Goal: Task Accomplishment & Management: Manage account settings

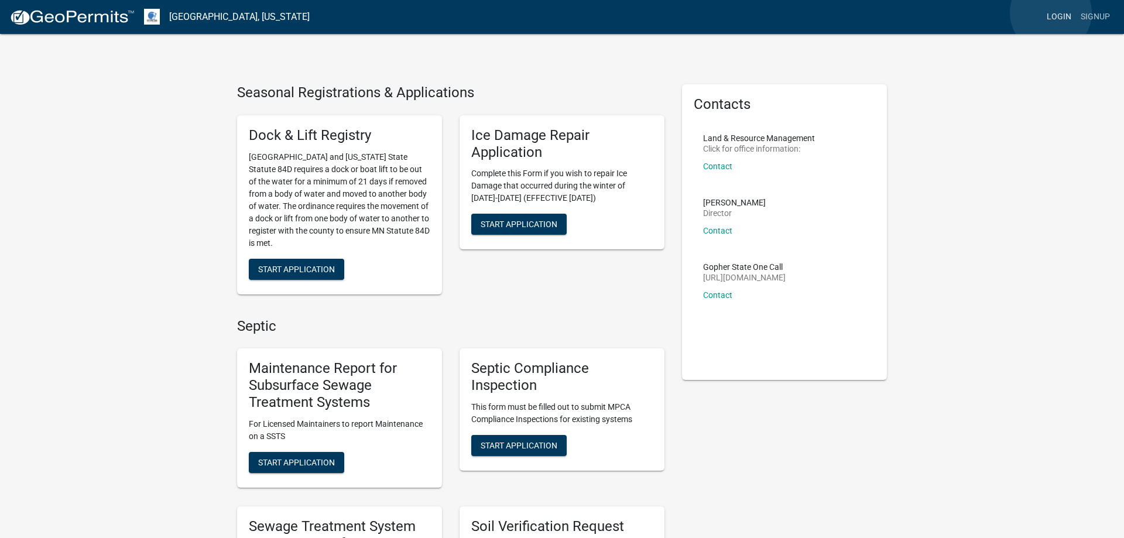
click at [1051, 13] on link "Login" at bounding box center [1059, 17] width 34 height 22
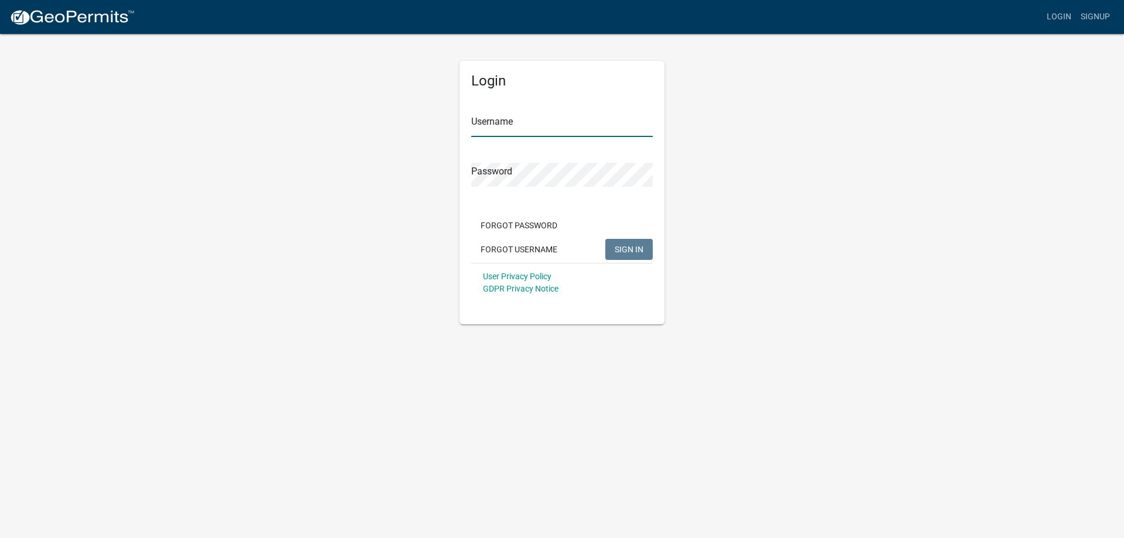
click at [508, 123] on input "Username" at bounding box center [561, 125] width 181 height 24
type input "MJevne"
click at [619, 247] on span "SIGN IN" at bounding box center [629, 248] width 29 height 9
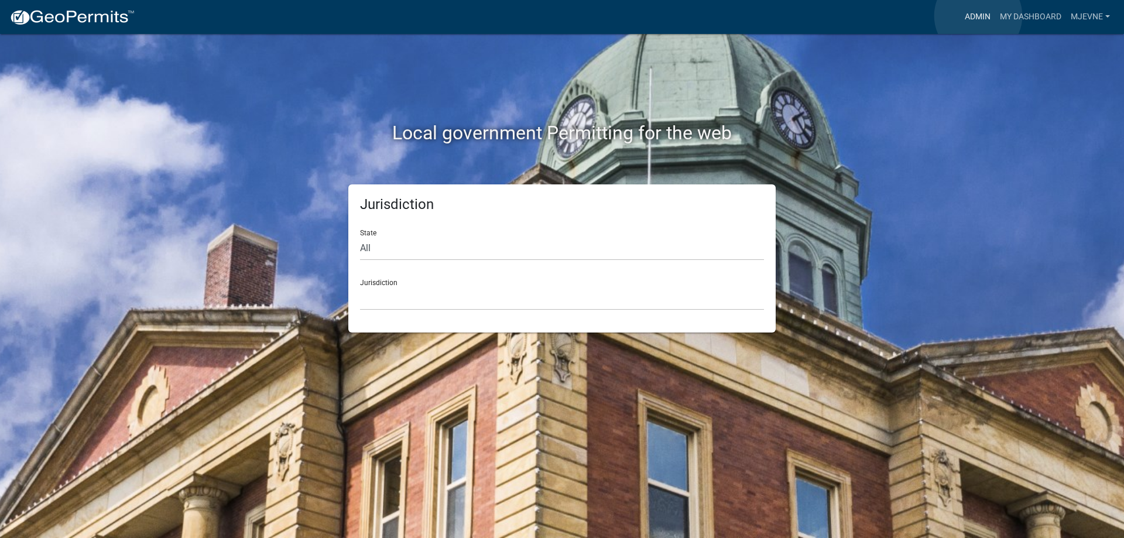
click at [978, 16] on link "Admin" at bounding box center [977, 17] width 35 height 22
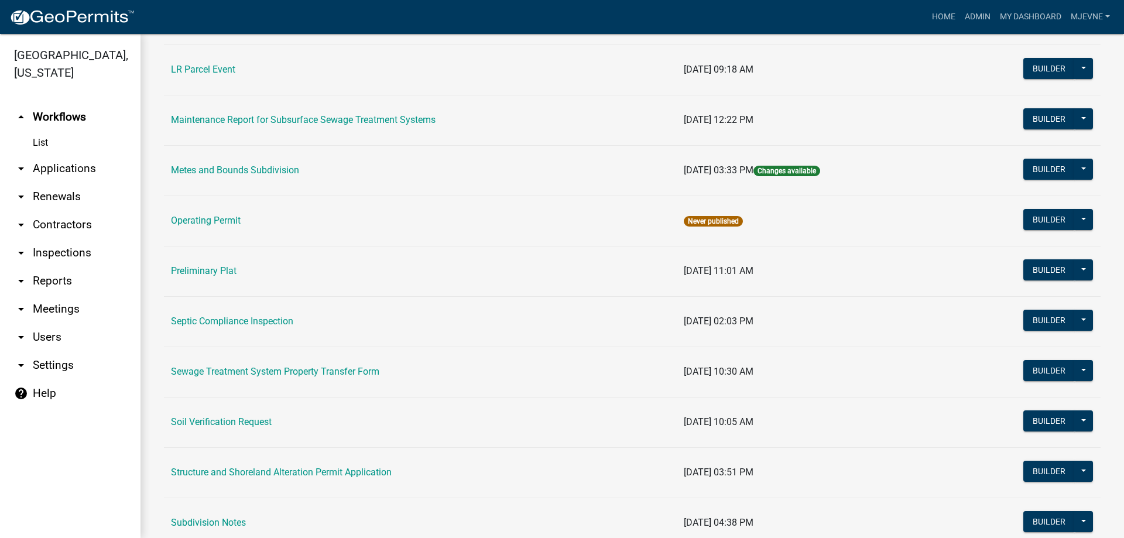
scroll to position [467, 0]
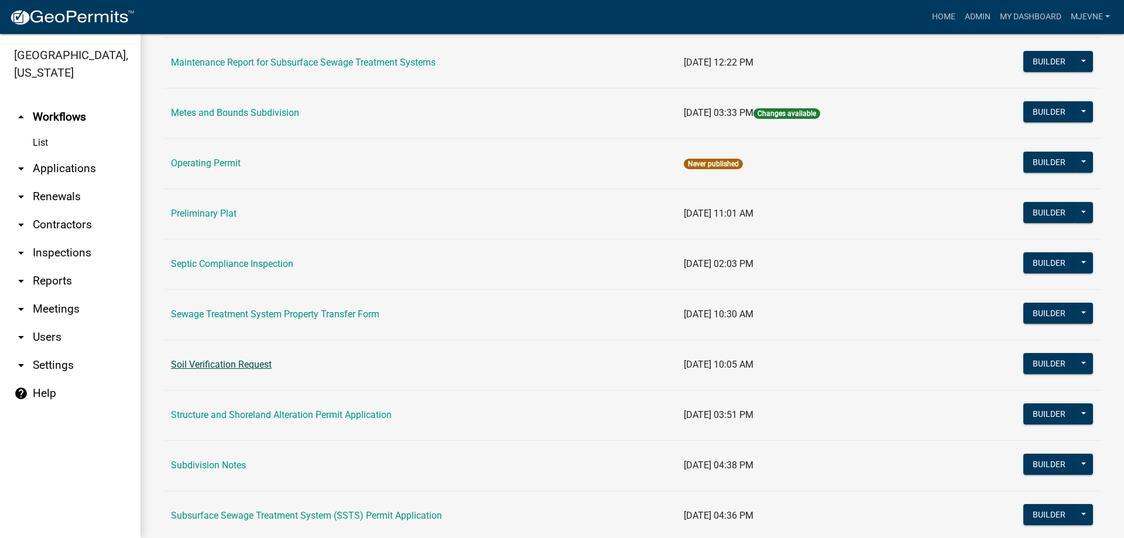
click at [219, 364] on link "Soil Verification Request" at bounding box center [221, 364] width 101 height 11
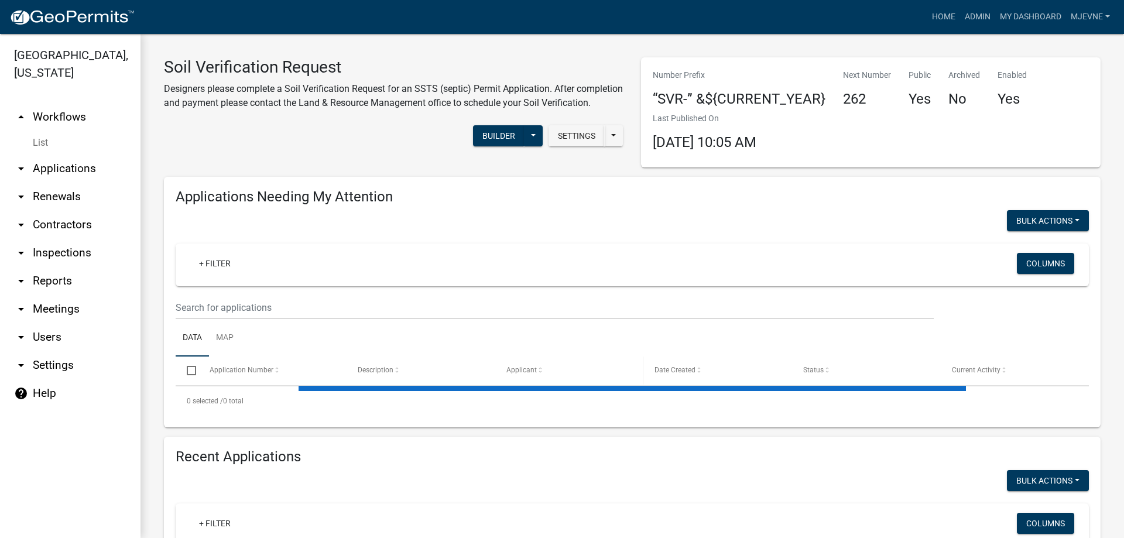
select select "3: 100"
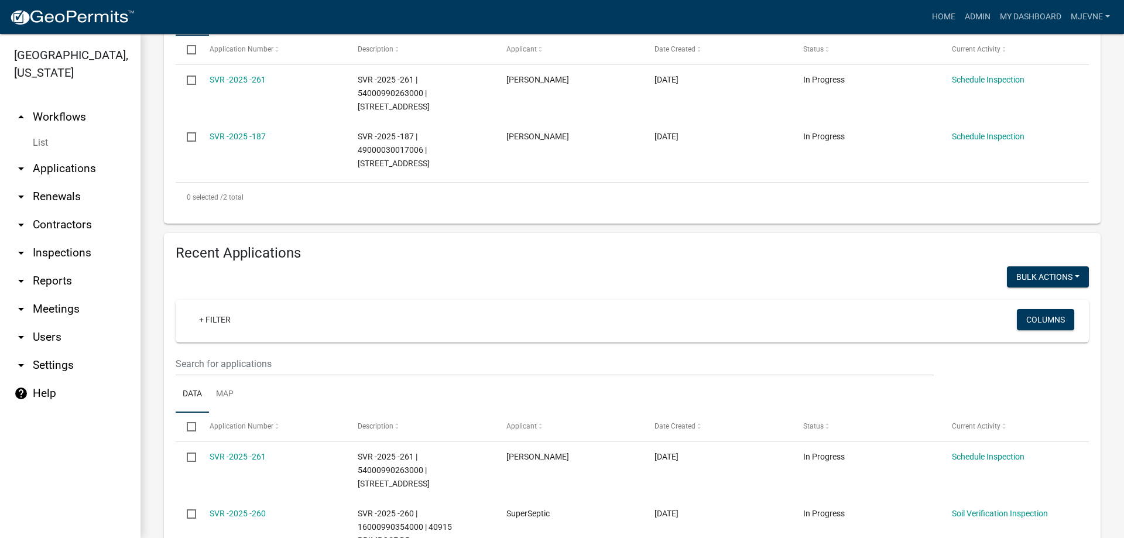
scroll to position [467, 0]
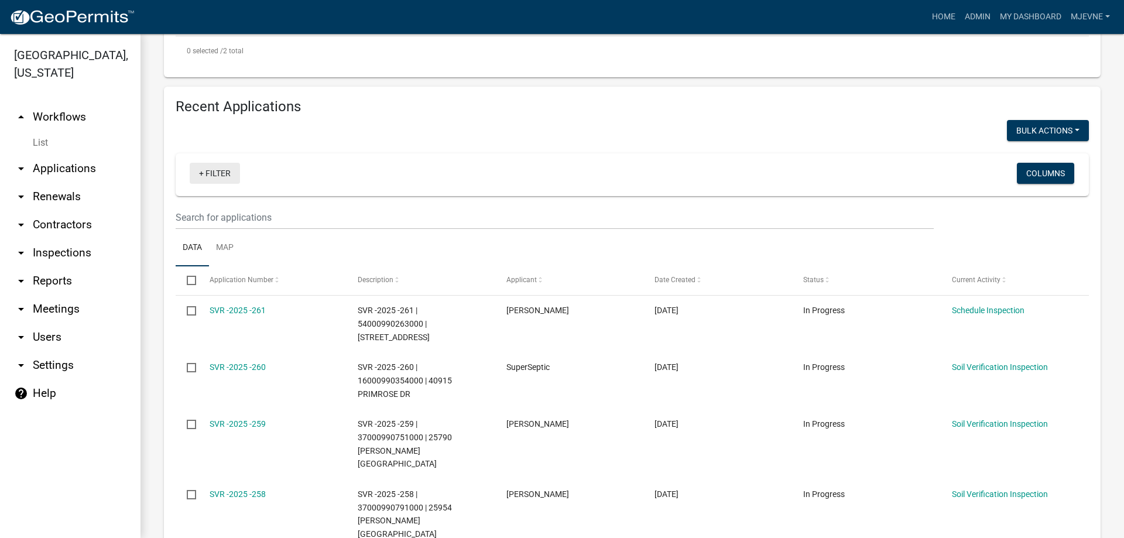
click at [218, 178] on link "+ Filter" at bounding box center [215, 173] width 50 height 21
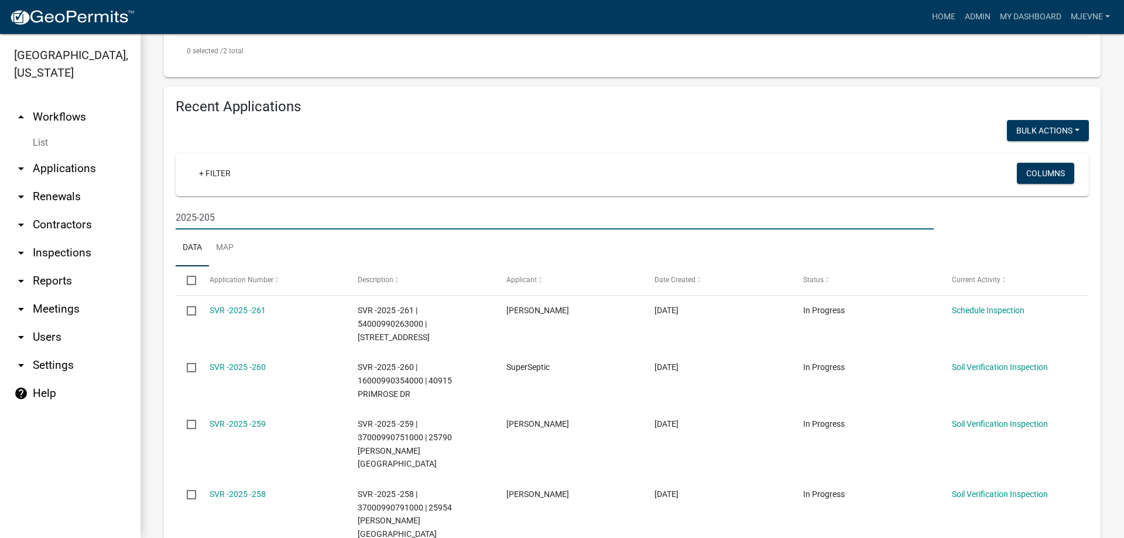
type input "2025-205"
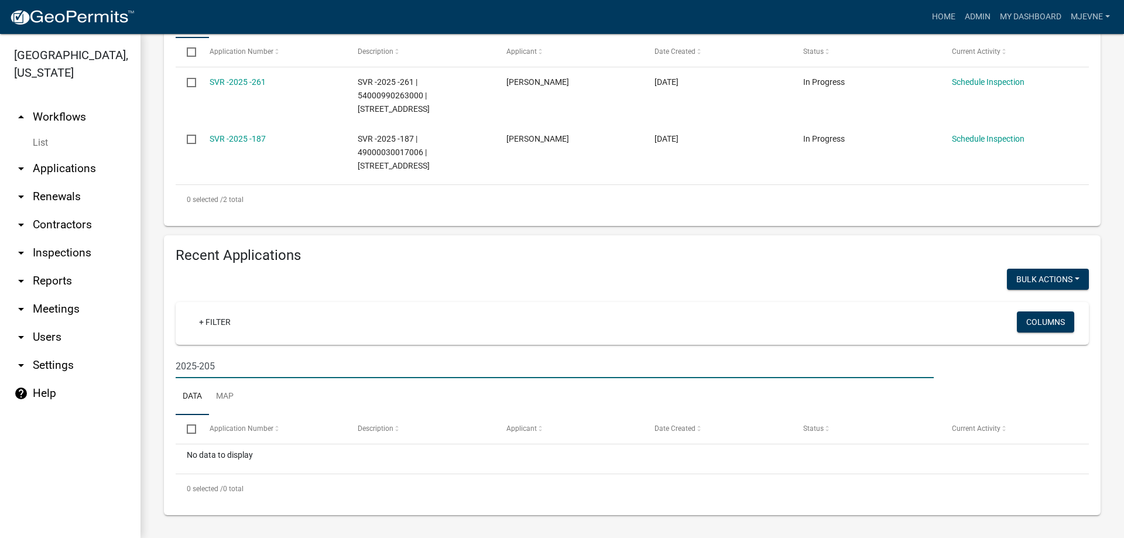
scroll to position [0, 0]
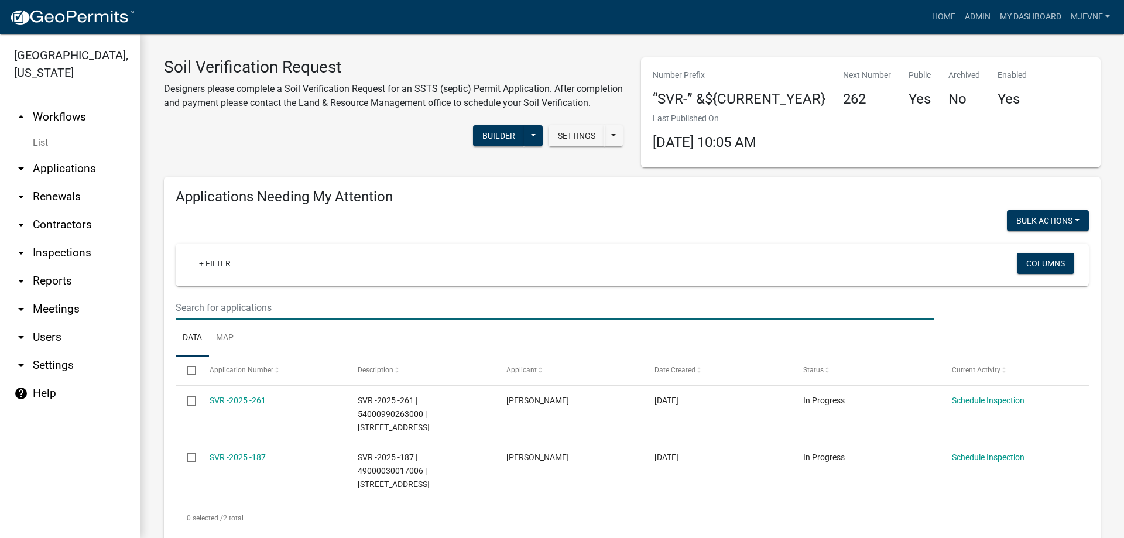
click at [196, 299] on input "text" at bounding box center [555, 308] width 758 height 24
type input "2025-205"
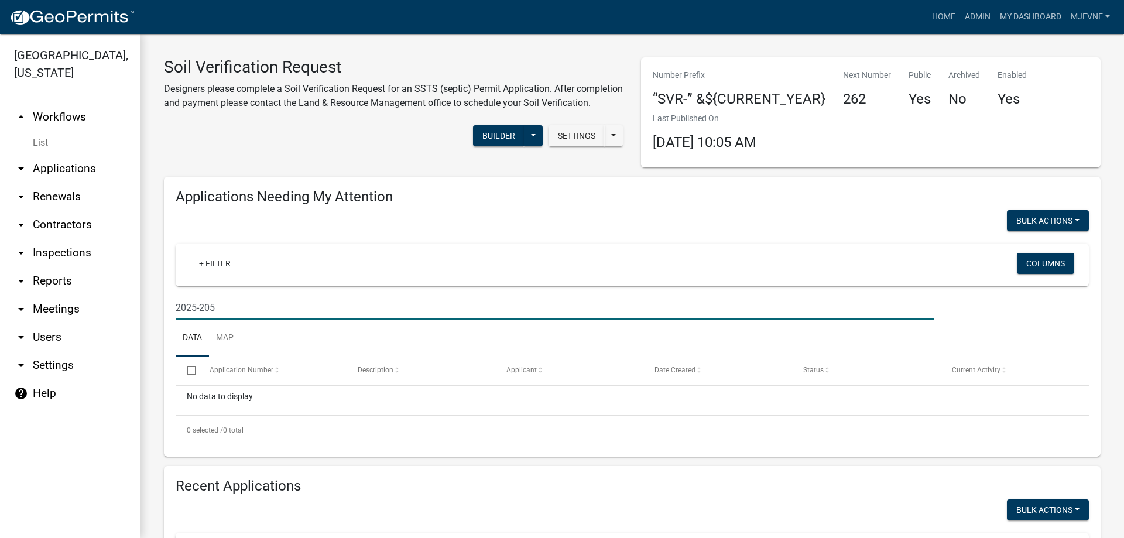
drag, startPoint x: 252, startPoint y: 309, endPoint x: 157, endPoint y: 303, distance: 95.0
click at [176, 303] on input "2025-205" at bounding box center [555, 308] width 758 height 24
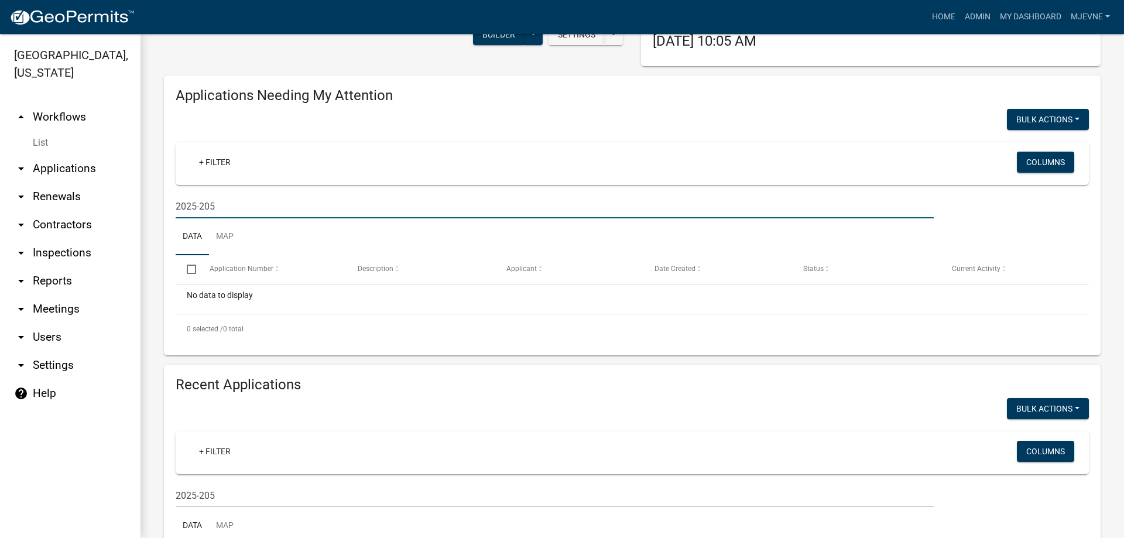
scroll to position [233, 0]
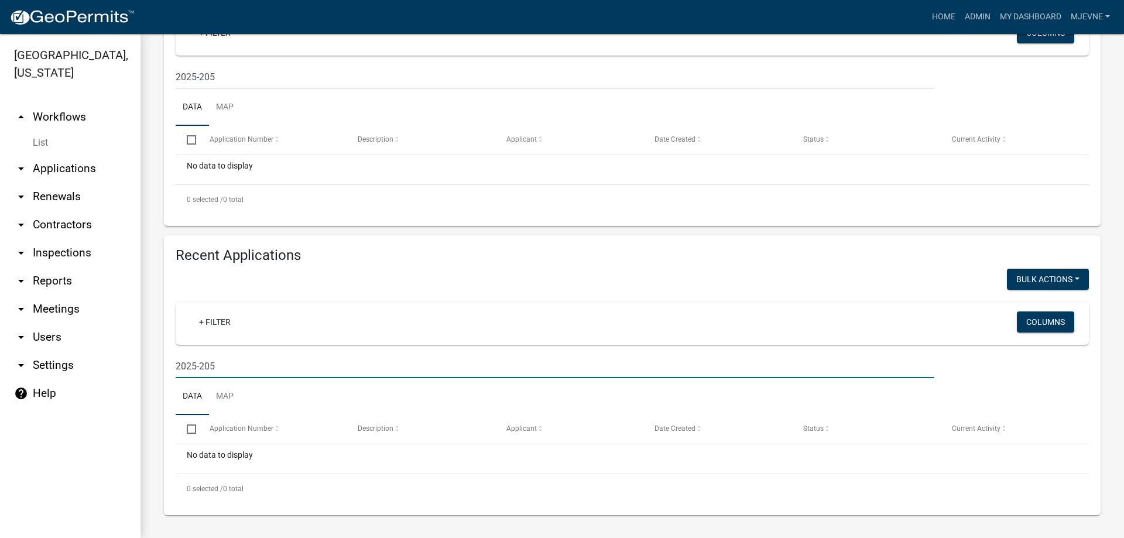
click at [228, 366] on input "2025-205" at bounding box center [555, 366] width 758 height 24
drag, startPoint x: 228, startPoint y: 366, endPoint x: 141, endPoint y: 354, distance: 87.5
click at [176, 354] on input "2025-205" at bounding box center [555, 366] width 758 height 24
type input "2025-205"
click at [235, 368] on input "2025-205" at bounding box center [555, 366] width 758 height 24
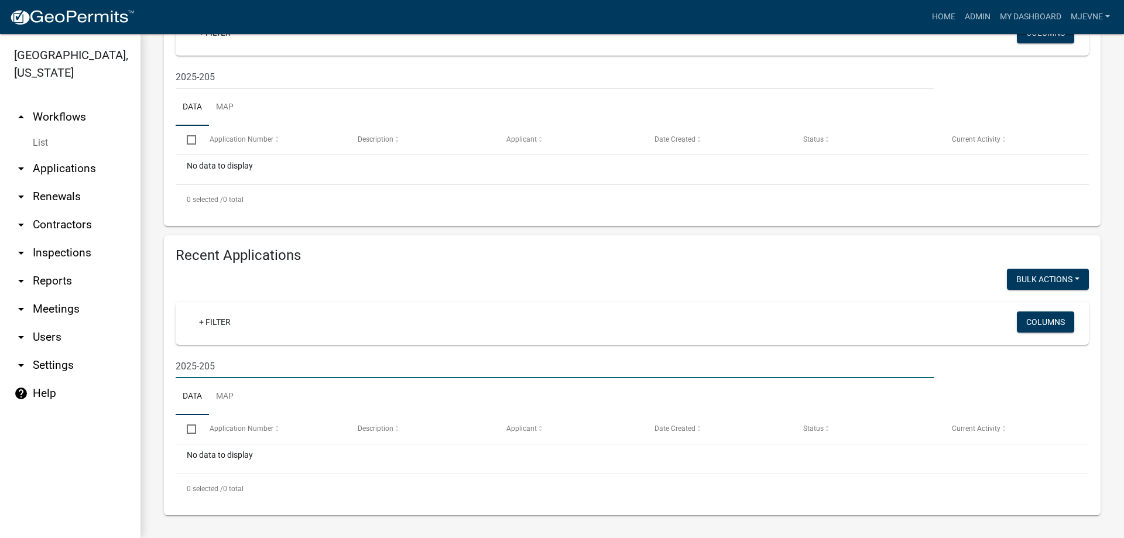
drag, startPoint x: 240, startPoint y: 365, endPoint x: 115, endPoint y: 357, distance: 124.9
click at [176, 357] on input "2025-205" at bounding box center [555, 366] width 758 height 24
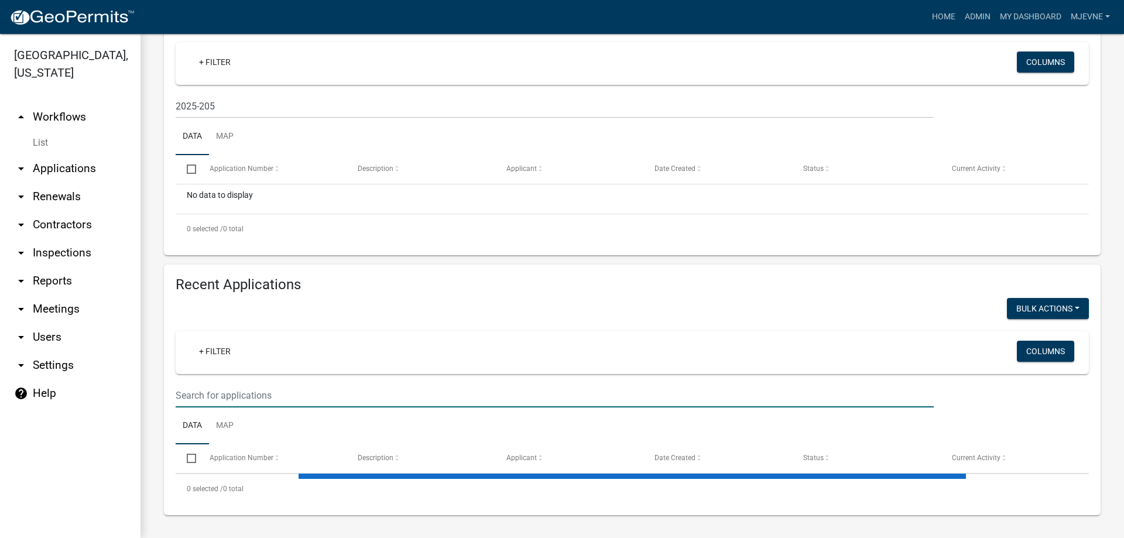
scroll to position [204, 0]
select select "3: 100"
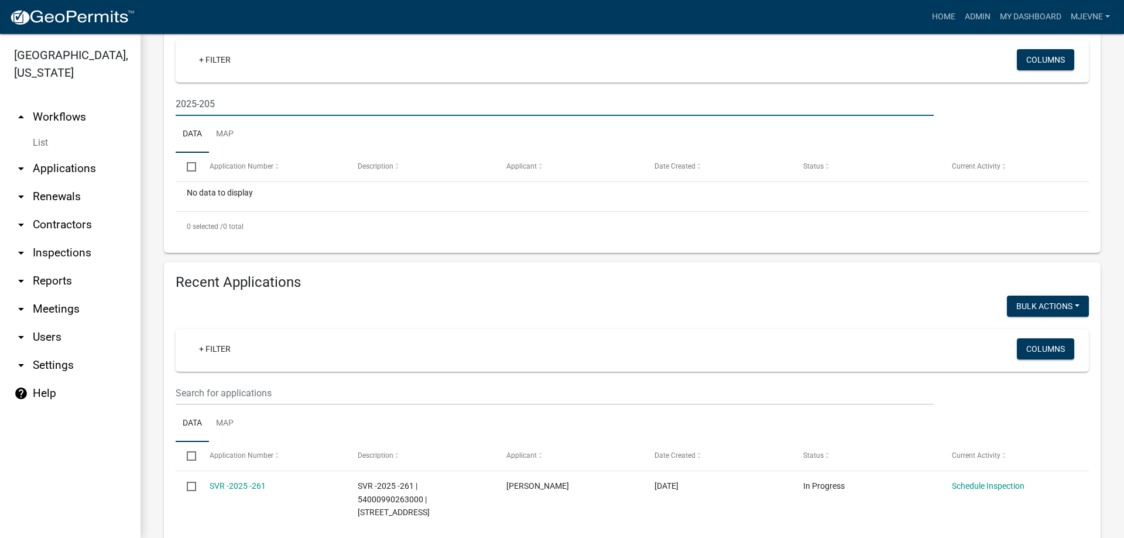
drag, startPoint x: 225, startPoint y: 105, endPoint x: 147, endPoint y: 106, distance: 77.8
click at [176, 106] on input "2025-205" at bounding box center [555, 104] width 758 height 24
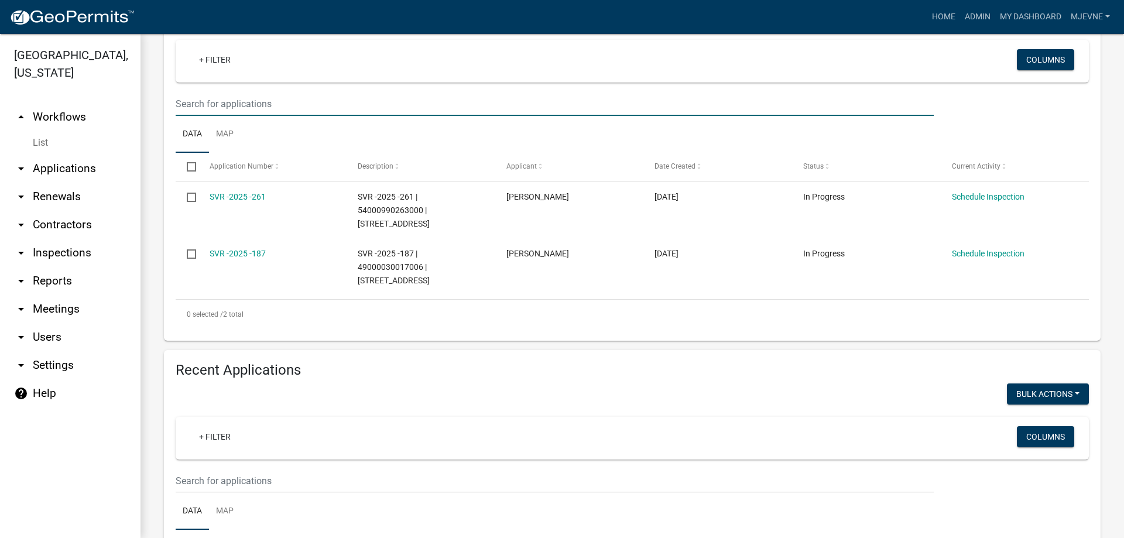
click at [70, 169] on link "arrow_drop_down Applications" at bounding box center [70, 169] width 140 height 28
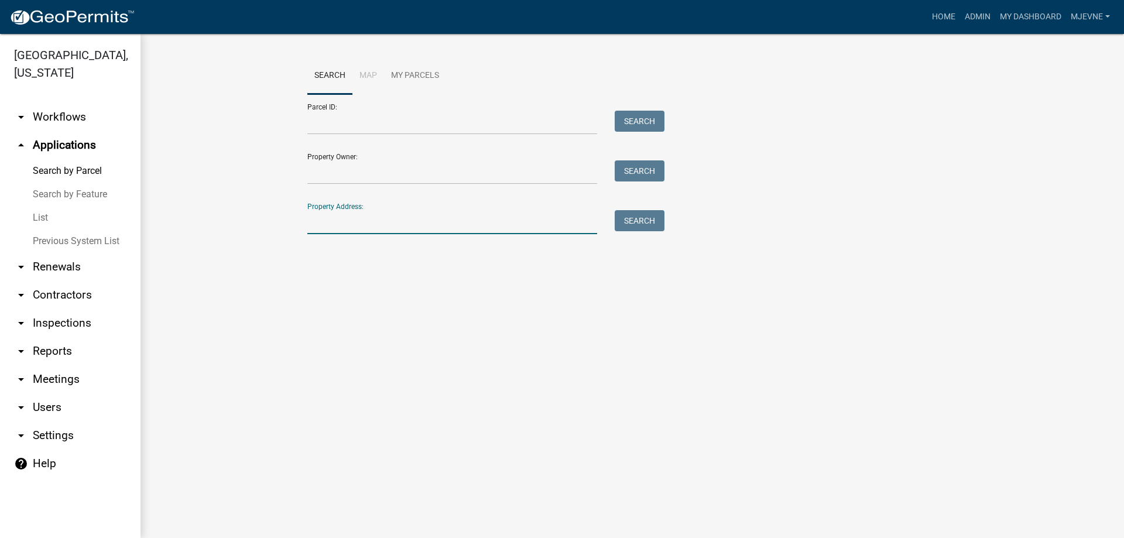
click at [355, 229] on input "Property Address:" at bounding box center [452, 222] width 290 height 24
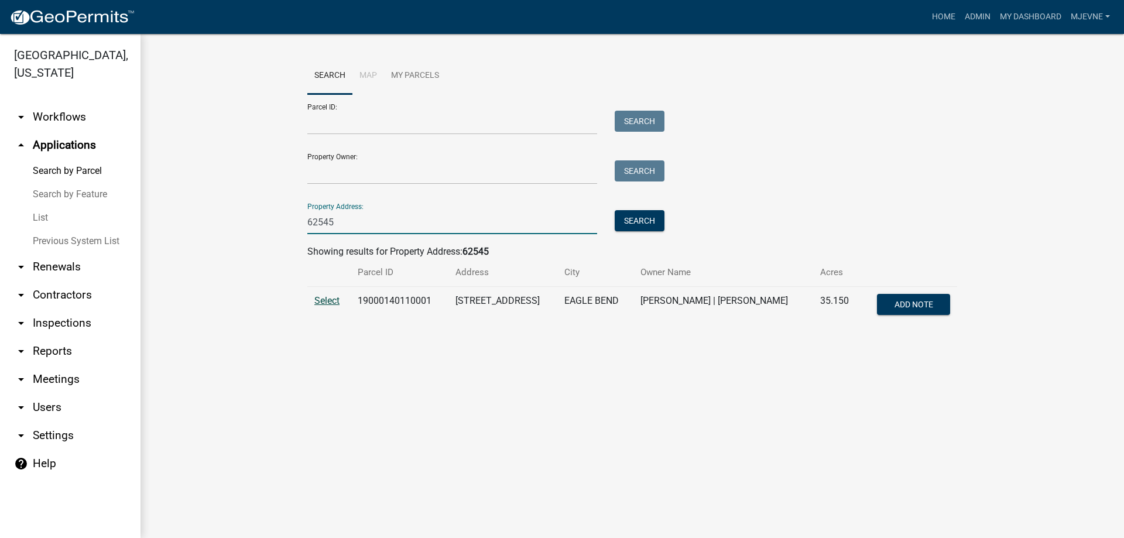
type input "62545"
click at [322, 302] on span "Select" at bounding box center [326, 300] width 25 height 11
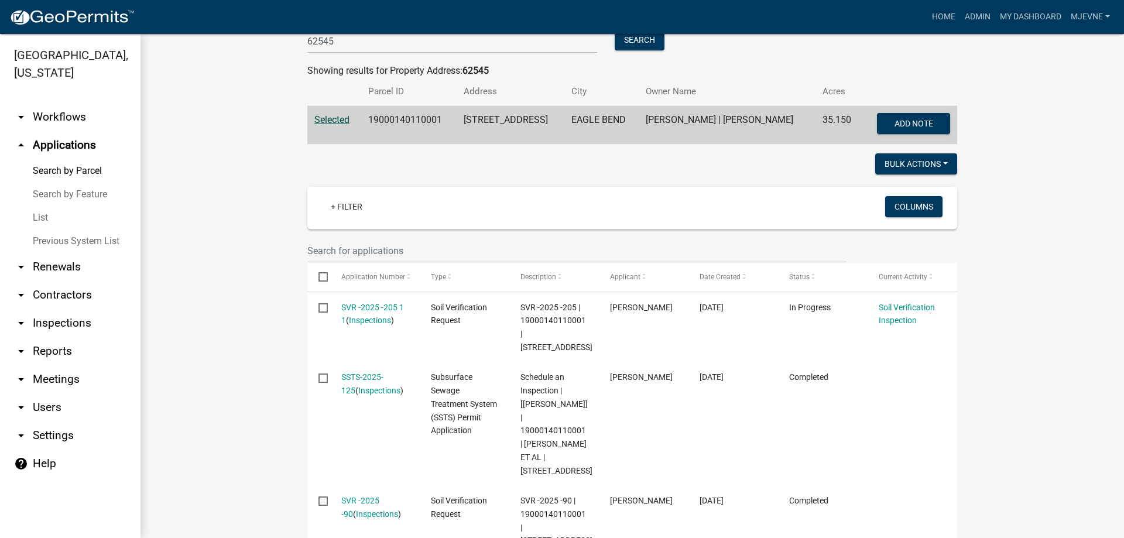
scroll to position [200, 0]
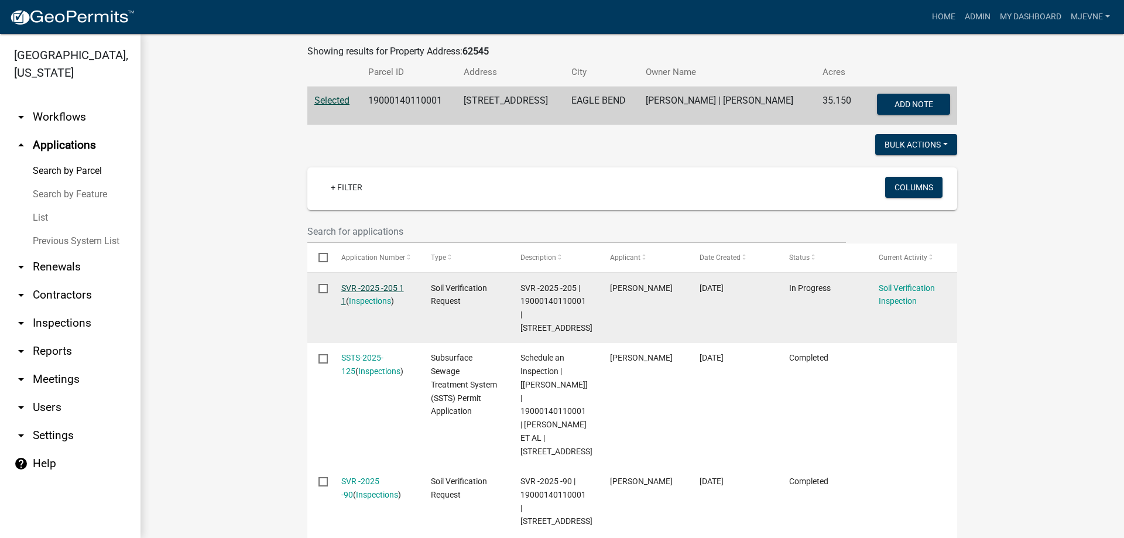
click at [370, 286] on link "SVR -2025 -205 1 1" at bounding box center [372, 294] width 63 height 23
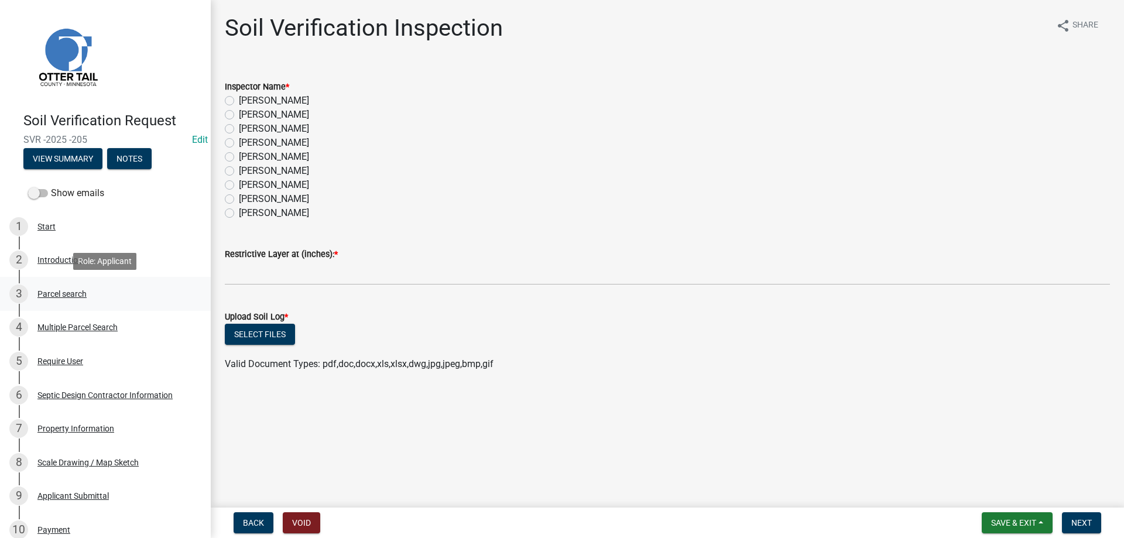
click at [53, 292] on div "Parcel search" at bounding box center [61, 294] width 49 height 8
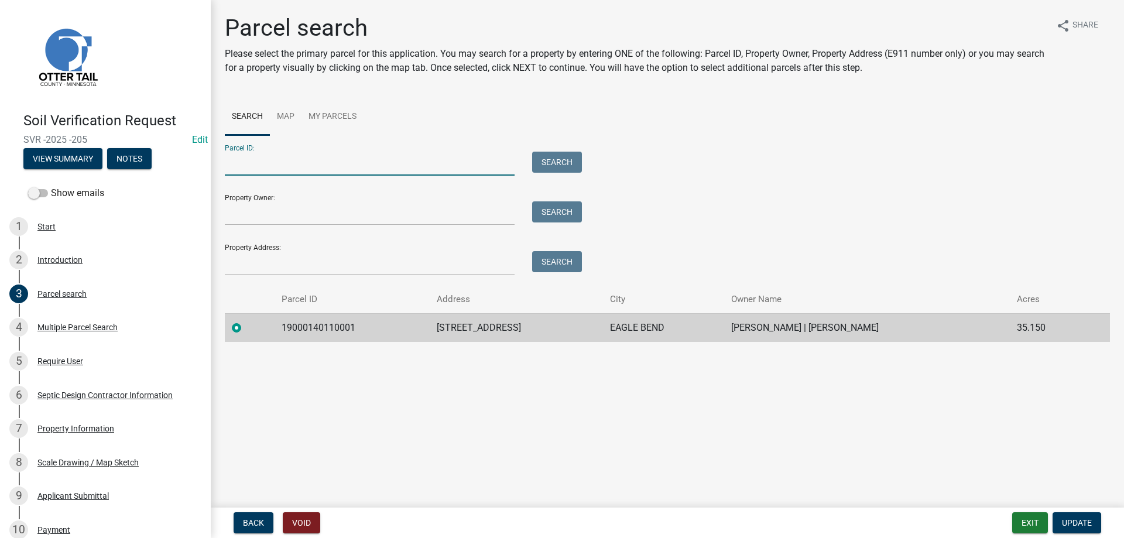
click at [252, 166] on input "Parcel ID:" at bounding box center [370, 164] width 290 height 24
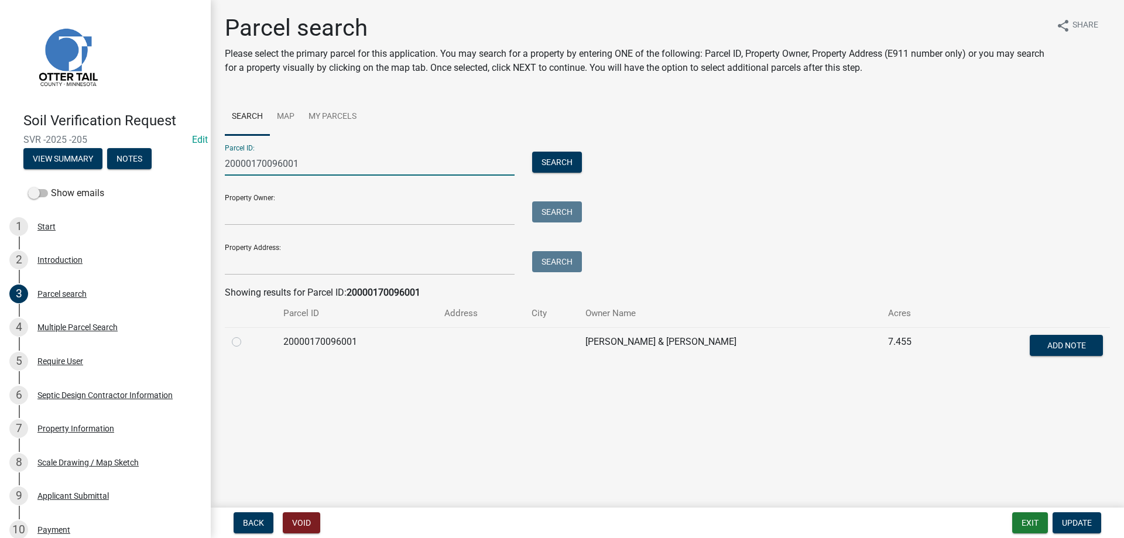
type input "20000170096001"
click at [246, 335] on label at bounding box center [246, 335] width 0 height 0
click at [246, 342] on input "radio" at bounding box center [250, 339] width 8 height 8
radio input "true"
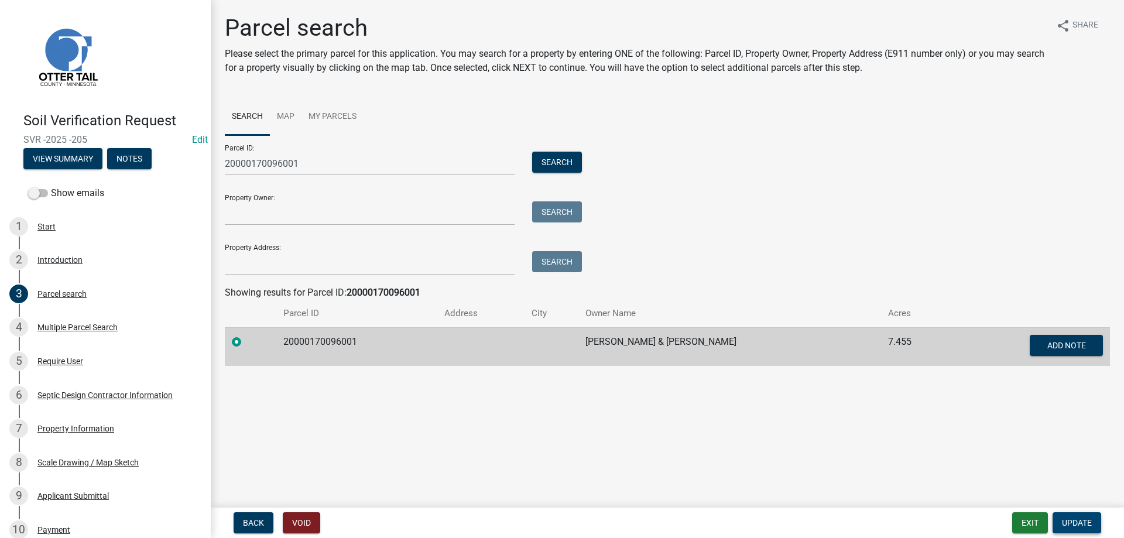
click at [1078, 523] on span "Update" at bounding box center [1077, 522] width 30 height 9
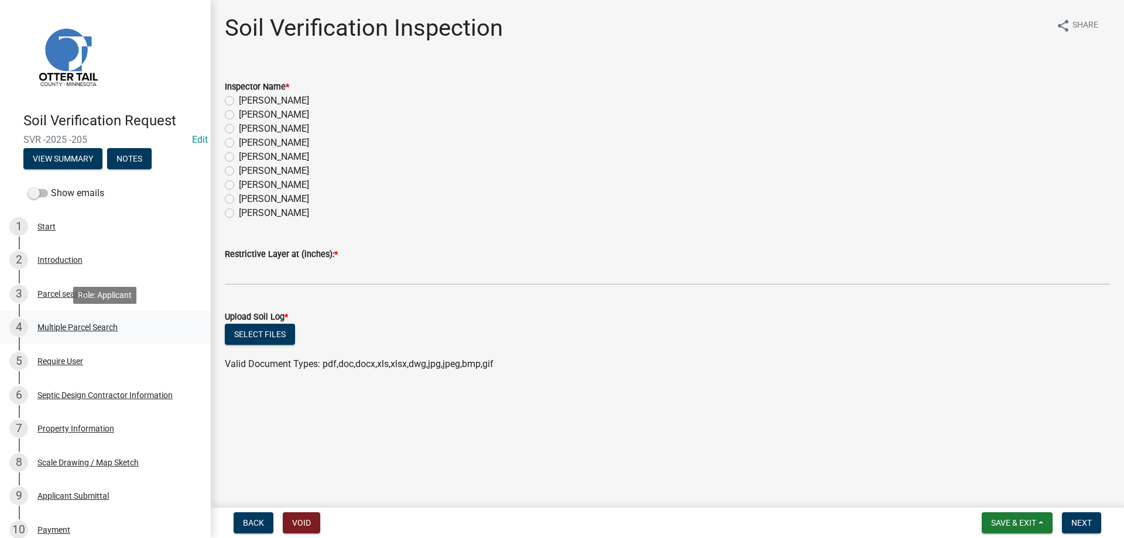
click at [83, 323] on div "Multiple Parcel Search" at bounding box center [77, 327] width 80 height 8
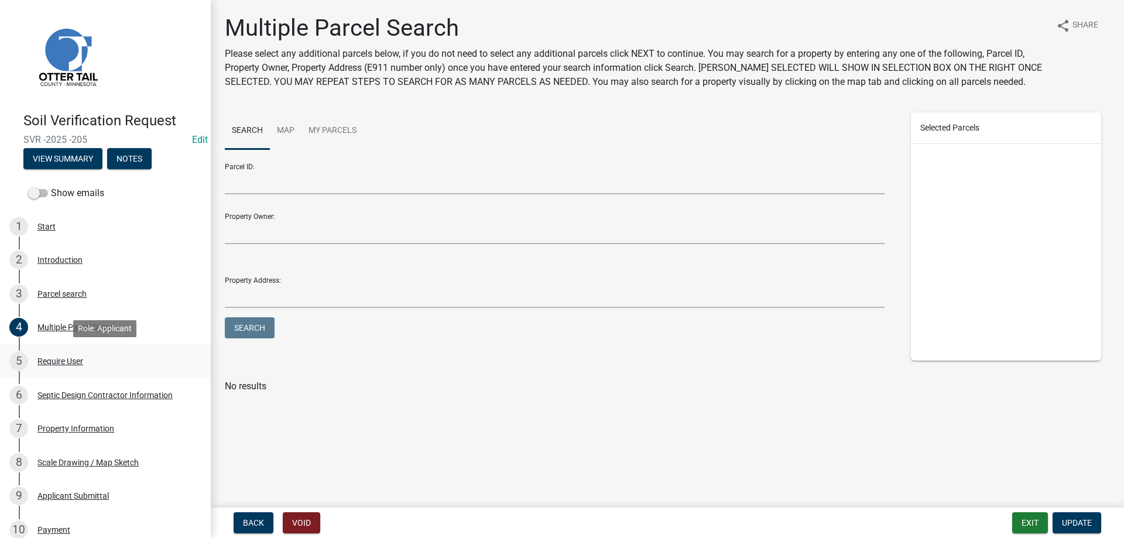
click at [60, 361] on div "Require User" at bounding box center [60, 361] width 46 height 8
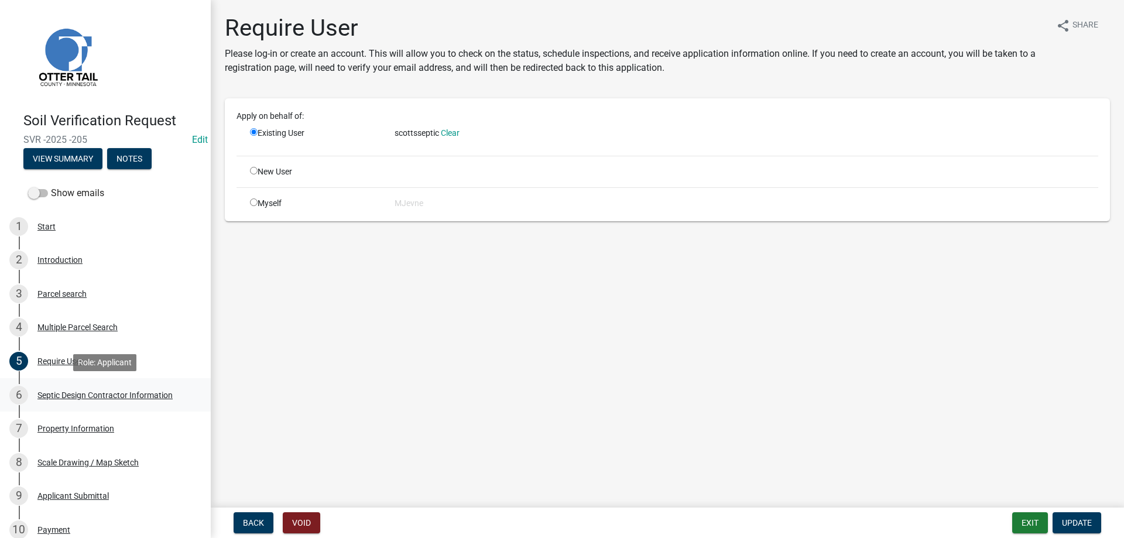
click at [88, 393] on div "Septic Design Contractor Information" at bounding box center [104, 395] width 135 height 8
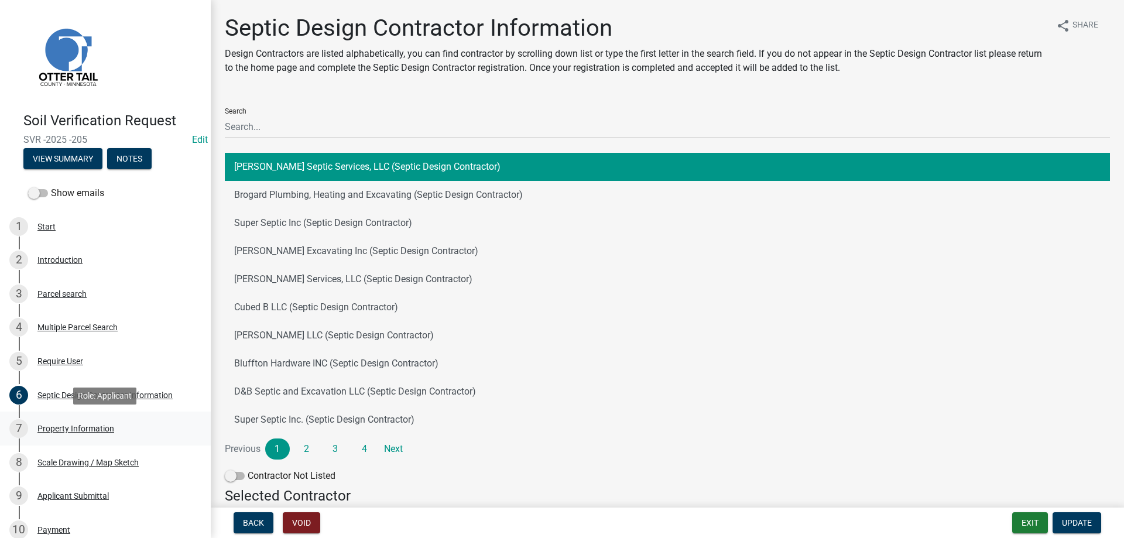
click at [80, 424] on div "Property Information" at bounding box center [75, 428] width 77 height 8
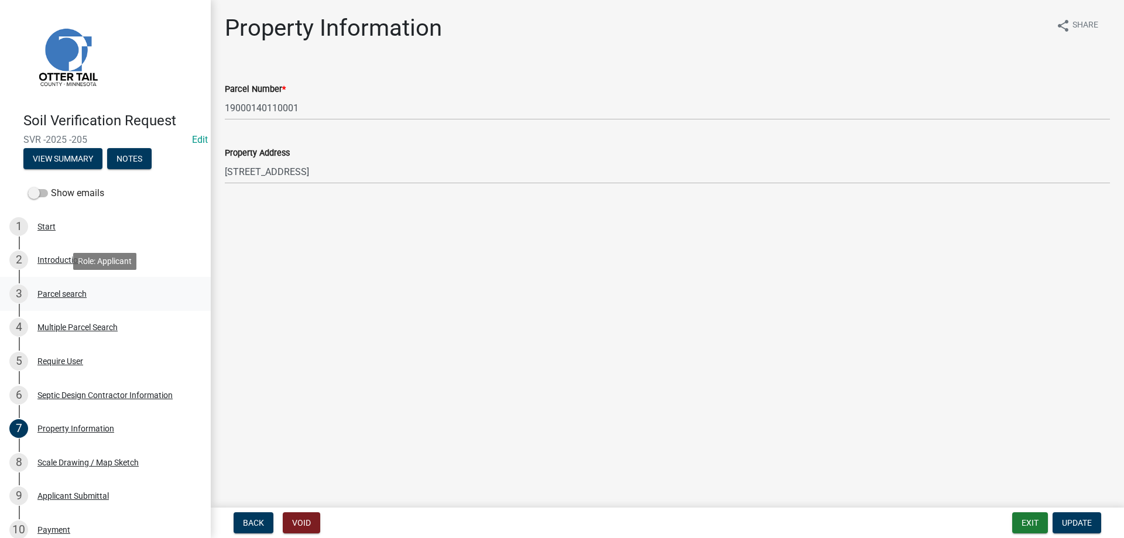
click at [75, 293] on div "Parcel search" at bounding box center [61, 294] width 49 height 8
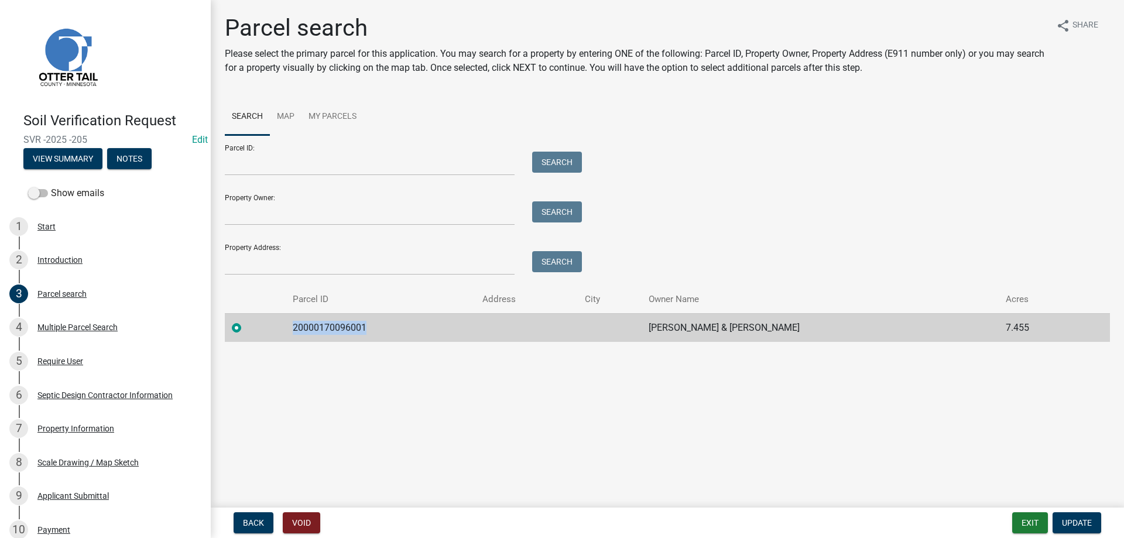
drag, startPoint x: 370, startPoint y: 325, endPoint x: 286, endPoint y: 331, distance: 85.1
click at [286, 331] on td "20000170096001" at bounding box center [381, 327] width 190 height 29
copy td "20000170096001"
click at [75, 428] on div "Property Information" at bounding box center [75, 428] width 77 height 8
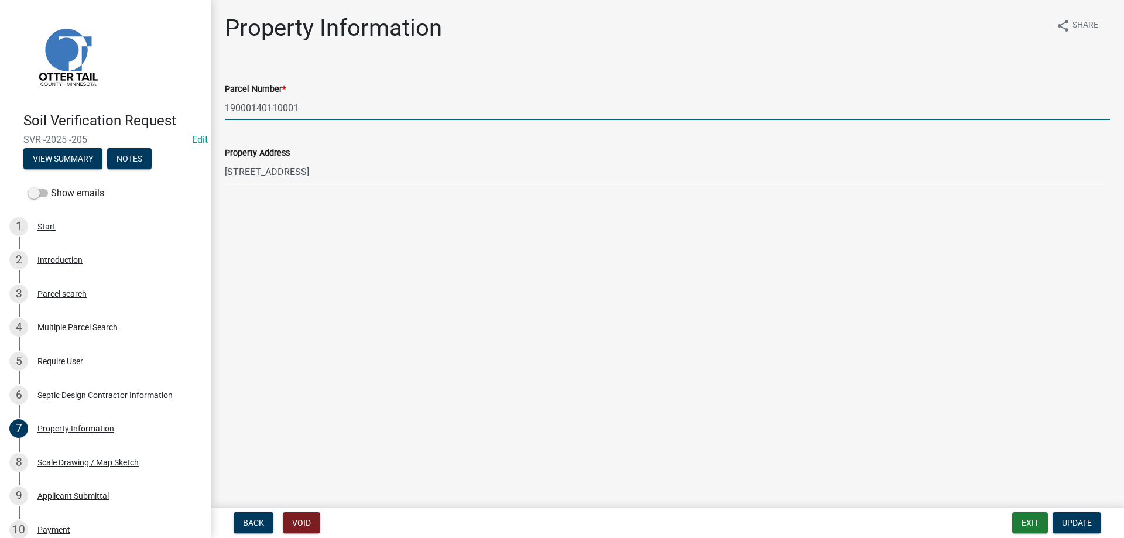
drag, startPoint x: 303, startPoint y: 107, endPoint x: 174, endPoint y: 110, distance: 128.8
click at [225, 110] on input "19000140110001" at bounding box center [667, 108] width 885 height 24
paste input "20000170096"
type input "20000170096001"
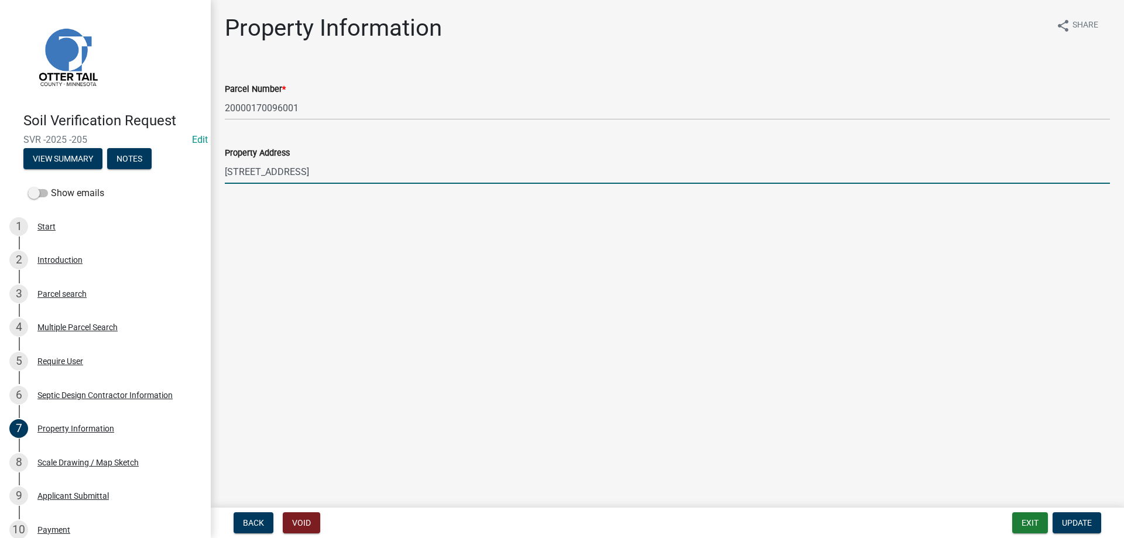
drag, startPoint x: 311, startPoint y: 175, endPoint x: 206, endPoint y: 174, distance: 105.4
click at [225, 174] on input "62545 CO HWY 46" at bounding box center [667, 172] width 885 height 24
click at [1072, 521] on span "Update" at bounding box center [1077, 522] width 30 height 9
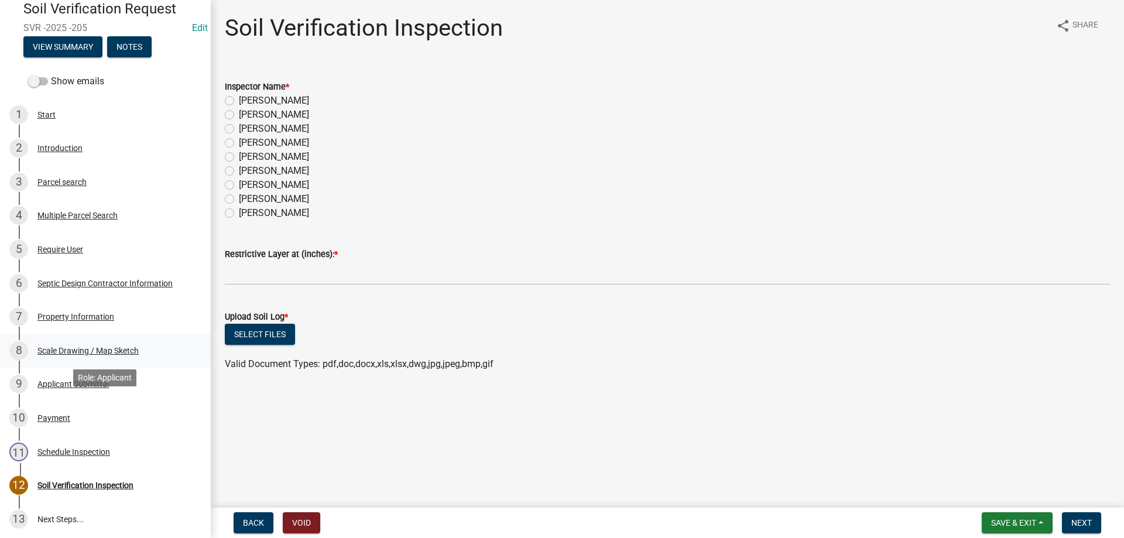
scroll to position [119, 0]
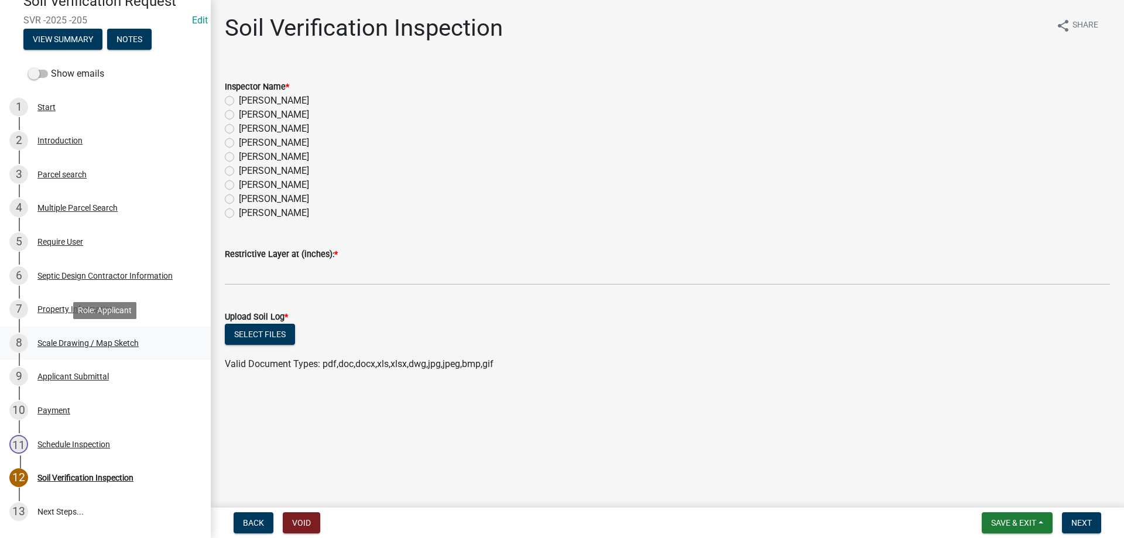
click at [70, 341] on div "Scale Drawing / Map Sketch" at bounding box center [87, 343] width 101 height 8
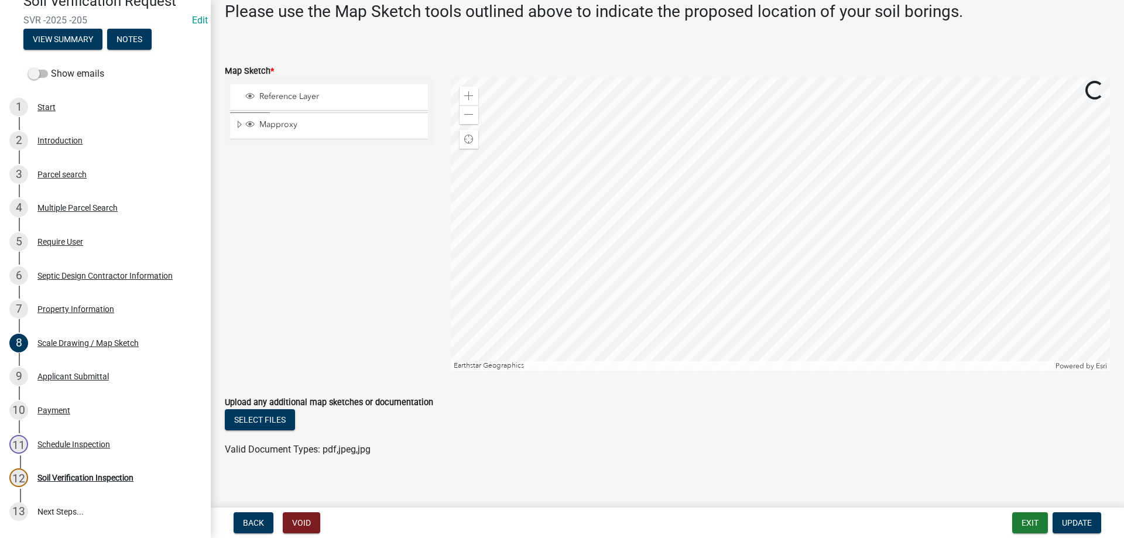
scroll to position [266, 0]
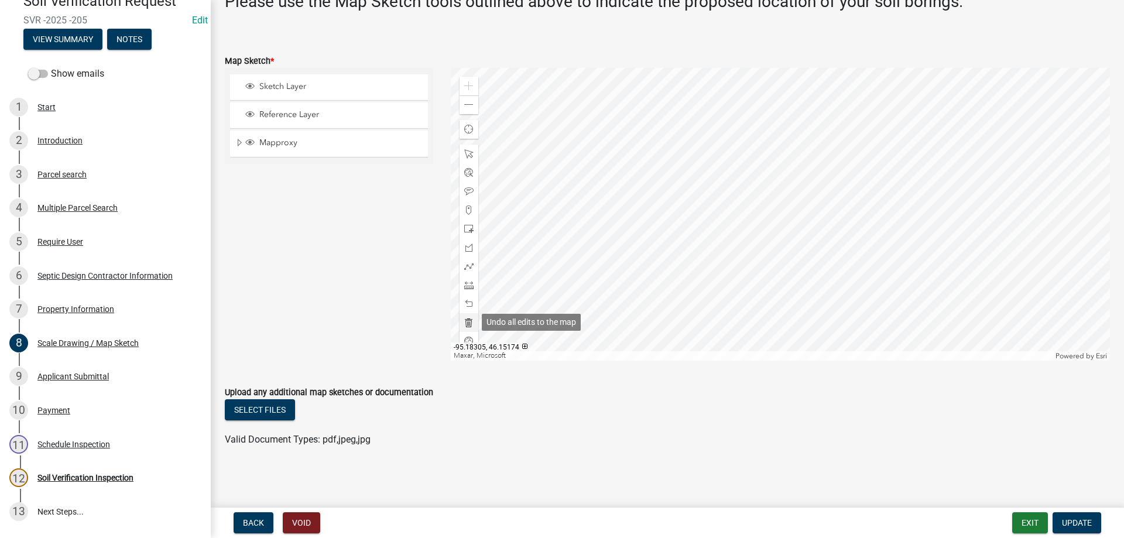
click at [468, 322] on span at bounding box center [468, 322] width 9 height 9
click at [470, 110] on div "Zoom out" at bounding box center [468, 104] width 19 height 19
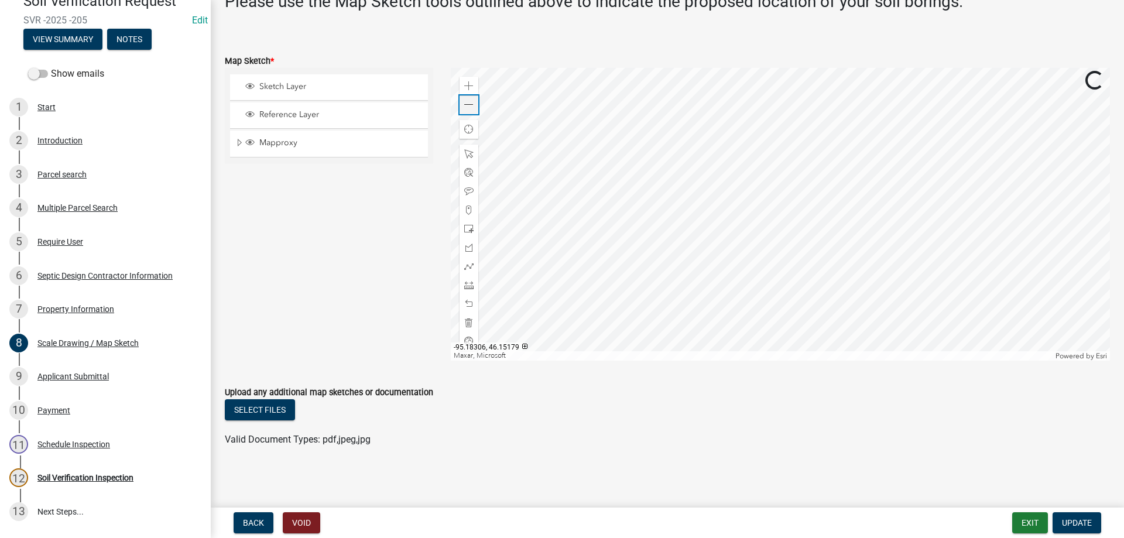
click at [470, 110] on div "Zoom out" at bounding box center [468, 104] width 19 height 19
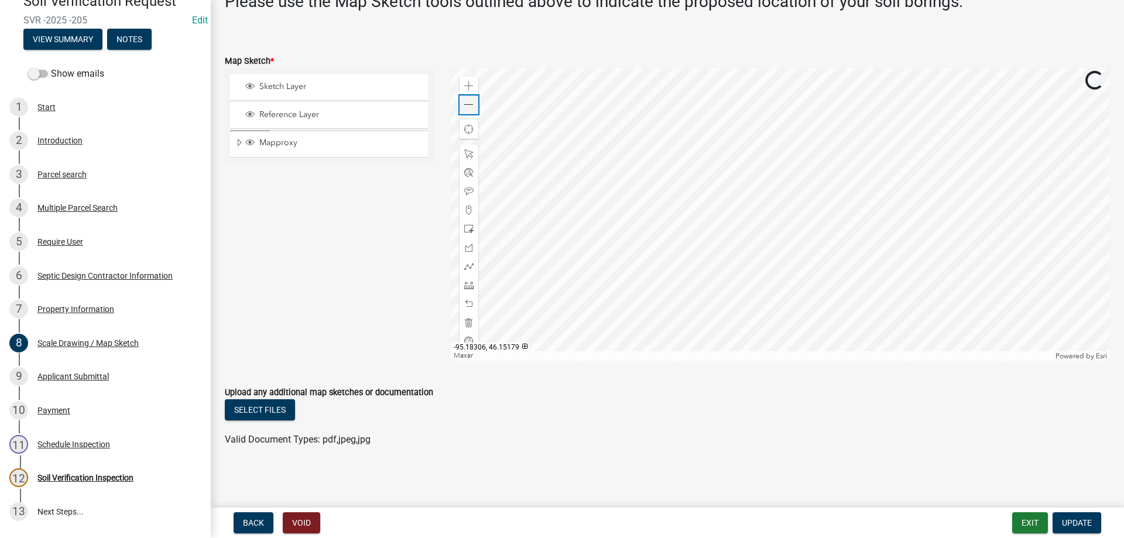
click at [470, 110] on div "Zoom out" at bounding box center [468, 104] width 19 height 19
click at [470, 107] on span at bounding box center [468, 104] width 9 height 9
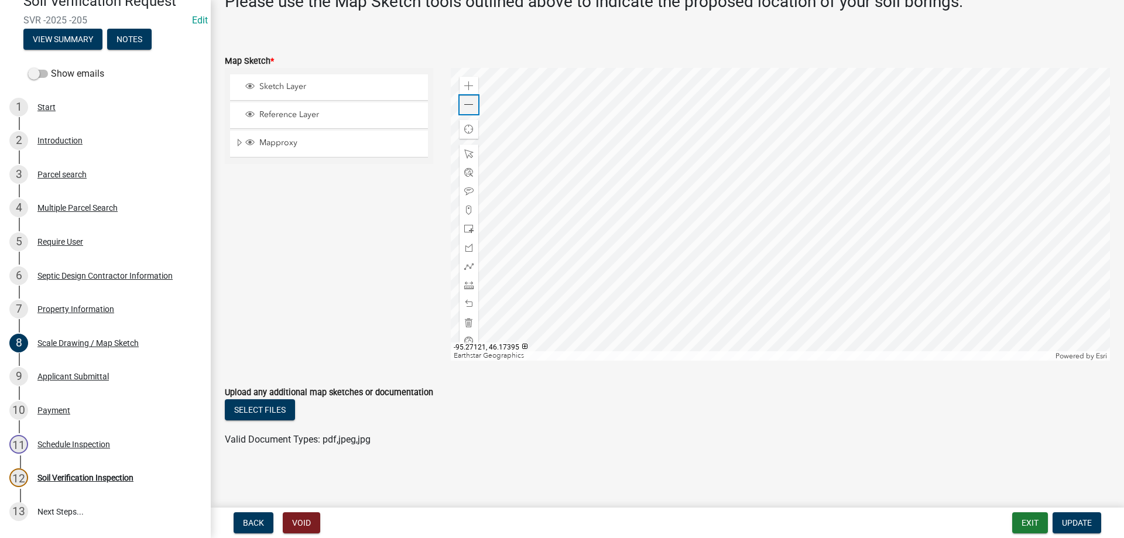
click at [470, 107] on span at bounding box center [468, 104] width 9 height 9
click at [736, 194] on div at bounding box center [781, 214] width 660 height 293
click at [468, 83] on span at bounding box center [468, 85] width 9 height 9
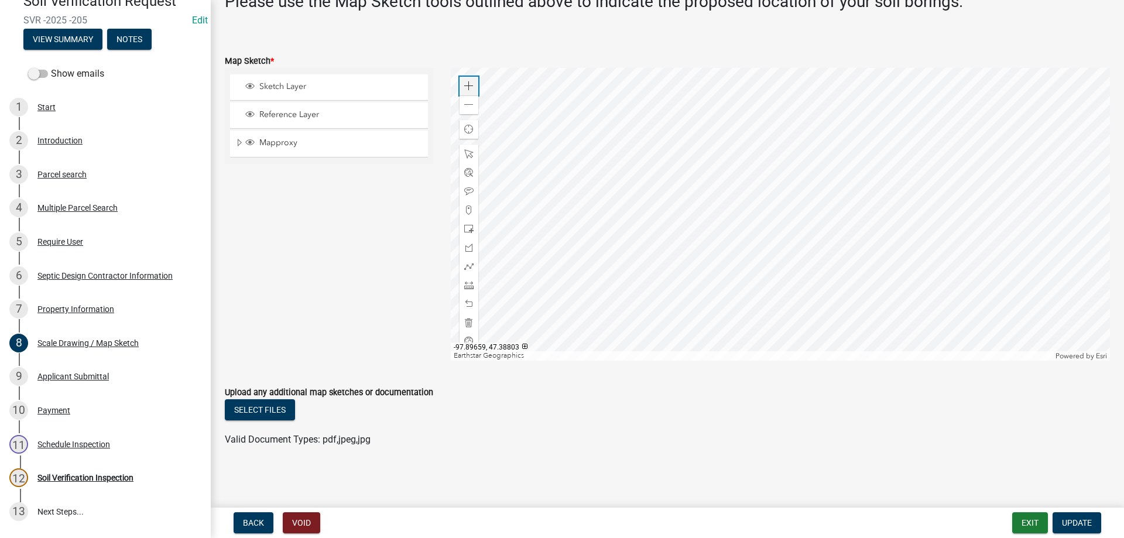
click at [468, 83] on span at bounding box center [468, 85] width 9 height 9
click at [1054, 240] on div at bounding box center [781, 214] width 660 height 293
click at [464, 104] on div "Zoom out" at bounding box center [468, 104] width 19 height 19
click at [827, 263] on div at bounding box center [781, 214] width 660 height 293
click at [468, 85] on span at bounding box center [468, 85] width 9 height 9
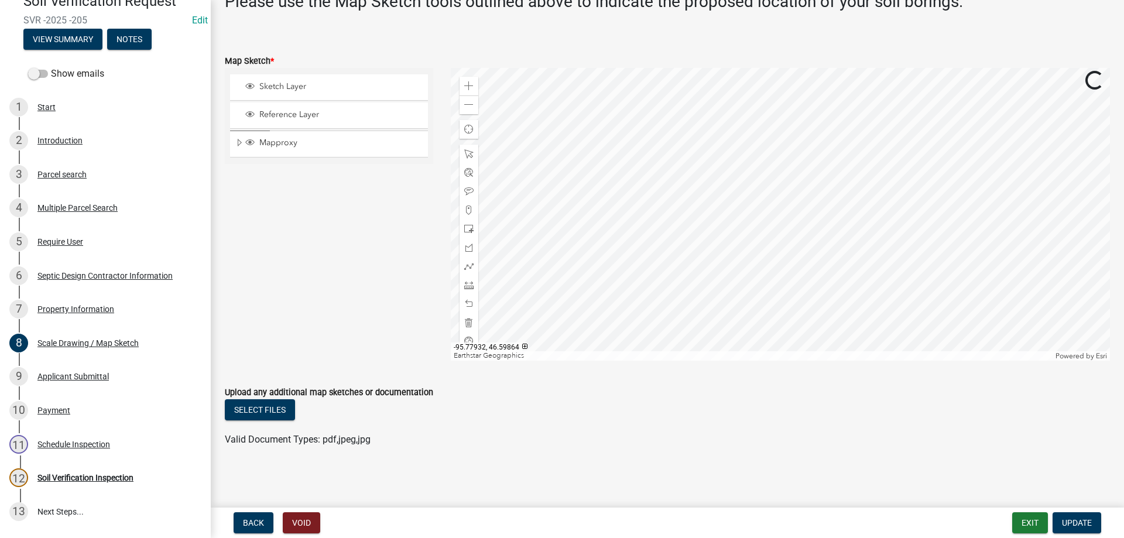
click at [624, 171] on div at bounding box center [781, 214] width 660 height 293
click at [469, 81] on span at bounding box center [468, 85] width 9 height 9
click at [688, 238] on div at bounding box center [781, 214] width 660 height 293
click at [468, 82] on span at bounding box center [468, 85] width 9 height 9
click at [686, 222] on div at bounding box center [781, 214] width 660 height 293
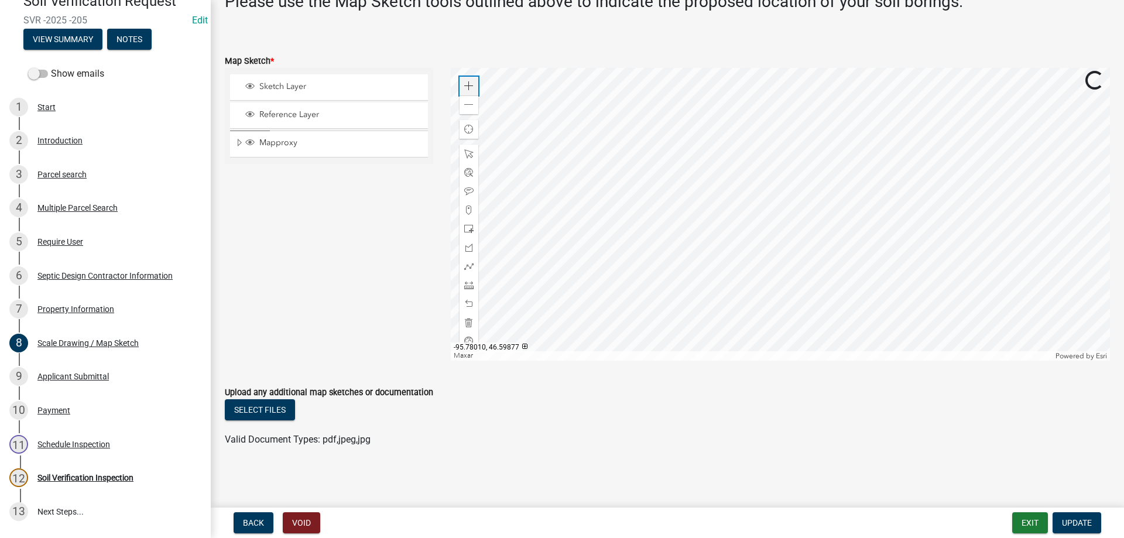
click at [472, 87] on span at bounding box center [468, 85] width 9 height 9
click at [671, 222] on div at bounding box center [781, 214] width 660 height 293
click at [468, 87] on span at bounding box center [468, 85] width 9 height 9
click at [729, 242] on div at bounding box center [781, 214] width 660 height 293
click at [471, 85] on span at bounding box center [468, 85] width 9 height 9
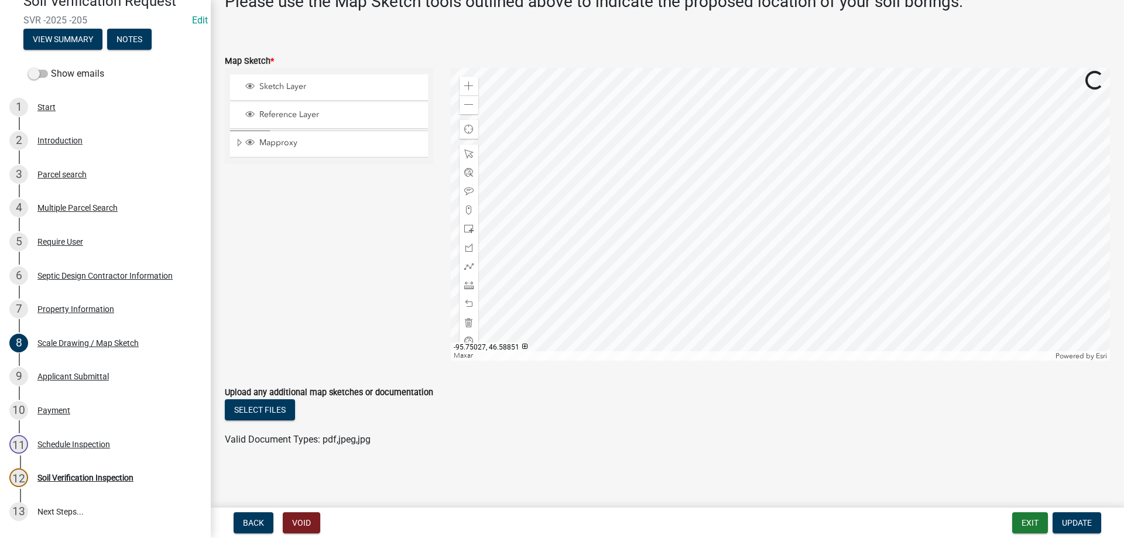
click at [725, 297] on div at bounding box center [781, 214] width 660 height 293
click at [472, 81] on div "Zoom in" at bounding box center [468, 86] width 19 height 19
click at [471, 208] on span at bounding box center [468, 209] width 9 height 9
click at [662, 205] on div at bounding box center [781, 214] width 660 height 293
click at [1072, 521] on span "Update" at bounding box center [1077, 522] width 30 height 9
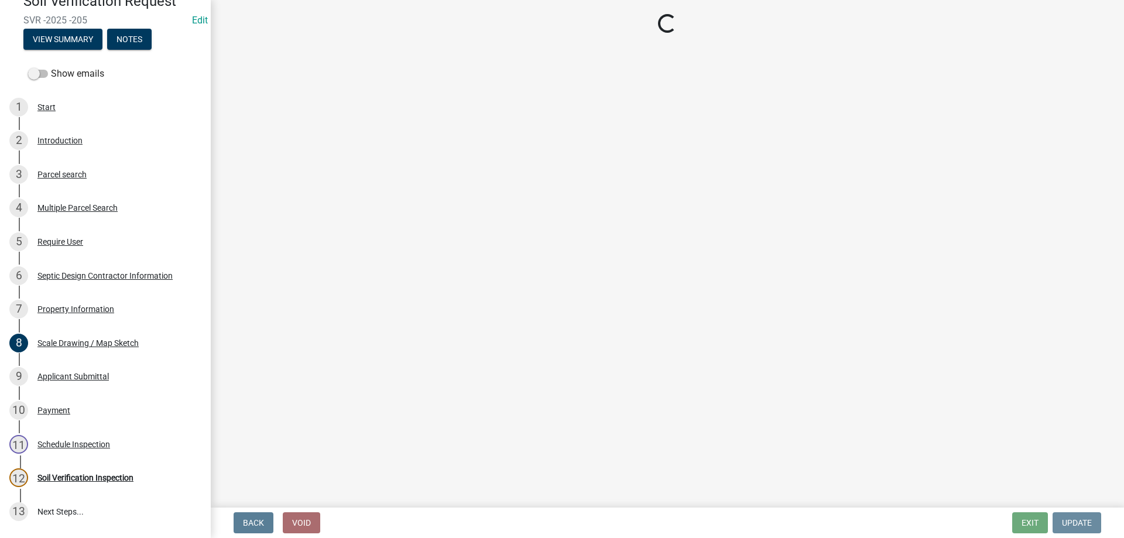
scroll to position [0, 0]
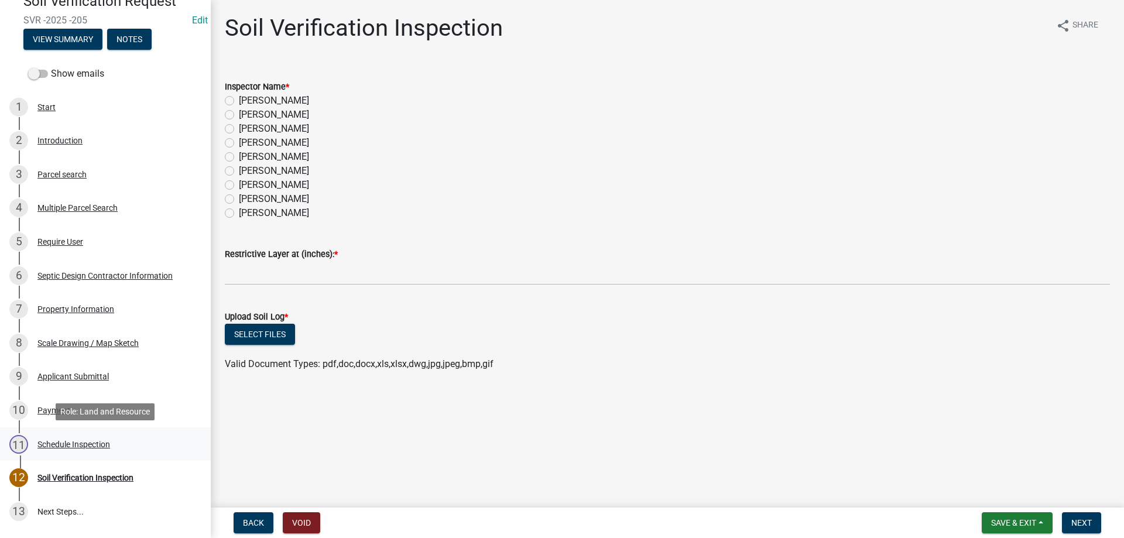
click at [60, 444] on div "Schedule Inspection" at bounding box center [73, 444] width 73 height 8
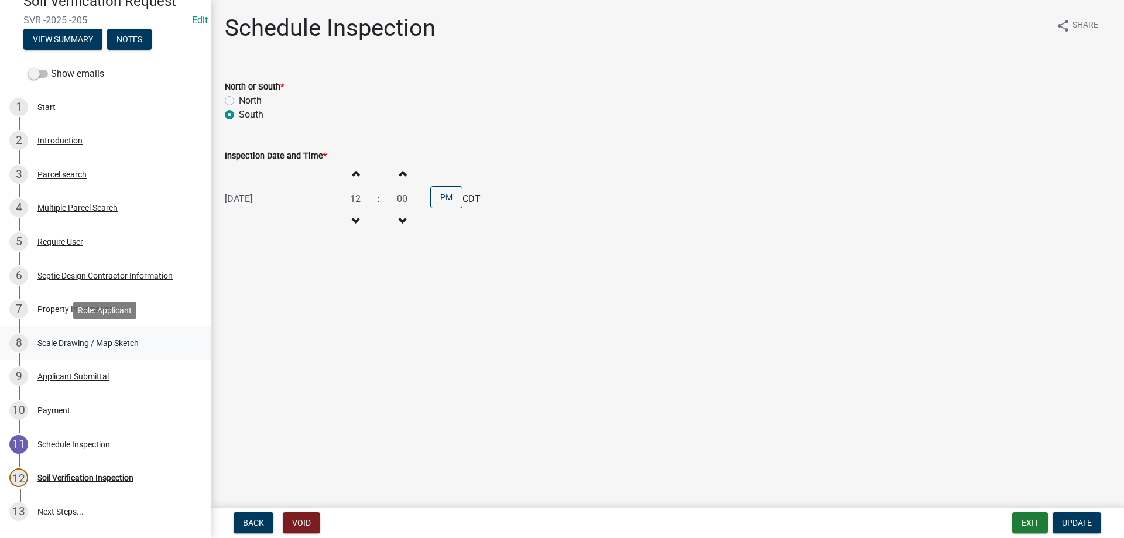
click at [74, 341] on div "Scale Drawing / Map Sketch" at bounding box center [87, 343] width 101 height 8
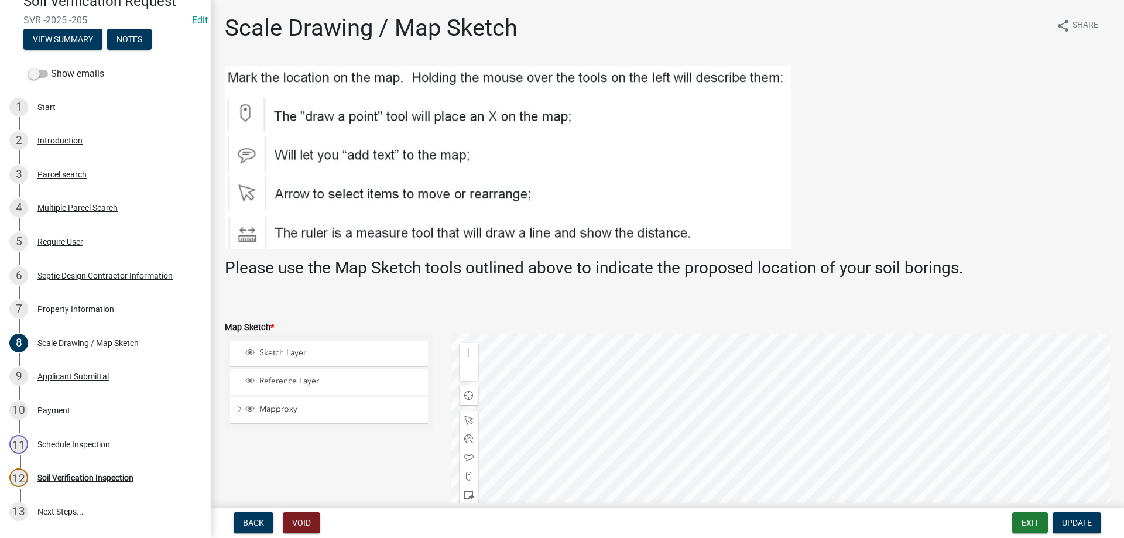
scroll to position [266, 0]
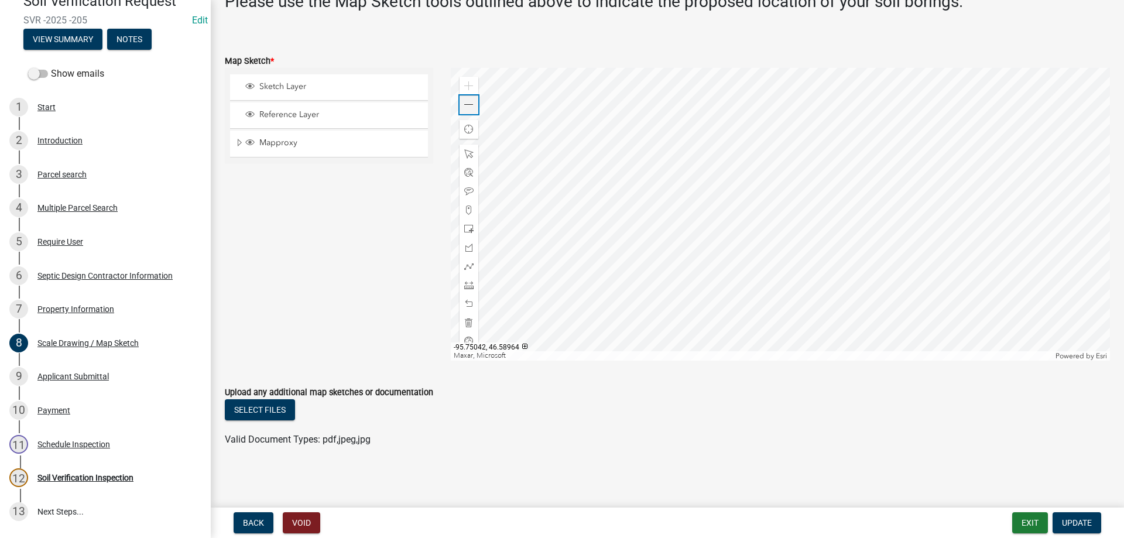
click at [471, 105] on span at bounding box center [468, 104] width 9 height 9
click at [1025, 522] on button "Exit" at bounding box center [1030, 522] width 36 height 21
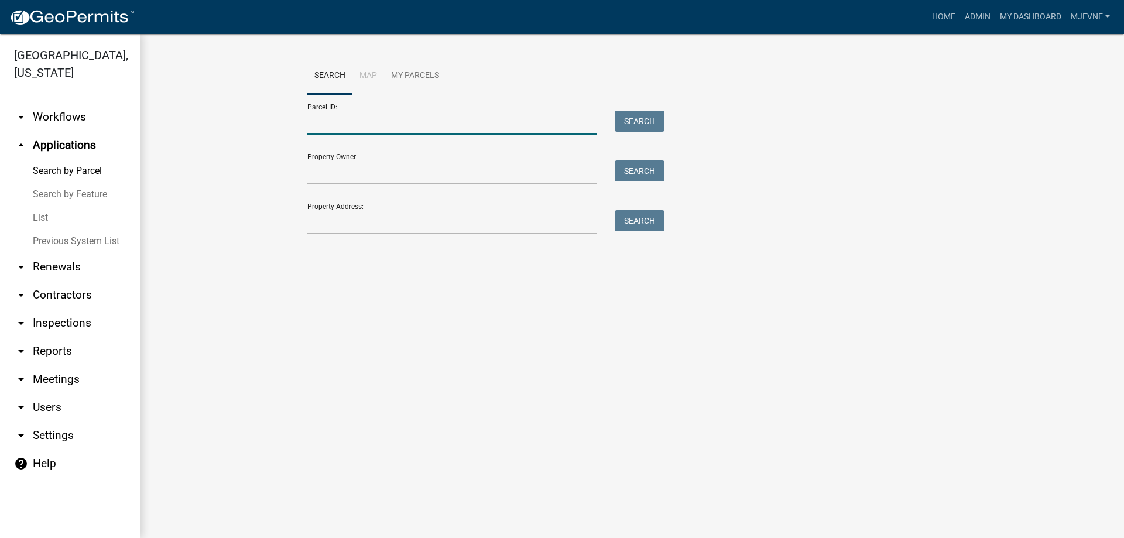
click at [335, 129] on input "Parcel ID:" at bounding box center [452, 123] width 290 height 24
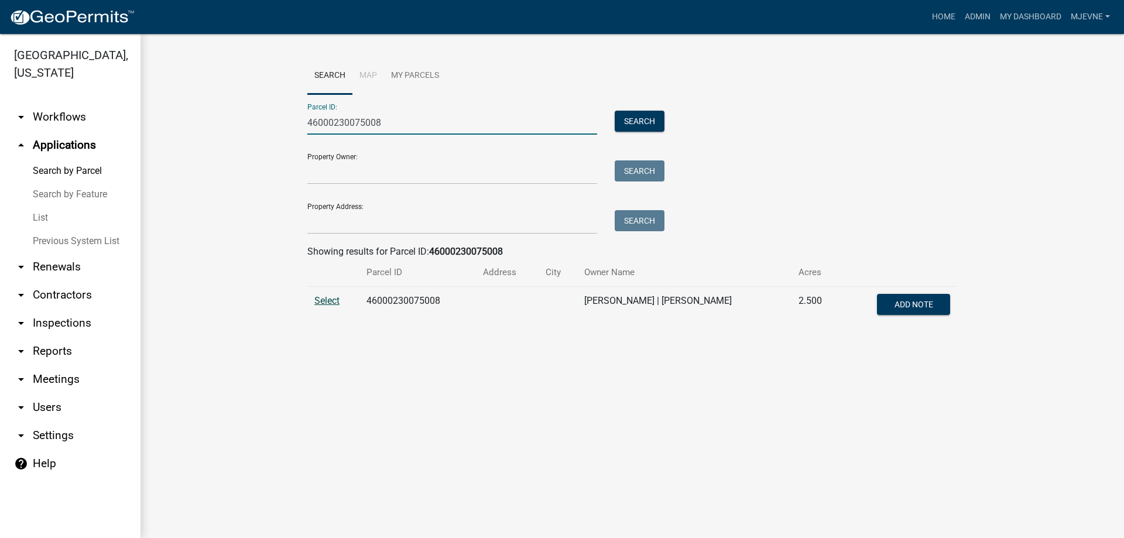
type input "46000230075008"
click at [327, 303] on span "Select" at bounding box center [326, 300] width 25 height 11
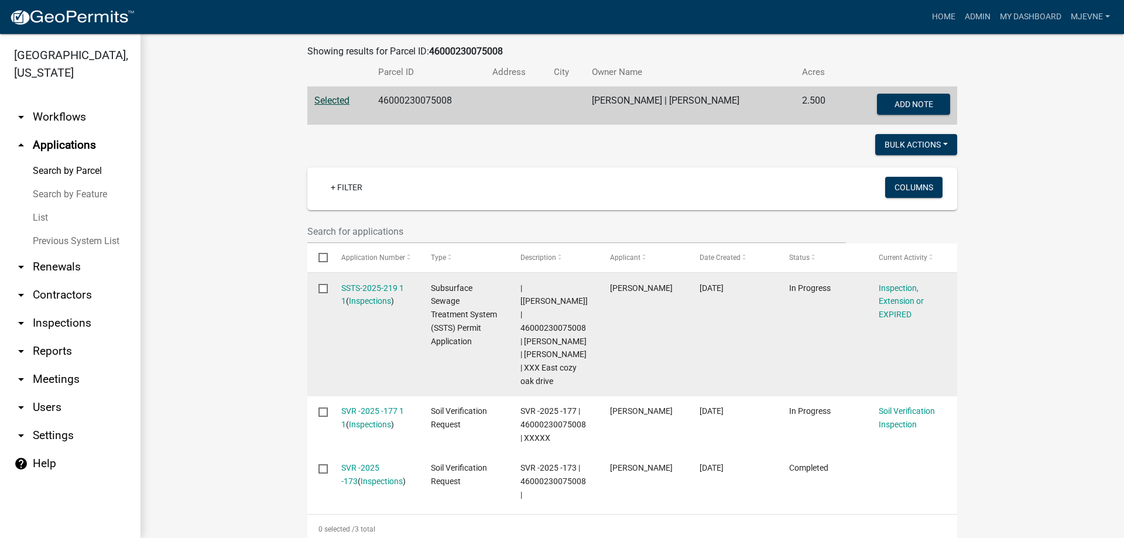
scroll to position [267, 0]
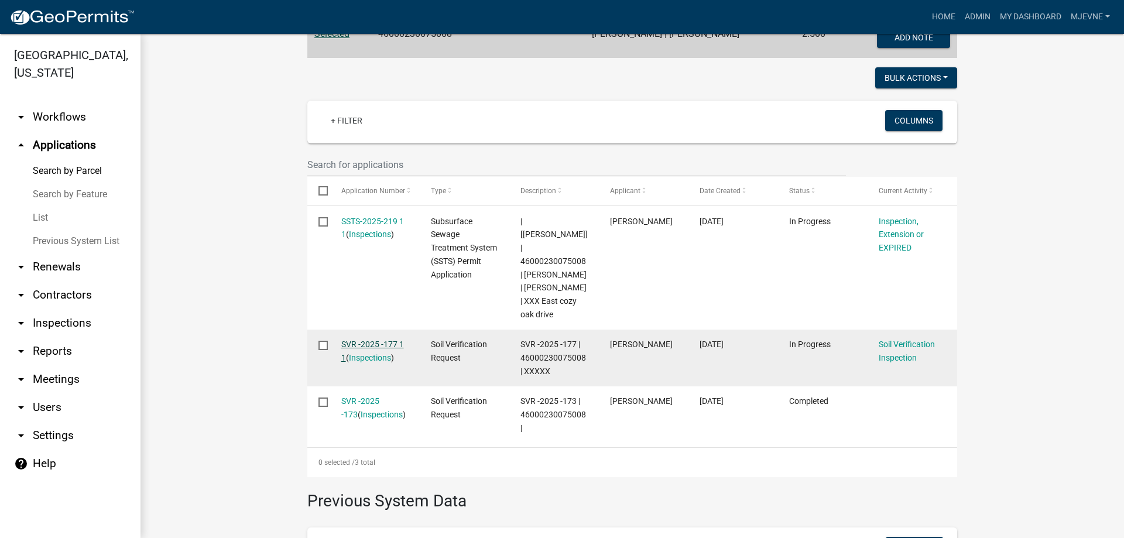
click at [370, 339] on link "SVR -2025 -177 1 1" at bounding box center [372, 350] width 63 height 23
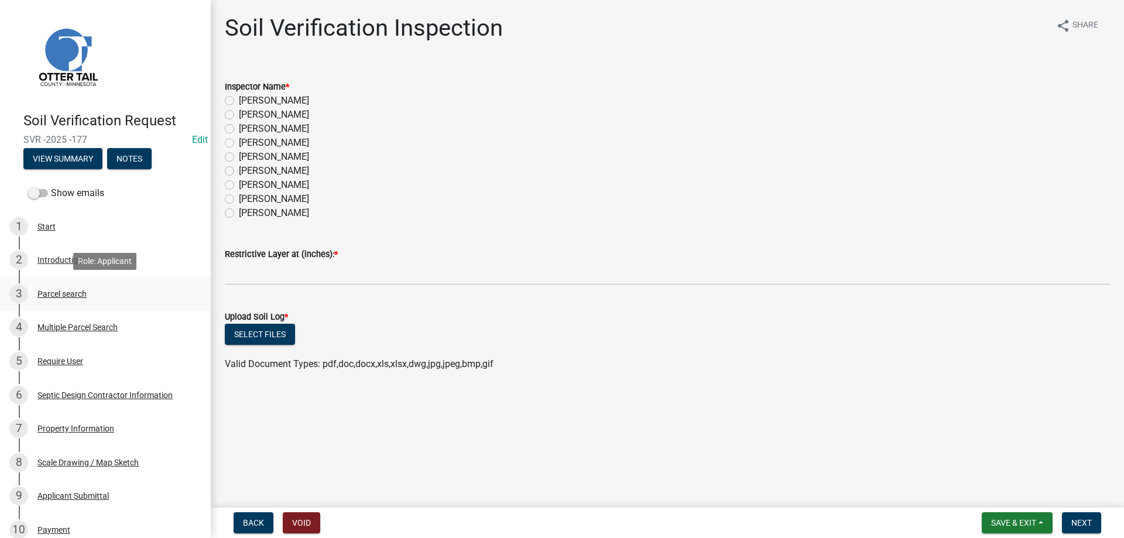
click at [56, 289] on div "3 Parcel search" at bounding box center [100, 293] width 183 height 19
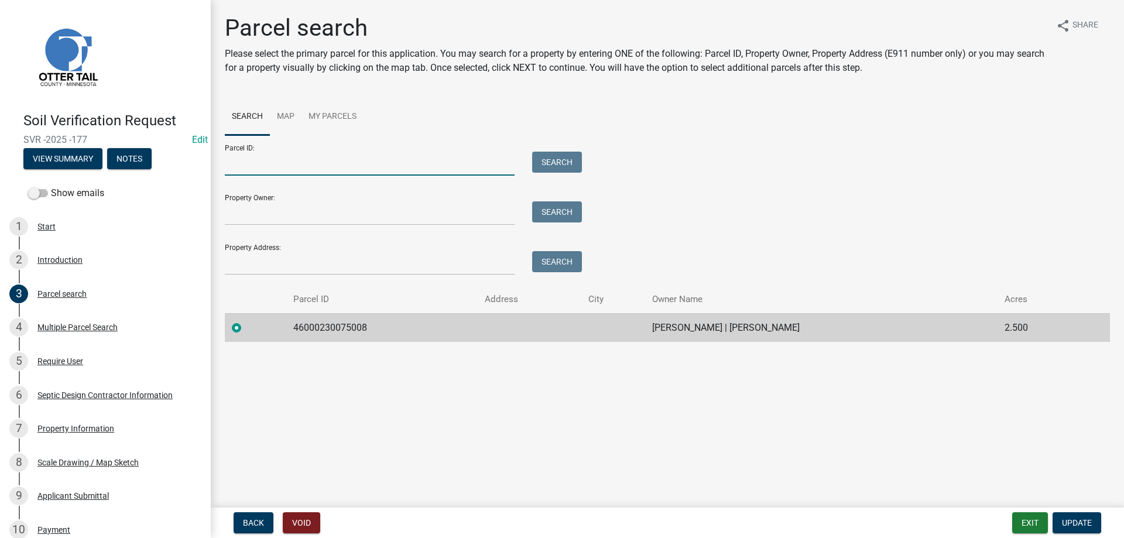
click at [245, 165] on input "Parcel ID:" at bounding box center [370, 164] width 290 height 24
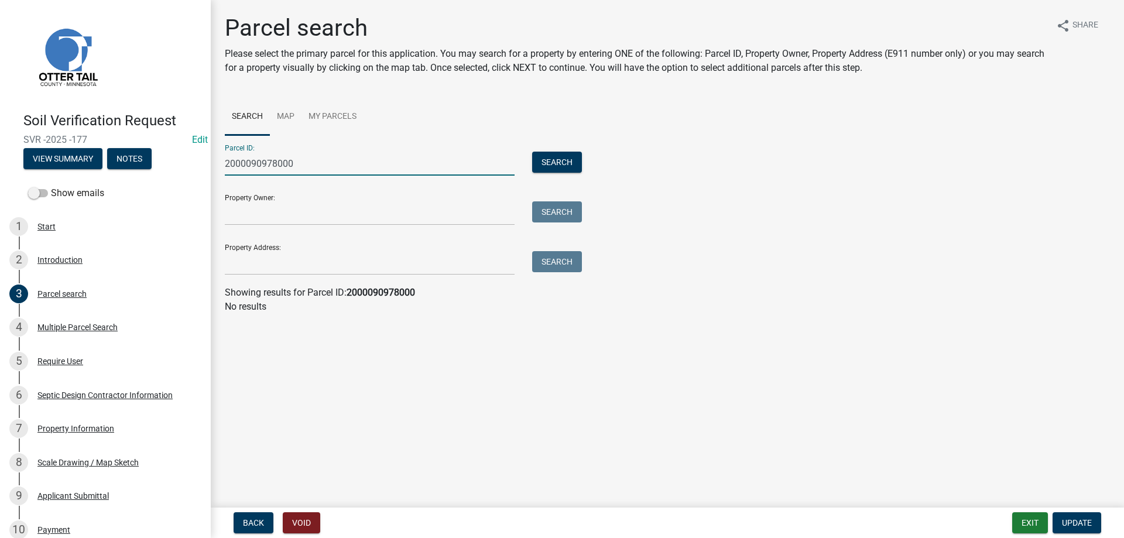
drag, startPoint x: 307, startPoint y: 166, endPoint x: 183, endPoint y: 166, distance: 124.1
click at [225, 166] on input "2000090978000" at bounding box center [370, 164] width 290 height 24
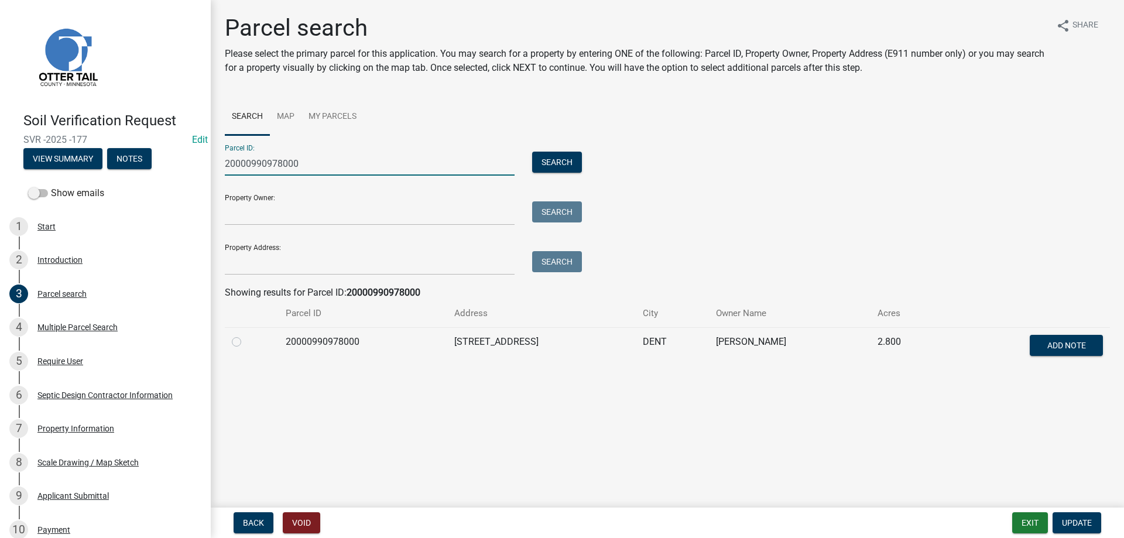
type input "20000990978000"
click at [246, 335] on label at bounding box center [246, 335] width 0 height 0
click at [246, 342] on input "radio" at bounding box center [250, 339] width 8 height 8
radio input "true"
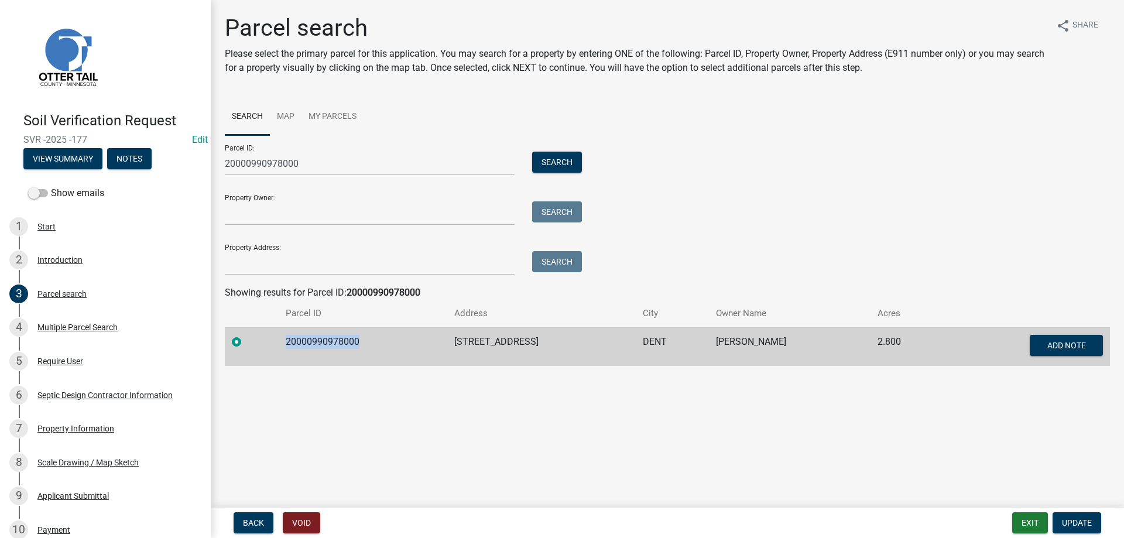
drag, startPoint x: 362, startPoint y: 342, endPoint x: 281, endPoint y: 344, distance: 80.8
click at [281, 344] on td "20000990978000" at bounding box center [363, 346] width 169 height 39
copy td "20000990978000"
click at [1075, 521] on span "Update" at bounding box center [1077, 522] width 30 height 9
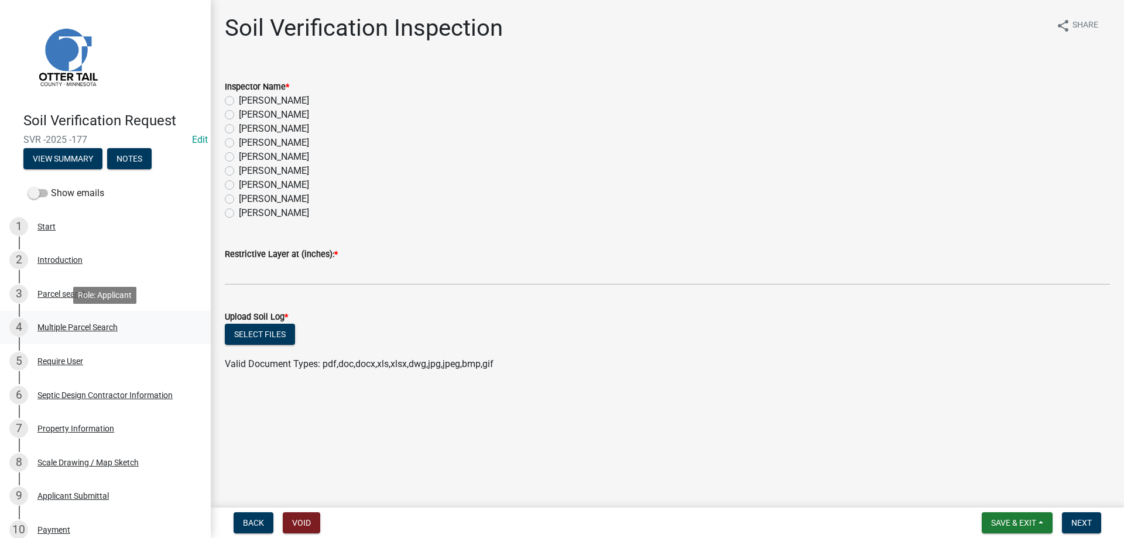
click at [52, 323] on div "Multiple Parcel Search" at bounding box center [77, 327] width 80 height 8
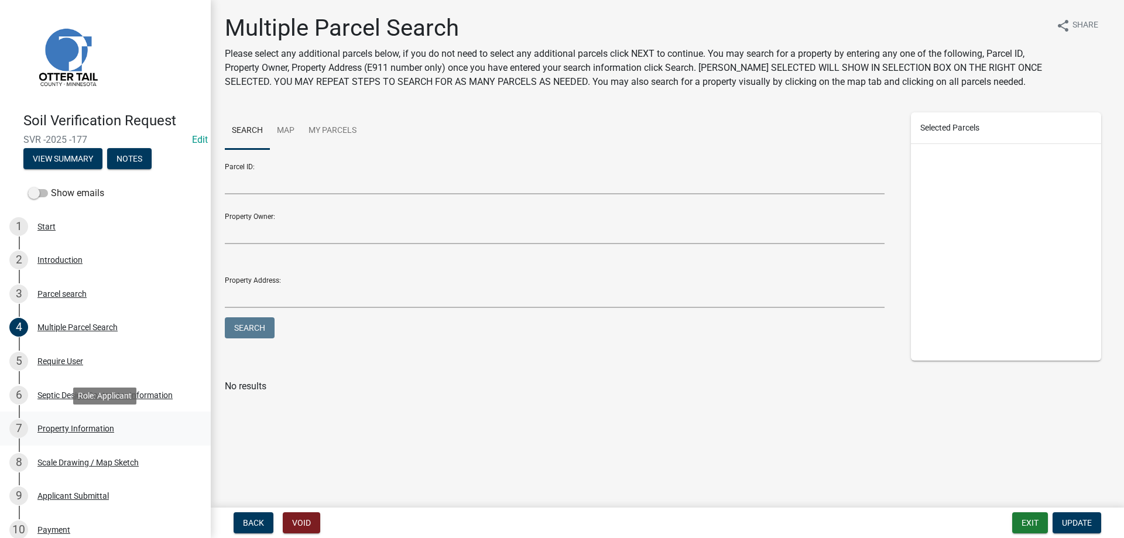
click at [67, 424] on div "Property Information" at bounding box center [75, 428] width 77 height 8
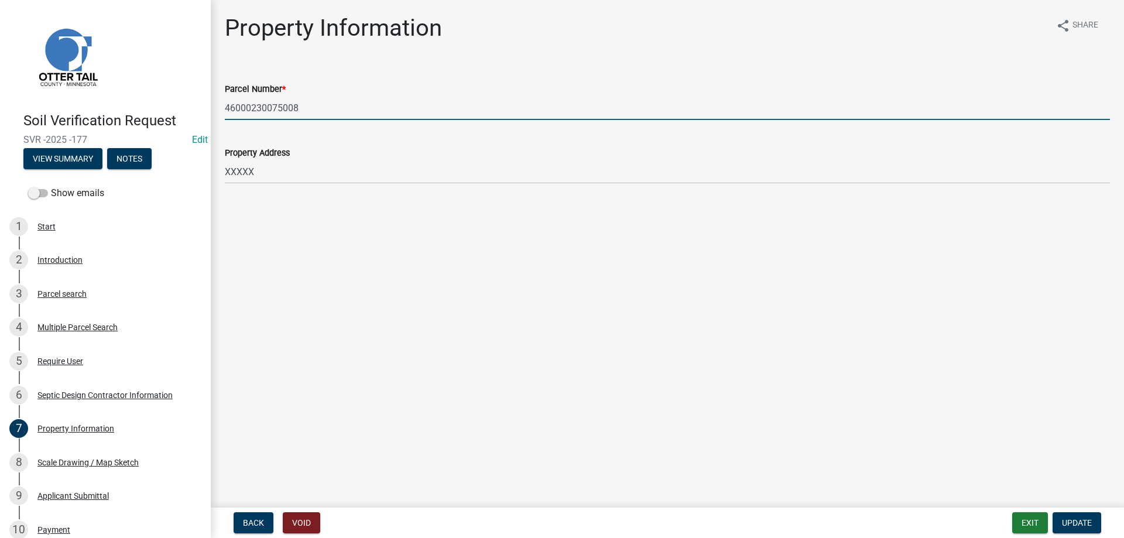
drag, startPoint x: 307, startPoint y: 112, endPoint x: 207, endPoint y: 110, distance: 100.1
click at [225, 110] on input "46000230075008" at bounding box center [667, 108] width 885 height 24
paste input "20000990978000"
type input "20000990978000"
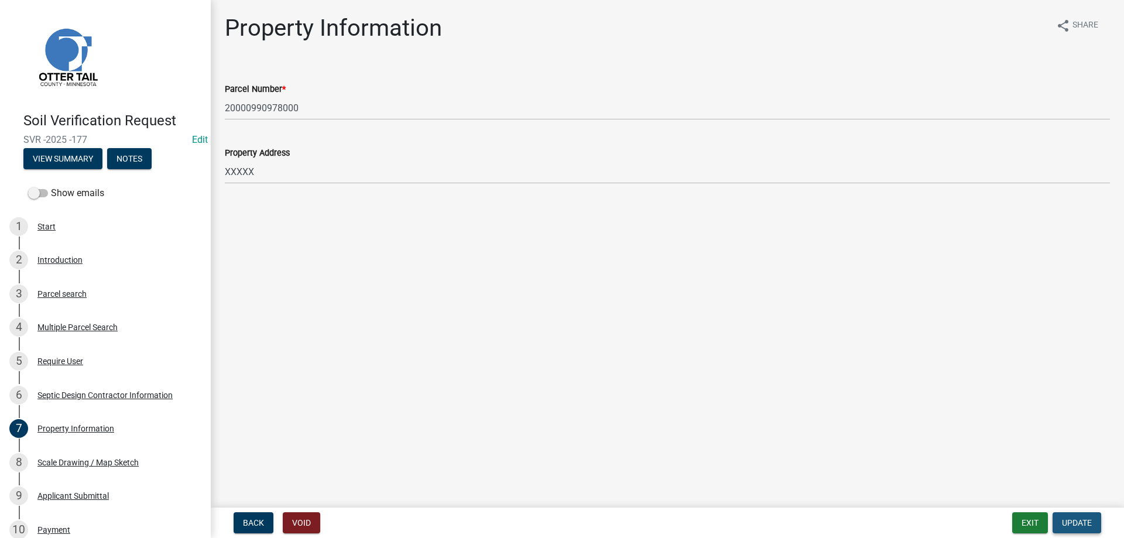
click at [1088, 527] on span "Update" at bounding box center [1077, 522] width 30 height 9
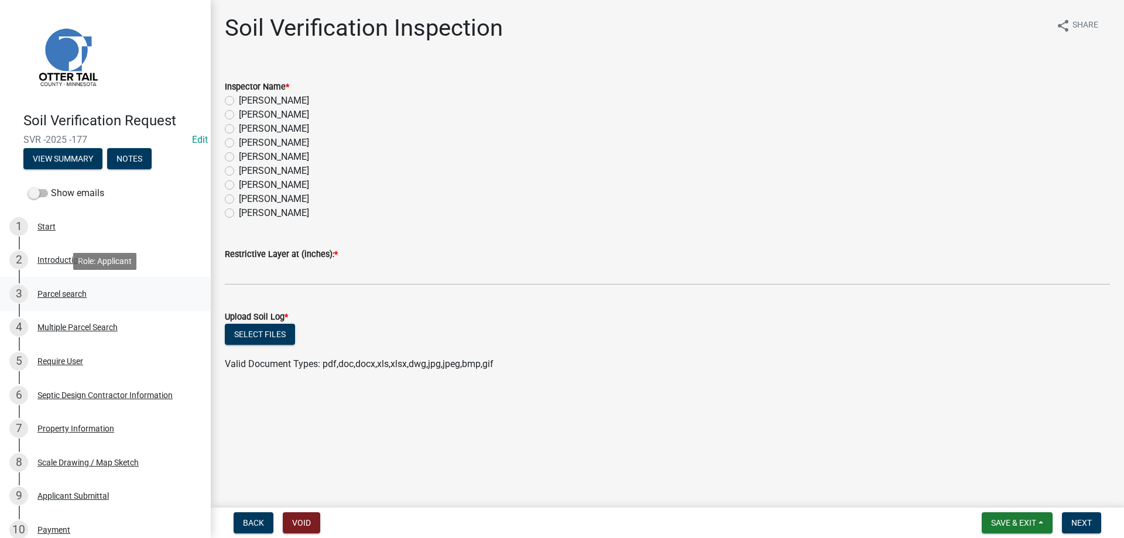
click at [50, 292] on div "Parcel search" at bounding box center [61, 294] width 49 height 8
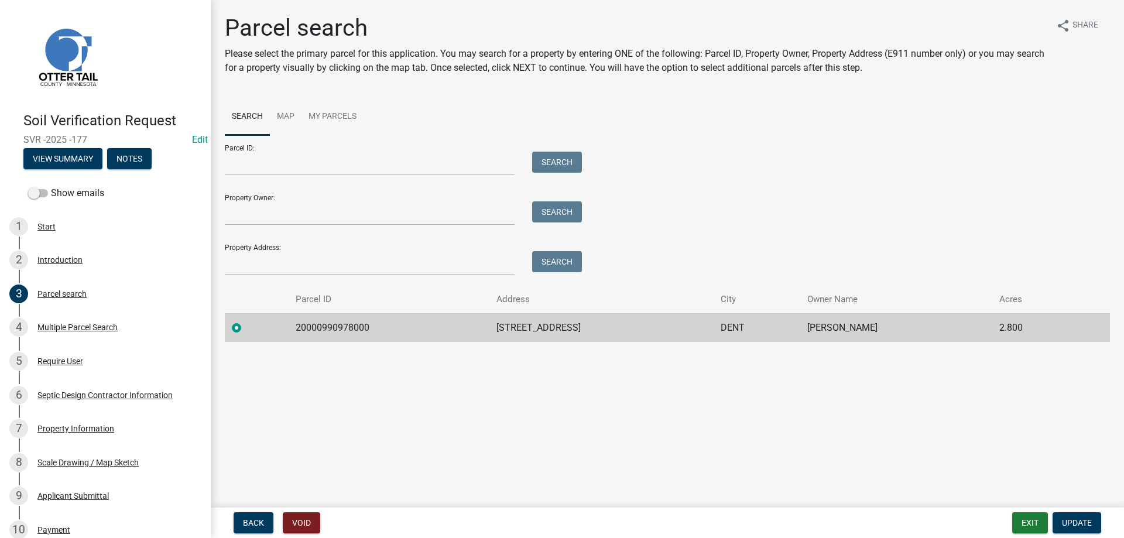
drag, startPoint x: 599, startPoint y: 328, endPoint x: 487, endPoint y: 328, distance: 112.4
click at [489, 328] on td "34258 TWIN ISLAND LN" at bounding box center [601, 327] width 224 height 29
copy td "34258 TWIN ISLAND LN"
click at [85, 430] on div "Property Information" at bounding box center [75, 428] width 77 height 8
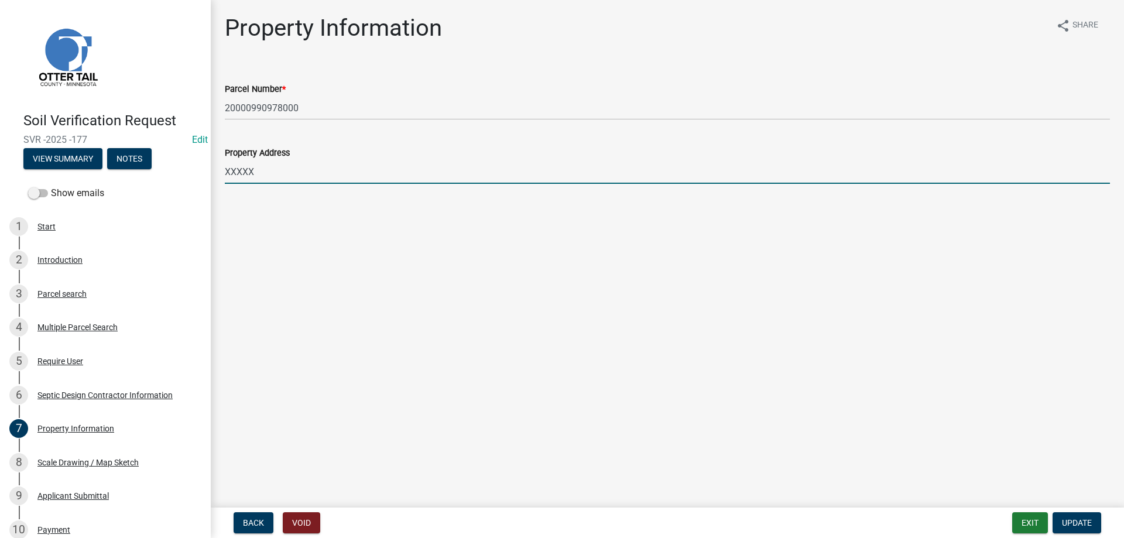
drag, startPoint x: 262, startPoint y: 173, endPoint x: 180, endPoint y: 173, distance: 82.5
click at [225, 173] on input "XXXXX" at bounding box center [667, 172] width 885 height 24
paste input "34258 TWIN ISLAND LN"
type input "34258 TWIN ISLAND LN"
click at [1073, 523] on span "Update" at bounding box center [1077, 522] width 30 height 9
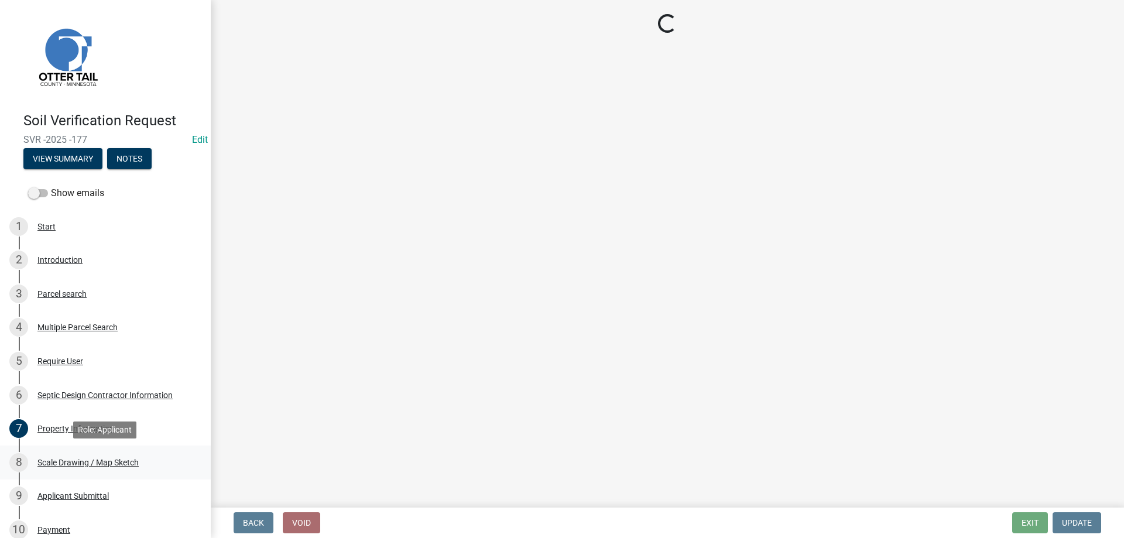
click at [66, 462] on div "Scale Drawing / Map Sketch" at bounding box center [87, 462] width 101 height 8
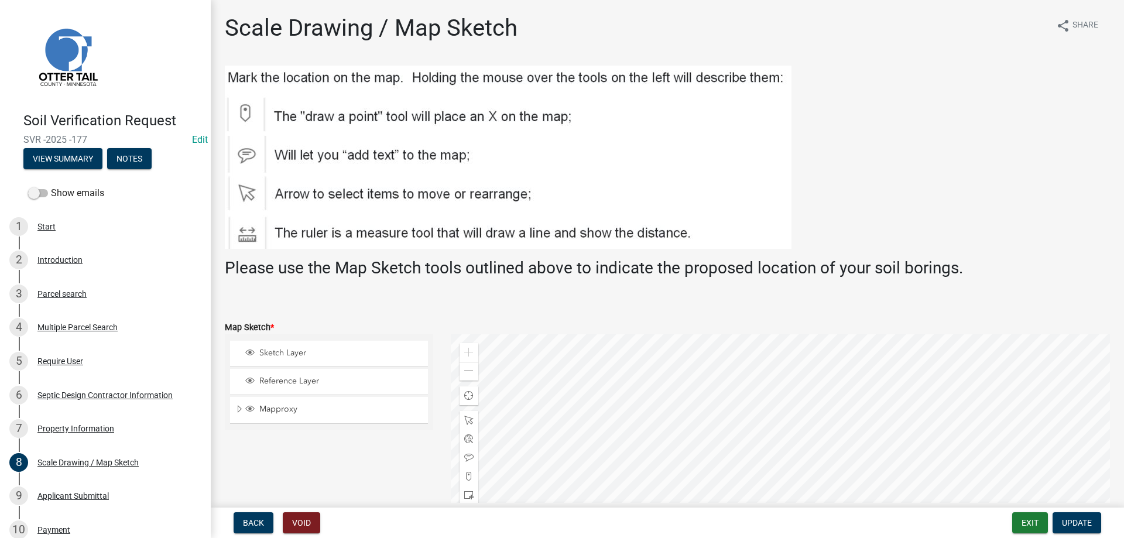
scroll to position [266, 0]
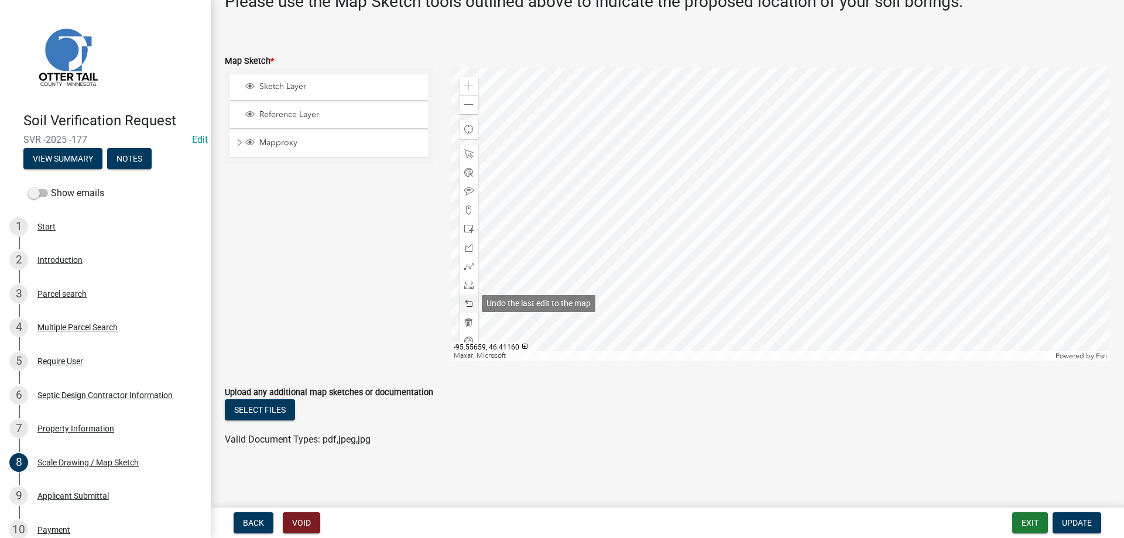
click at [469, 306] on span at bounding box center [468, 303] width 9 height 9
click at [469, 107] on span at bounding box center [468, 104] width 9 height 9
click at [472, 104] on span at bounding box center [468, 104] width 9 height 9
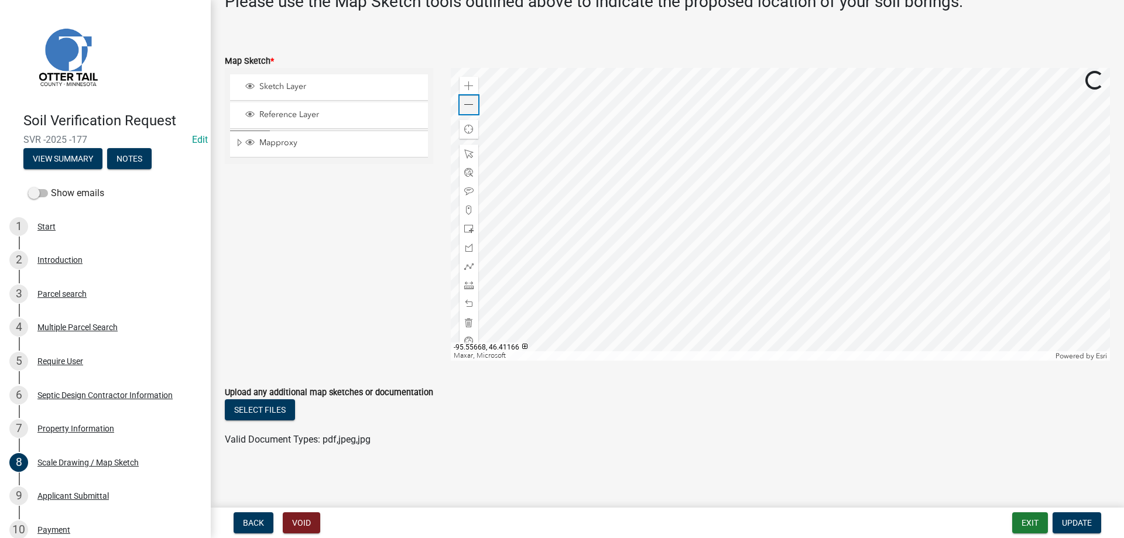
click at [472, 104] on span at bounding box center [468, 104] width 9 height 9
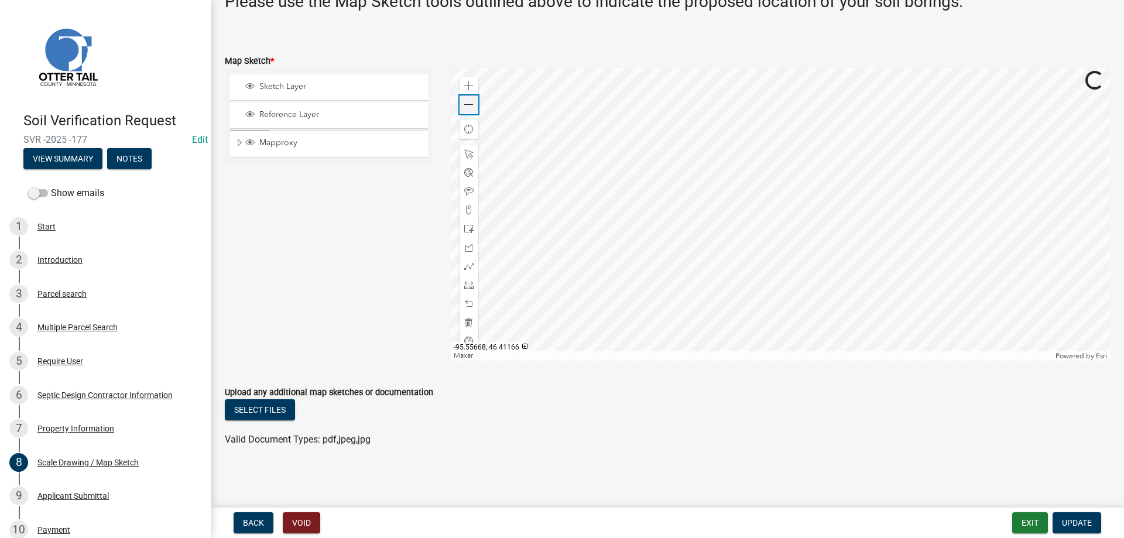
click at [472, 104] on span at bounding box center [468, 104] width 9 height 9
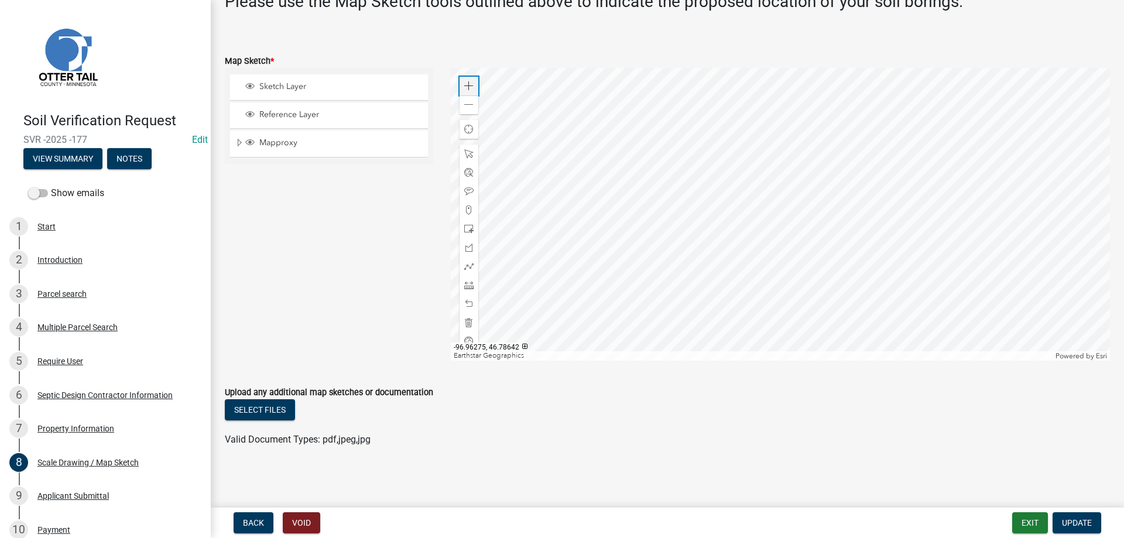
click at [471, 85] on span at bounding box center [468, 85] width 9 height 9
click at [644, 276] on div at bounding box center [781, 214] width 660 height 293
click at [466, 83] on span at bounding box center [468, 85] width 9 height 9
click at [699, 199] on div at bounding box center [781, 214] width 660 height 293
click at [467, 85] on span at bounding box center [468, 85] width 9 height 9
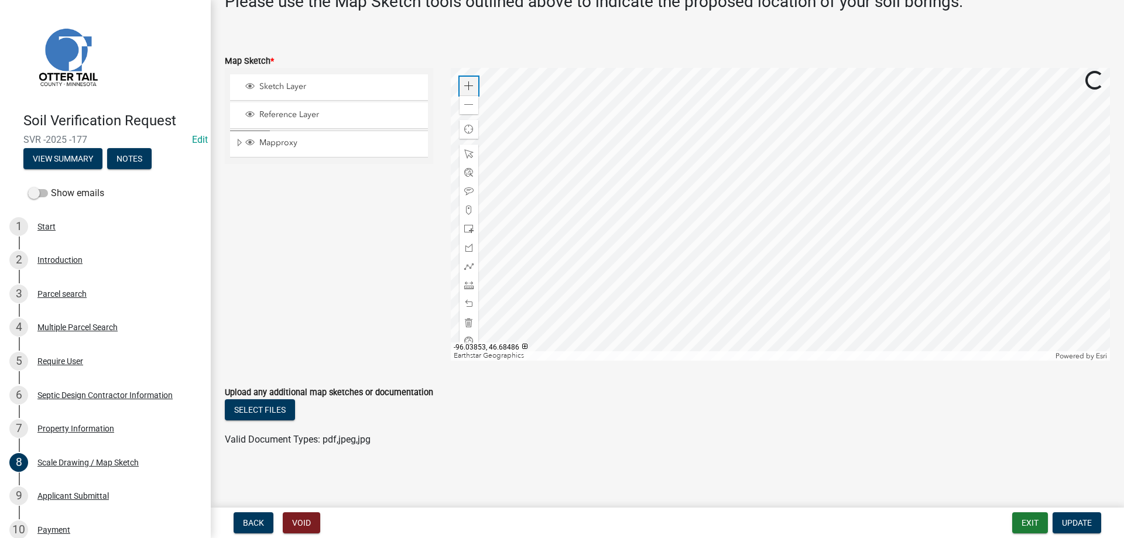
click at [467, 85] on span at bounding box center [468, 85] width 9 height 9
click at [805, 156] on div at bounding box center [781, 214] width 660 height 293
click at [466, 80] on div "Zoom in" at bounding box center [468, 86] width 19 height 19
click at [868, 145] on div at bounding box center [781, 214] width 660 height 293
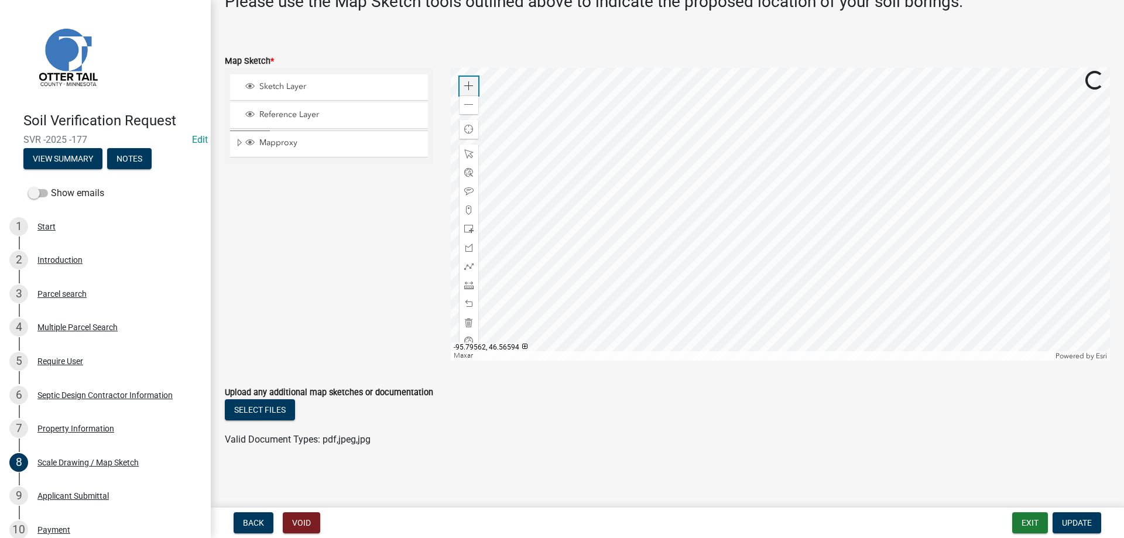
click at [467, 85] on span at bounding box center [468, 85] width 9 height 9
click at [744, 173] on div at bounding box center [781, 214] width 660 height 293
click at [479, 80] on div "Zoom in Zoom out Find my location Maxar, Microsoft Powered by Esri" at bounding box center [781, 214] width 660 height 293
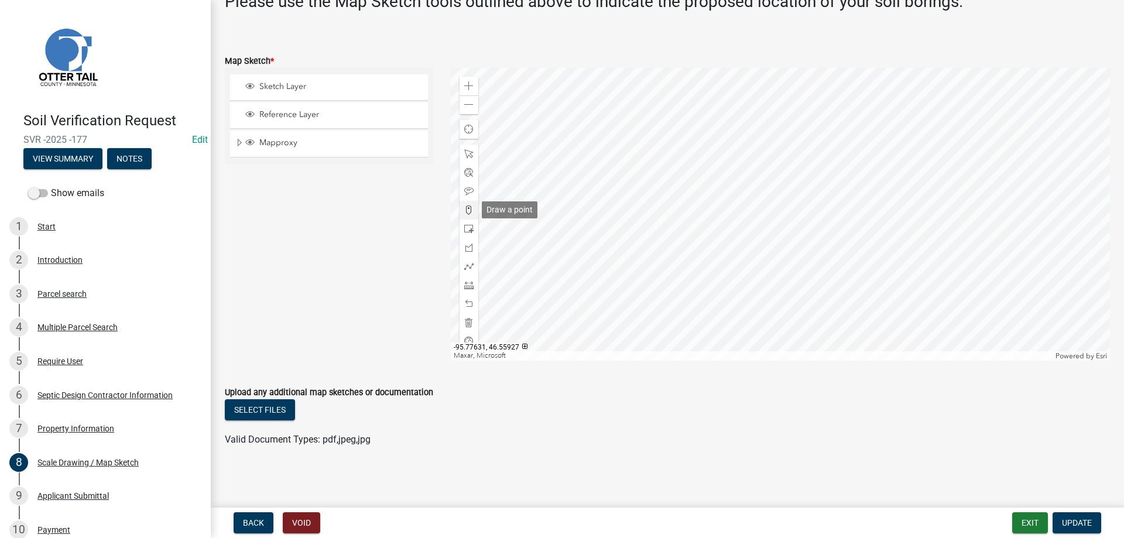
click at [471, 212] on span at bounding box center [468, 209] width 9 height 9
click at [635, 225] on div at bounding box center [781, 214] width 660 height 293
click at [1079, 523] on span "Update" at bounding box center [1077, 522] width 30 height 9
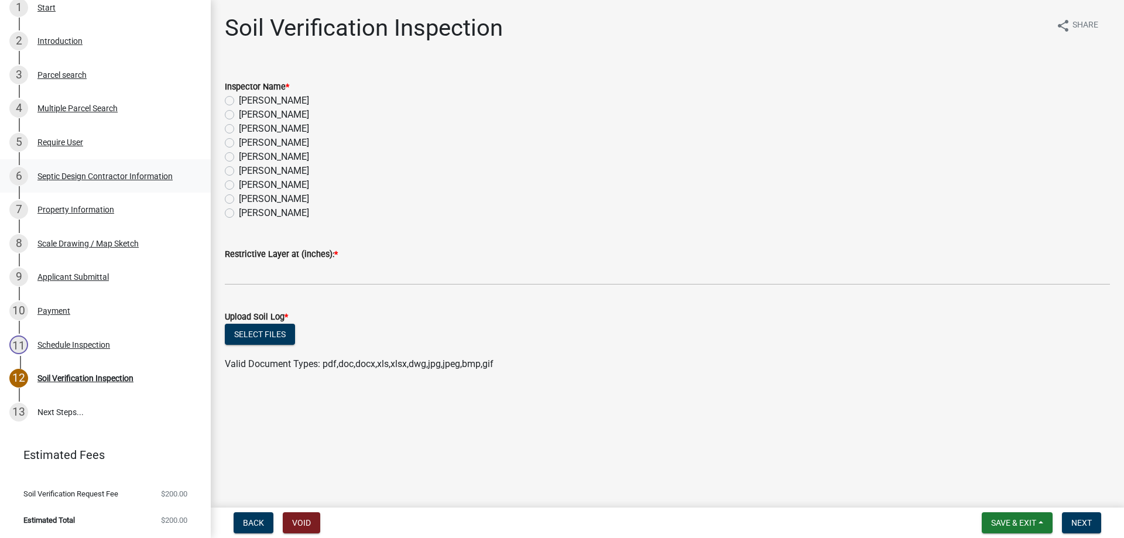
scroll to position [0, 0]
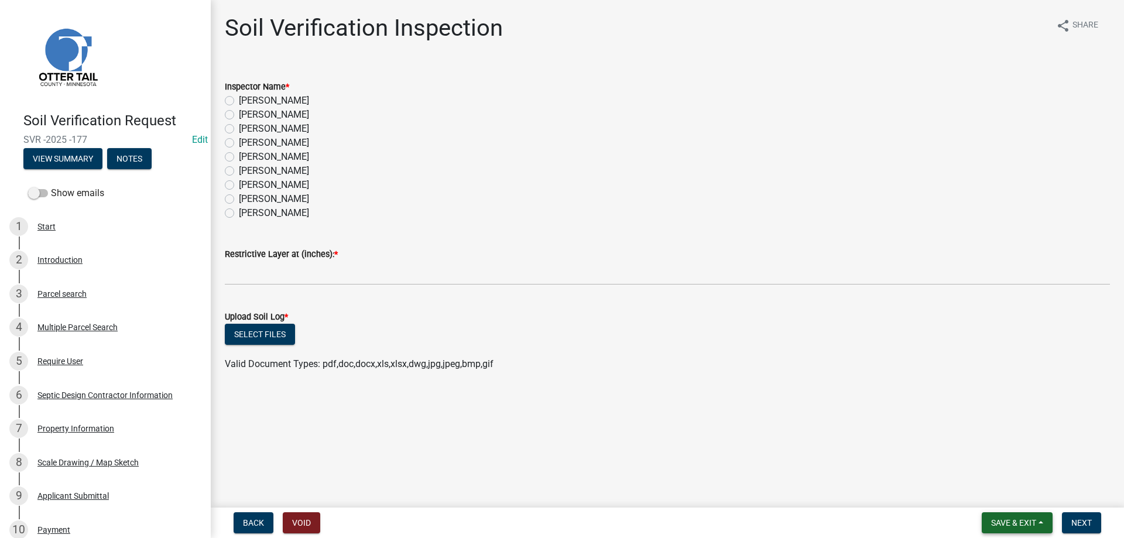
click at [1001, 523] on span "Save & Exit" at bounding box center [1013, 522] width 45 height 9
click at [986, 492] on button "Save & Exit" at bounding box center [1006, 492] width 94 height 28
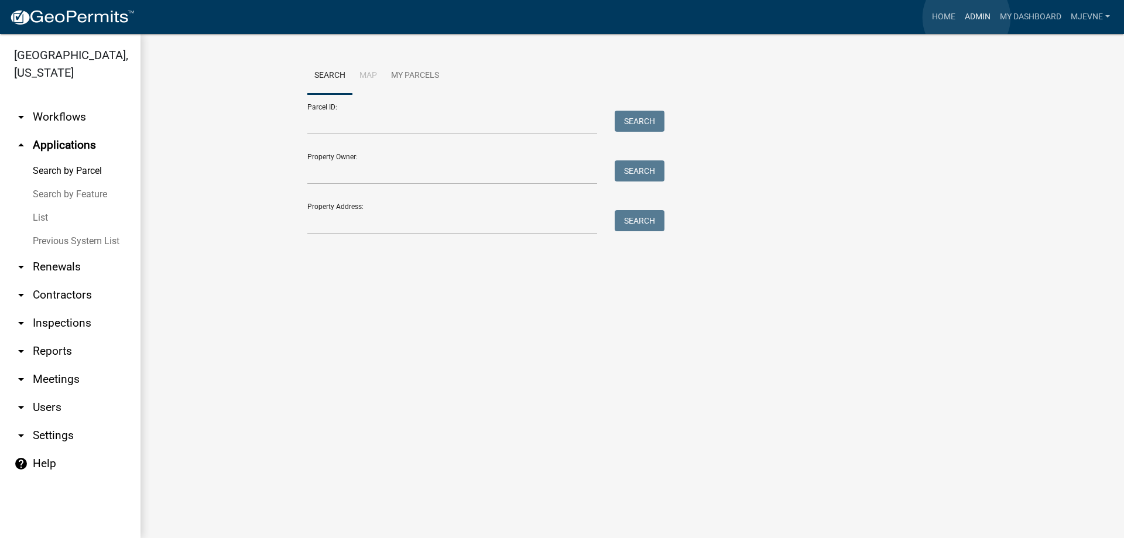
click at [966, 18] on link "Admin" at bounding box center [977, 17] width 35 height 22
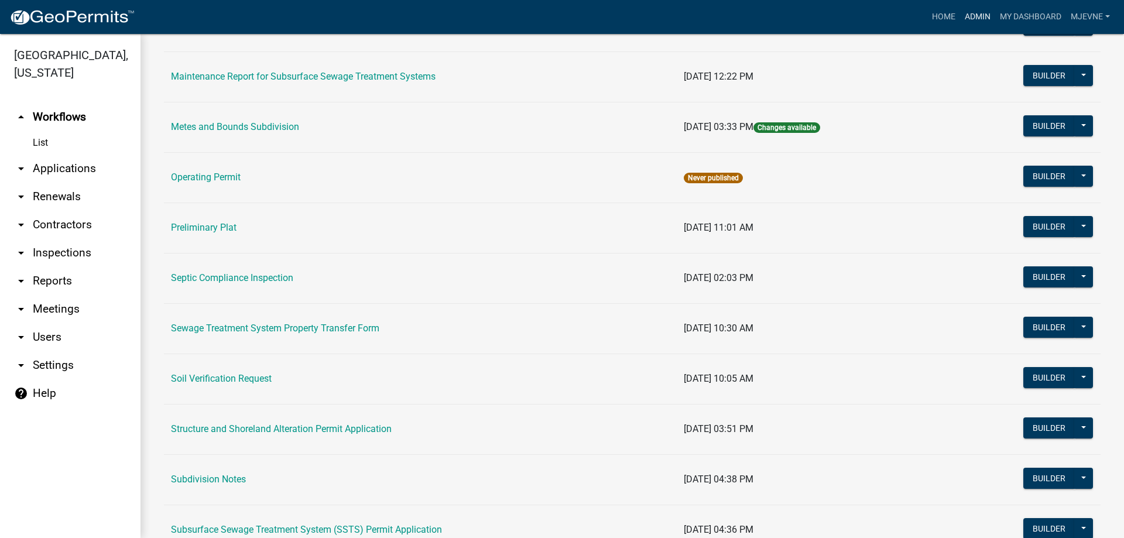
scroll to position [467, 0]
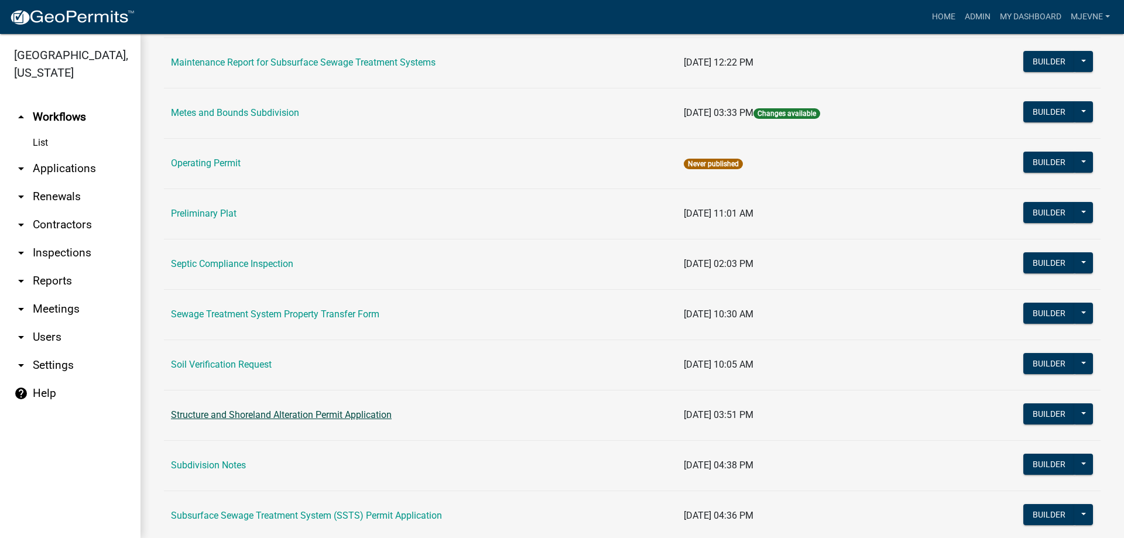
click at [261, 414] on link "Structure and Shoreland Alteration Permit Application" at bounding box center [281, 414] width 221 height 11
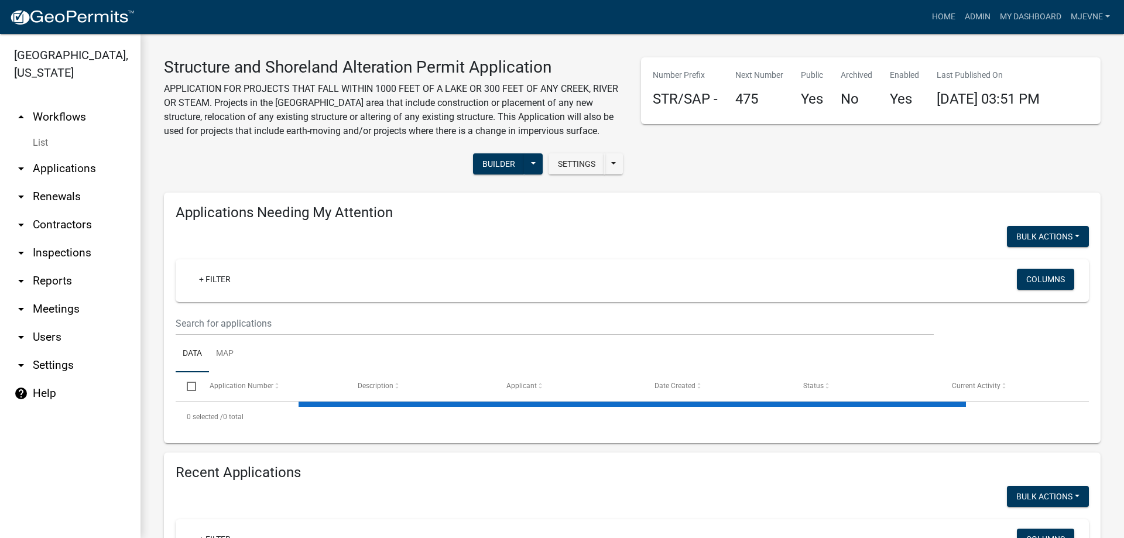
select select "3: 100"
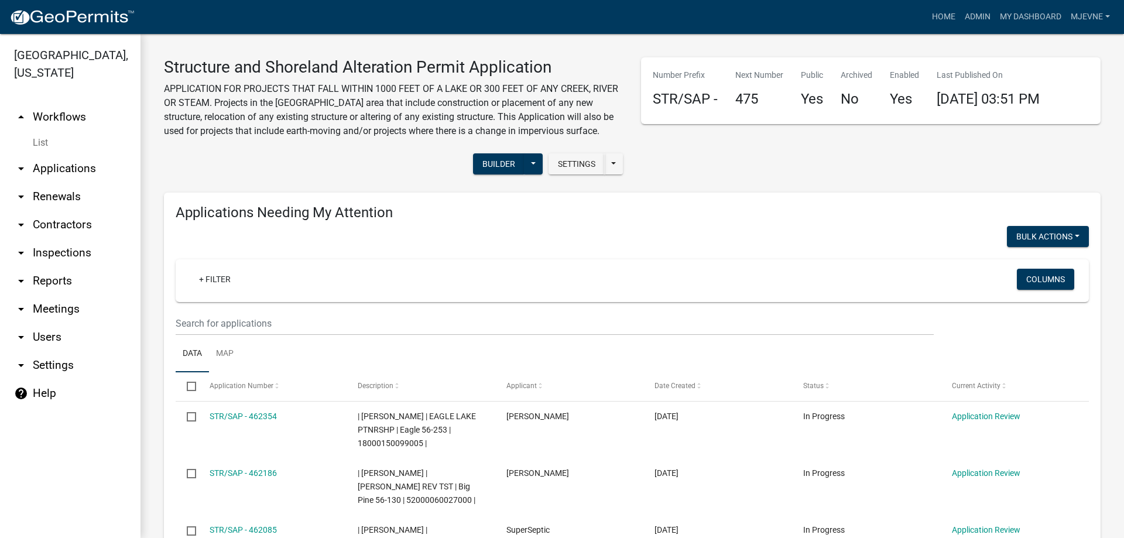
scroll to position [188, 0]
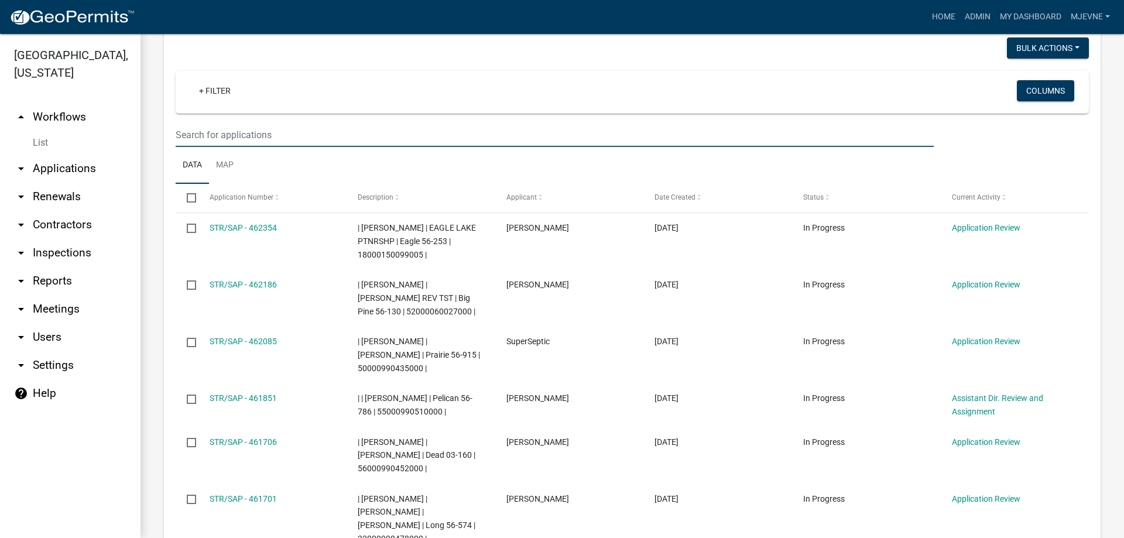
click at [203, 133] on input "text" at bounding box center [555, 135] width 758 height 24
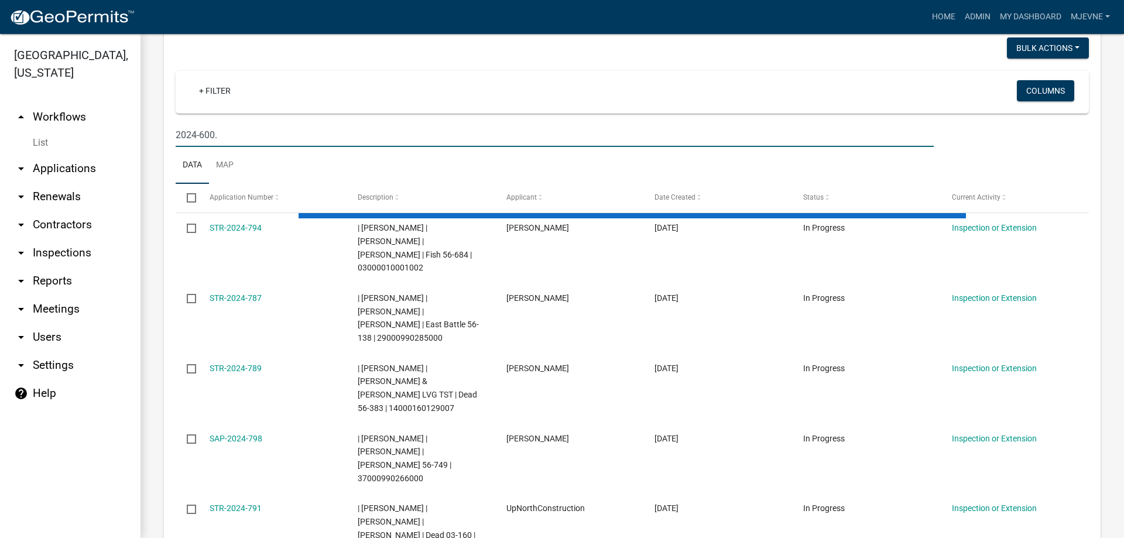
type input "2024-600"
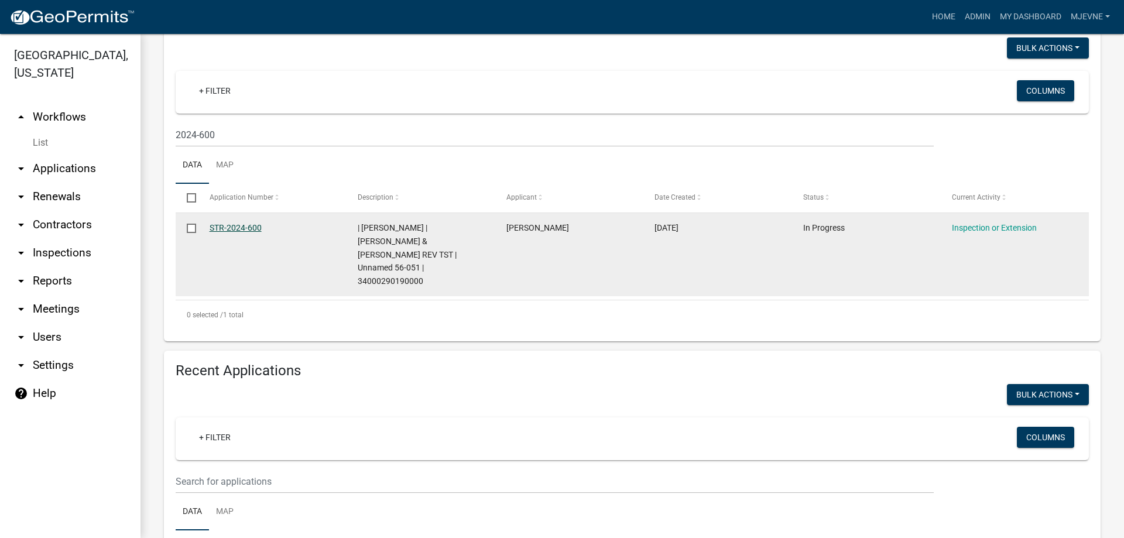
click at [235, 225] on link "STR-2024-600" at bounding box center [236, 227] width 52 height 9
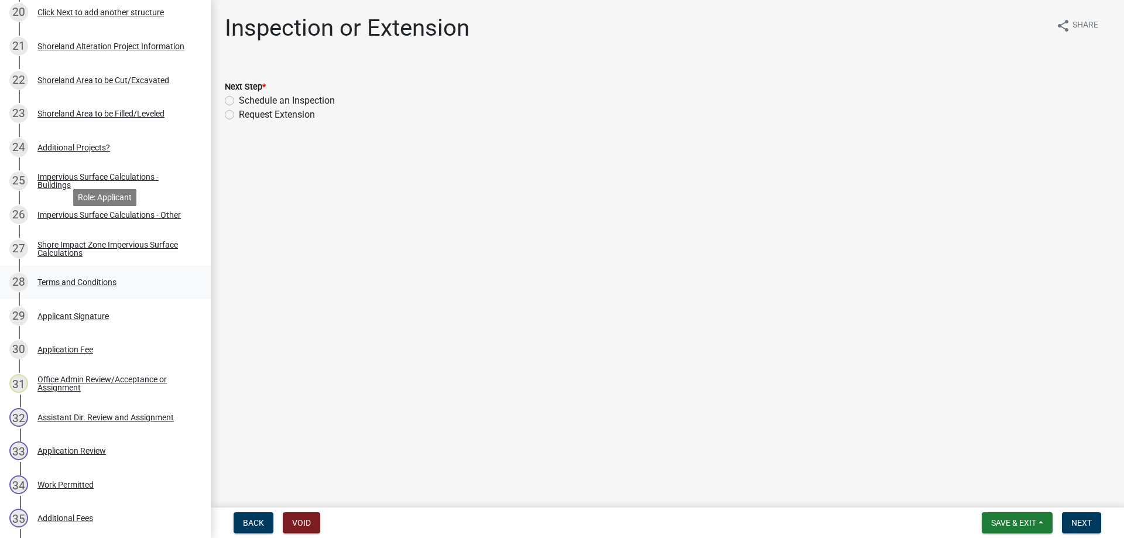
scroll to position [955, 0]
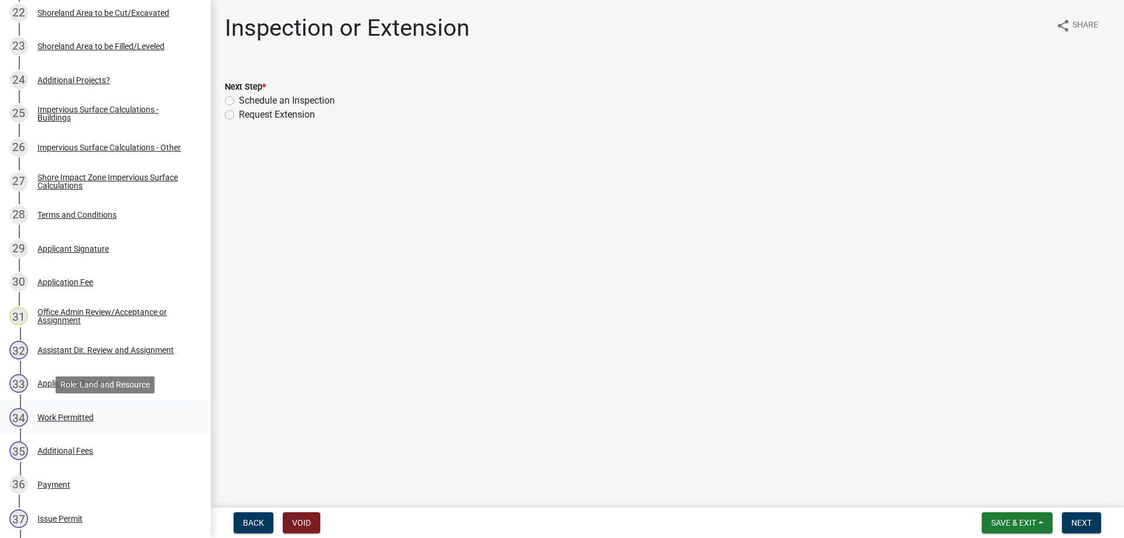
click at [75, 416] on div "Work Permitted" at bounding box center [65, 417] width 56 height 8
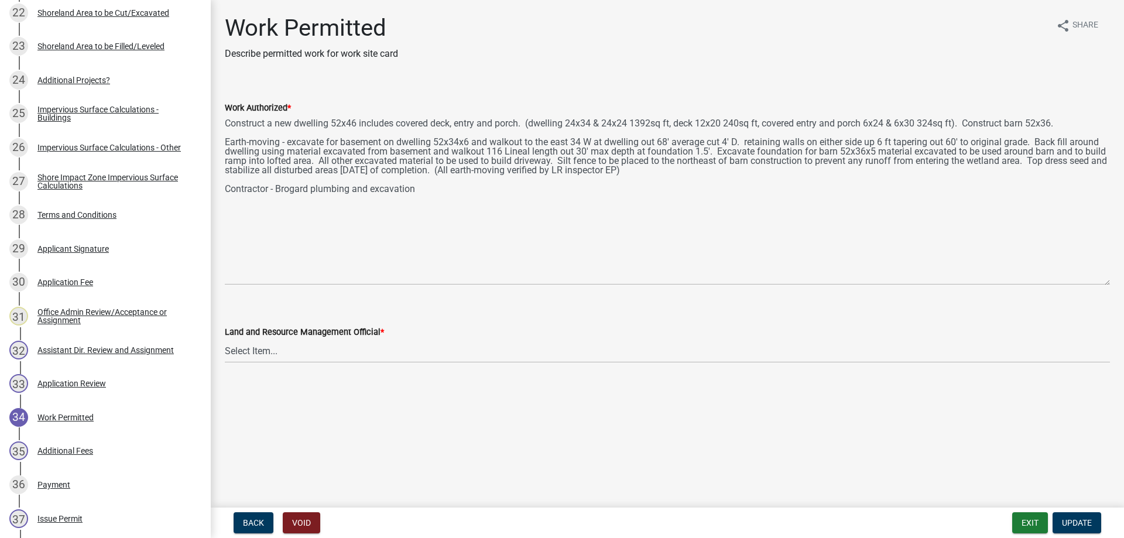
drag, startPoint x: 1103, startPoint y: 167, endPoint x: 1124, endPoint y: 283, distance: 117.3
click at [1110, 283] on textarea "Construct a new dwelling 52x46 includes covered deck, entry and porch. (dwellin…" at bounding box center [667, 200] width 885 height 170
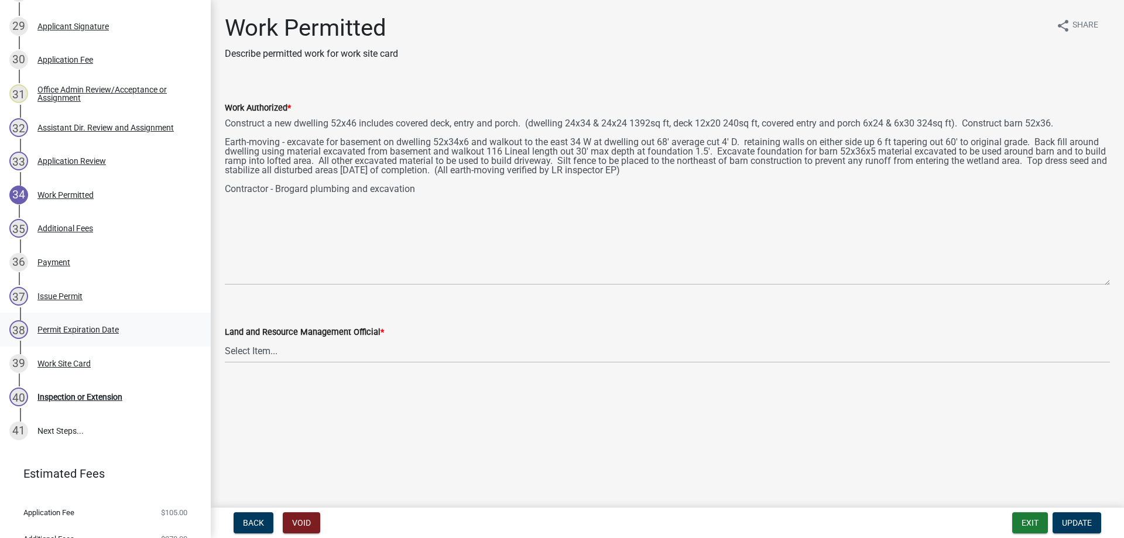
scroll to position [1163, 0]
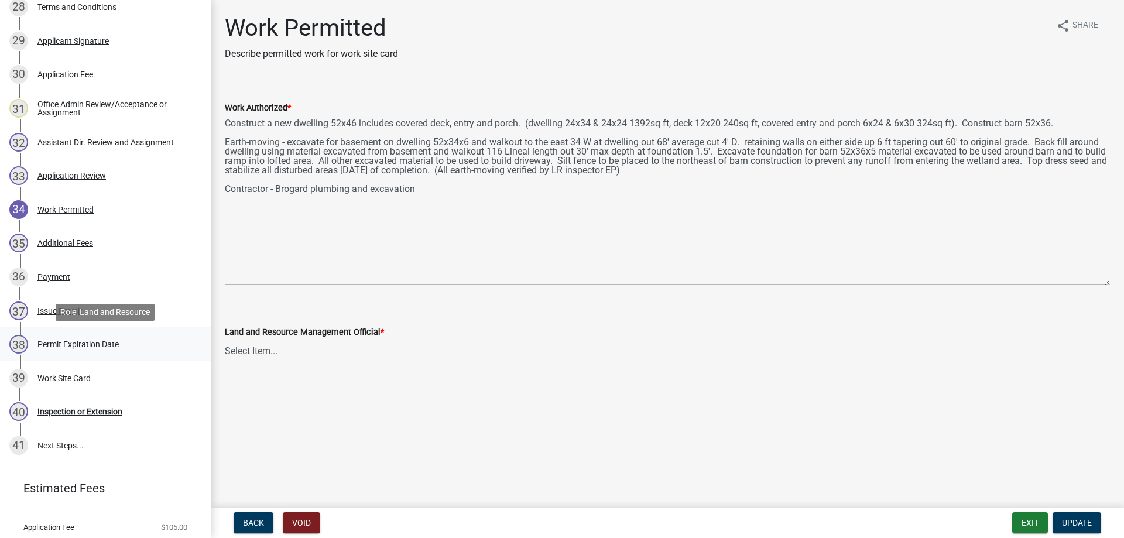
click at [84, 344] on div "Permit Expiration Date" at bounding box center [77, 344] width 81 height 8
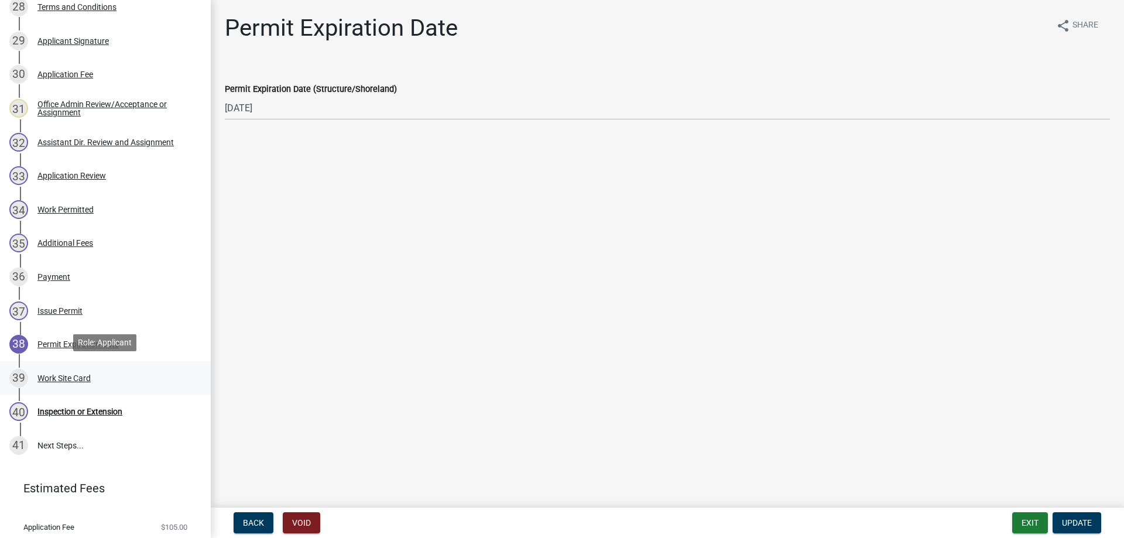
scroll to position [1223, 0]
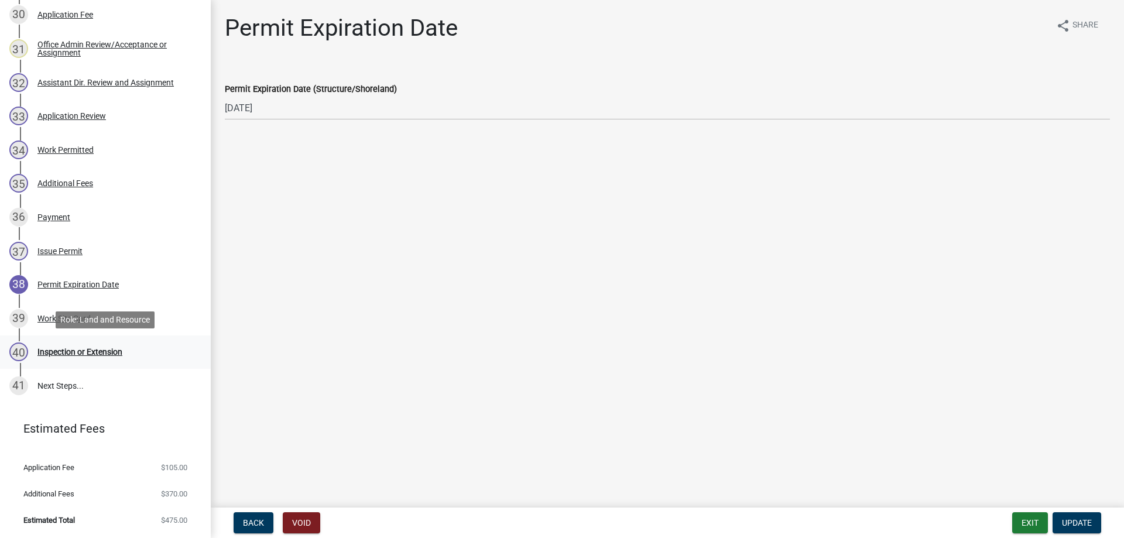
click at [108, 352] on div "Inspection or Extension" at bounding box center [79, 352] width 85 height 8
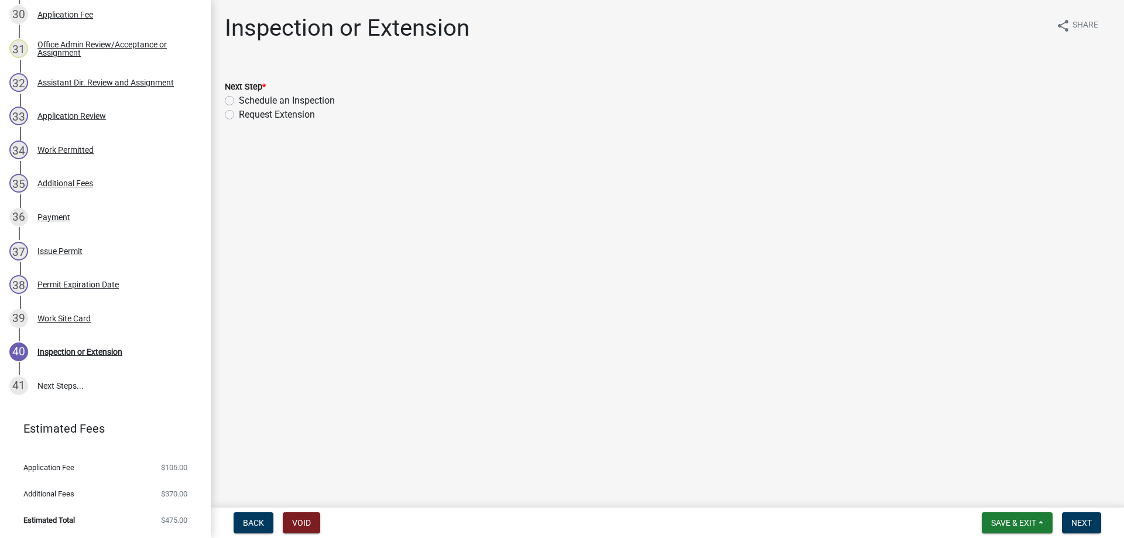
click at [239, 115] on label "Request Extension" at bounding box center [277, 115] width 76 height 14
click at [239, 115] on input "Request Extension" at bounding box center [243, 112] width 8 height 8
radio input "true"
click at [1086, 521] on span "Next" at bounding box center [1081, 522] width 20 height 9
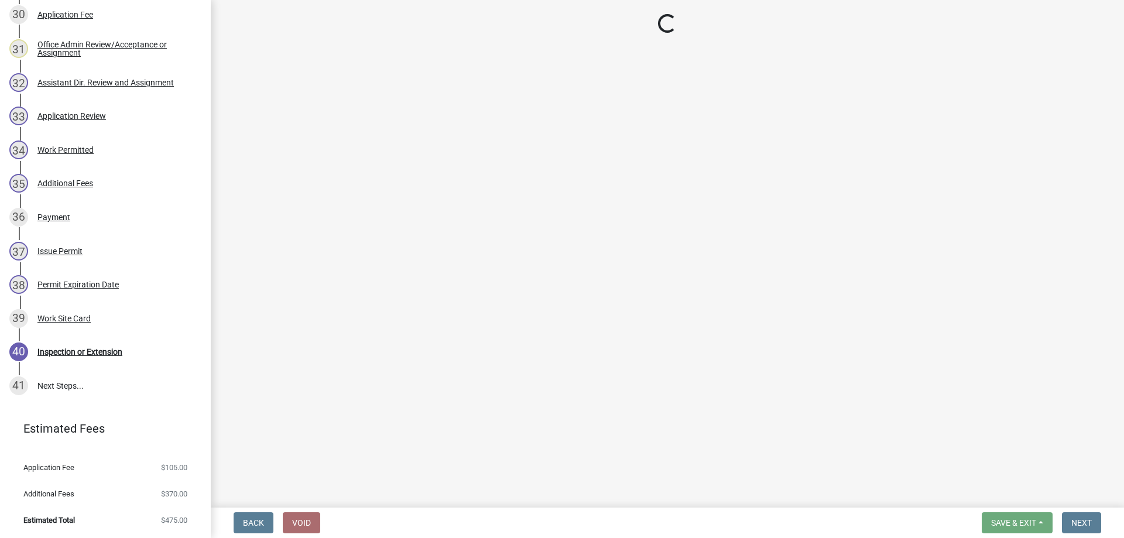
scroll to position [1323, 0]
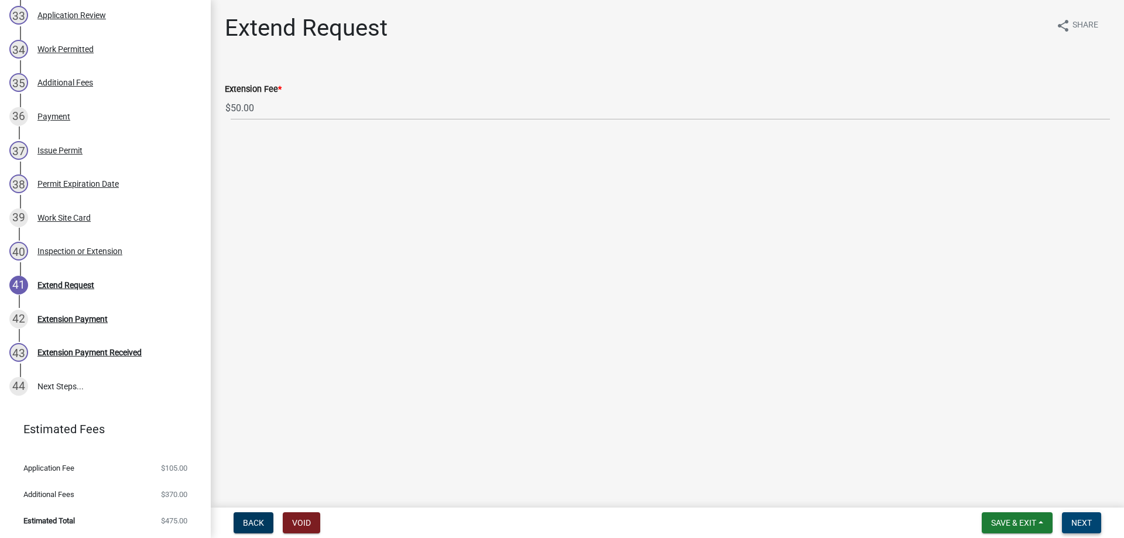
click at [1082, 523] on span "Next" at bounding box center [1081, 522] width 20 height 9
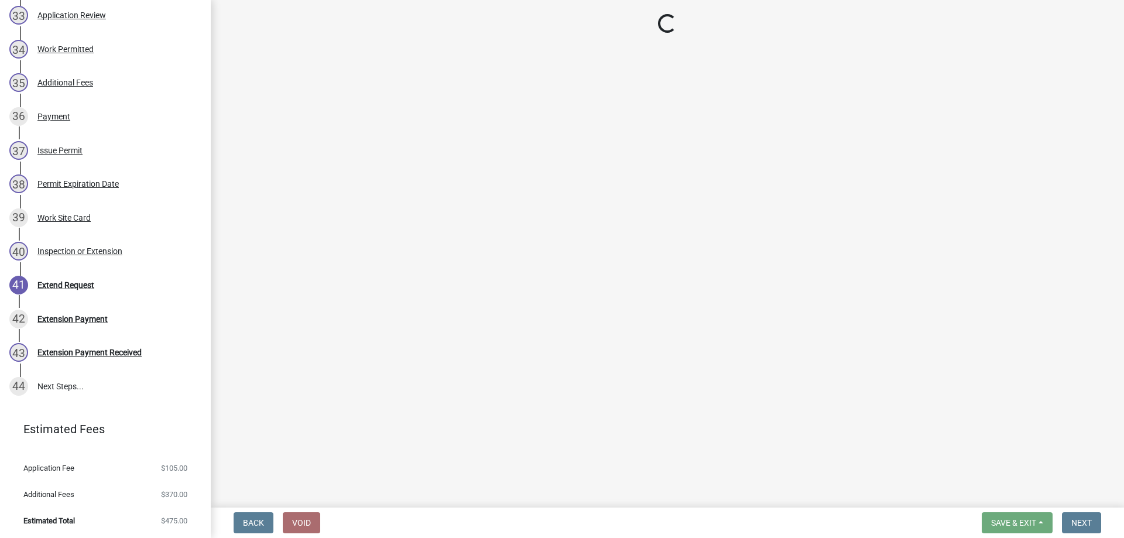
select select "3: 3"
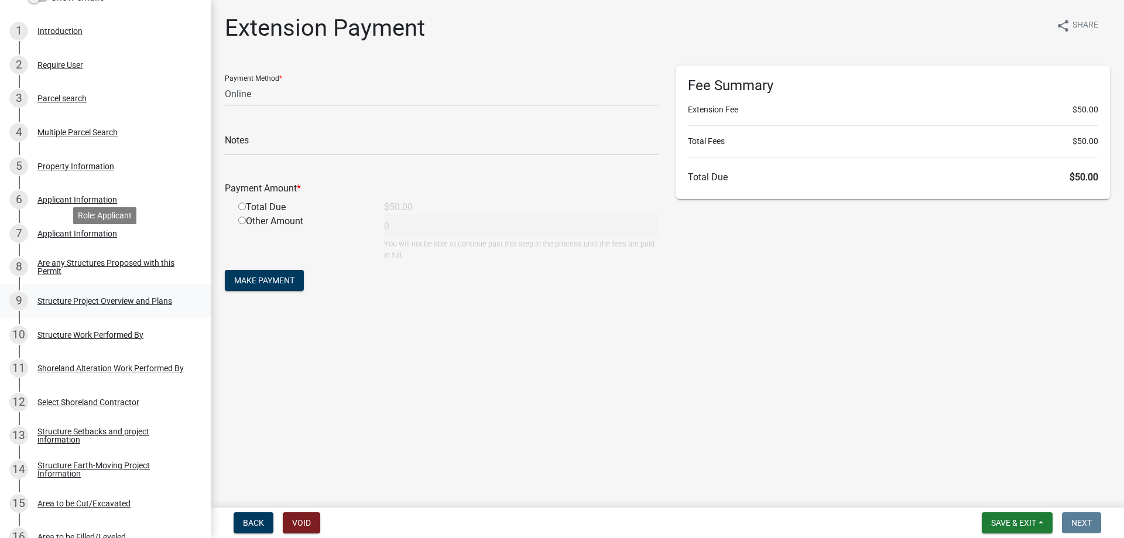
scroll to position [249, 0]
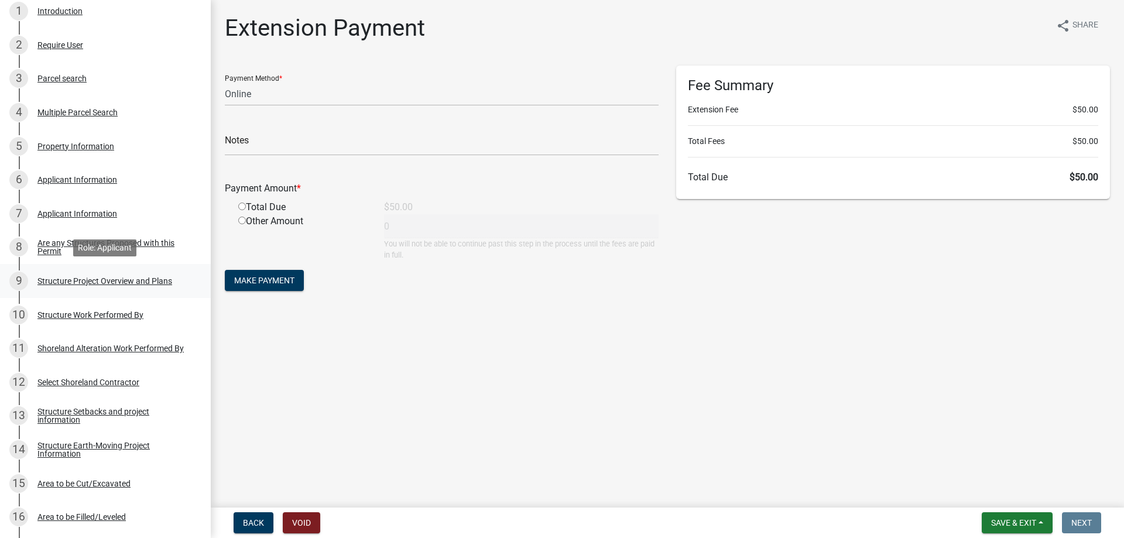
click at [115, 279] on div "Structure Project Overview and Plans" at bounding box center [104, 281] width 135 height 8
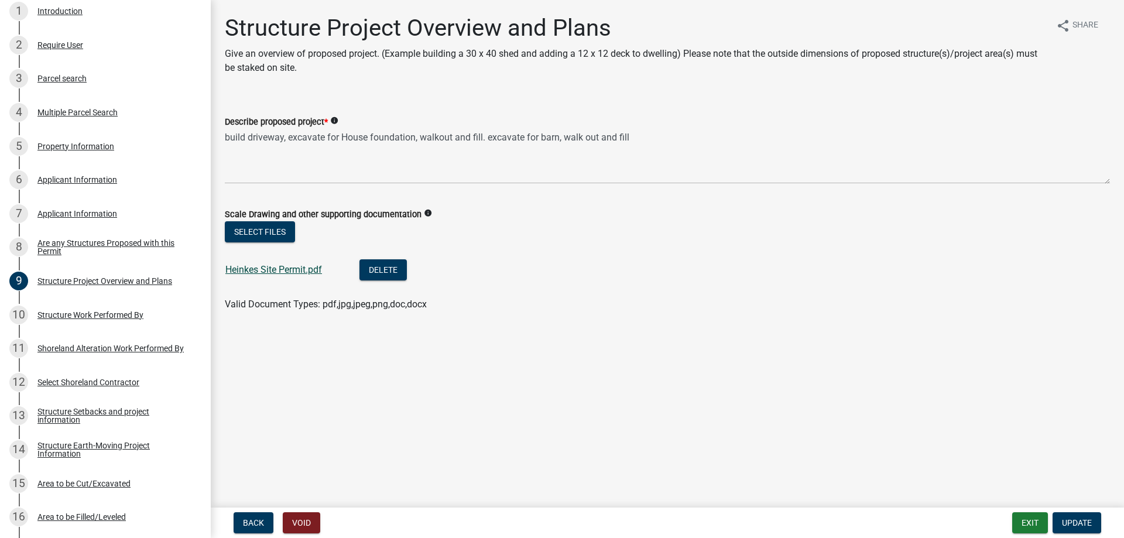
click at [288, 269] on link "Heinkes Site Permit.pdf" at bounding box center [273, 269] width 97 height 11
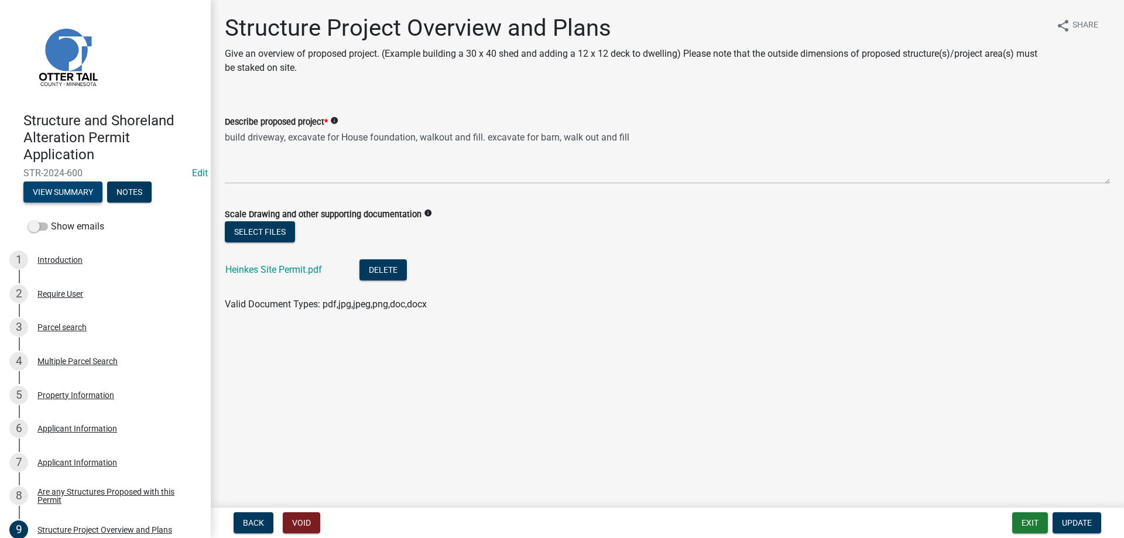
click at [61, 198] on button "View Summary" at bounding box center [62, 191] width 79 height 21
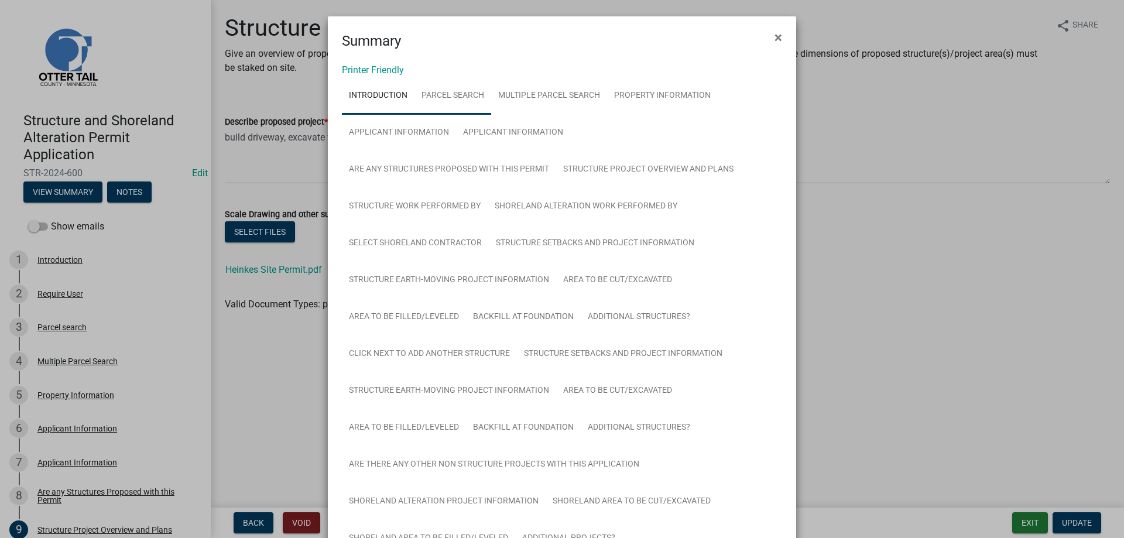
click at [469, 101] on link "Parcel search" at bounding box center [452, 95] width 77 height 37
click at [384, 97] on link "Introduction" at bounding box center [378, 95] width 73 height 37
click at [567, 97] on link "Multiple Parcel Search" at bounding box center [549, 95] width 116 height 37
click at [396, 88] on link "Introduction" at bounding box center [378, 95] width 73 height 37
click at [777, 37] on span "×" at bounding box center [778, 37] width 8 height 16
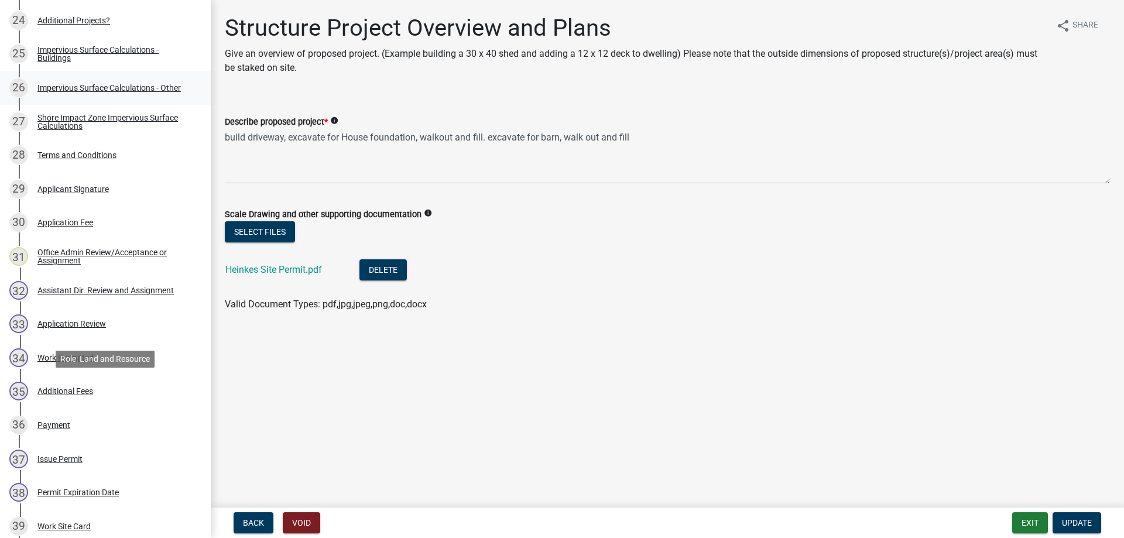
scroll to position [1313, 0]
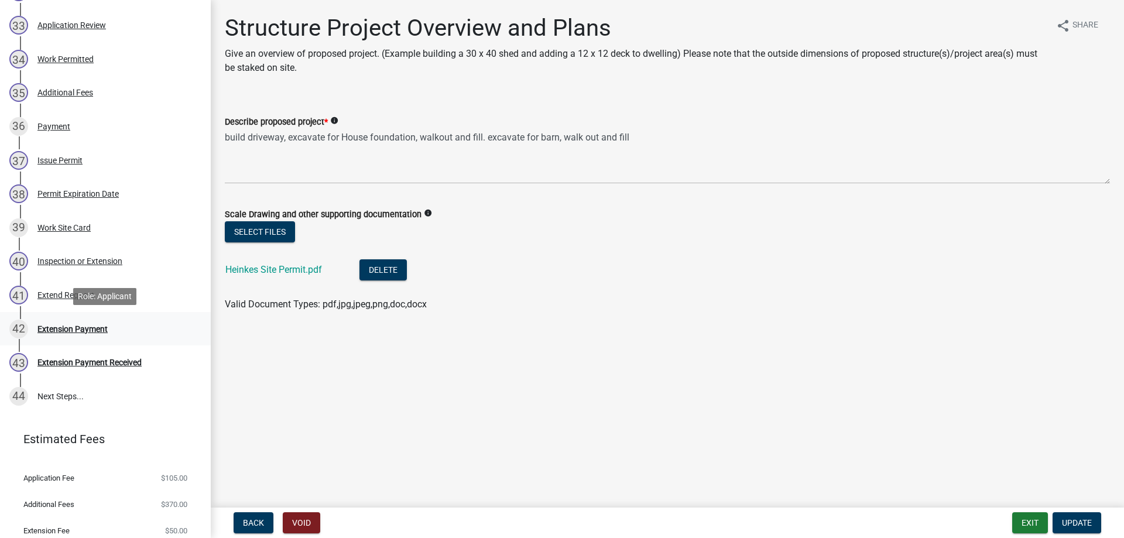
click at [67, 330] on div "Extension Payment" at bounding box center [72, 329] width 70 height 8
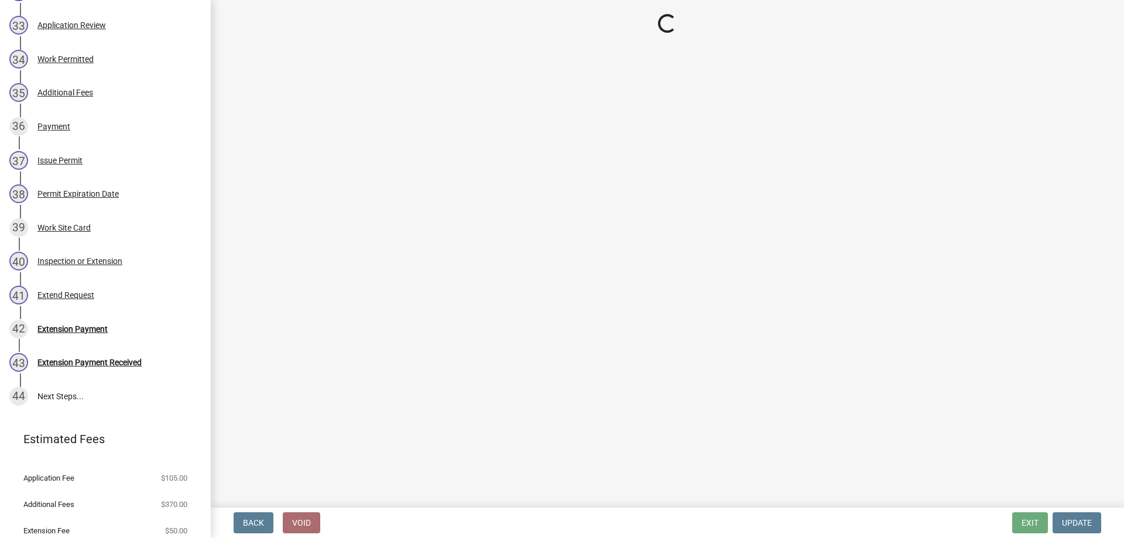
select select "3: 3"
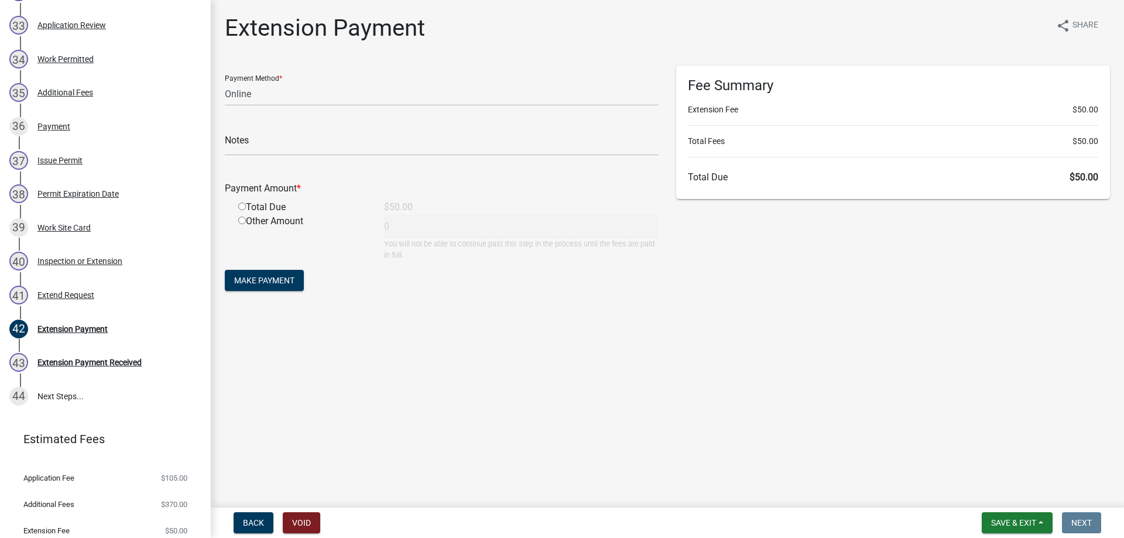
click at [242, 207] on input "radio" at bounding box center [242, 207] width 8 height 8
radio input "true"
type input "50"
click at [262, 281] on span "Make Payment" at bounding box center [264, 280] width 60 height 9
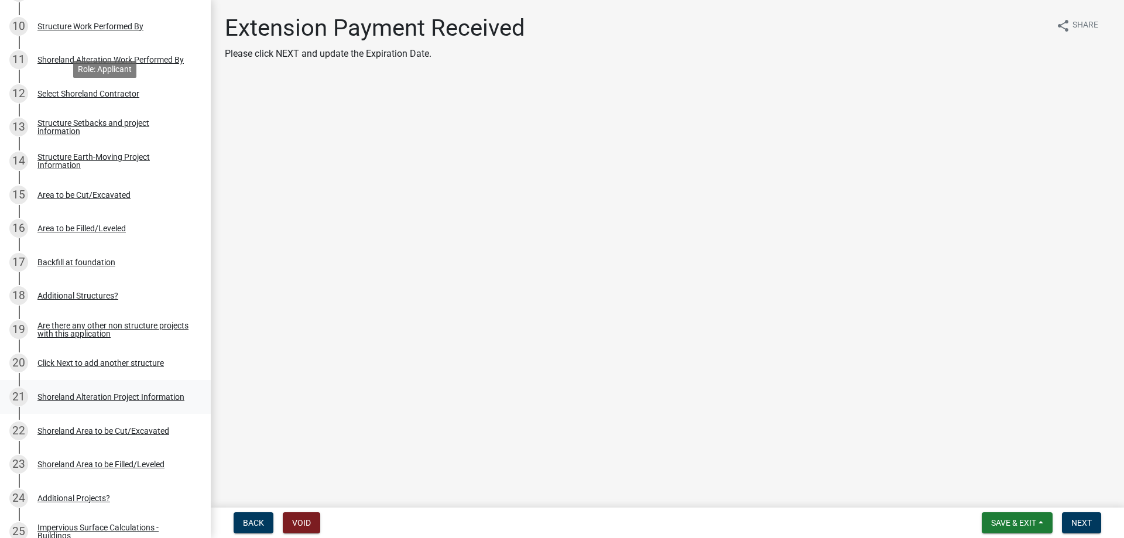
scroll to position [836, 0]
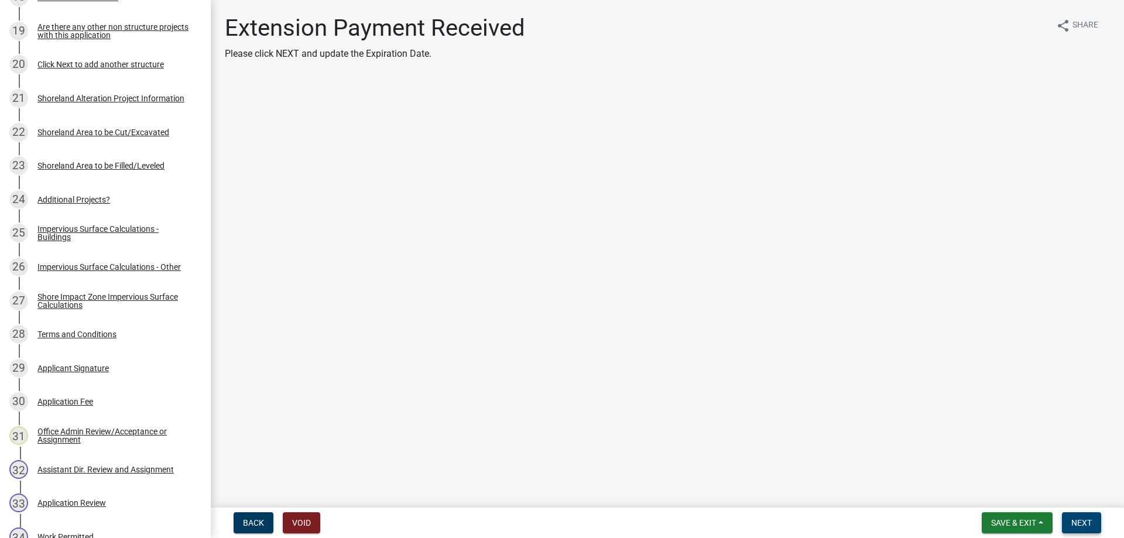
click at [1079, 524] on span "Next" at bounding box center [1081, 522] width 20 height 9
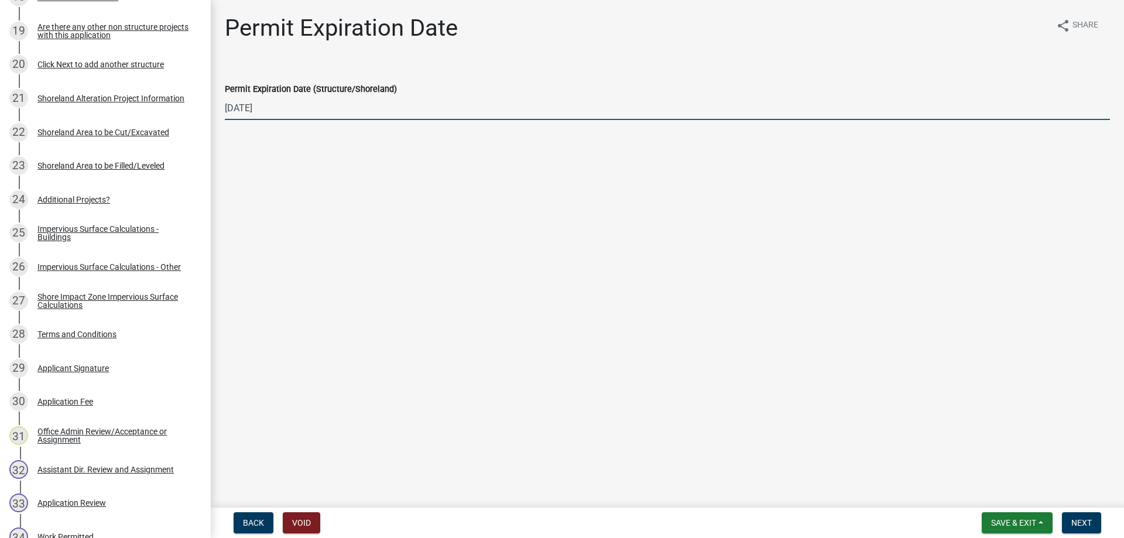
click at [273, 107] on input "09/11/2025" at bounding box center [667, 108] width 885 height 24
type input "09/11/2026"
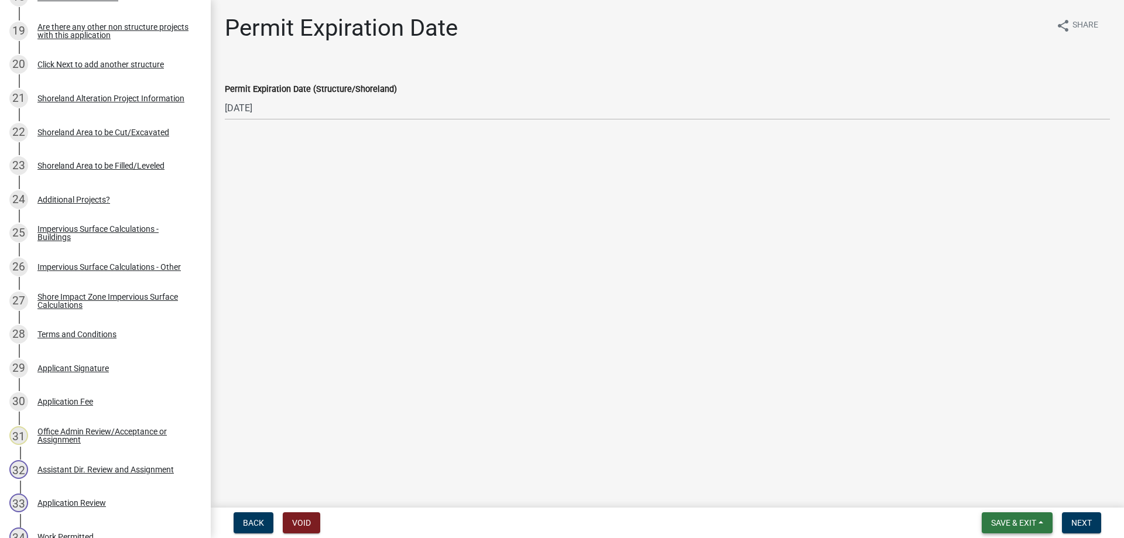
click at [991, 525] on span "Save & Exit" at bounding box center [1013, 522] width 45 height 9
click at [979, 461] on button "Save" at bounding box center [1006, 464] width 94 height 28
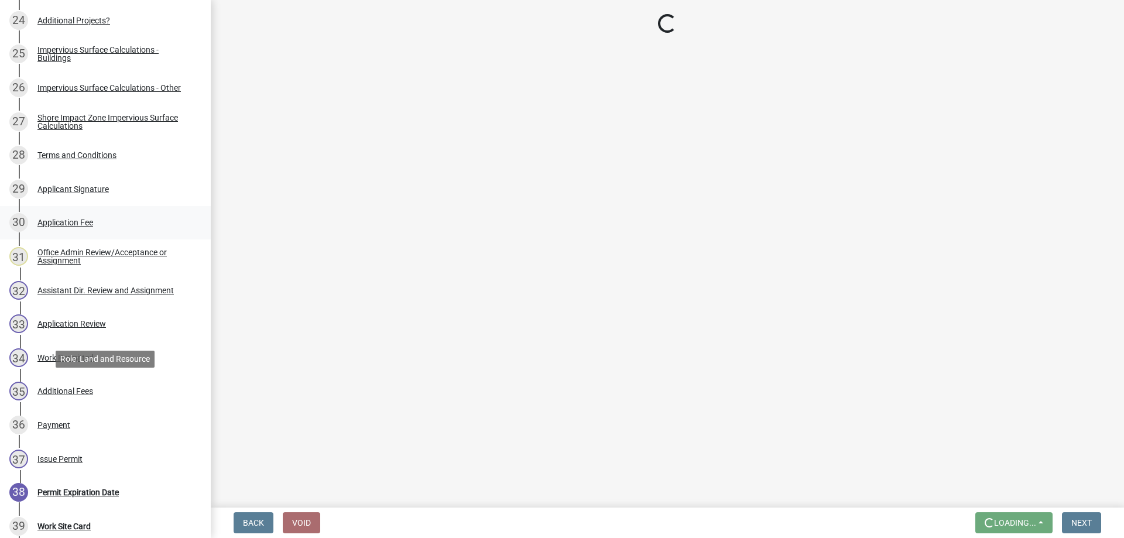
scroll to position [1194, 0]
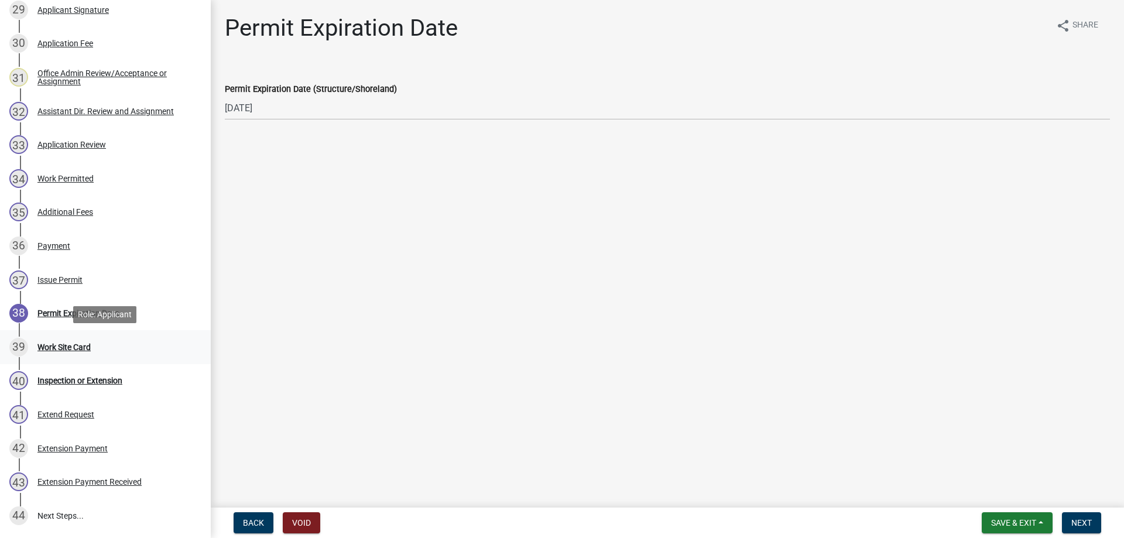
click at [68, 345] on div "Work Site Card" at bounding box center [63, 347] width 53 height 8
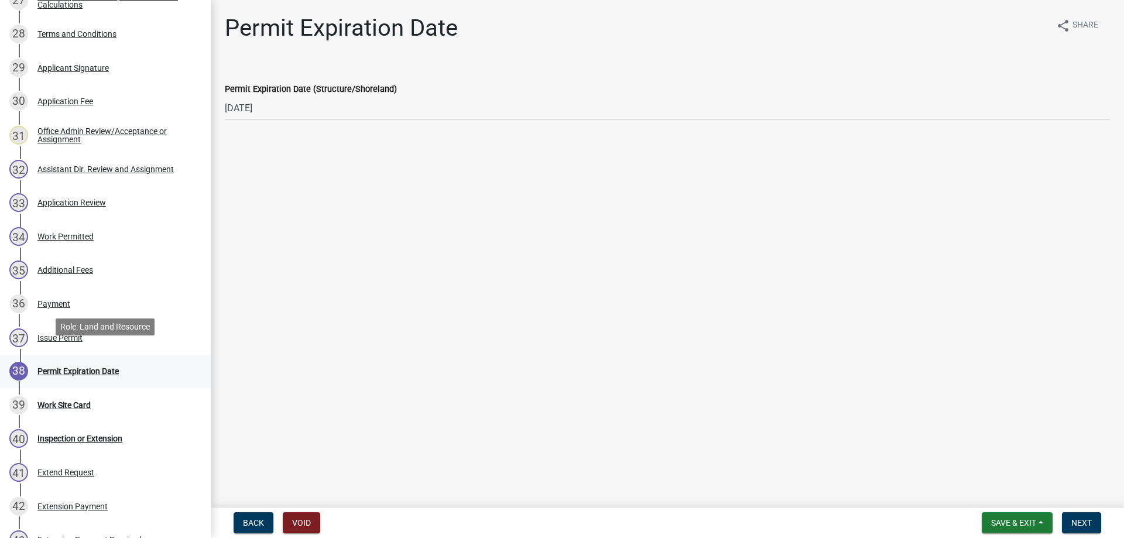
scroll to position [1134, 0]
click at [65, 237] on div "Work Permitted" at bounding box center [65, 238] width 56 height 8
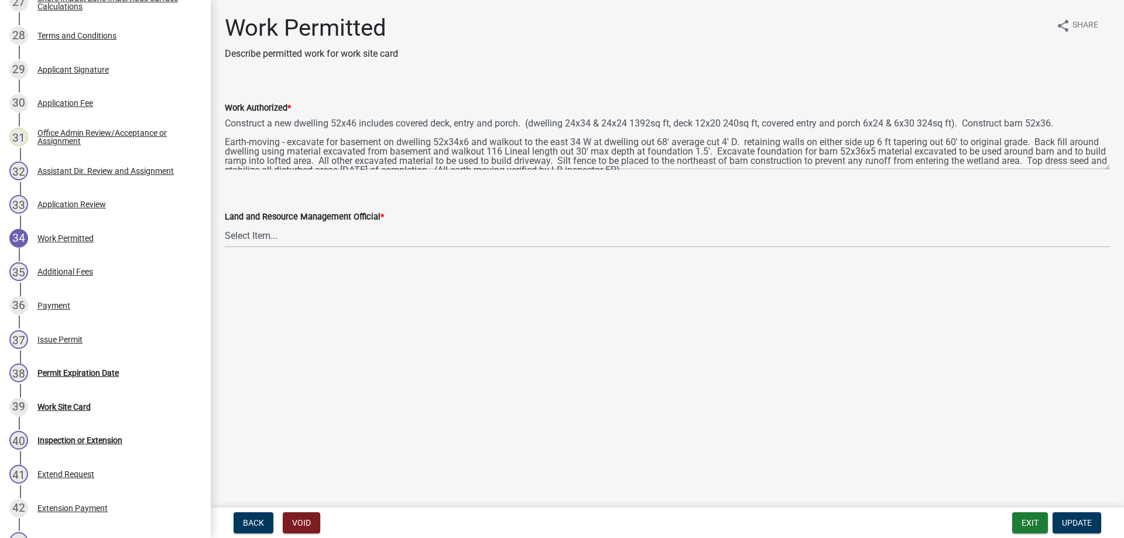
click at [224, 120] on div "Work Authorized * Construct a new dwelling 52x46 includes covered deck, entry a…" at bounding box center [667, 126] width 902 height 85
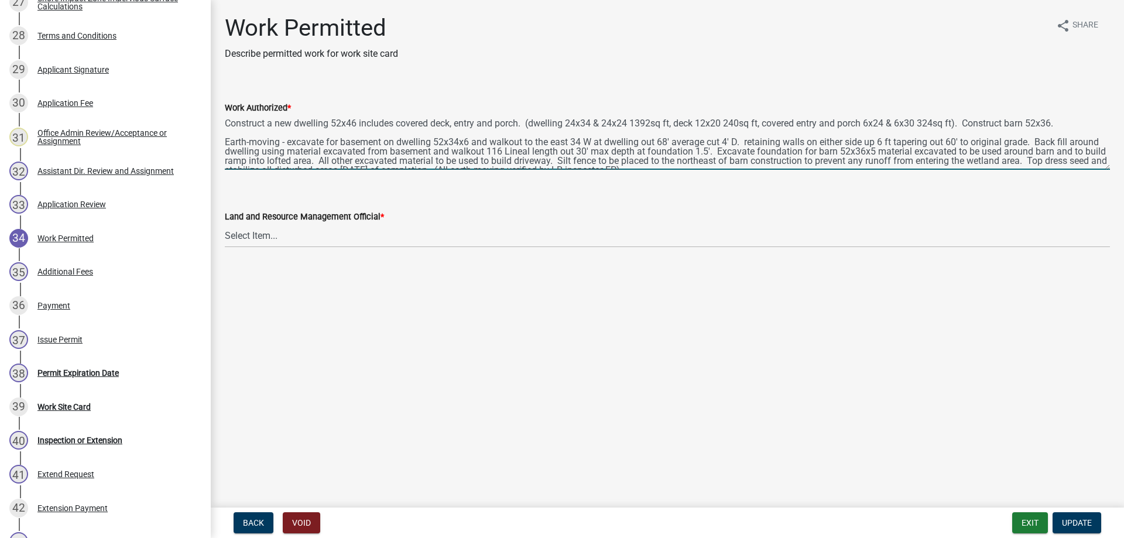
click at [226, 119] on textarea "Construct a new dwelling 52x46 includes covered deck, entry and porch. (dwellin…" at bounding box center [667, 142] width 885 height 55
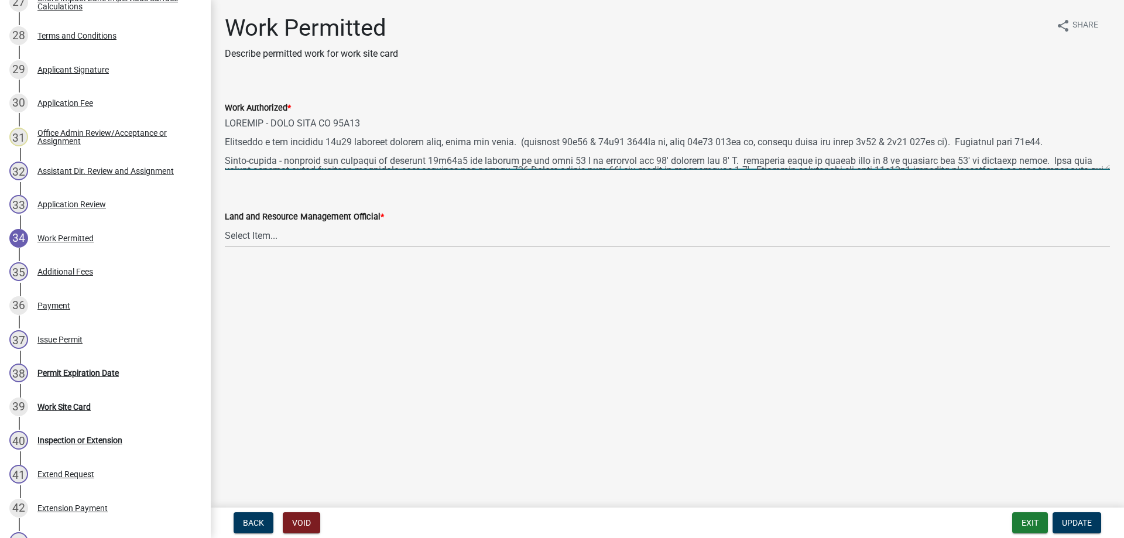
click at [226, 122] on textarea "Work Authorized *" at bounding box center [667, 142] width 885 height 55
click at [273, 122] on textarea "Work Authorized *" at bounding box center [667, 142] width 885 height 55
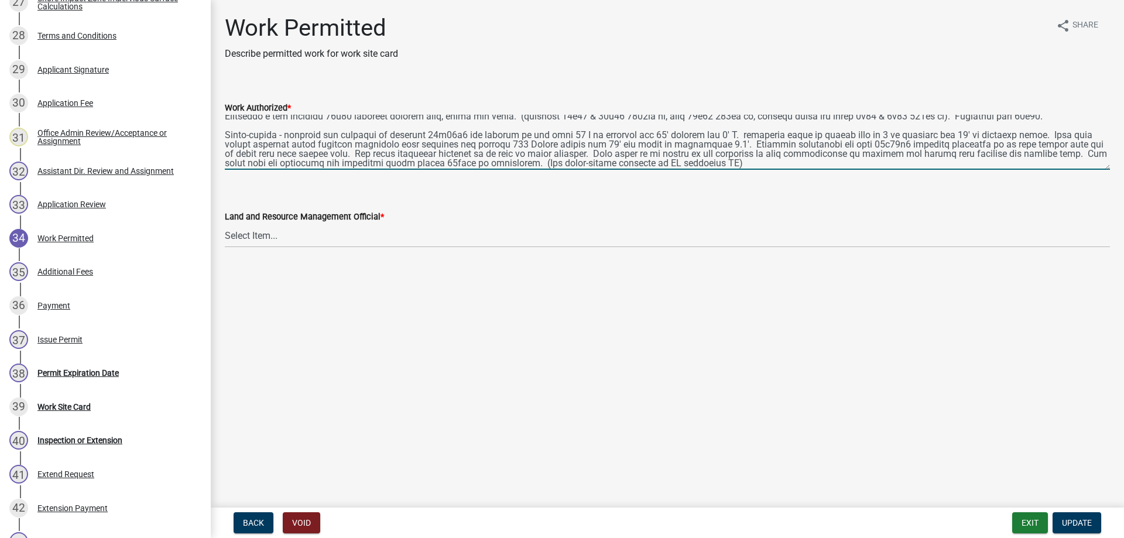
scroll to position [47, 0]
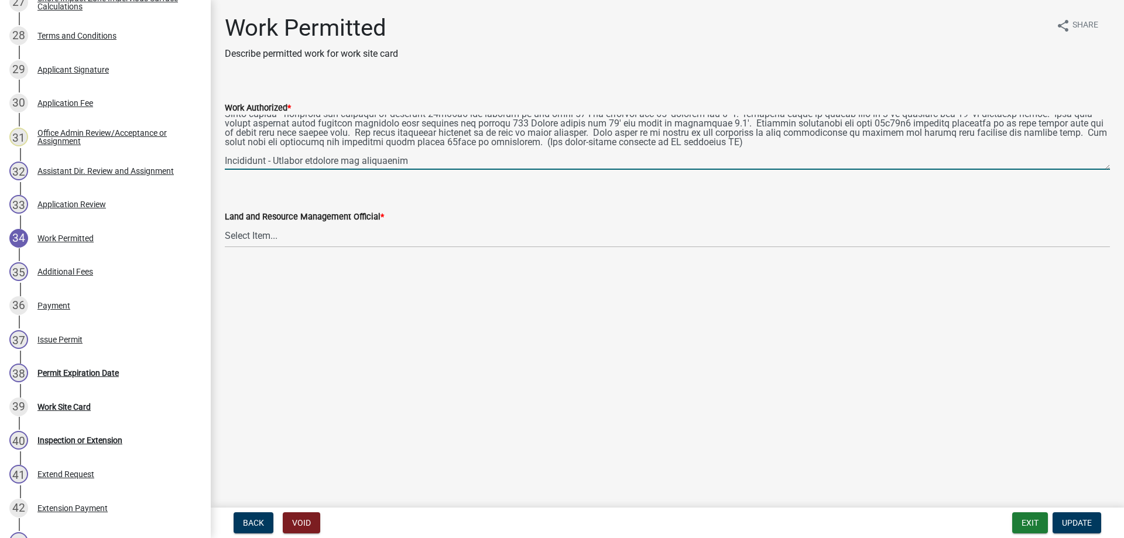
drag, startPoint x: 425, startPoint y: 161, endPoint x: 279, endPoint y: 159, distance: 146.9
click at [279, 159] on textarea "Work Authorized *" at bounding box center [667, 142] width 885 height 55
type textarea "***REVISED 8/12/25 - BARN WILL BE 60X36 Construct a new dwelling 52x46 includes…"
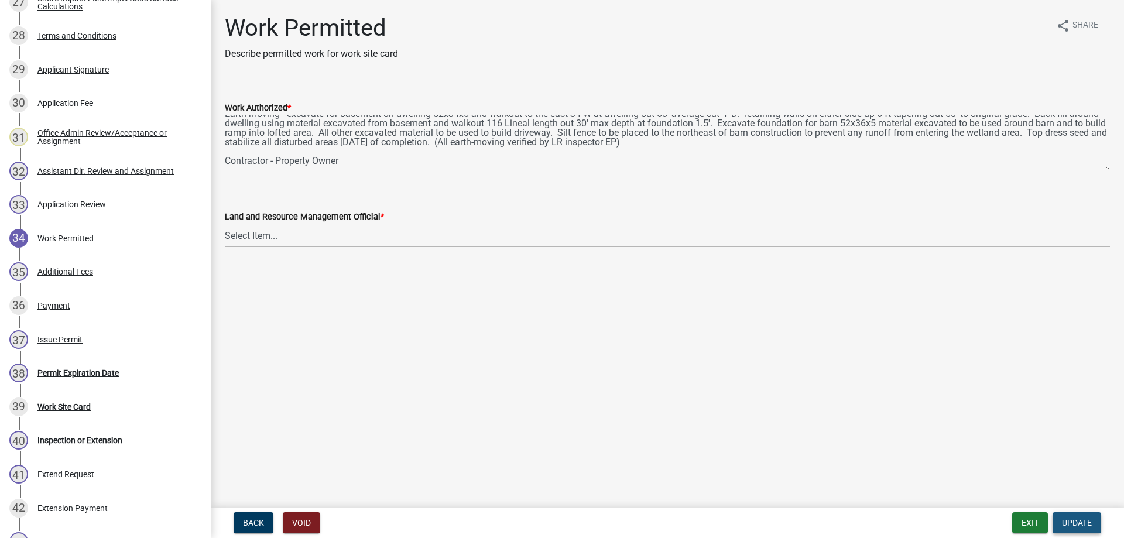
click at [1075, 524] on span "Update" at bounding box center [1077, 522] width 30 height 9
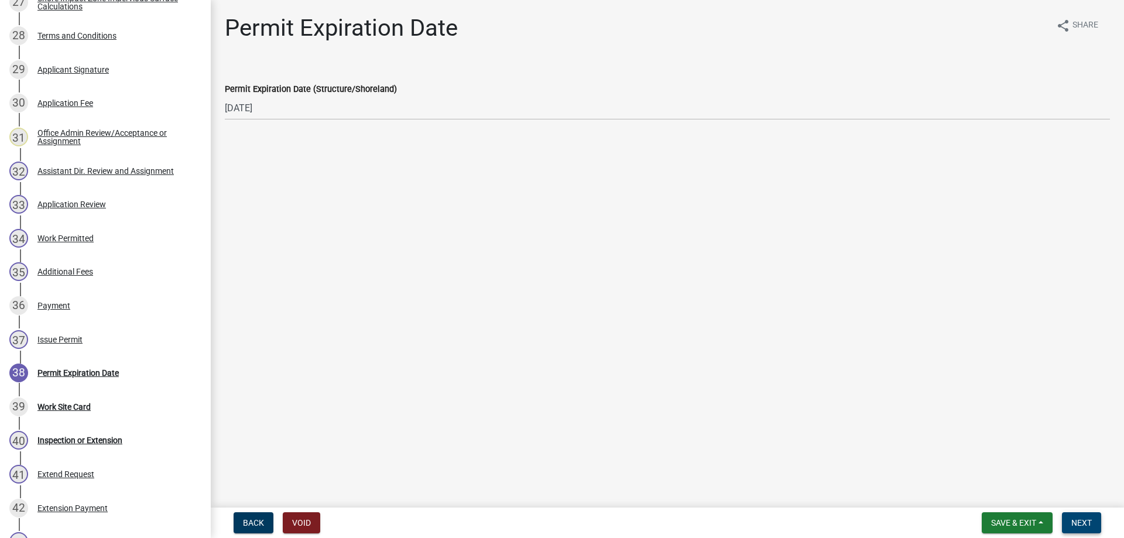
click at [1082, 522] on span "Next" at bounding box center [1081, 522] width 20 height 9
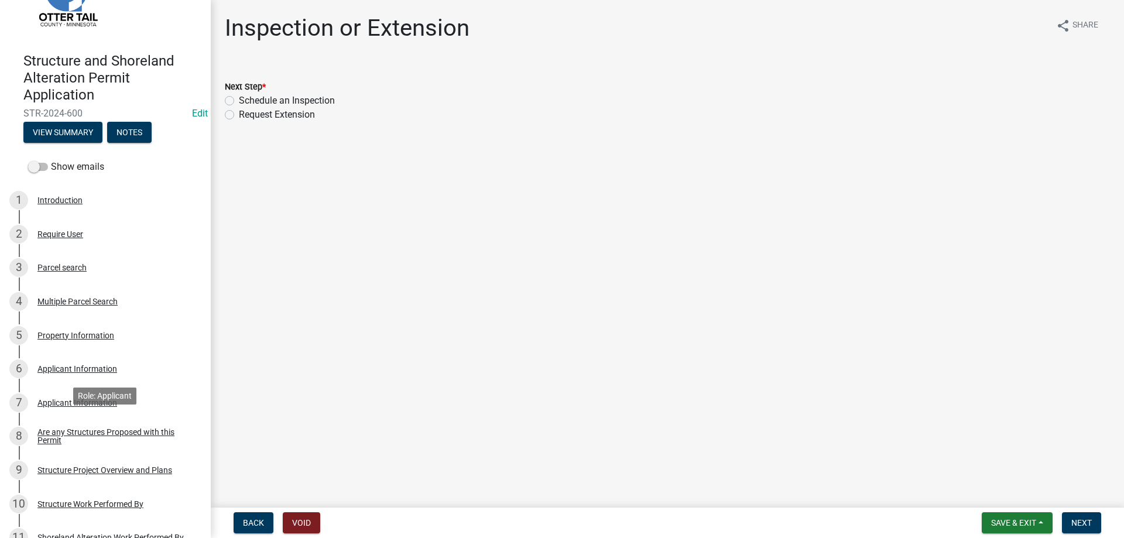
scroll to position [0, 0]
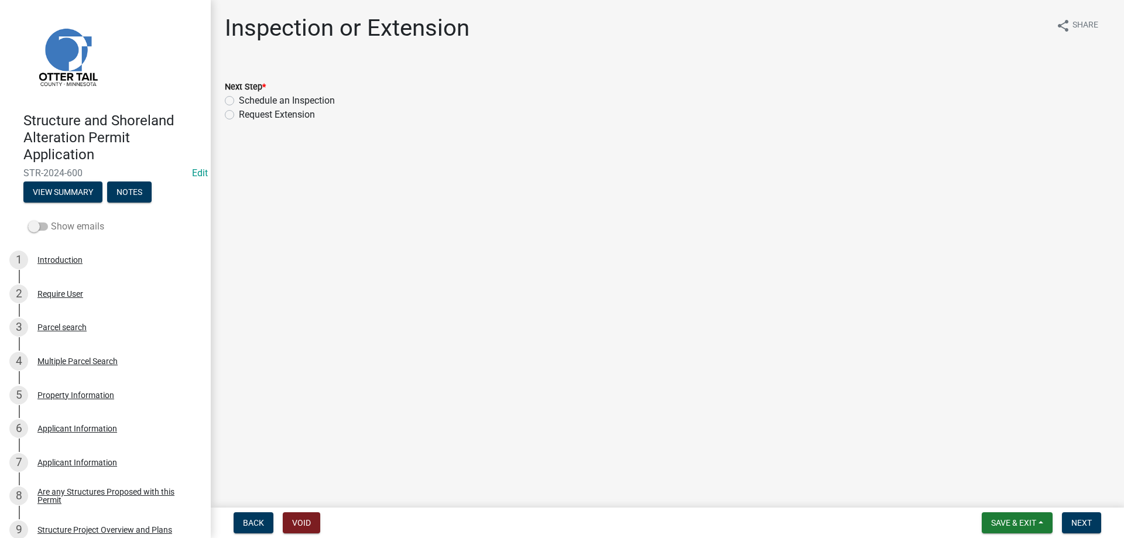
click at [39, 228] on span at bounding box center [38, 226] width 20 height 8
click at [51, 219] on input "Show emails" at bounding box center [51, 219] width 0 height 0
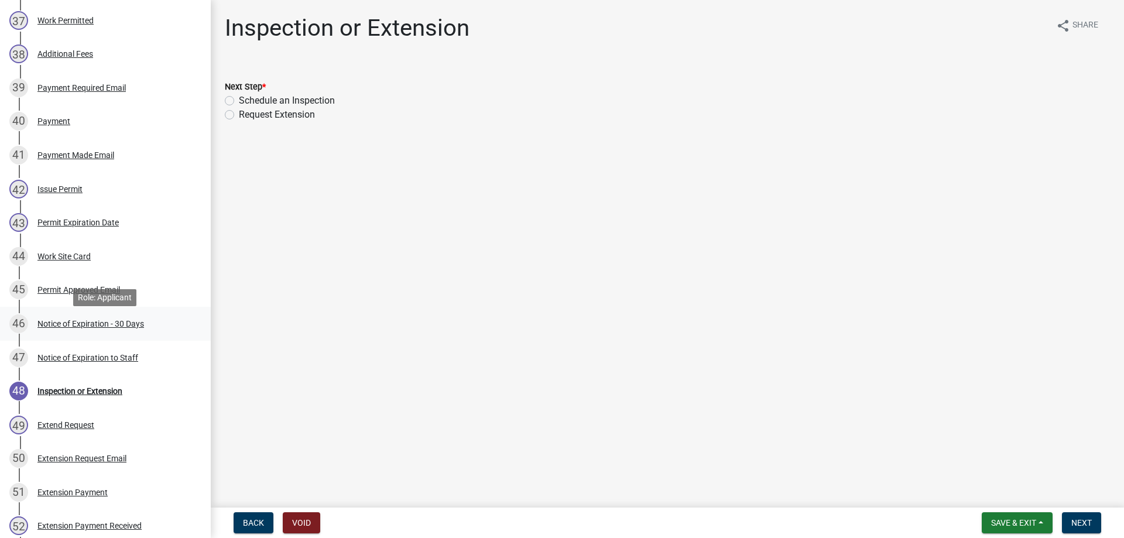
scroll to position [1433, 0]
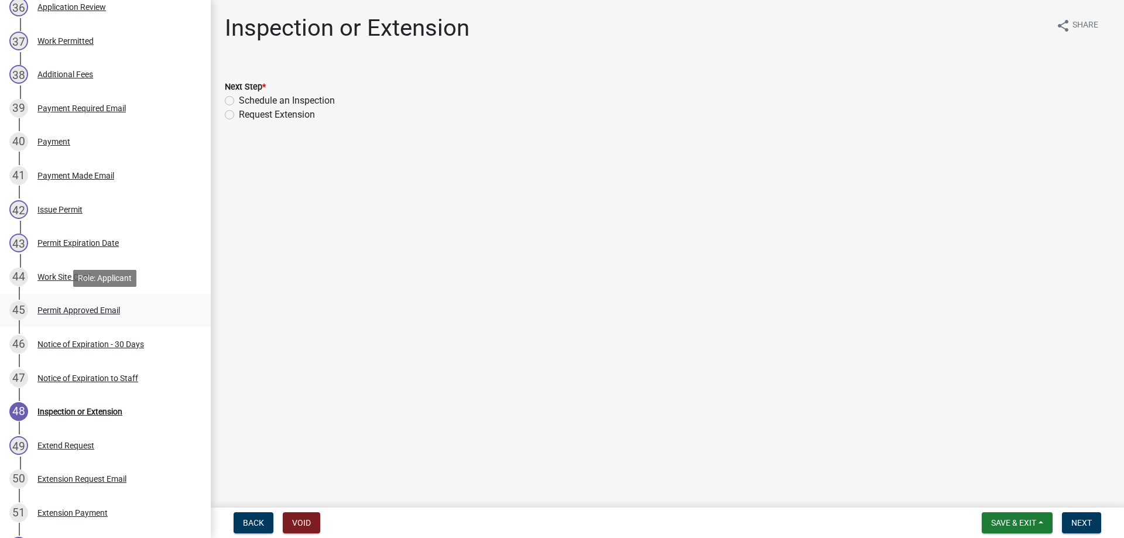
click at [77, 311] on div "Permit Approved Email" at bounding box center [78, 310] width 83 height 8
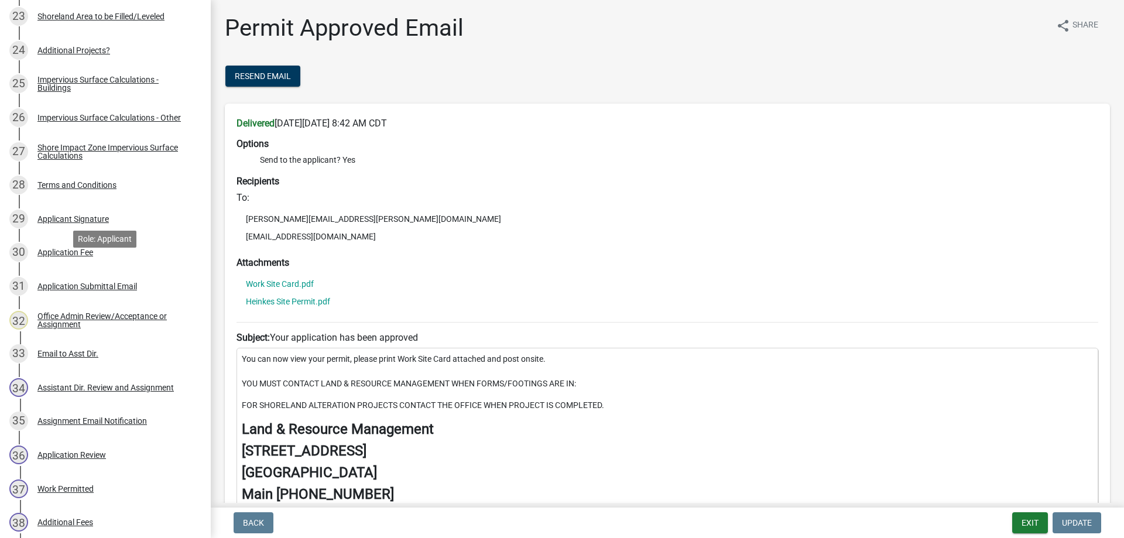
scroll to position [1283, 0]
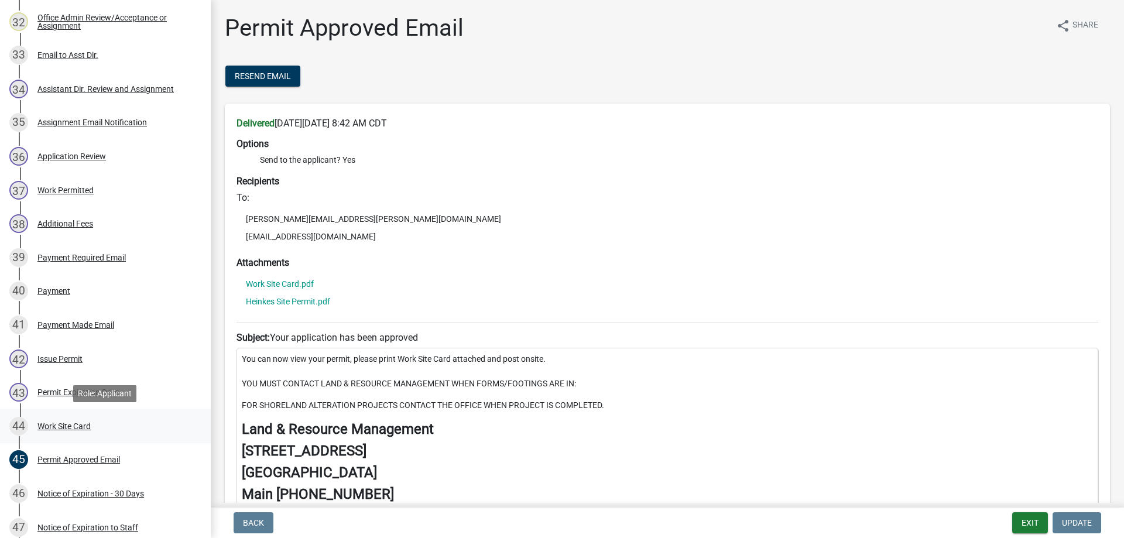
click at [68, 428] on div "Work Site Card" at bounding box center [63, 426] width 53 height 8
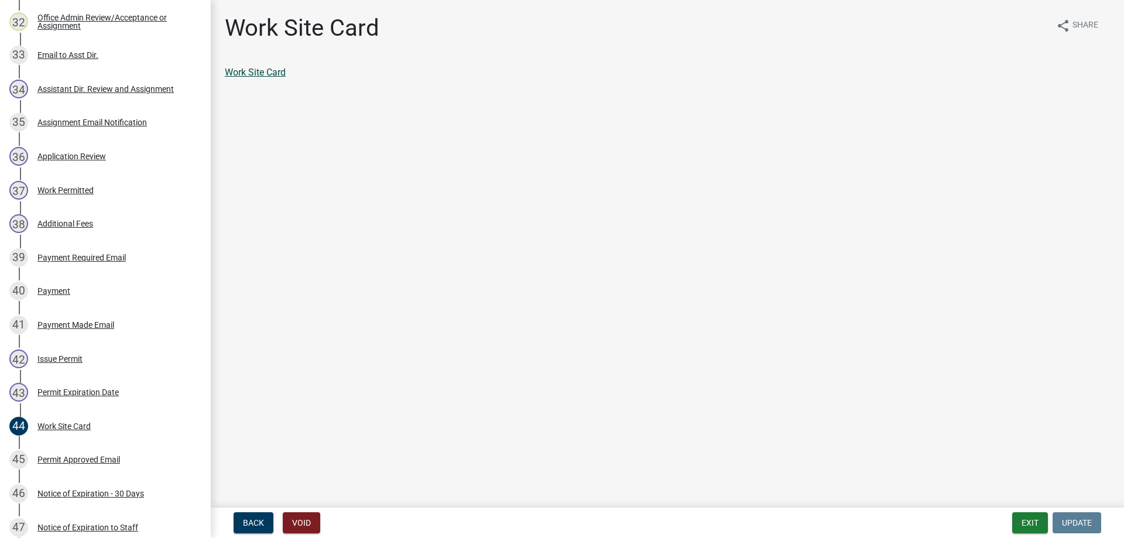
click at [252, 73] on link "Work Site Card" at bounding box center [255, 72] width 61 height 11
click at [1082, 26] on span "Share" at bounding box center [1085, 26] width 26 height 14
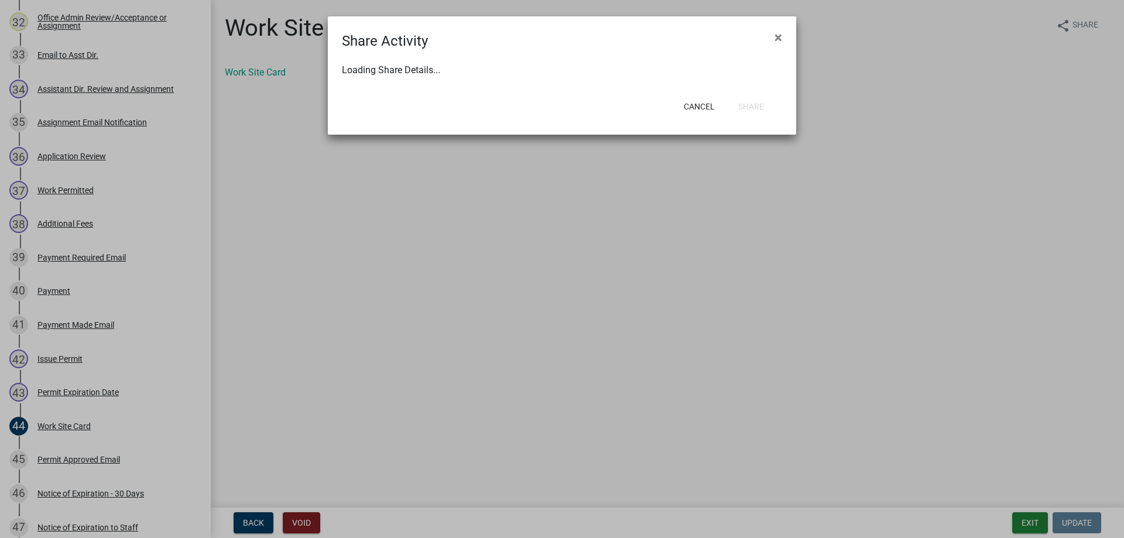
select select "1"
select select "0"
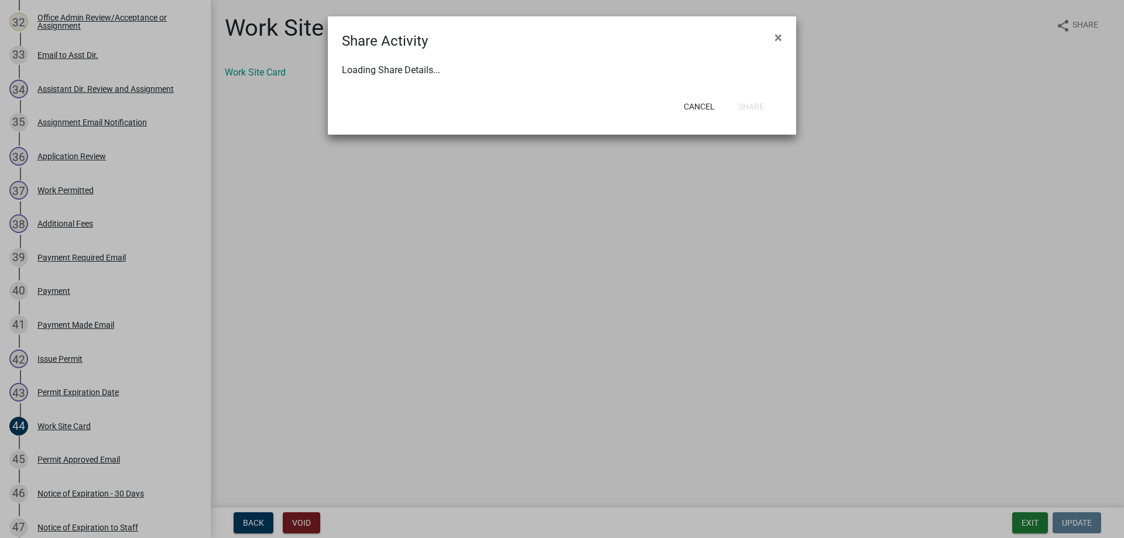
select select "0"
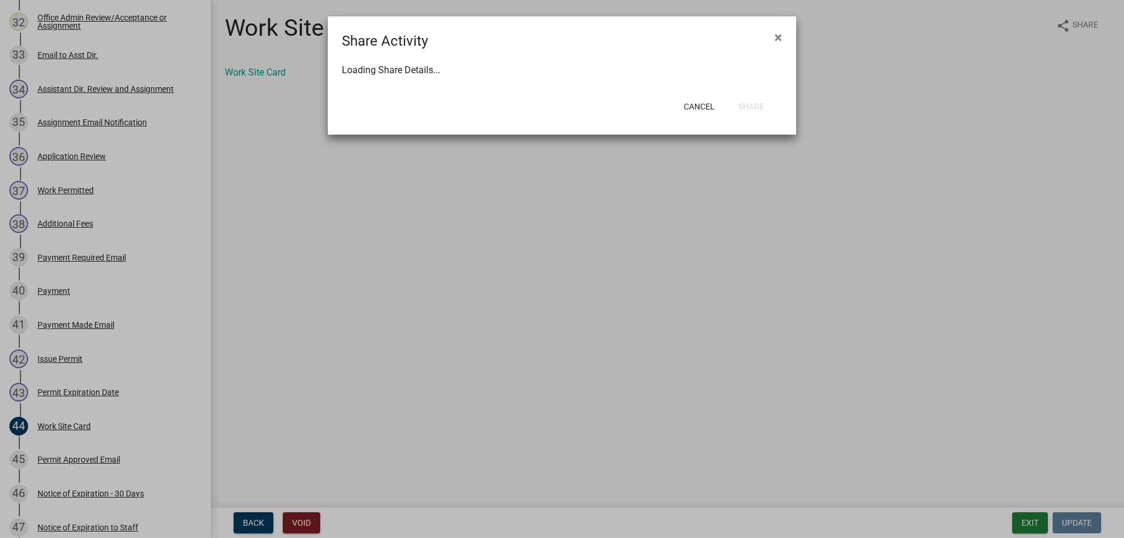
select select "0"
select select "1"
select select "0"
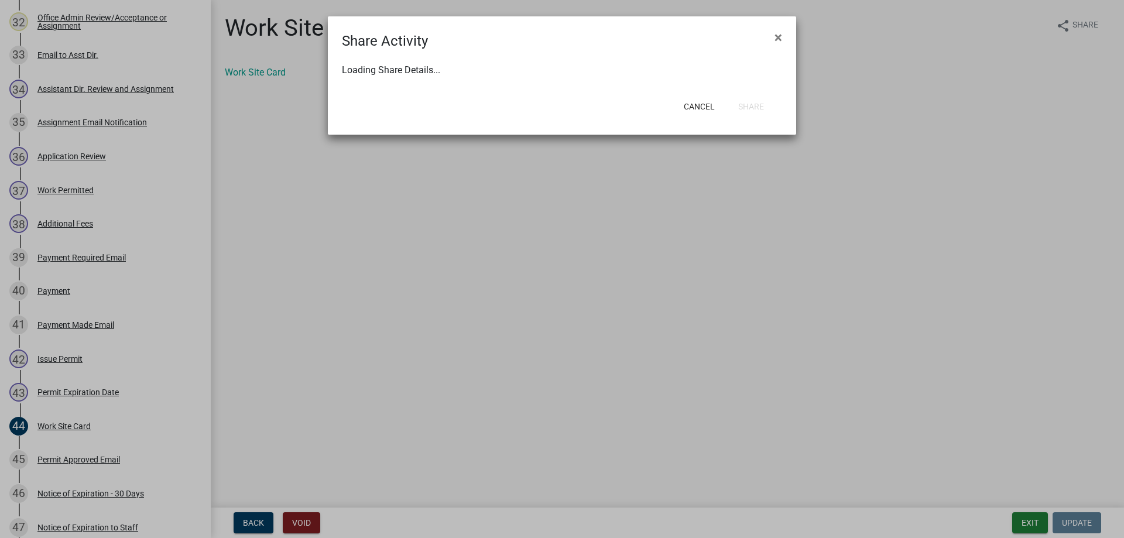
select select "0"
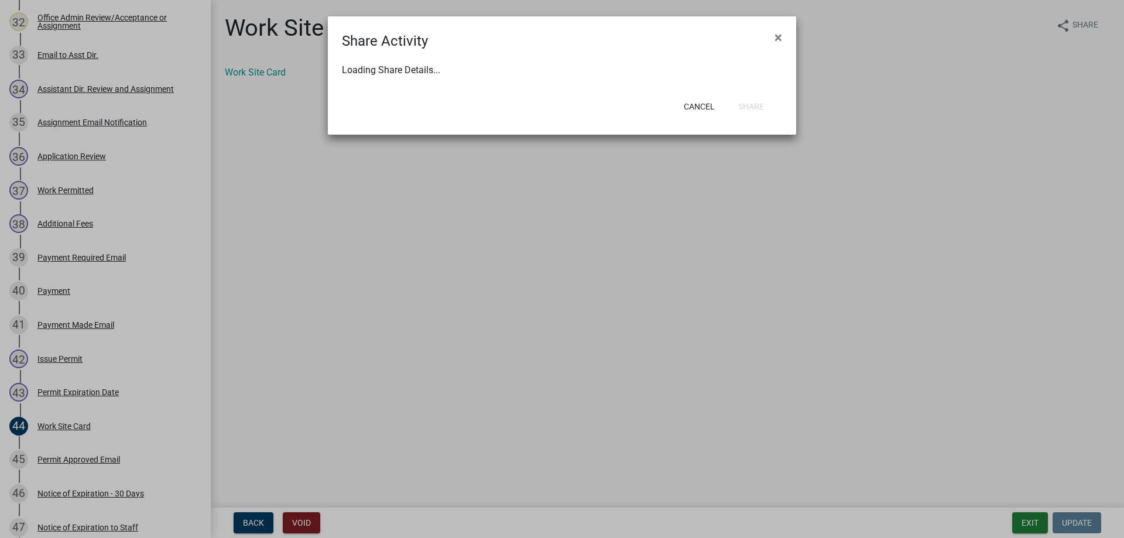
select select "0"
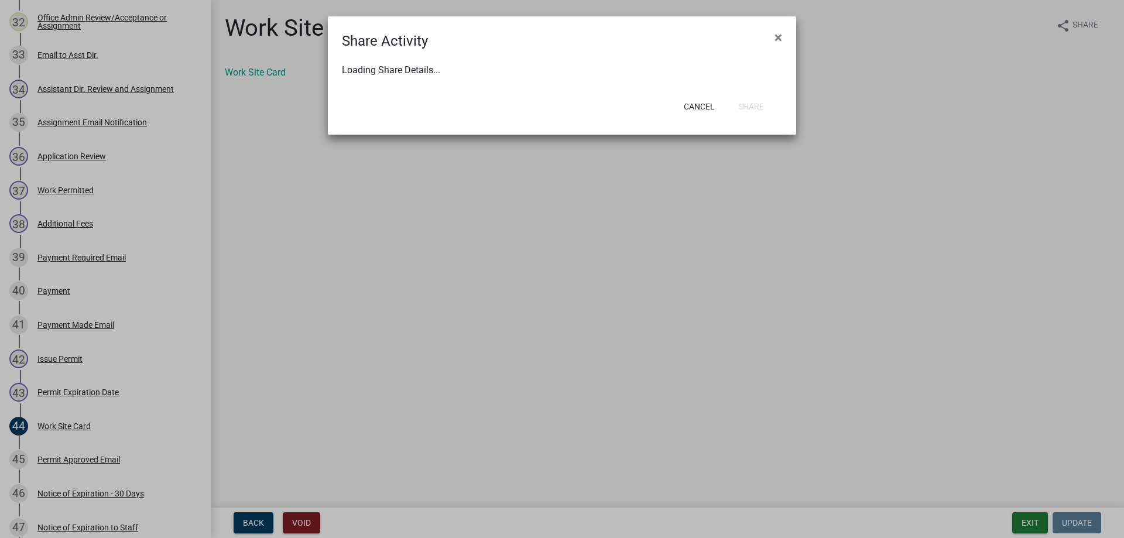
select select "0"
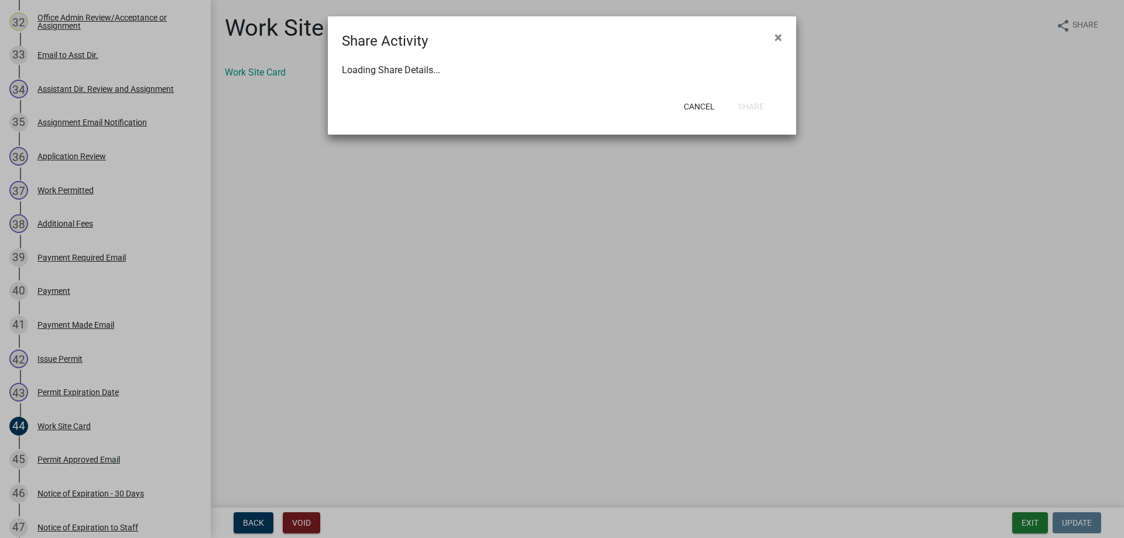
select select "0"
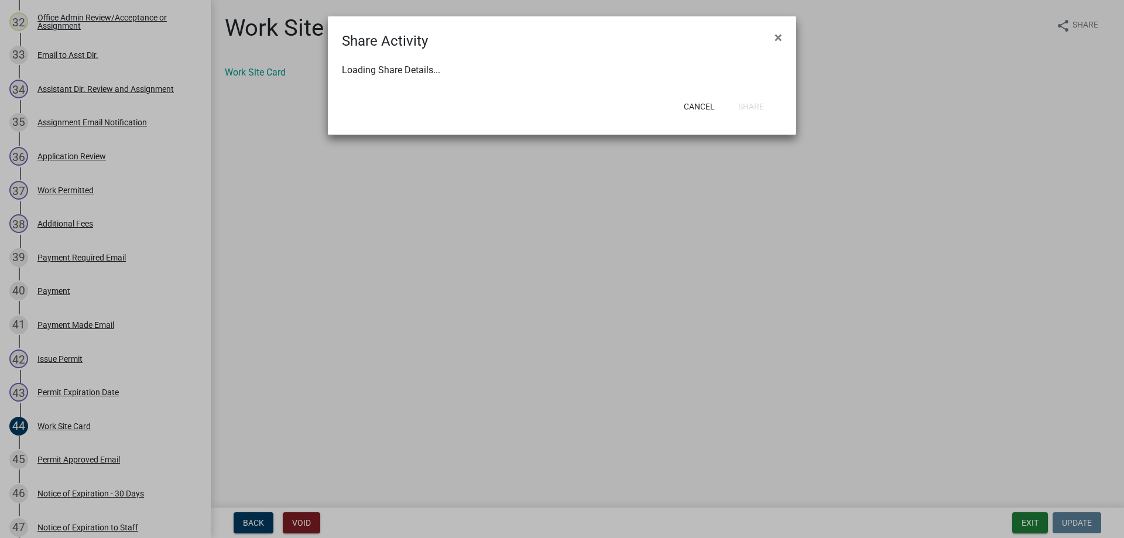
select select "0"
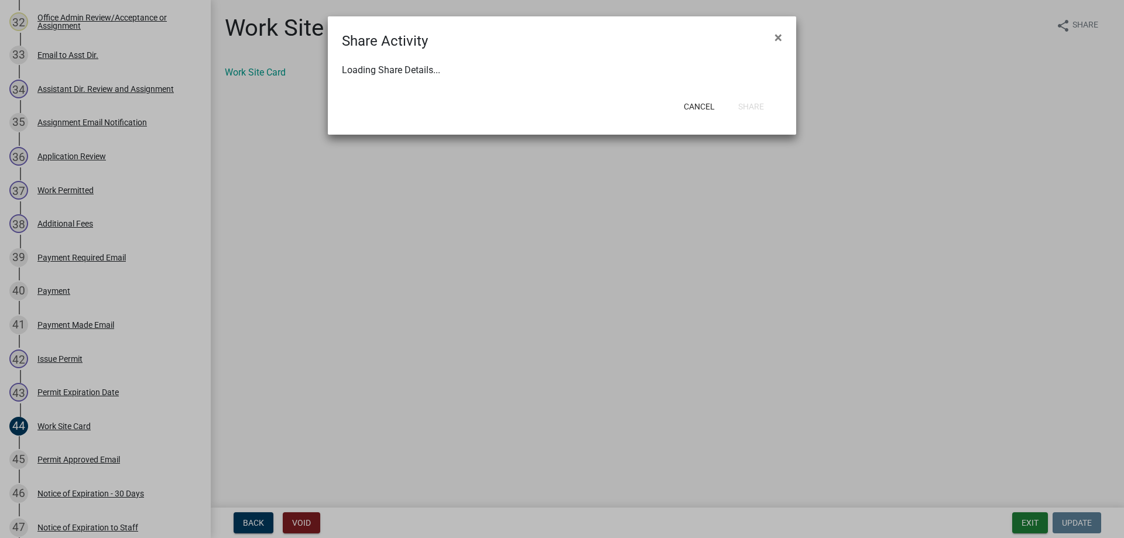
select select "0"
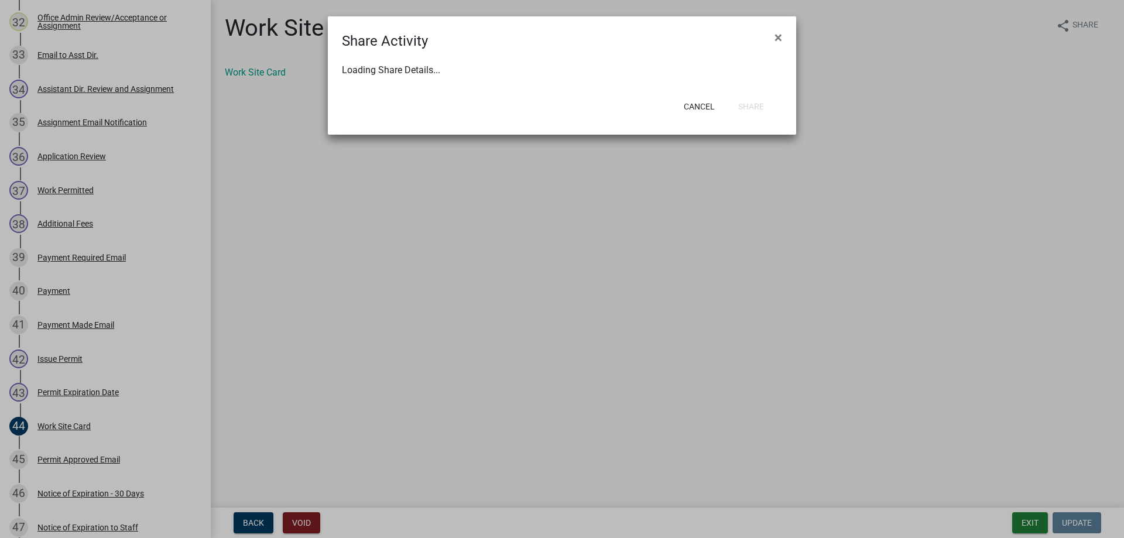
select select "0"
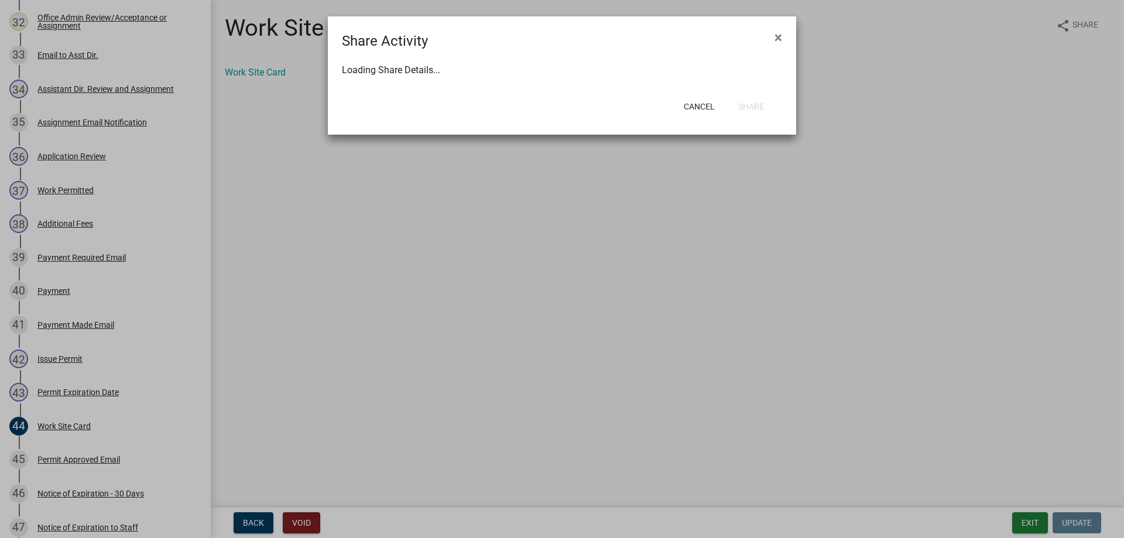
select select "0"
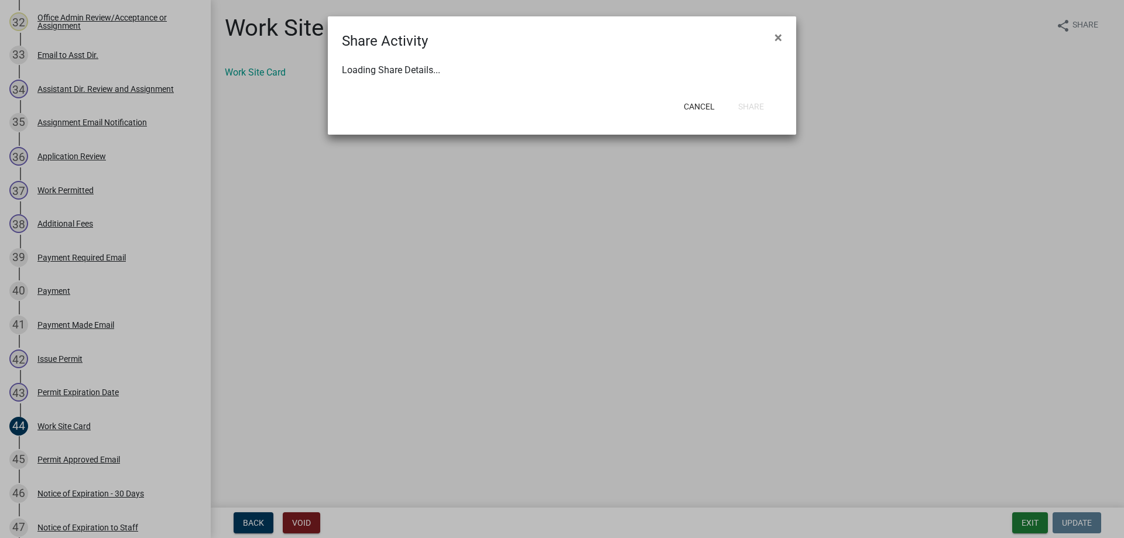
select select "0"
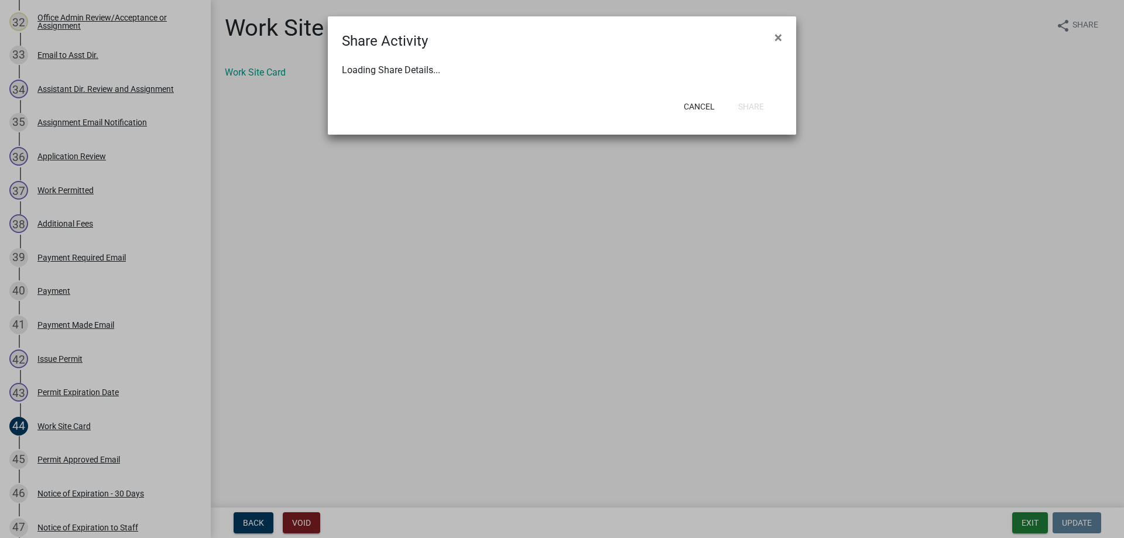
select select "0"
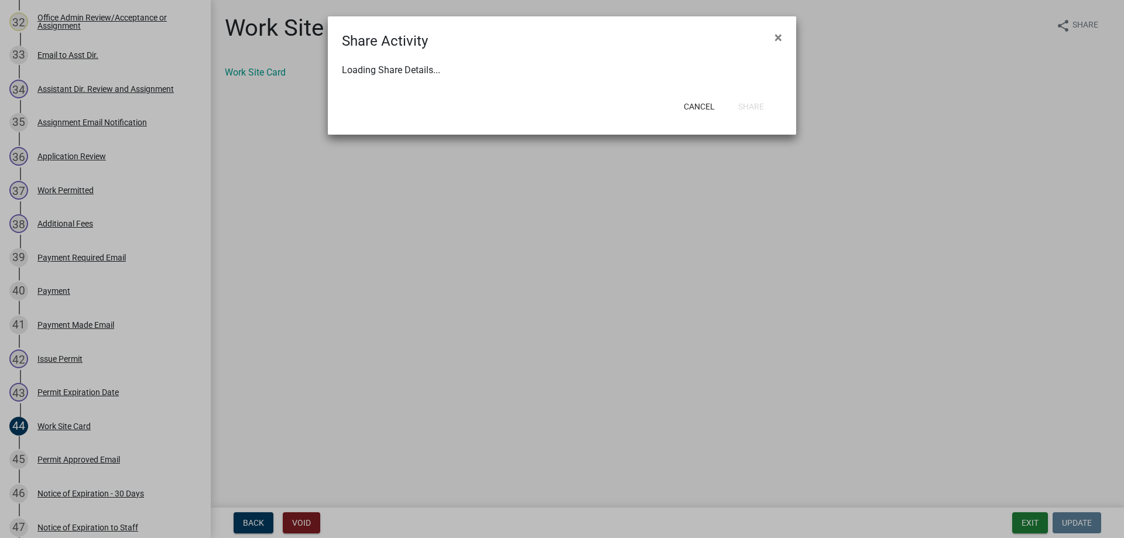
select select "0"
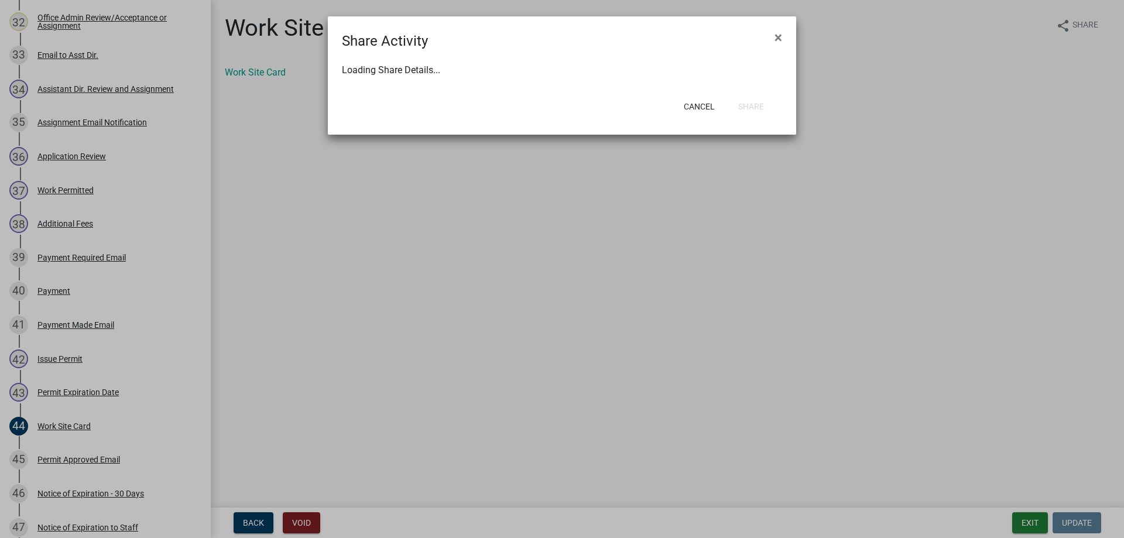
select select "0"
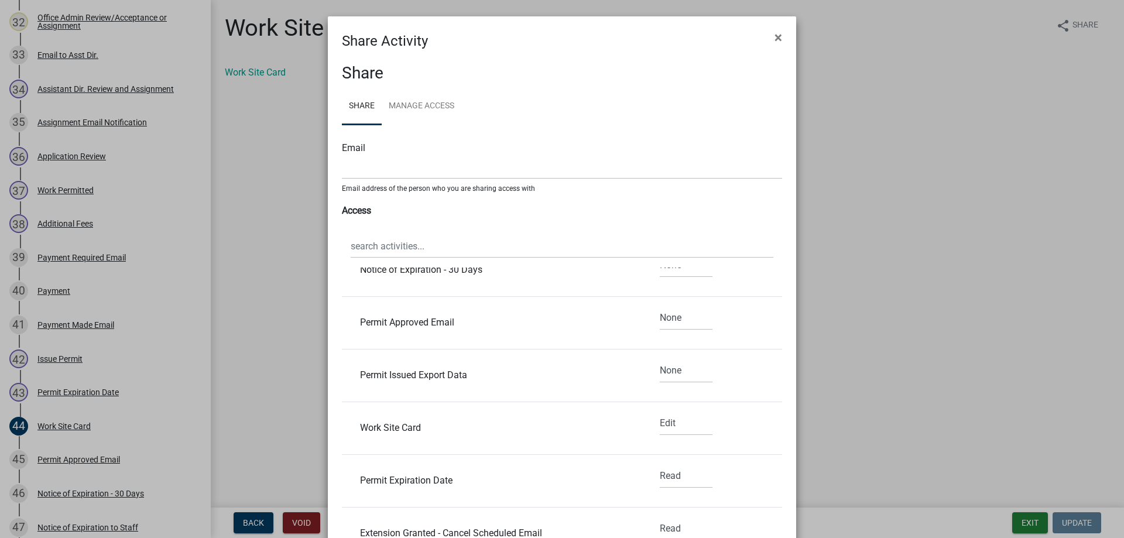
scroll to position [267, 0]
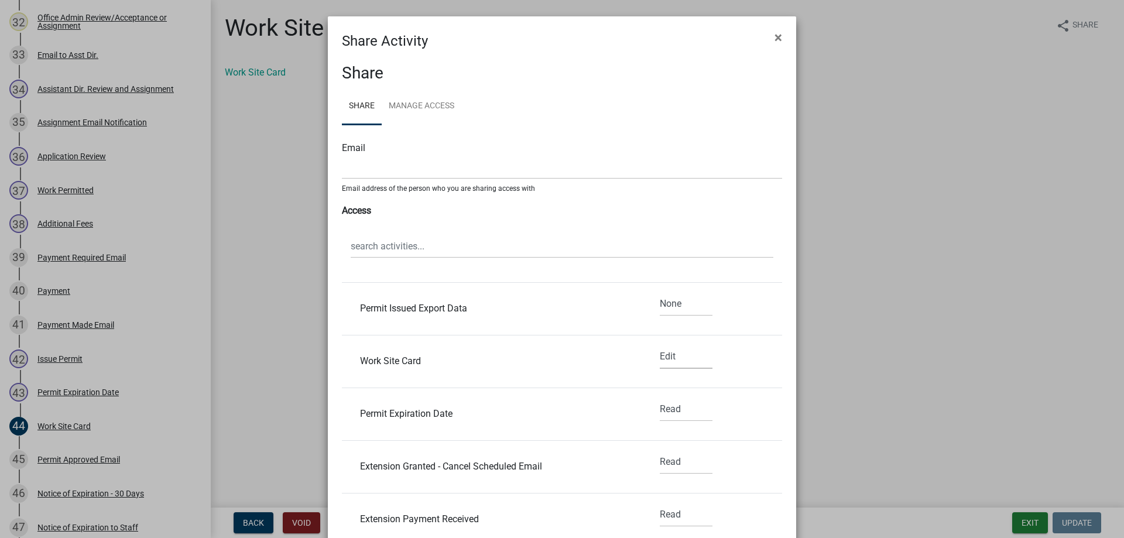
click at [660, 345] on select "None Read Edit" at bounding box center [686, 357] width 53 height 24
select select "2"
click option "None" at bounding box center [0, 0] width 0 height 0
select select "2"
click at [660, 345] on select "None Read Edit" at bounding box center [686, 357] width 53 height 24
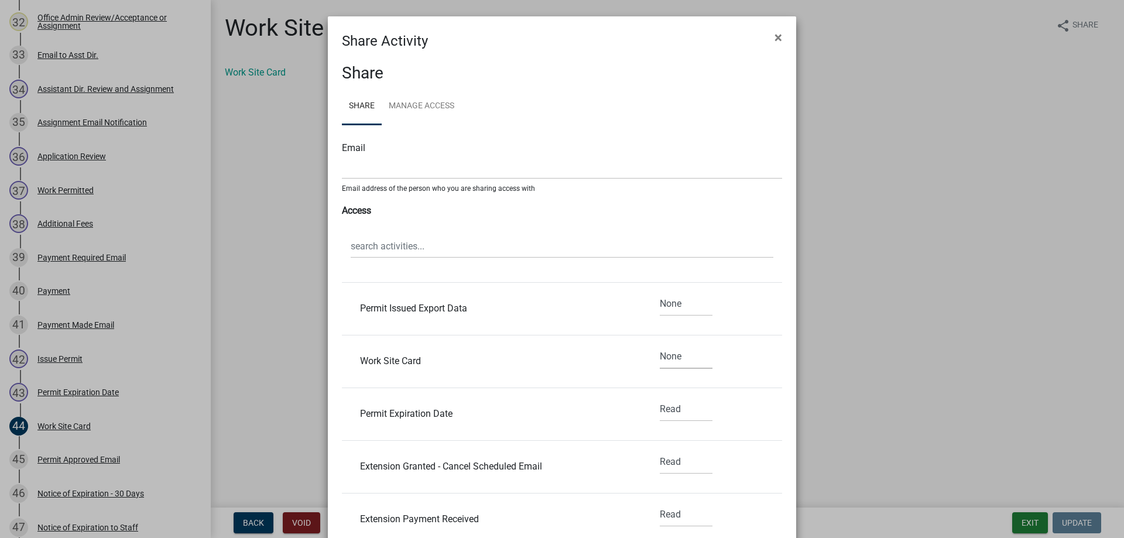
select select "0"
click option "Read" at bounding box center [0, 0] width 0 height 0
select select "0"
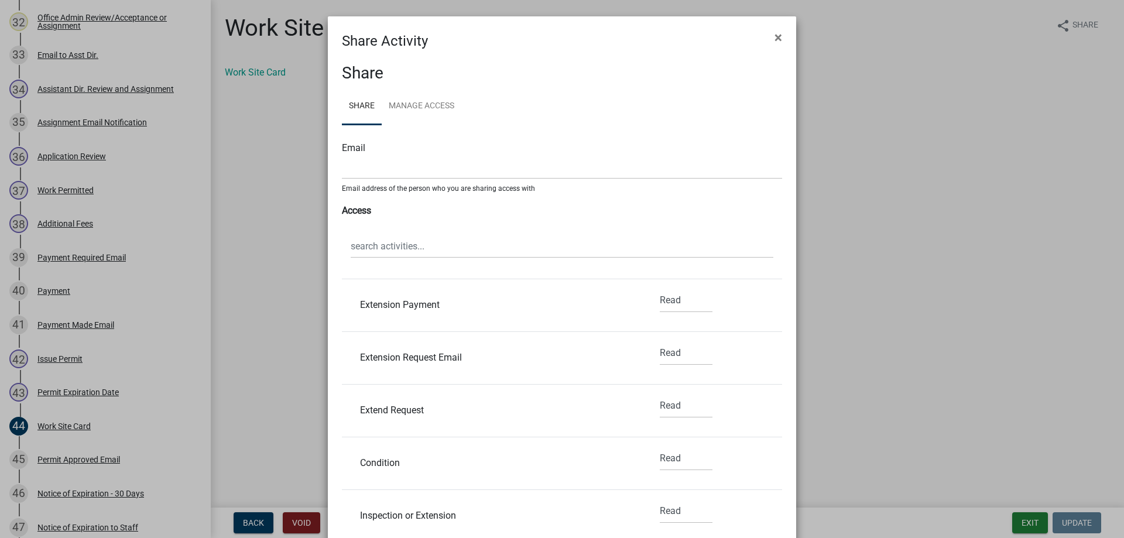
scroll to position [0, 0]
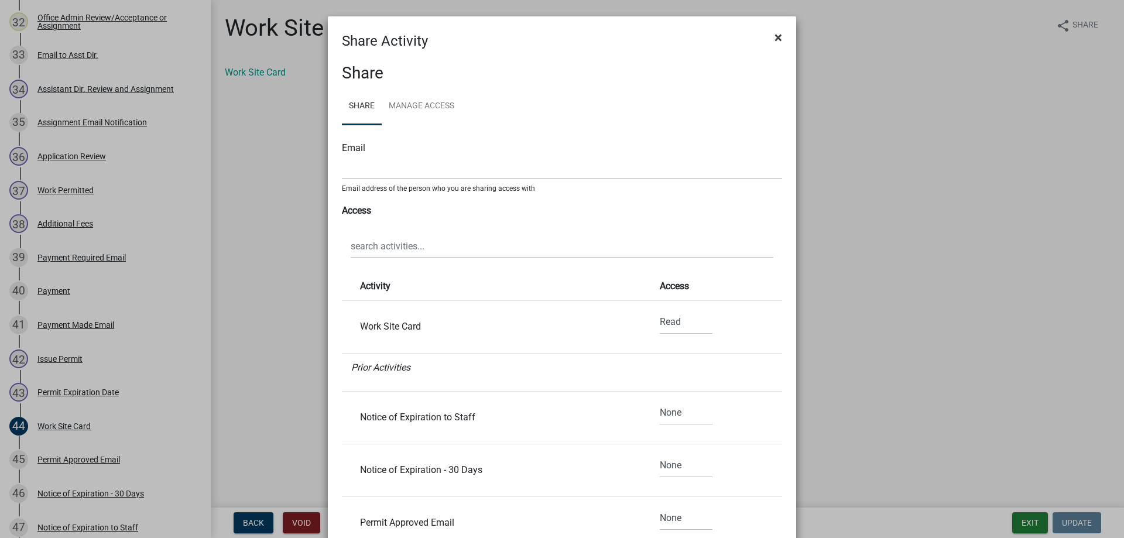
click at [775, 39] on span "×" at bounding box center [778, 37] width 8 height 16
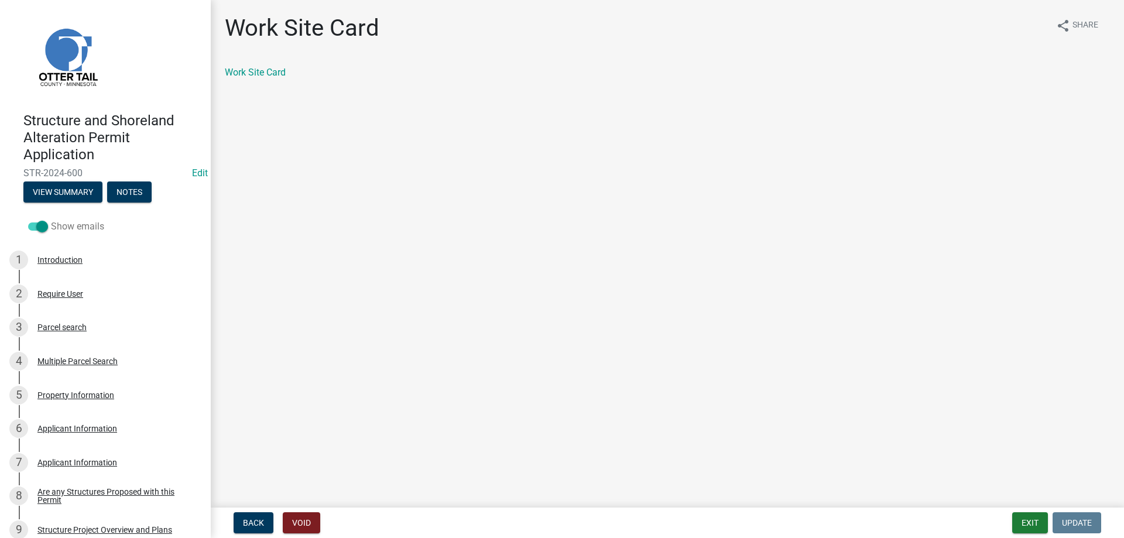
click at [32, 226] on span at bounding box center [38, 226] width 20 height 8
click at [51, 219] on input "Show emails" at bounding box center [51, 219] width 0 height 0
click at [45, 228] on span at bounding box center [38, 226] width 20 height 8
click at [51, 219] on input "Show emails" at bounding box center [51, 219] width 0 height 0
click at [30, 228] on span at bounding box center [38, 226] width 20 height 8
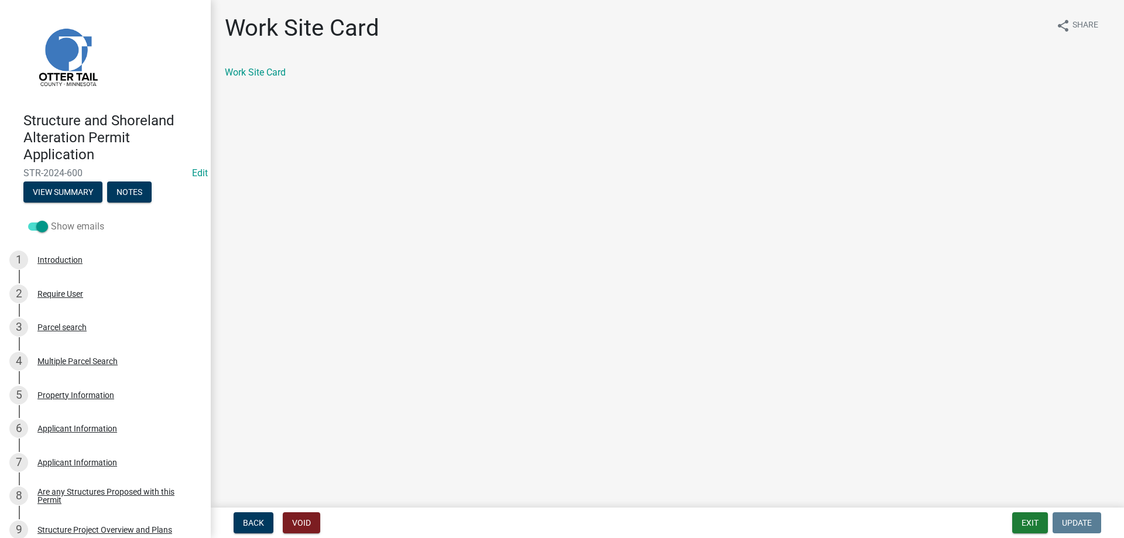
click at [51, 219] on input "Show emails" at bounding box center [51, 219] width 0 height 0
click at [56, 194] on button "View Summary" at bounding box center [62, 191] width 79 height 21
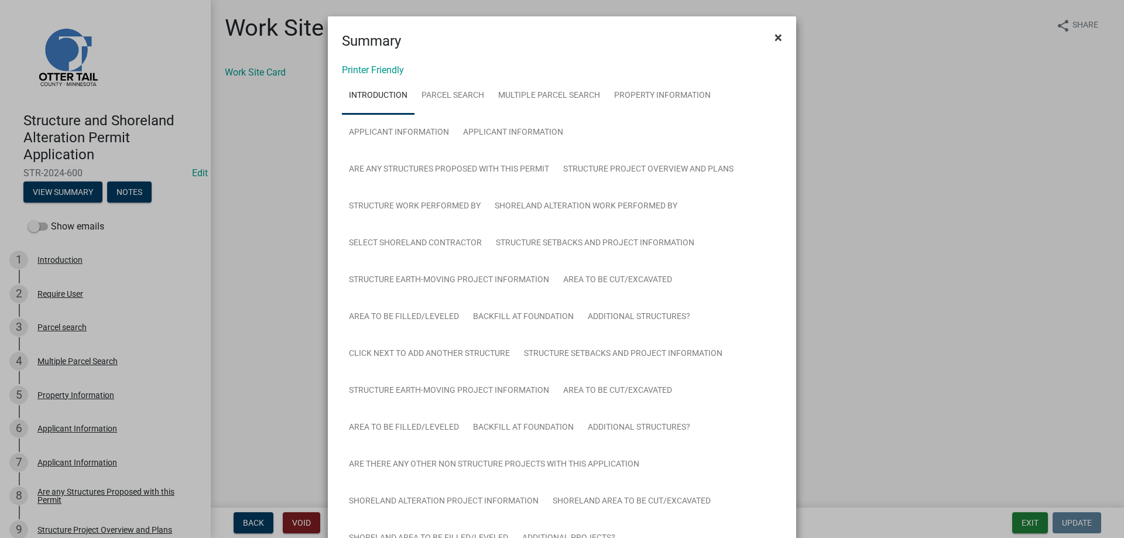
click at [776, 36] on span "×" at bounding box center [778, 37] width 8 height 16
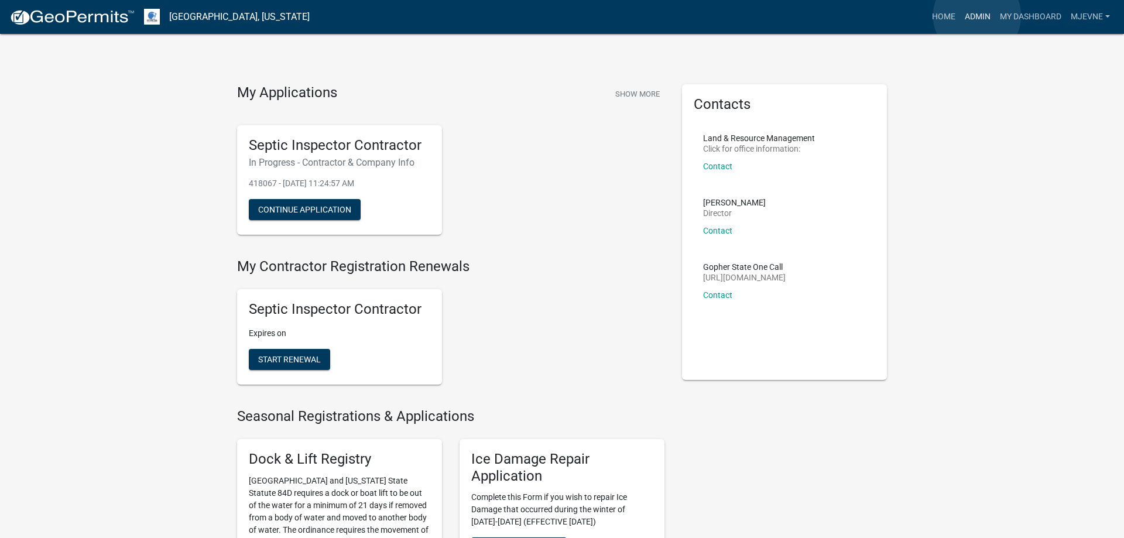
click at [977, 16] on link "Admin" at bounding box center [977, 17] width 35 height 22
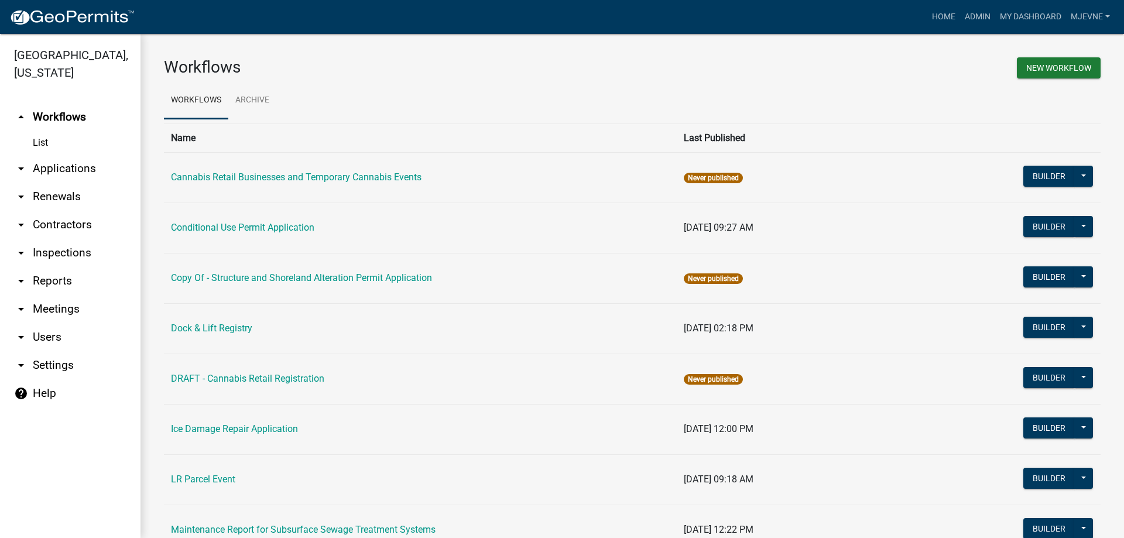
click at [64, 167] on link "arrow_drop_down Applications" at bounding box center [70, 169] width 140 height 28
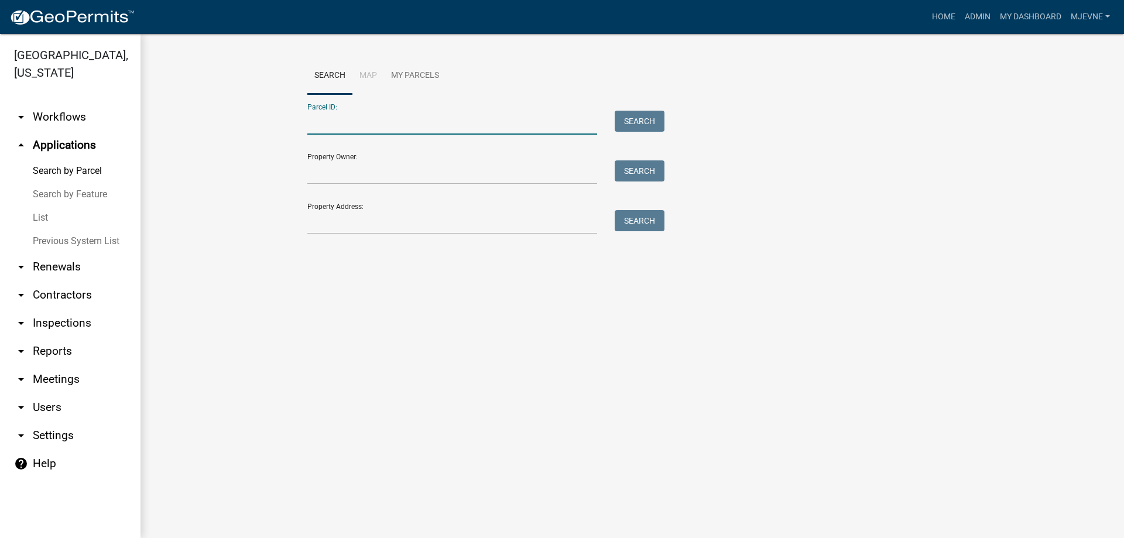
click at [345, 120] on input "Parcel ID:" at bounding box center [452, 123] width 290 height 24
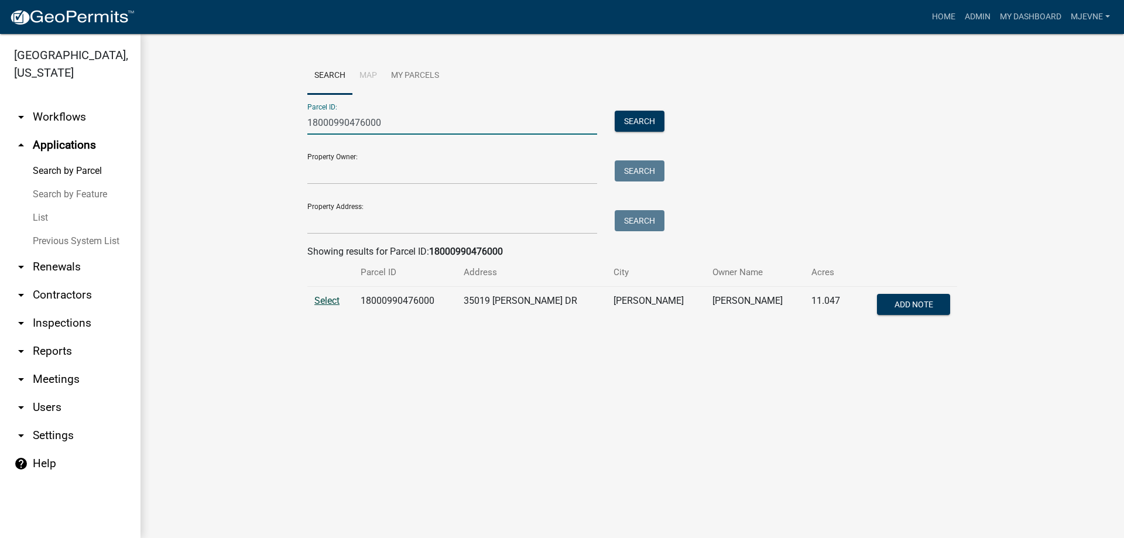
type input "18000990476000"
click at [327, 302] on span "Select" at bounding box center [326, 300] width 25 height 11
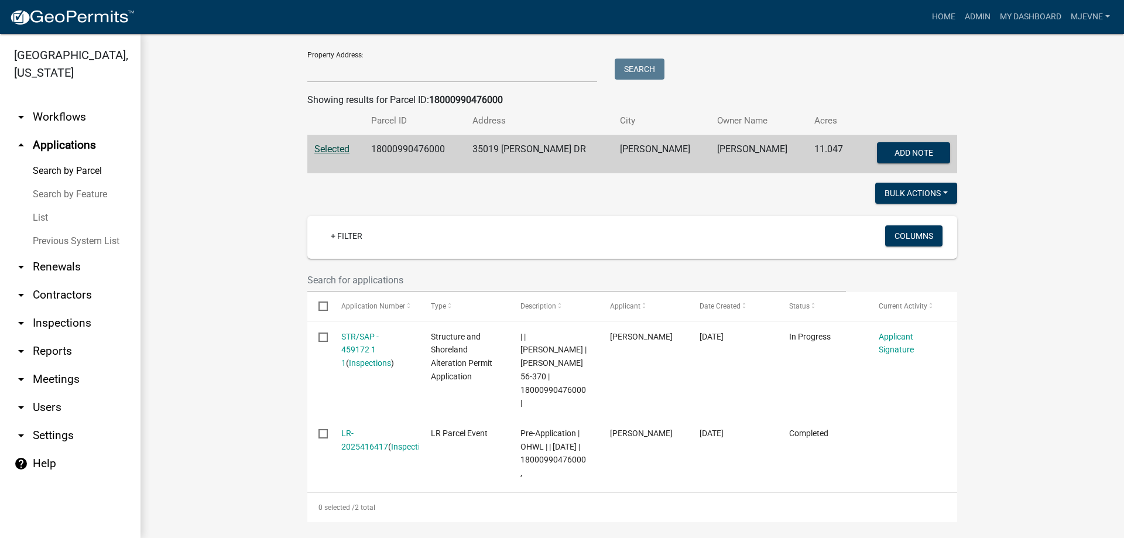
scroll to position [200, 0]
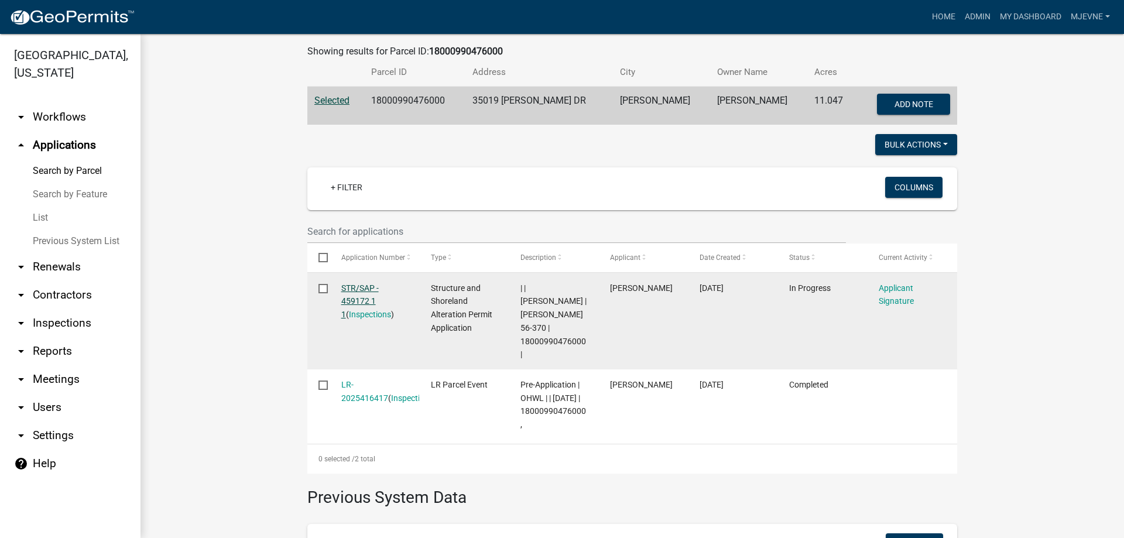
click at [349, 289] on link "STR/SAP - 459172 1 1" at bounding box center [359, 301] width 37 height 36
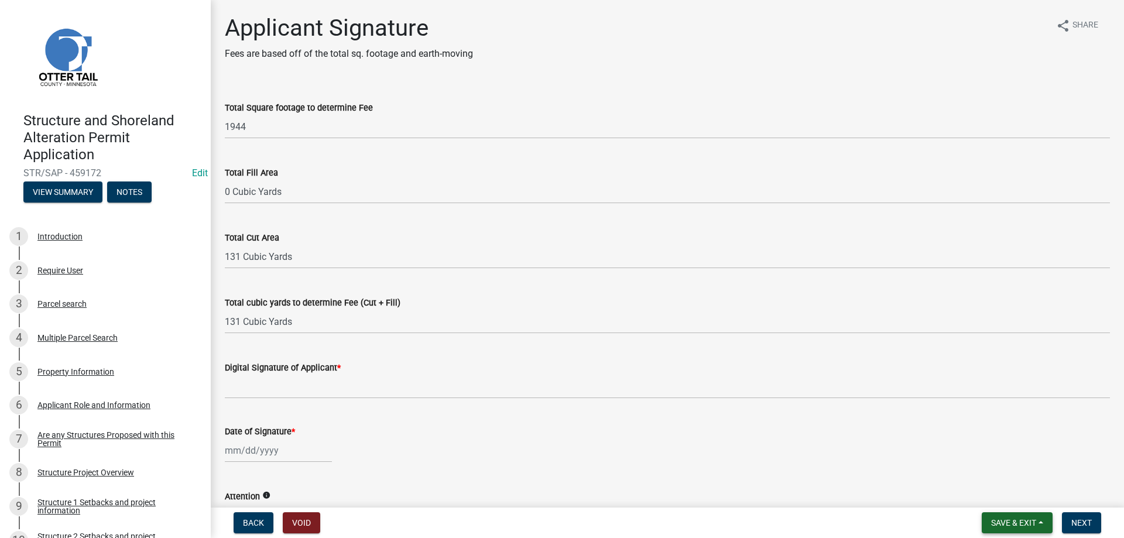
click at [1007, 524] on span "Save & Exit" at bounding box center [1013, 522] width 45 height 9
click at [50, 368] on div "Property Information" at bounding box center [75, 372] width 77 height 8
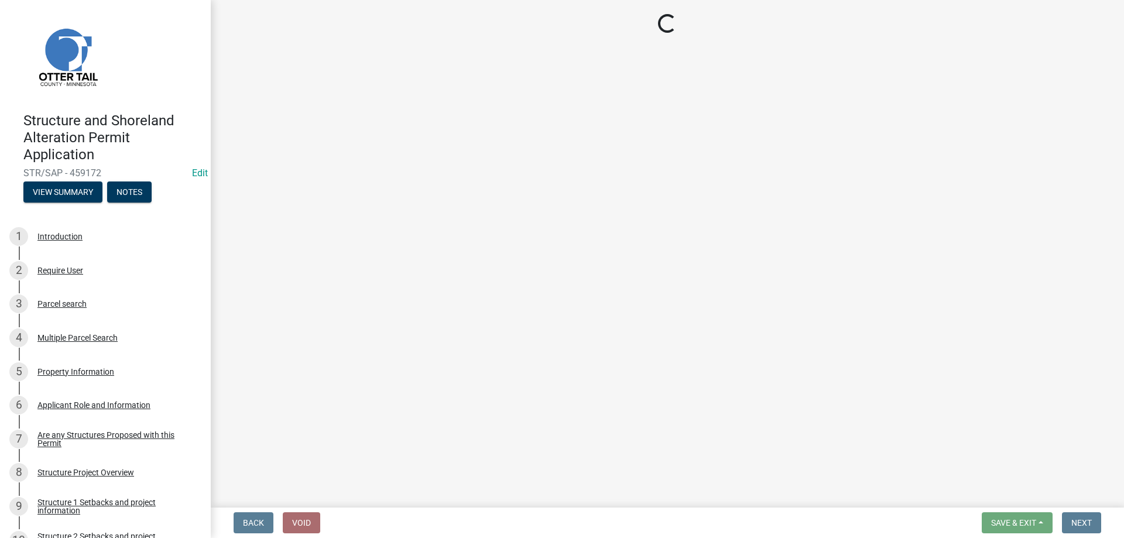
select select "0bc2e7ee-fb10-478e-b6cf-22d75c2a0b86"
select select "91995f90-6606-463b-bec3-c5862f147548"
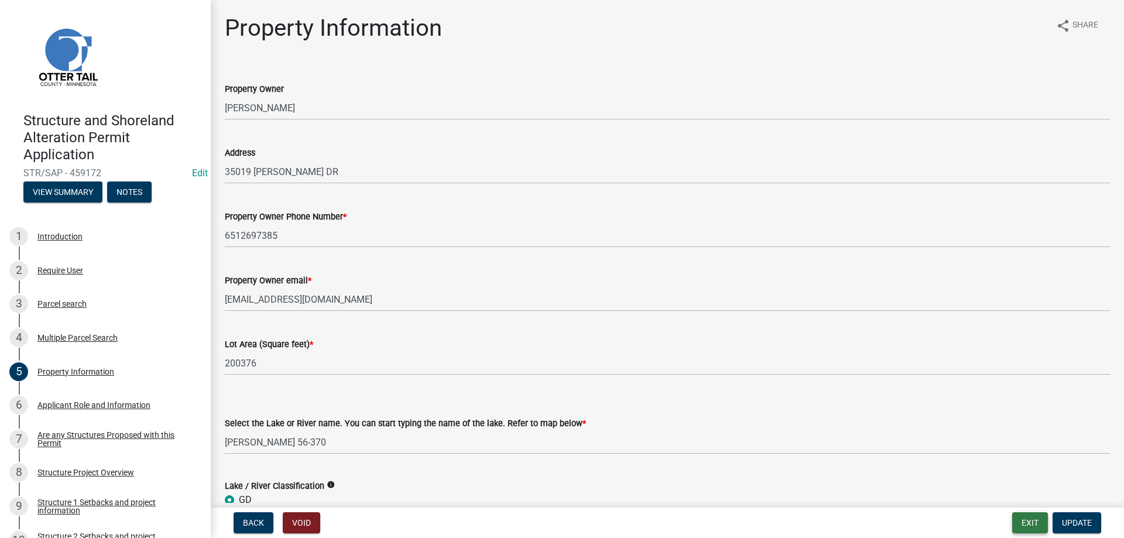
click at [1036, 521] on button "Exit" at bounding box center [1030, 522] width 36 height 21
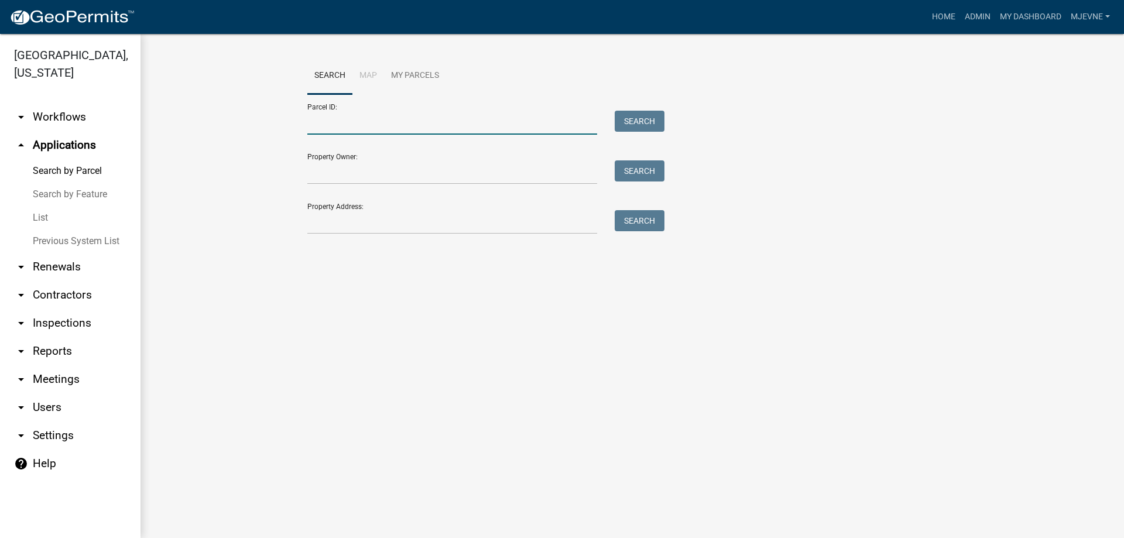
click at [341, 126] on input "Parcel ID:" at bounding box center [452, 123] width 290 height 24
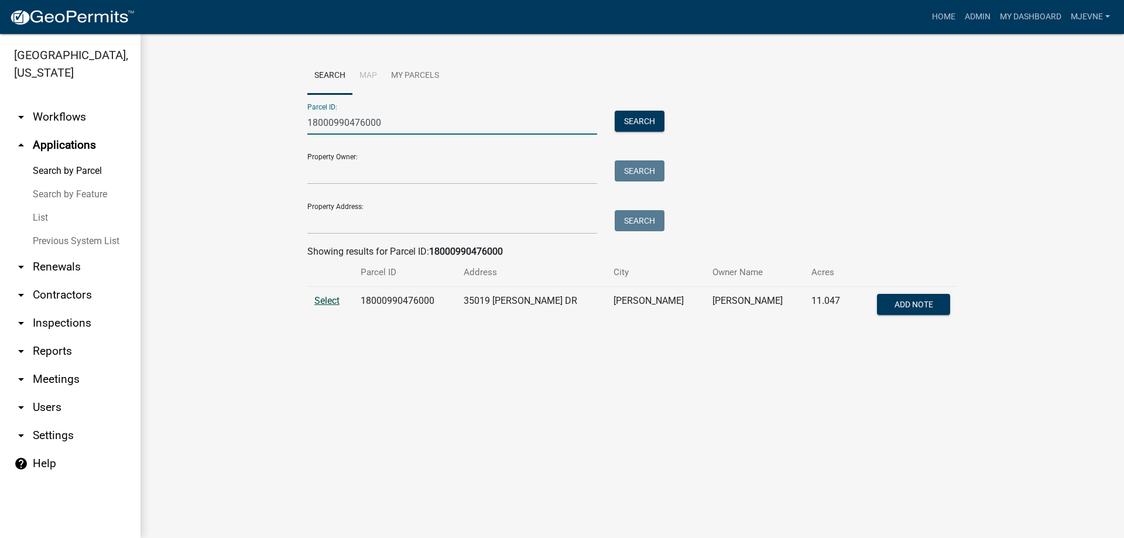
type input "18000990476000"
click at [325, 300] on span "Select" at bounding box center [326, 300] width 25 height 11
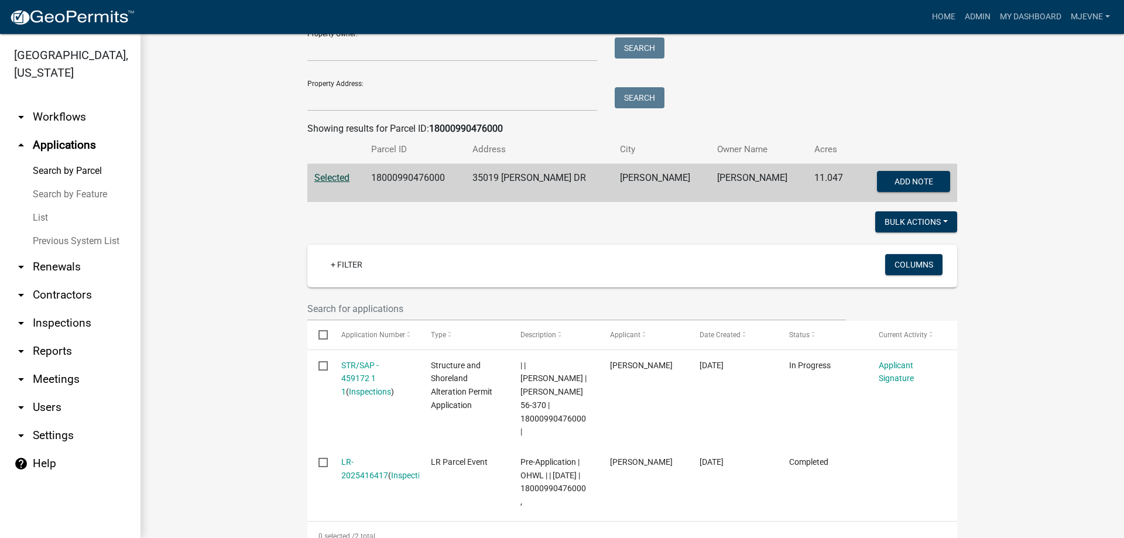
scroll to position [133, 0]
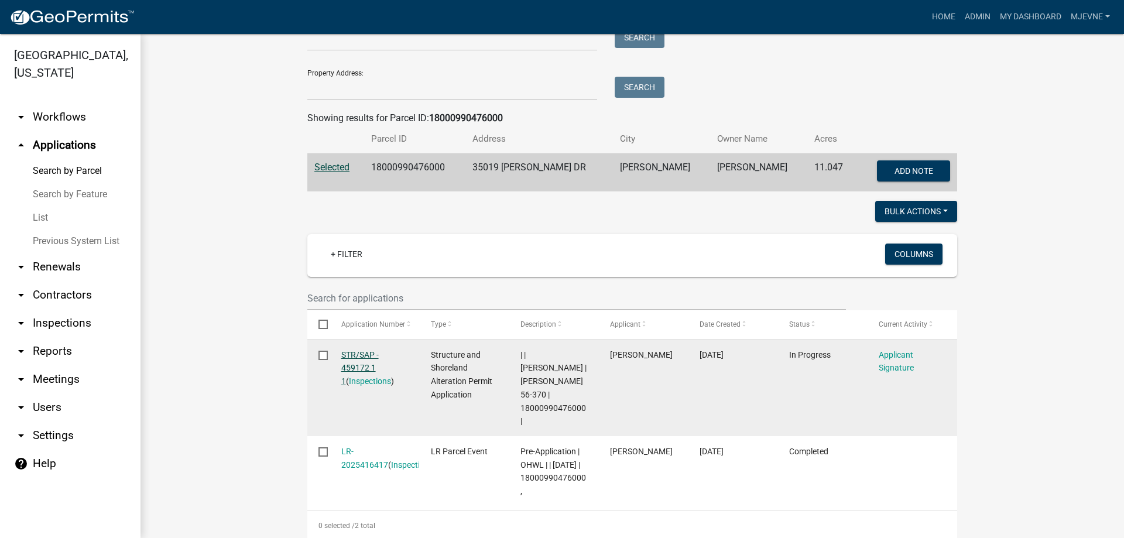
click at [360, 354] on link "STR/SAP - 459172 1 1" at bounding box center [359, 368] width 37 height 36
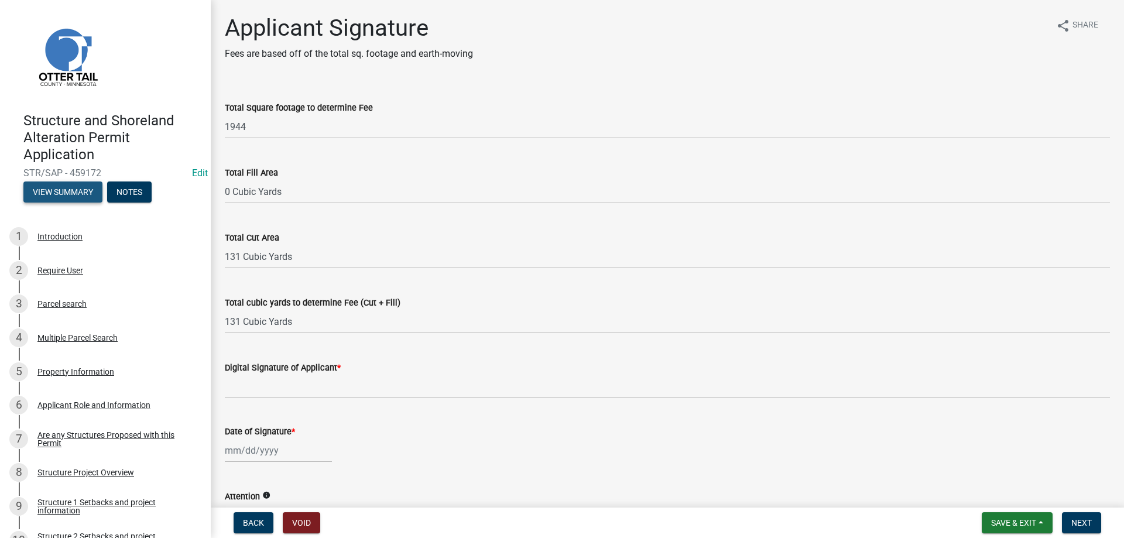
click at [50, 191] on button "View Summary" at bounding box center [62, 191] width 79 height 21
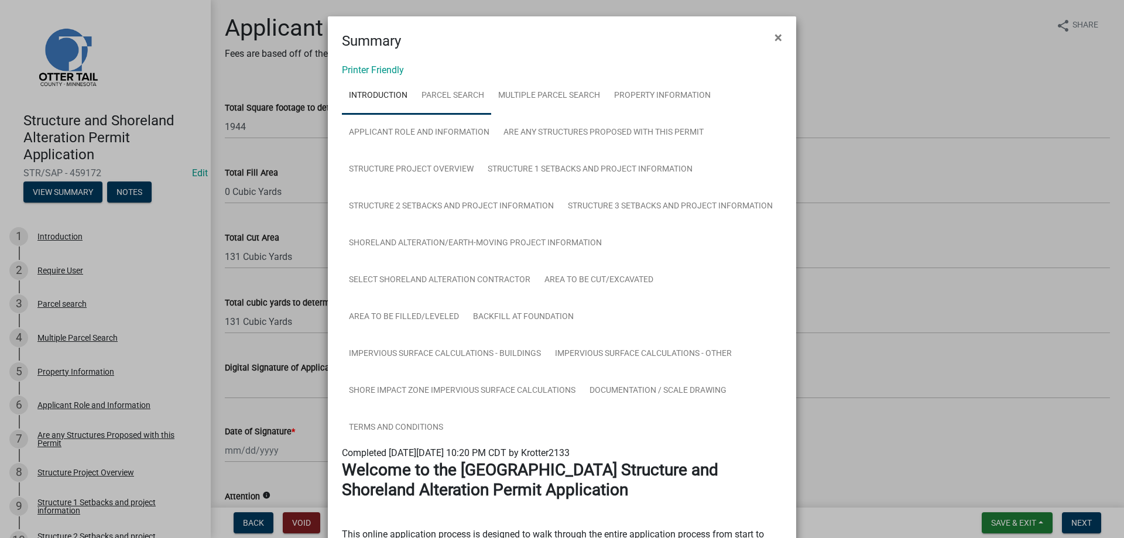
click at [448, 93] on link "Parcel search" at bounding box center [452, 95] width 77 height 37
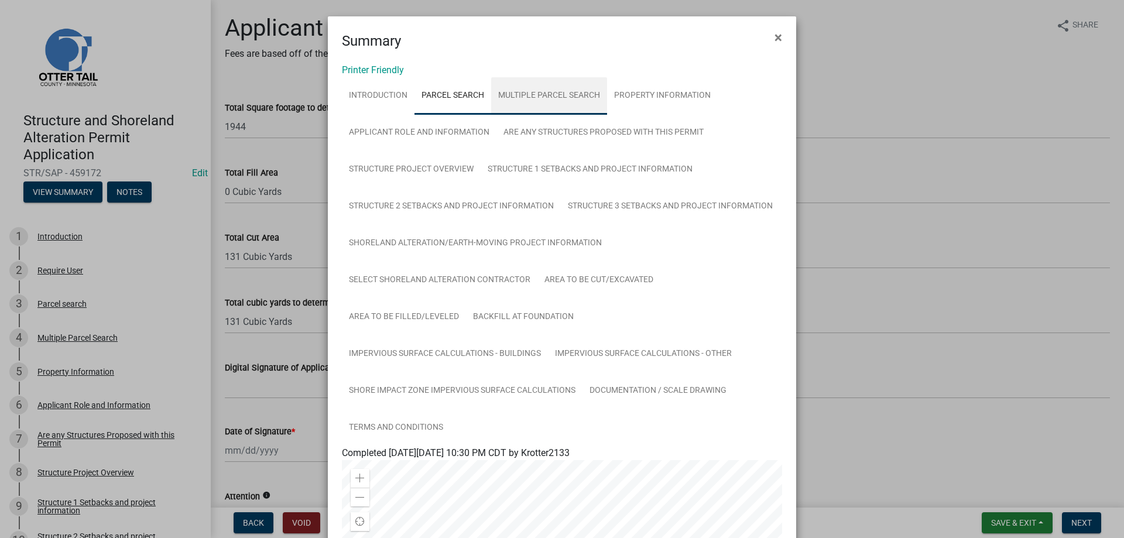
click at [561, 102] on link "Multiple Parcel Search" at bounding box center [549, 95] width 116 height 37
click at [663, 92] on link "Property Information" at bounding box center [662, 95] width 111 height 37
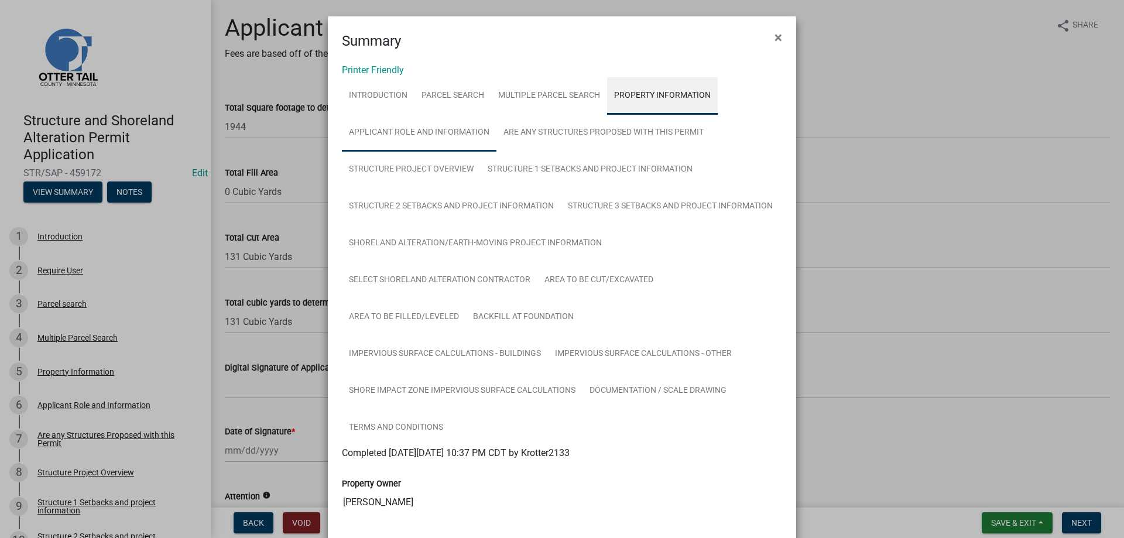
click at [394, 140] on link "Applicant Role and Information" at bounding box center [419, 132] width 155 height 37
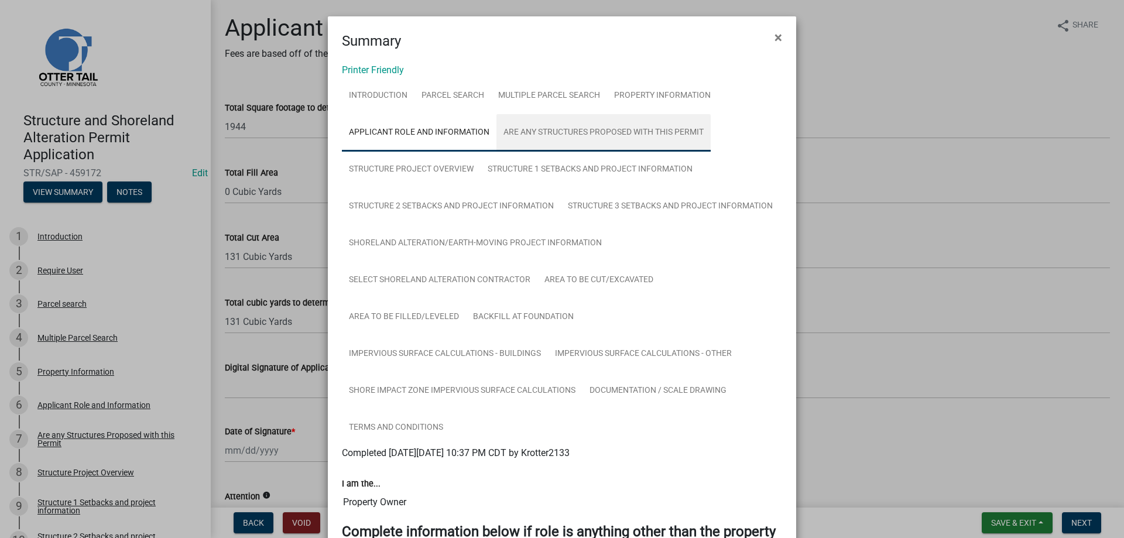
click at [545, 138] on link "Are any Structures Proposed with this Permit" at bounding box center [603, 132] width 214 height 37
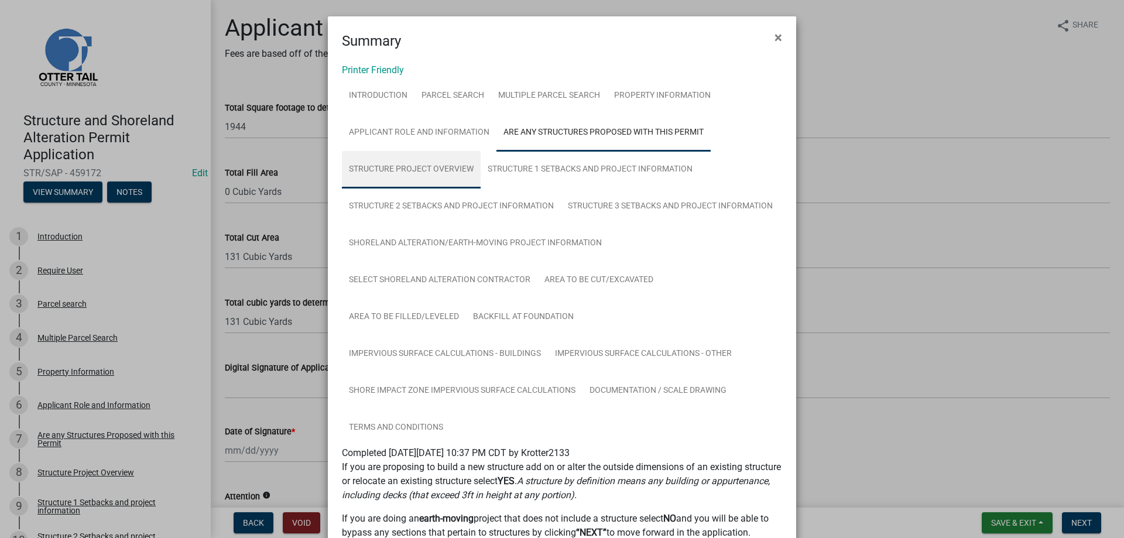
click at [393, 172] on link "Structure Project Overview" at bounding box center [411, 169] width 139 height 37
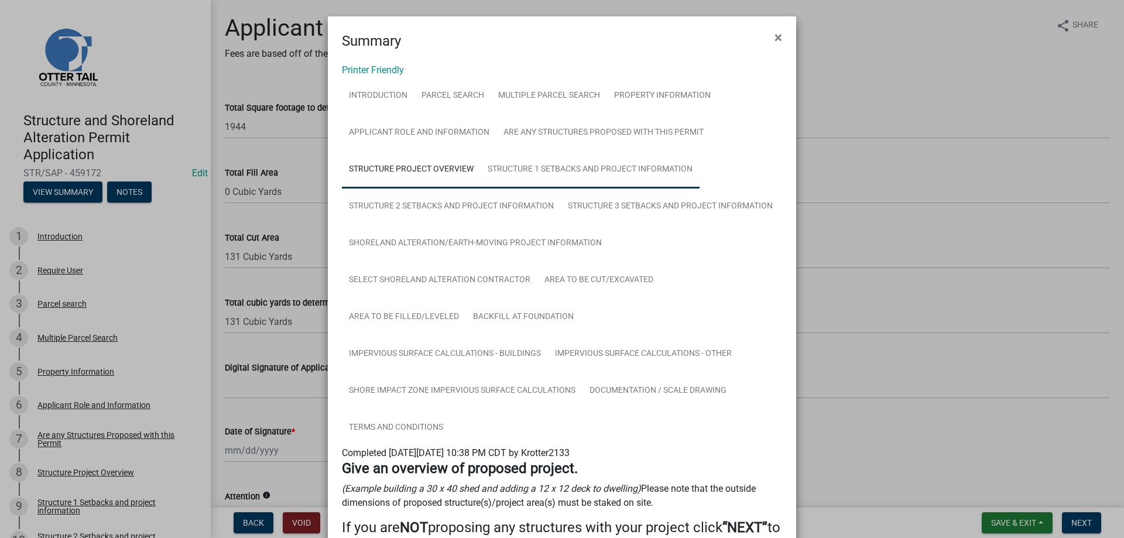
click at [583, 172] on link "Structure 1 Setbacks and project information" at bounding box center [590, 169] width 219 height 37
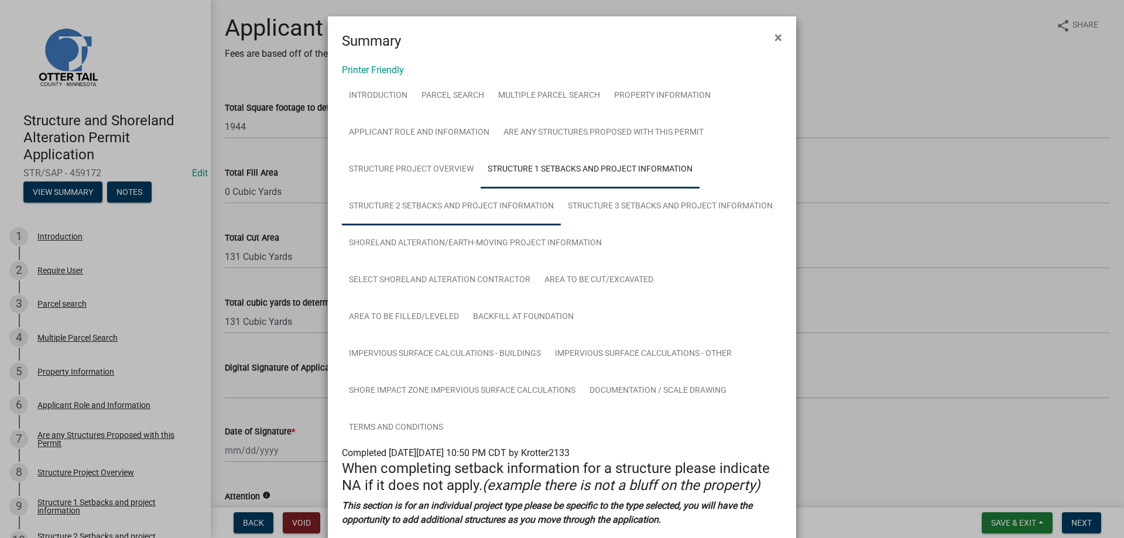
click at [440, 214] on link "Structure 2 Setbacks and project information" at bounding box center [451, 206] width 219 height 37
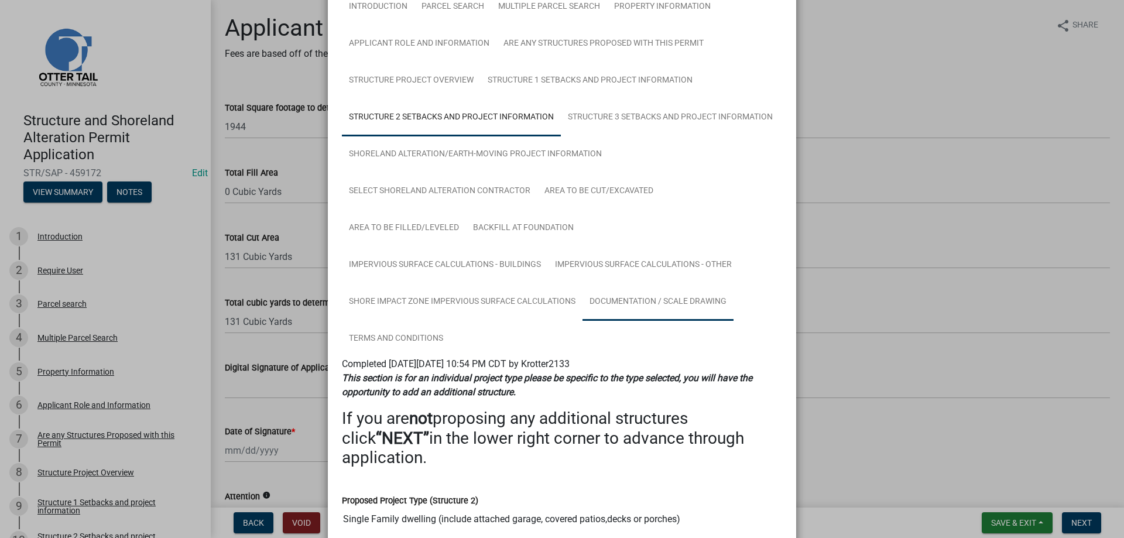
scroll to position [67, 0]
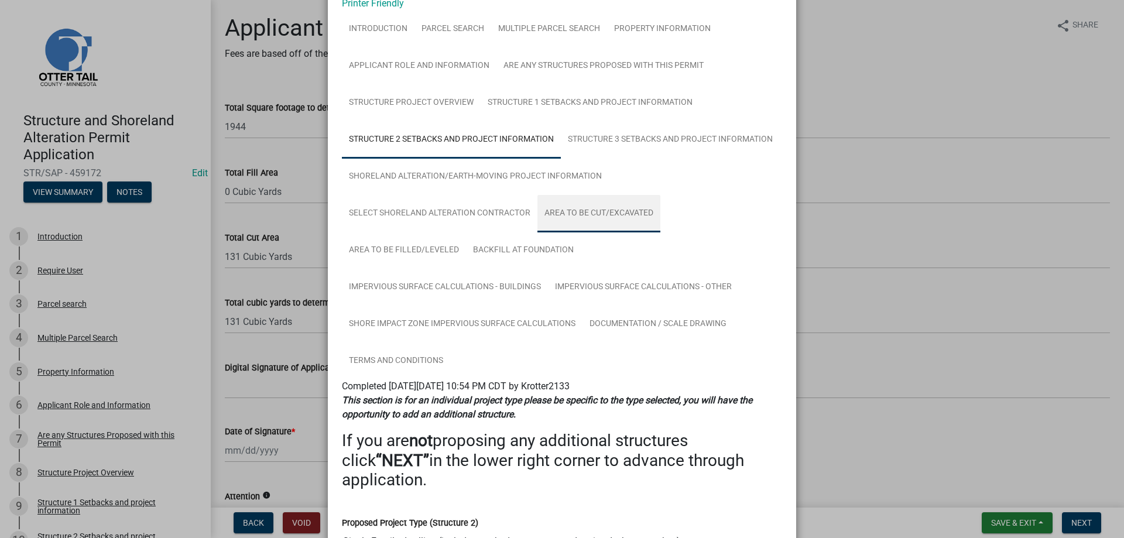
click at [613, 217] on link "Area to be Cut/Excavated" at bounding box center [598, 213] width 123 height 37
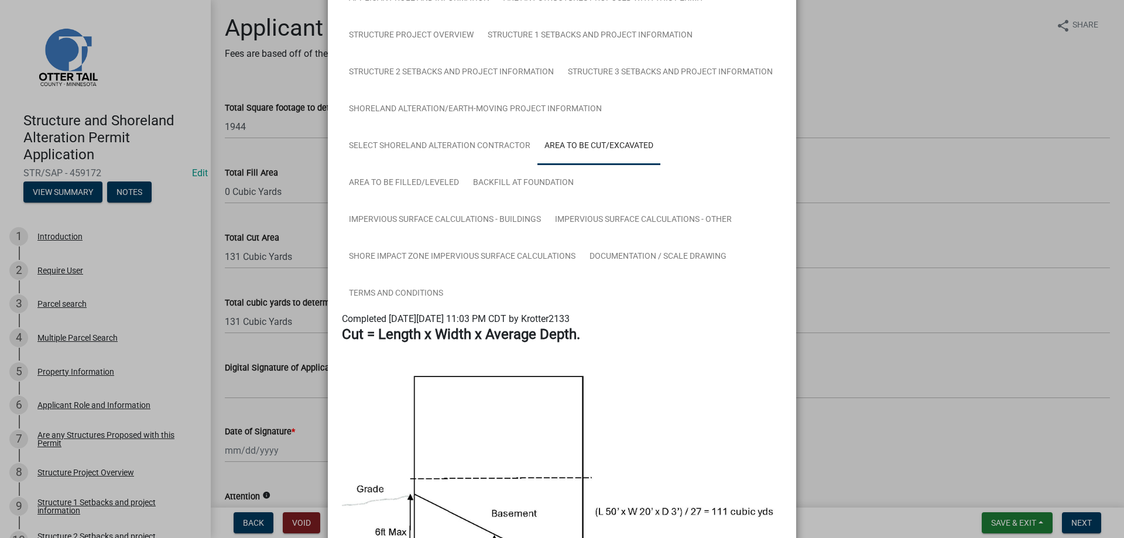
scroll to position [133, 0]
click at [410, 187] on link "Area to be Filled/Leveled" at bounding box center [404, 183] width 124 height 37
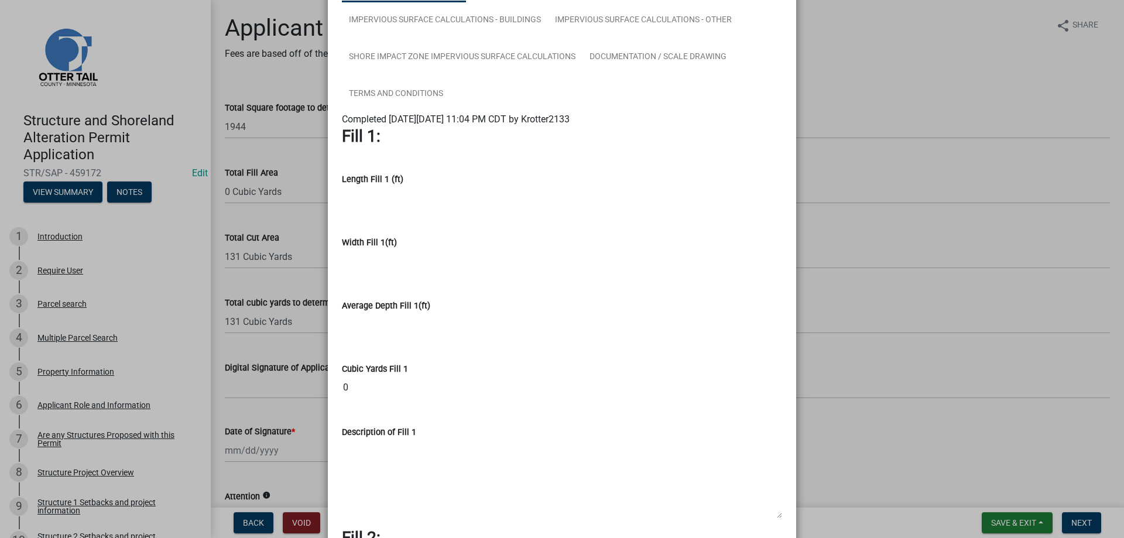
scroll to position [0, 0]
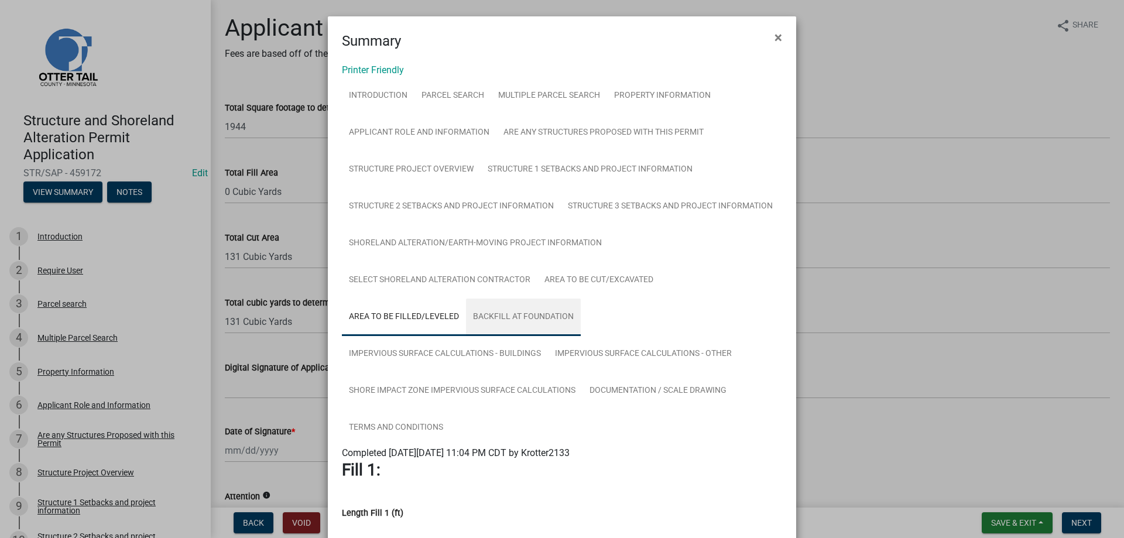
click at [533, 318] on link "Backfill at foundation" at bounding box center [523, 316] width 115 height 37
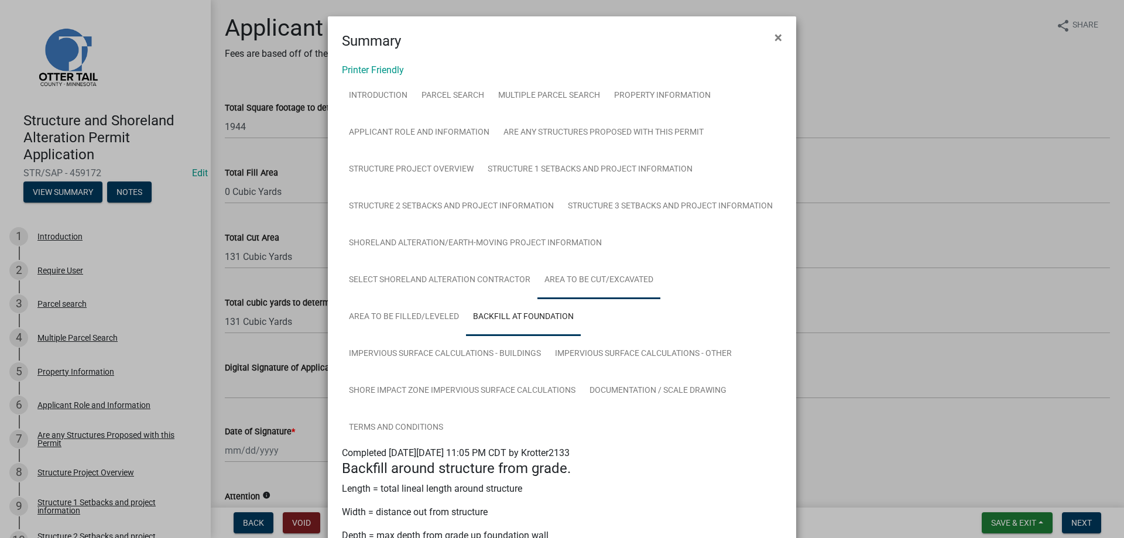
click at [599, 287] on link "Area to be Cut/Excavated" at bounding box center [598, 280] width 123 height 37
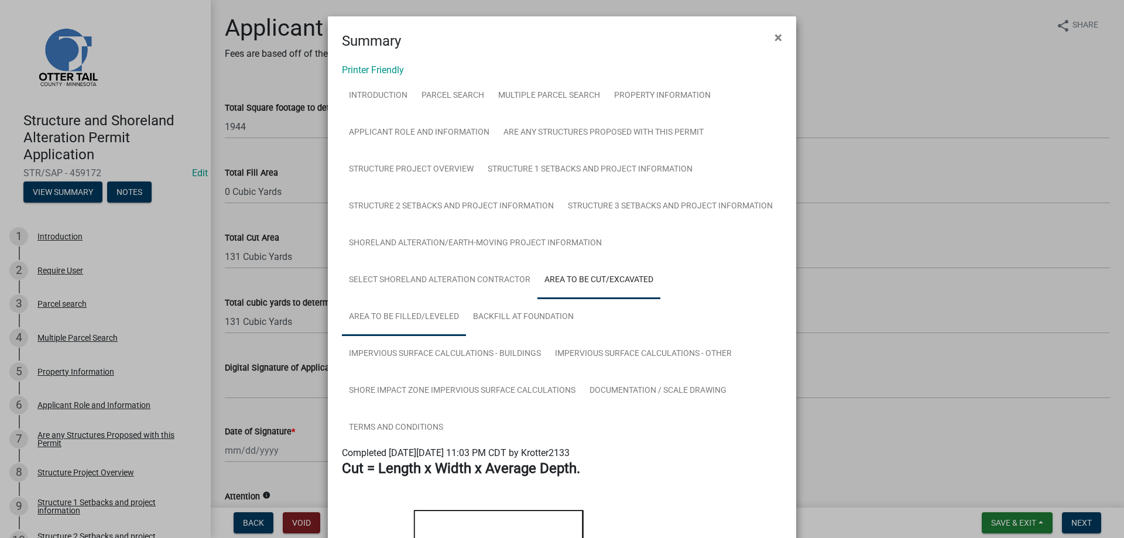
click at [399, 321] on link "Area to be Filled/Leveled" at bounding box center [404, 316] width 124 height 37
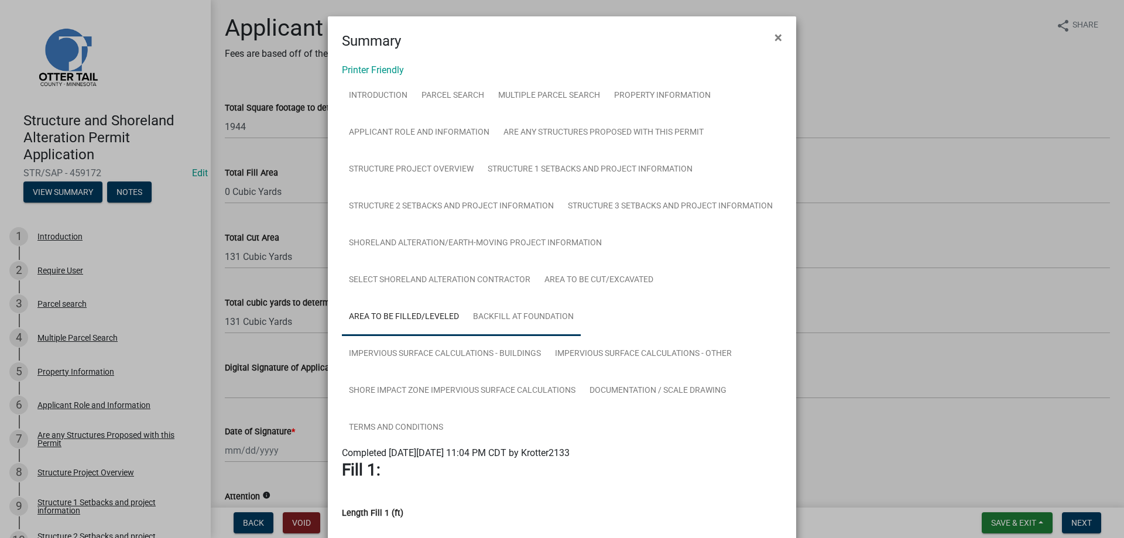
click at [536, 319] on link "Backfill at foundation" at bounding box center [523, 316] width 115 height 37
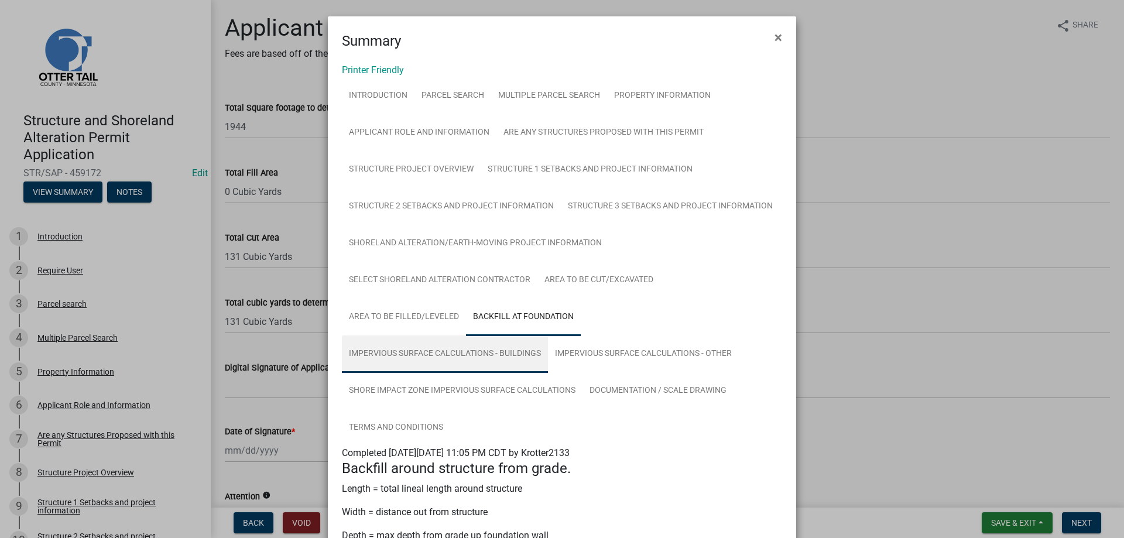
click at [466, 359] on link "Impervious Surface Calculations - Buildings" at bounding box center [445, 353] width 206 height 37
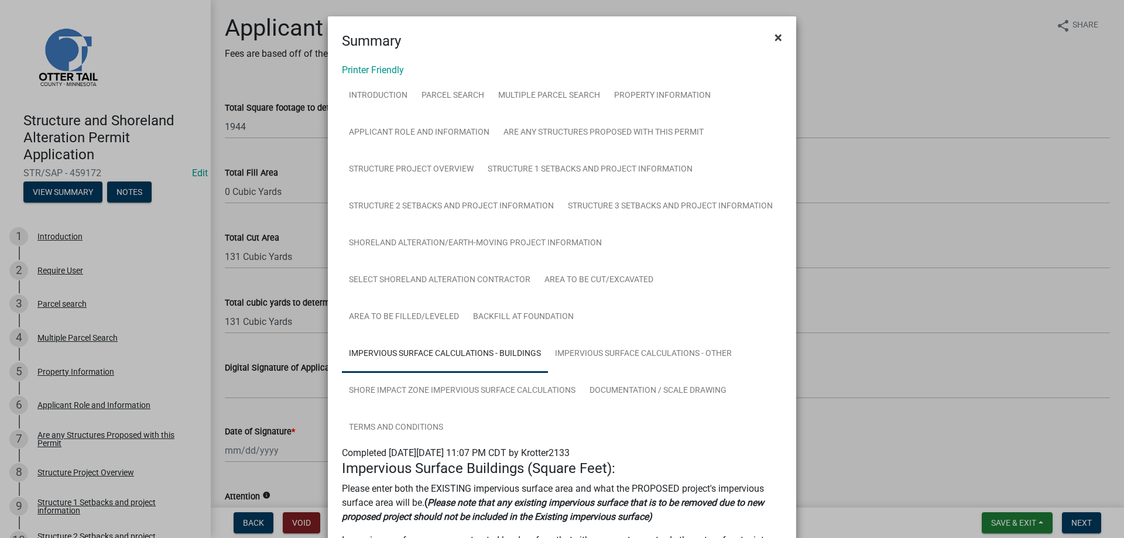
click at [774, 36] on span "×" at bounding box center [778, 37] width 8 height 16
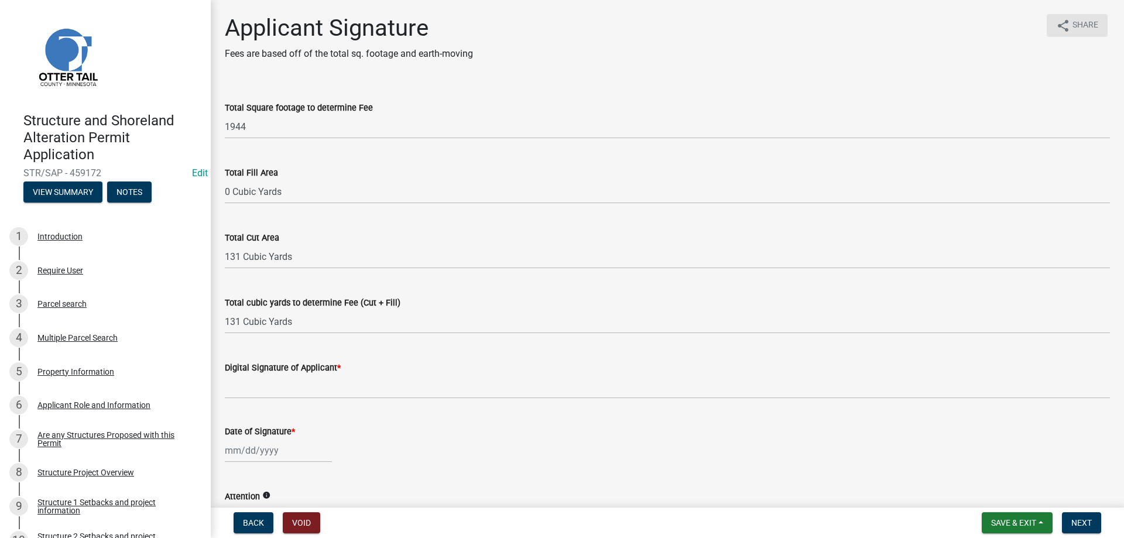
click at [1074, 23] on span "Share" at bounding box center [1085, 26] width 26 height 14
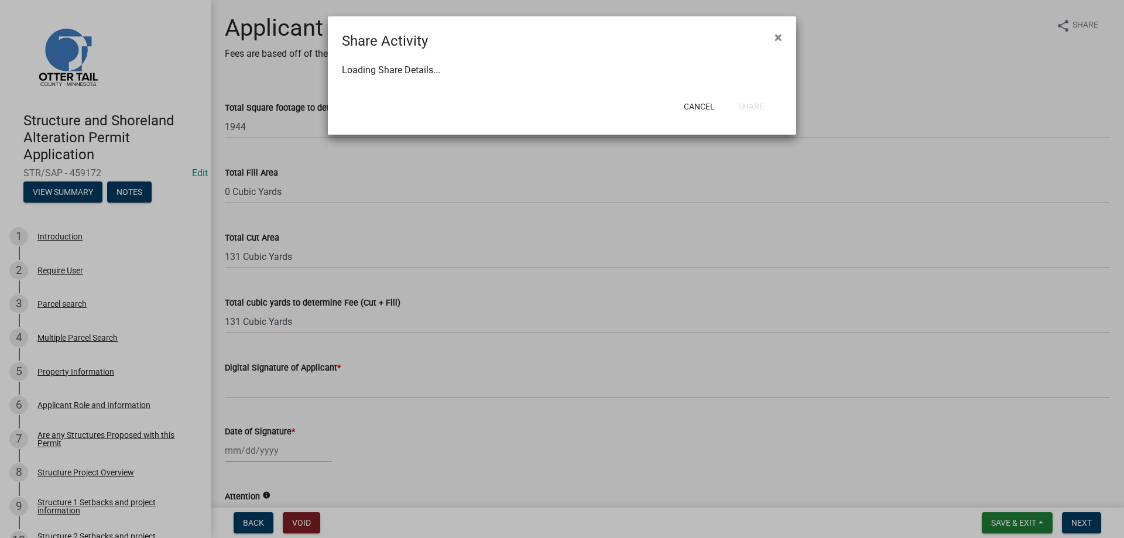
select select "1"
select select "0"
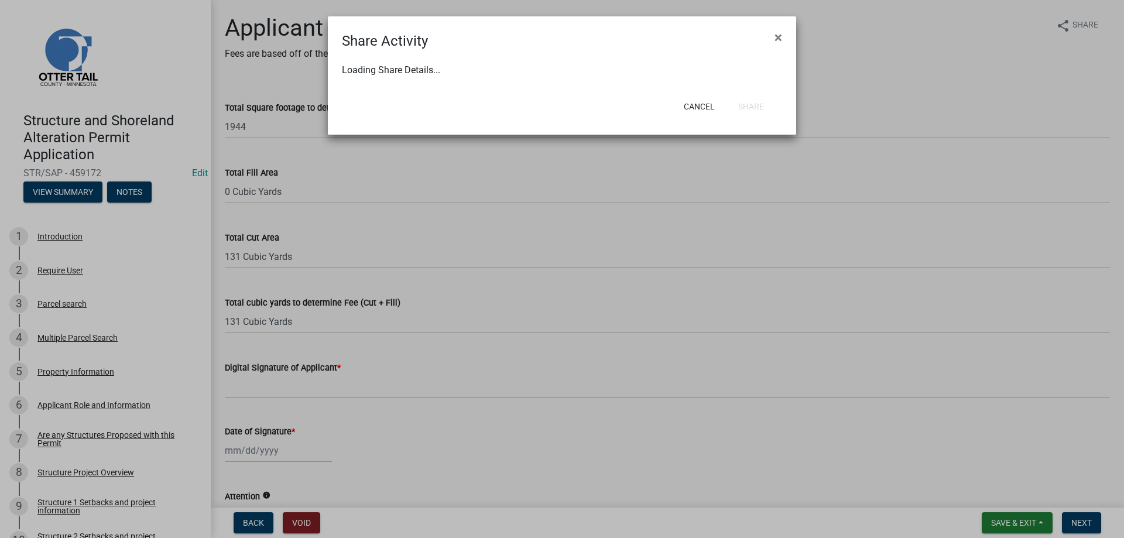
select select "0"
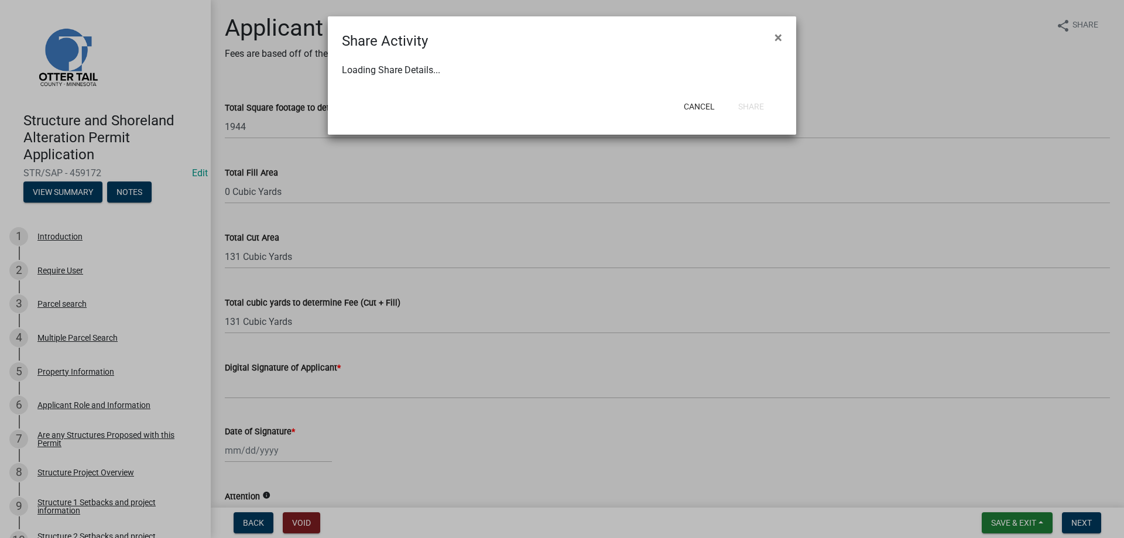
select select "0"
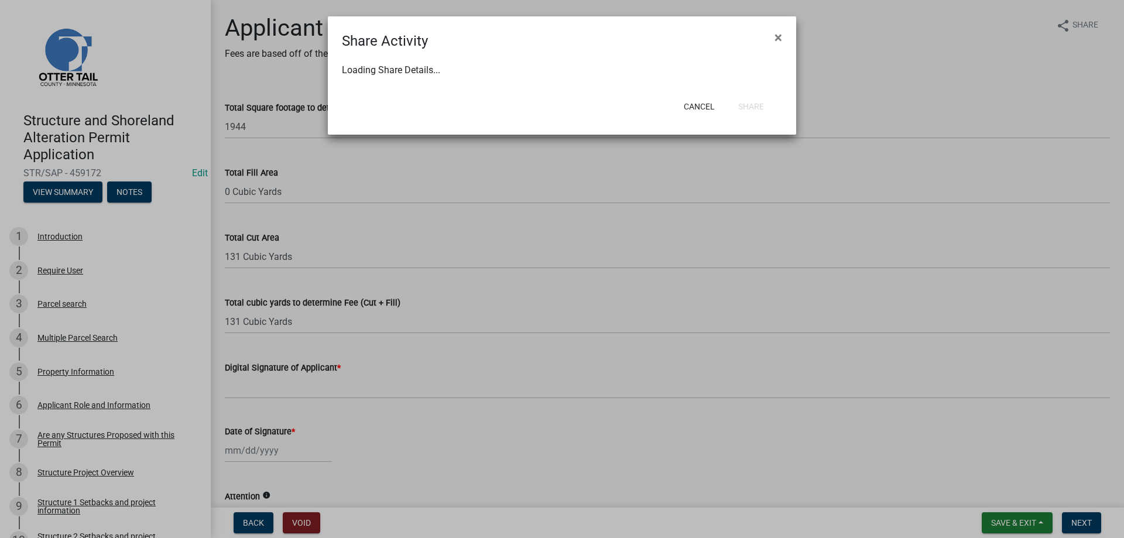
select select "0"
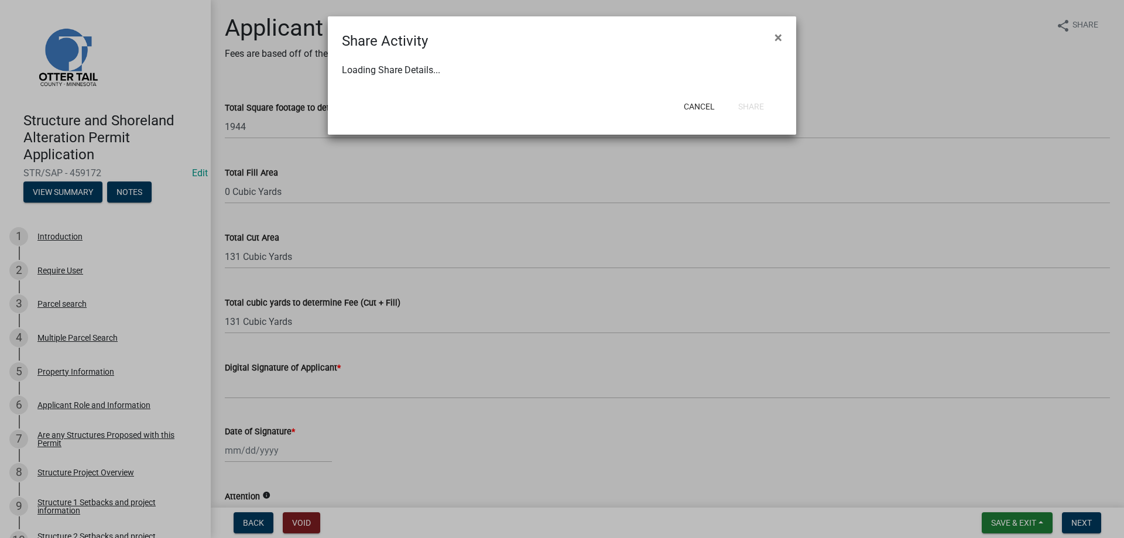
select select "0"
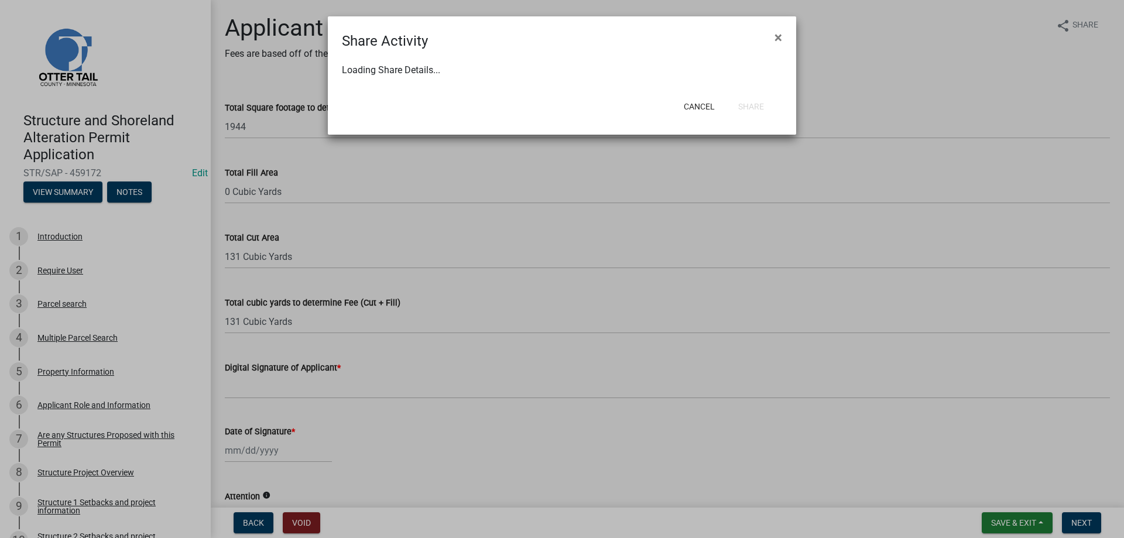
select select "0"
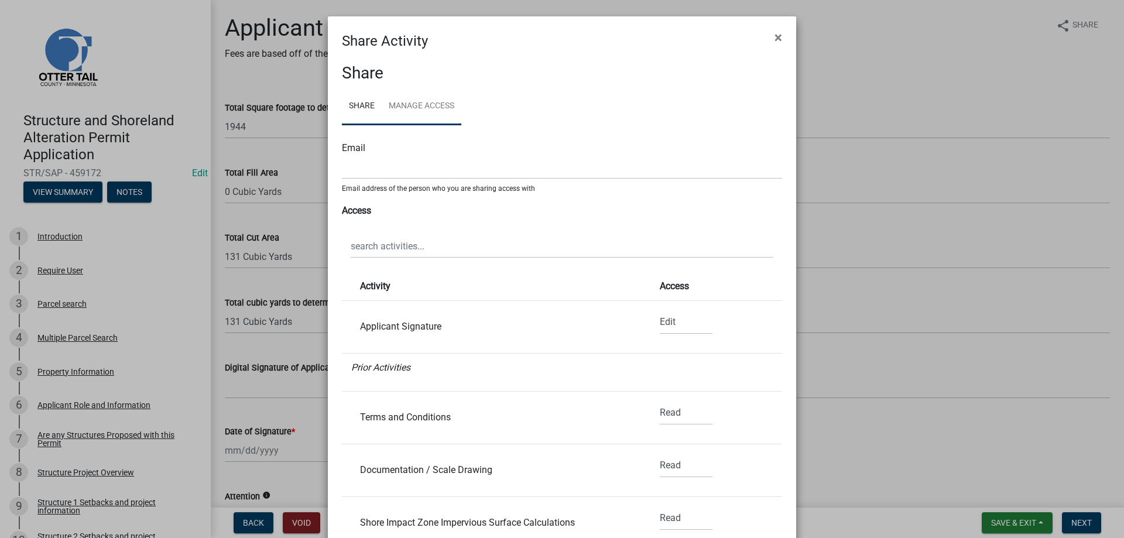
click at [413, 109] on link "Manage Access" at bounding box center [422, 106] width 80 height 37
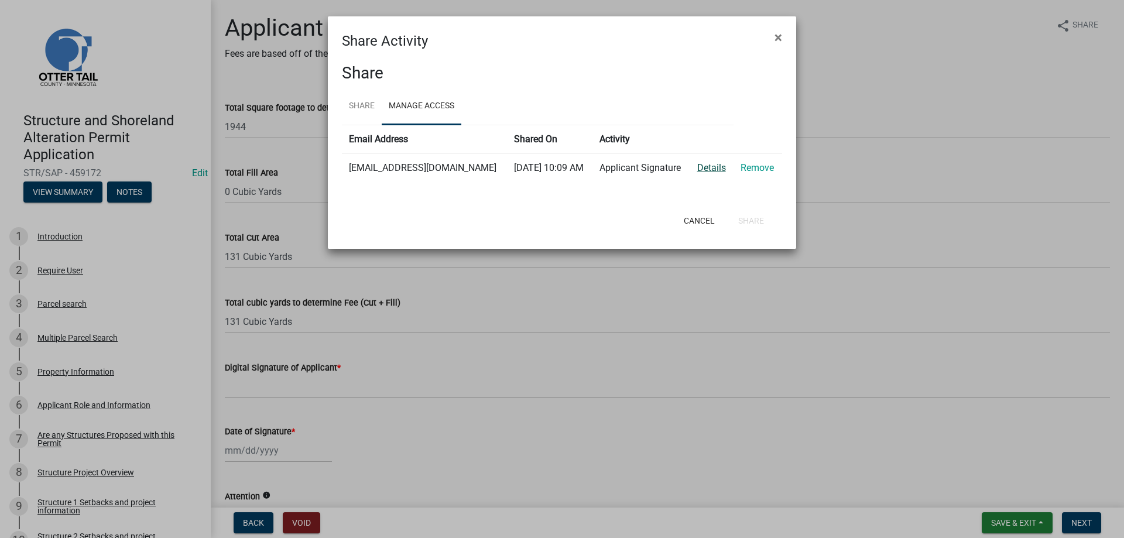
click at [706, 166] on link "Details" at bounding box center [711, 167] width 29 height 11
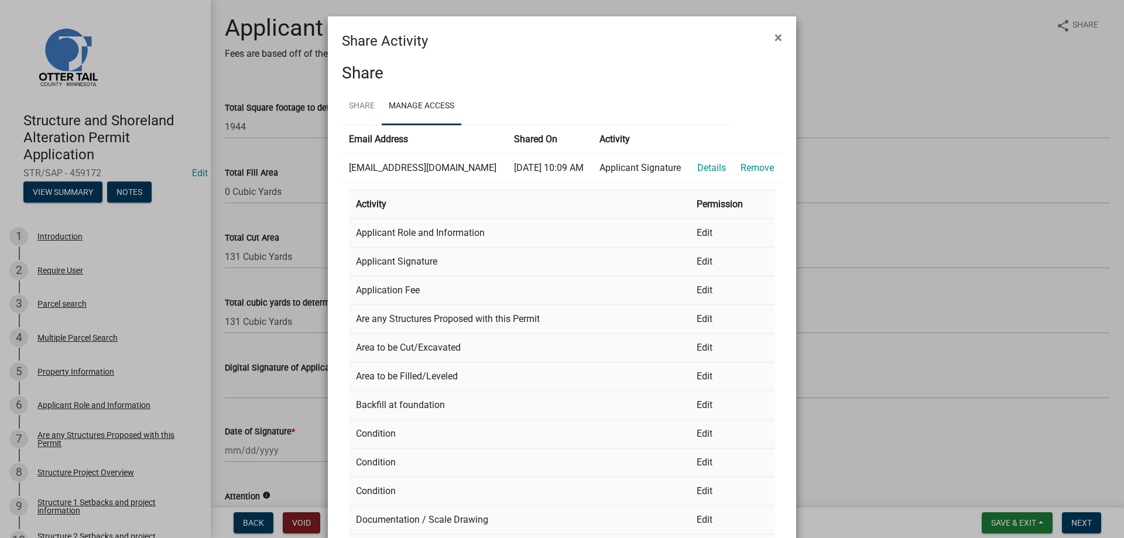
click at [705, 233] on td "Edit" at bounding box center [731, 232] width 85 height 29
click at [778, 37] on span "×" at bounding box center [778, 37] width 8 height 16
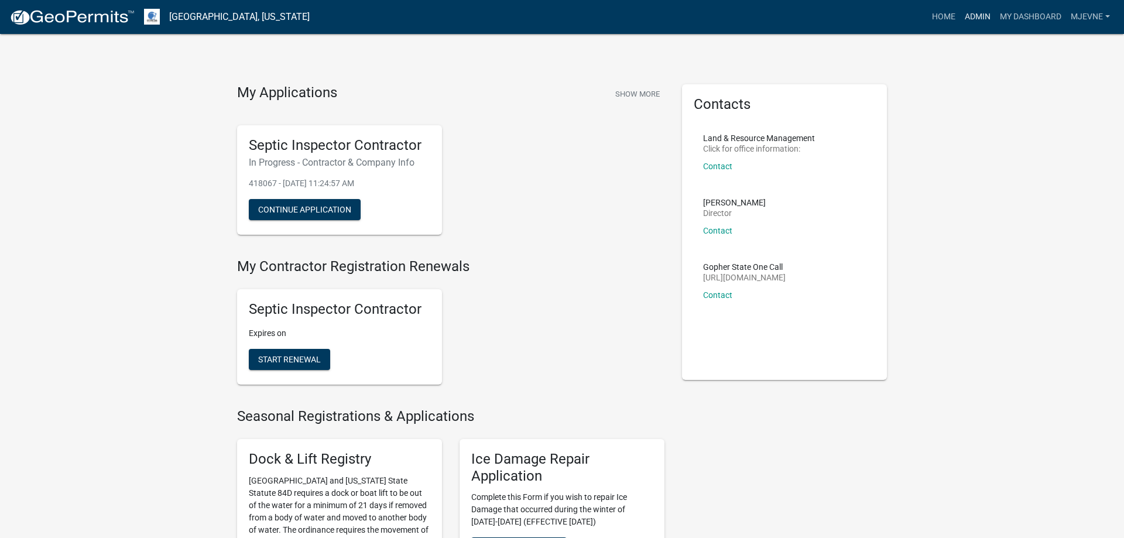
click at [993, 15] on link "Admin" at bounding box center [977, 17] width 35 height 22
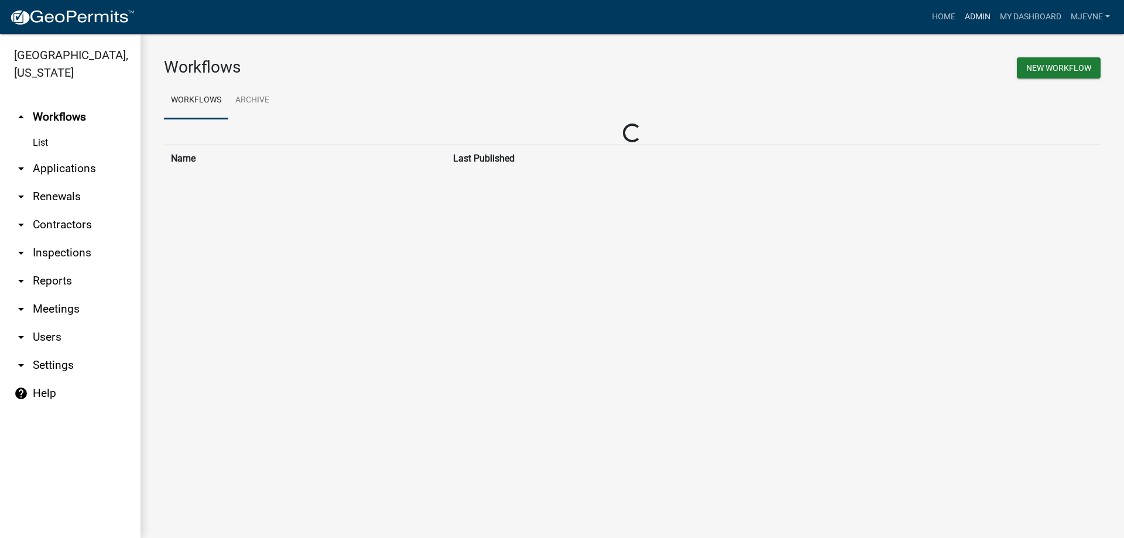
click at [979, 15] on link "Admin" at bounding box center [977, 17] width 35 height 22
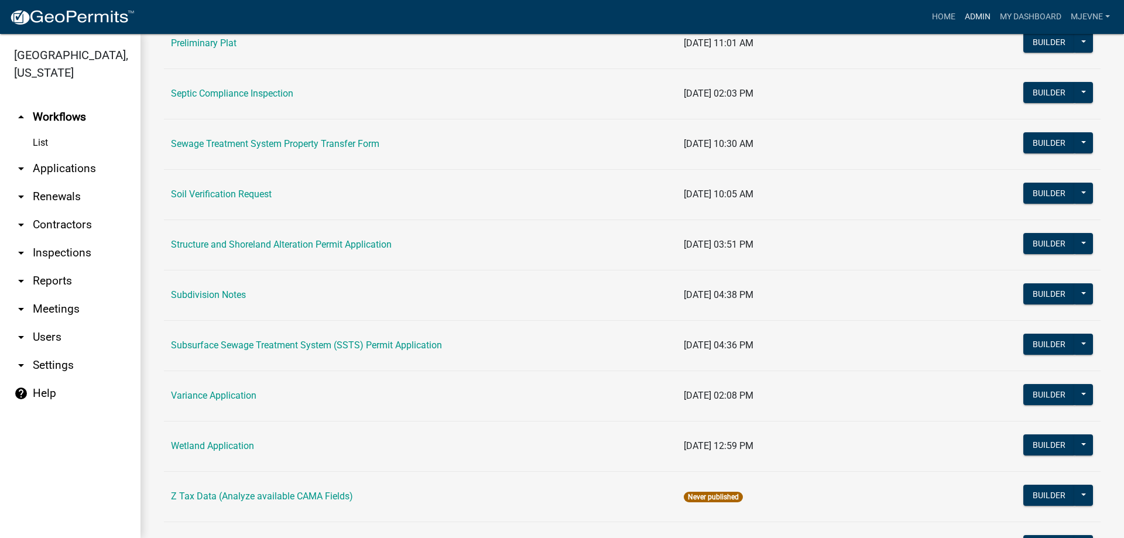
scroll to position [667, 0]
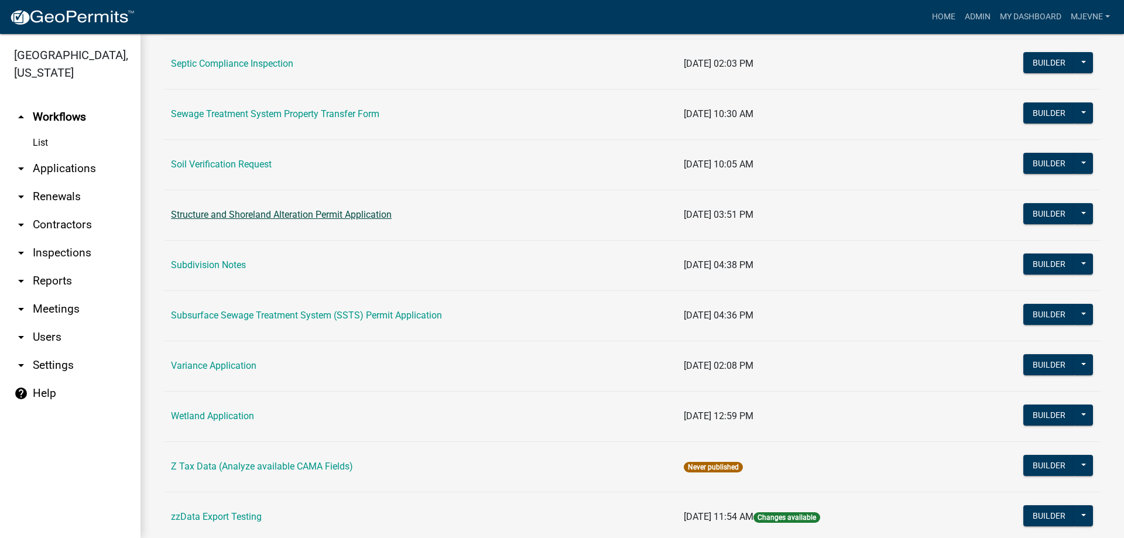
click at [249, 216] on link "Structure and Shoreland Alteration Permit Application" at bounding box center [281, 214] width 221 height 11
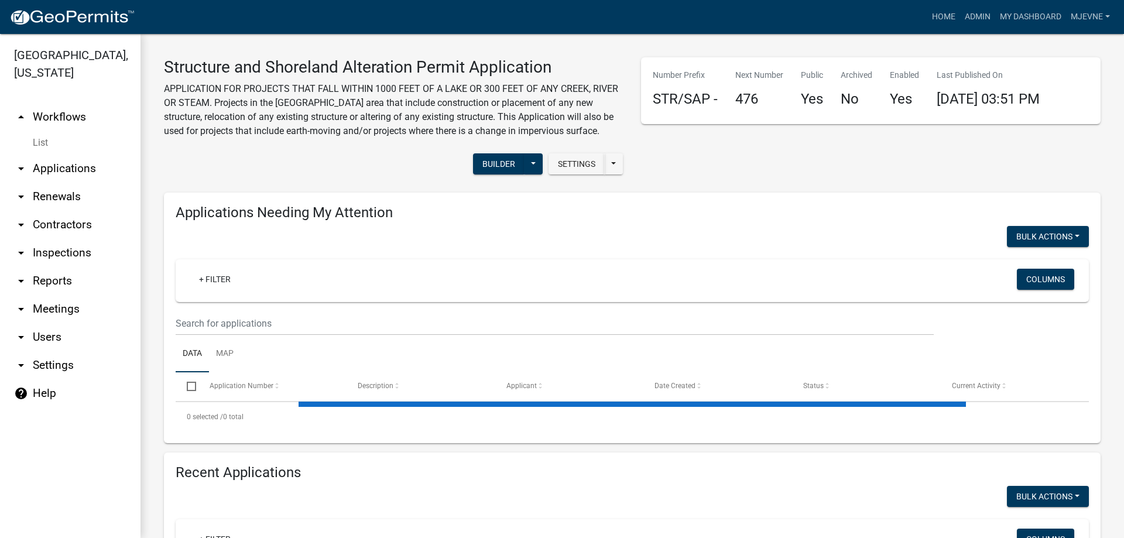
select select "3: 100"
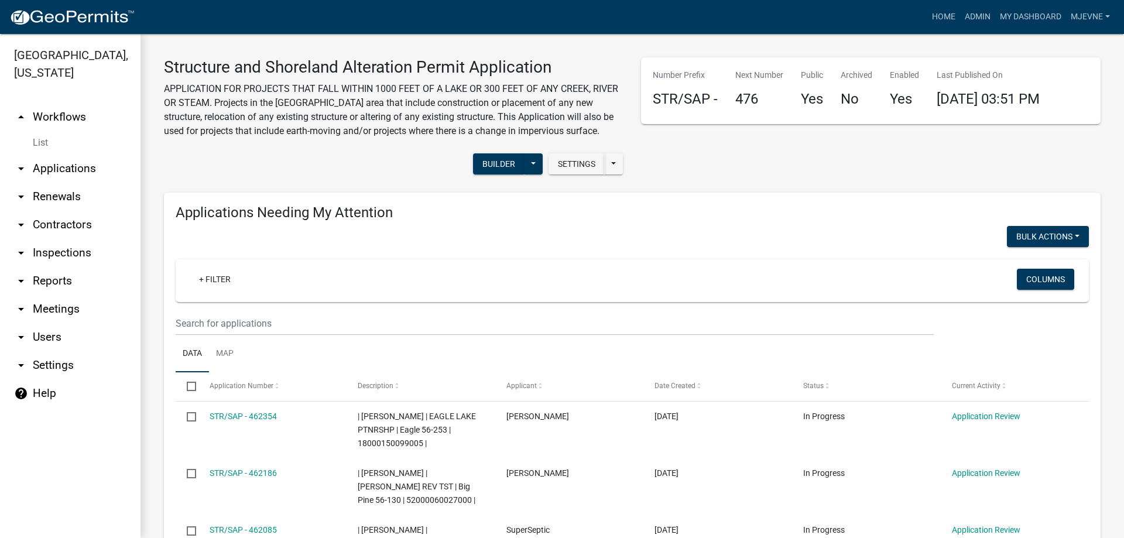
scroll to position [67, 0]
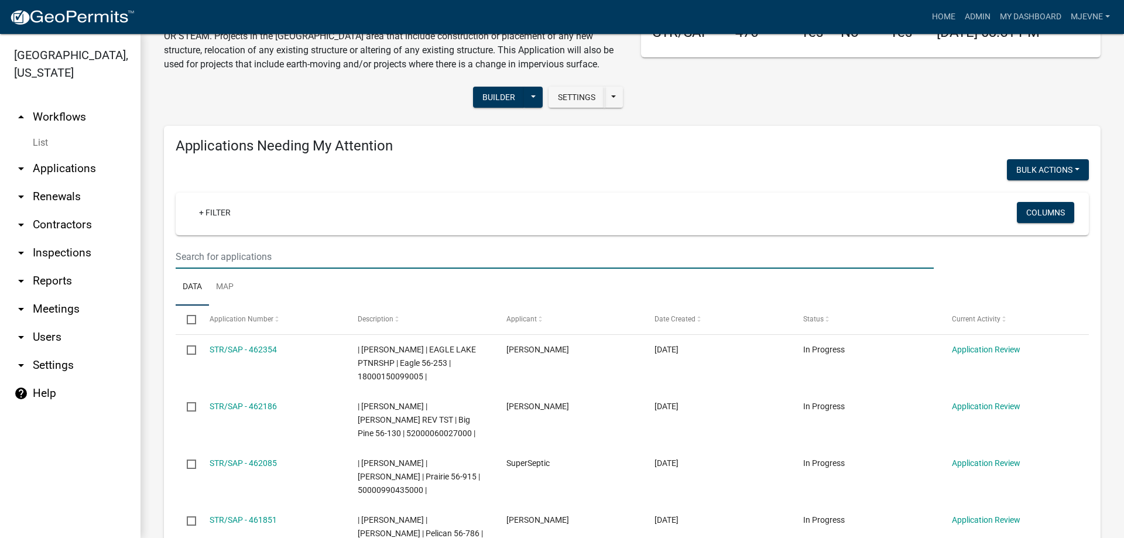
paste input "STR-2024-600"
type input "STR-2024-600"
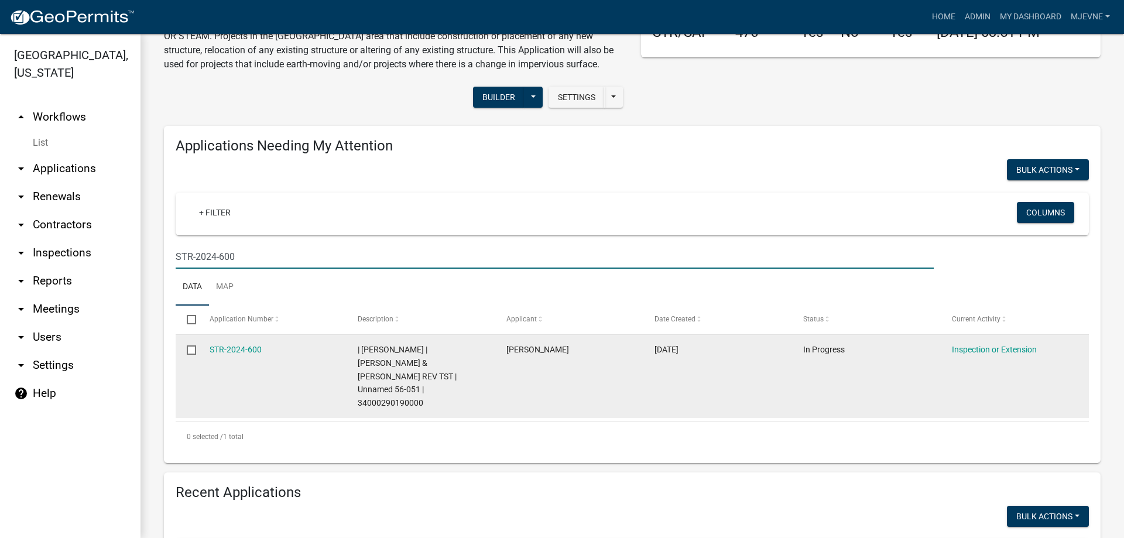
scroll to position [0, 0]
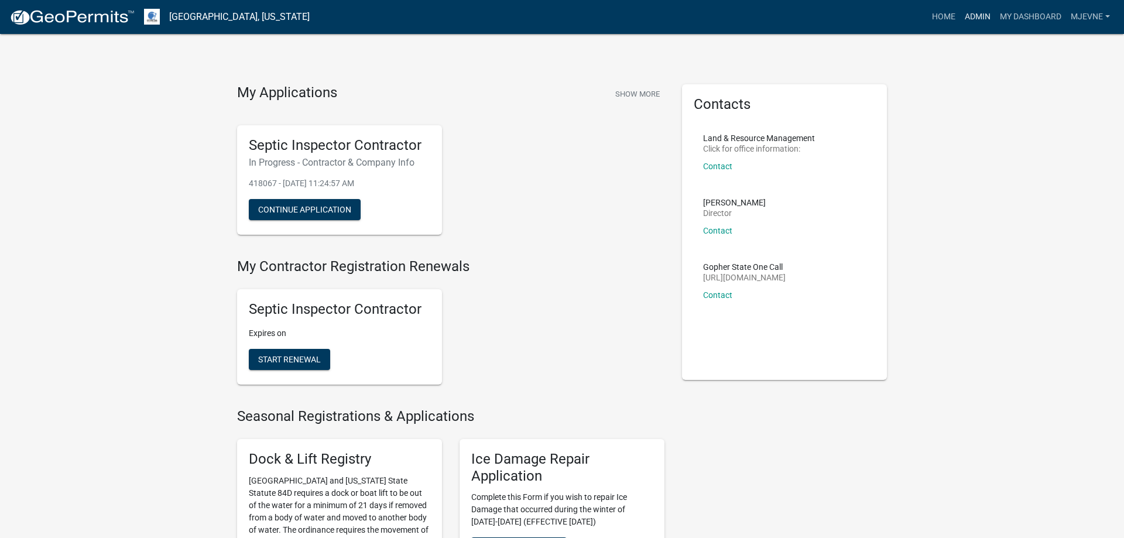
click at [982, 13] on link "Admin" at bounding box center [977, 17] width 35 height 22
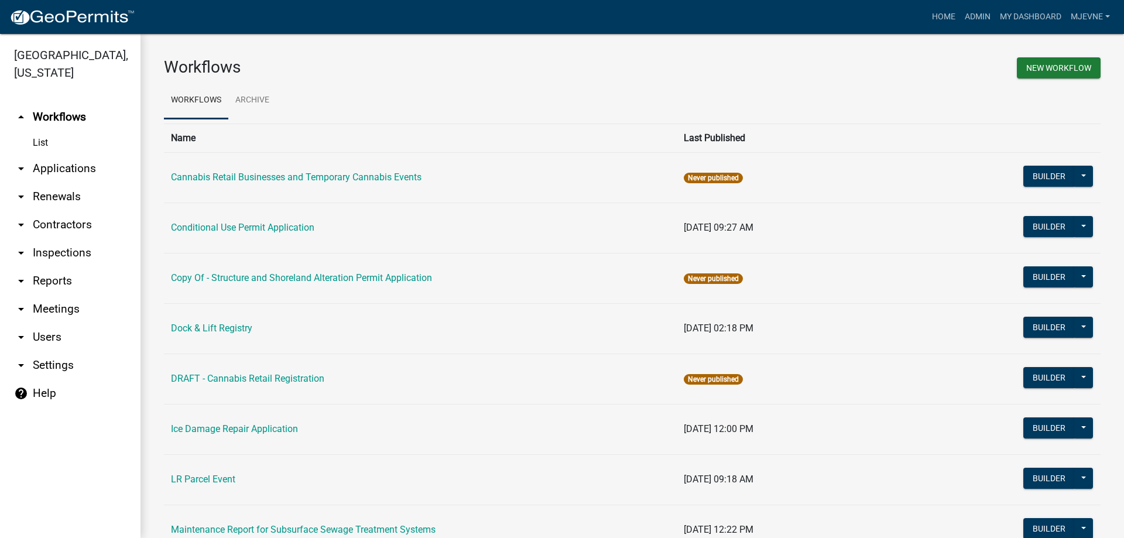
click at [61, 169] on link "arrow_drop_down Applications" at bounding box center [70, 169] width 140 height 28
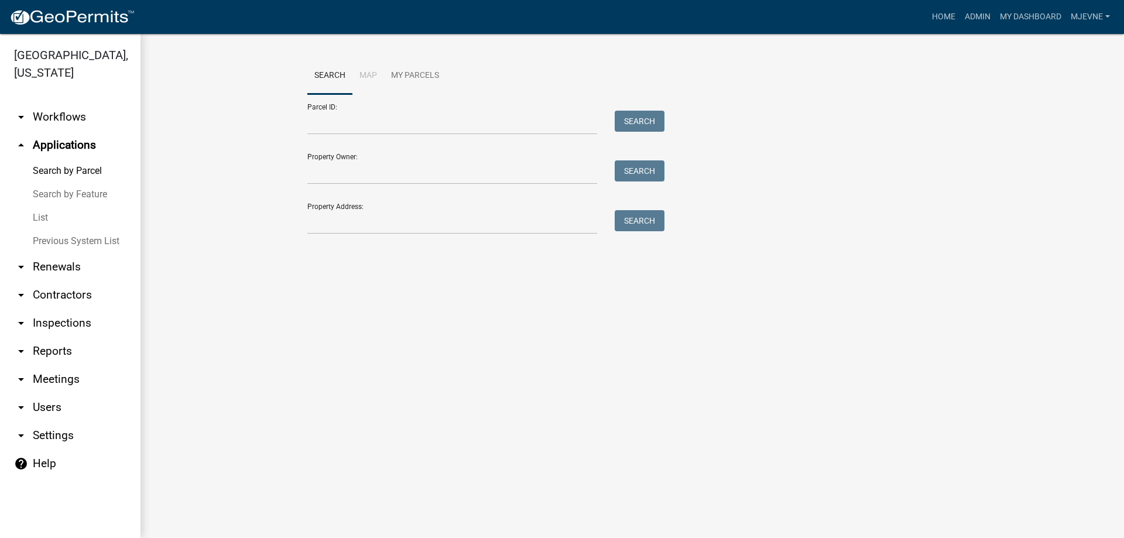
click at [71, 110] on link "arrow_drop_down Workflows" at bounding box center [70, 117] width 140 height 28
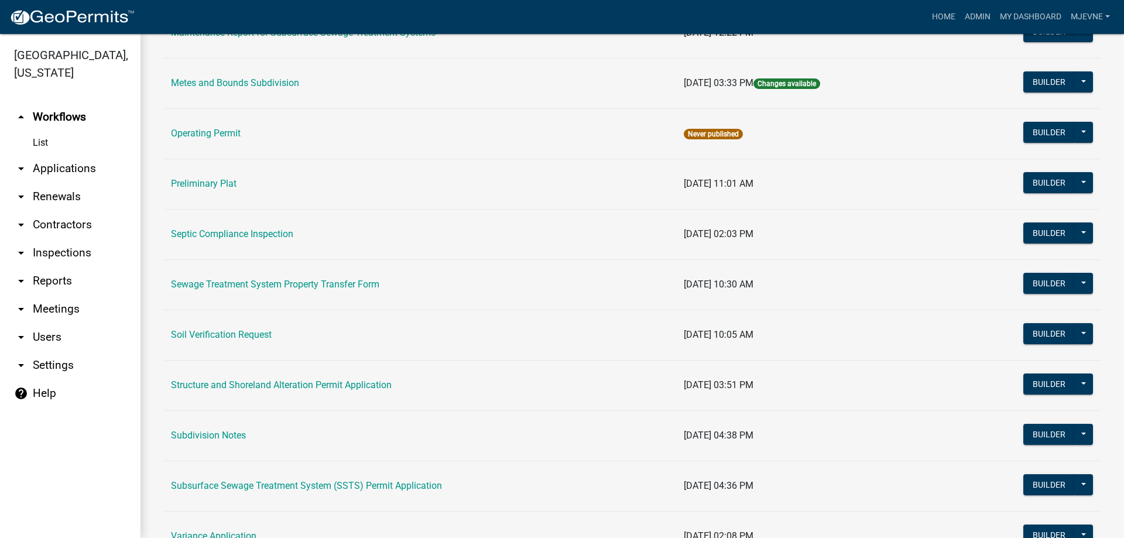
scroll to position [534, 0]
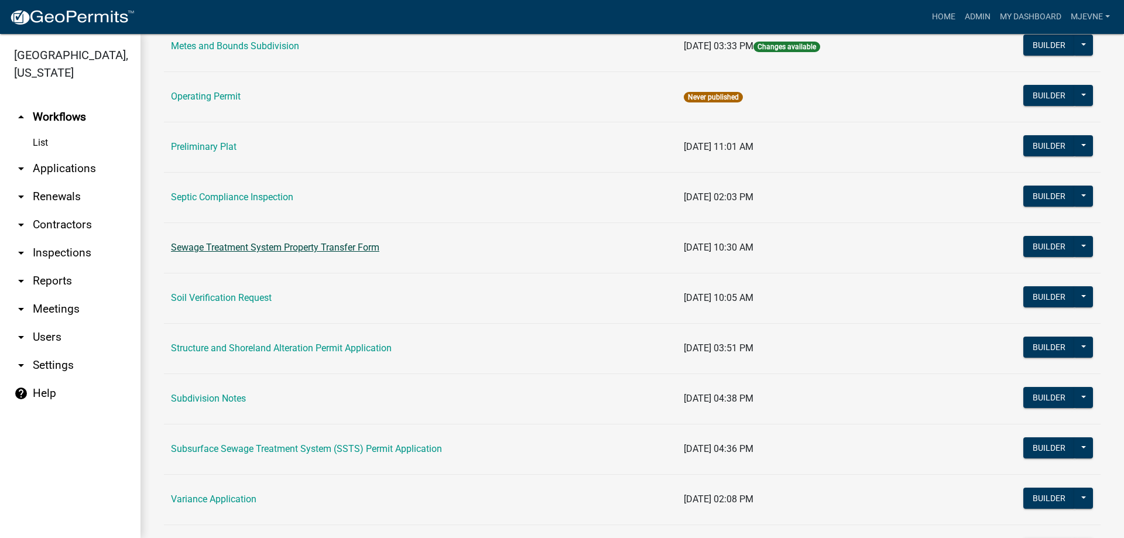
click at [266, 248] on link "Sewage Treatment System Property Transfer Form" at bounding box center [275, 247] width 208 height 11
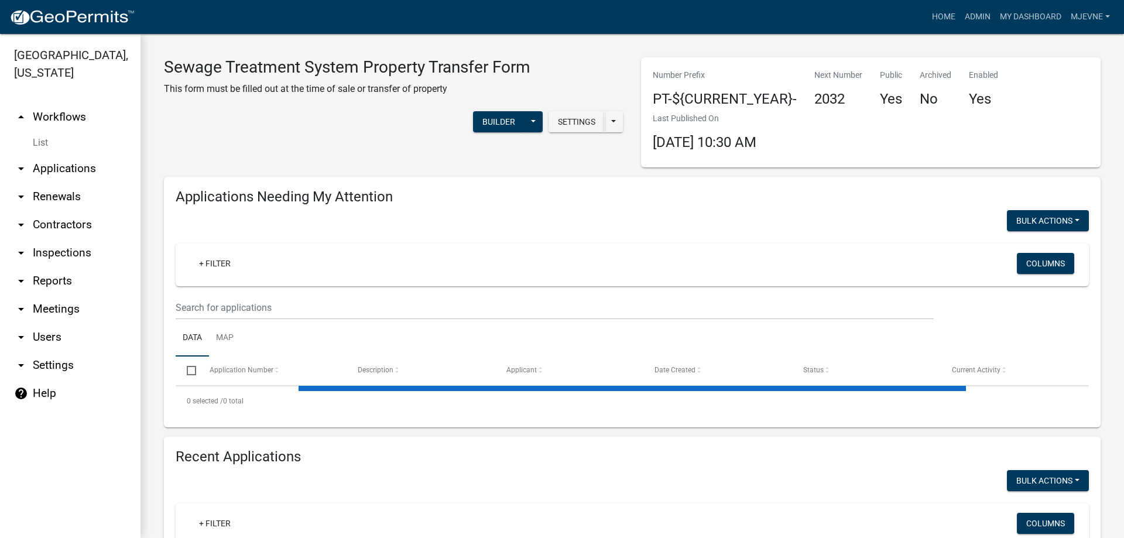
select select "3: 100"
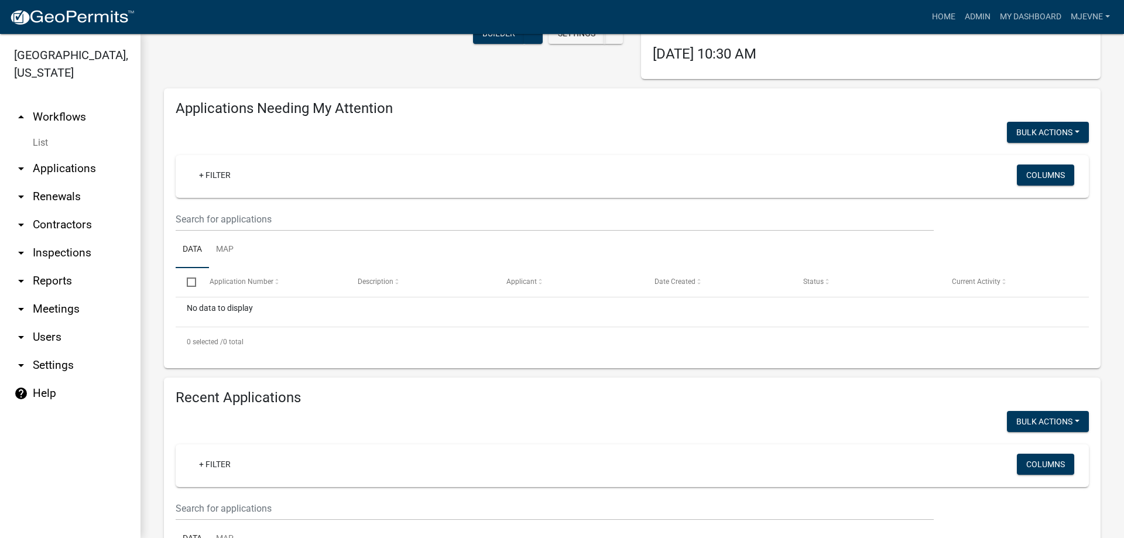
scroll to position [334, 0]
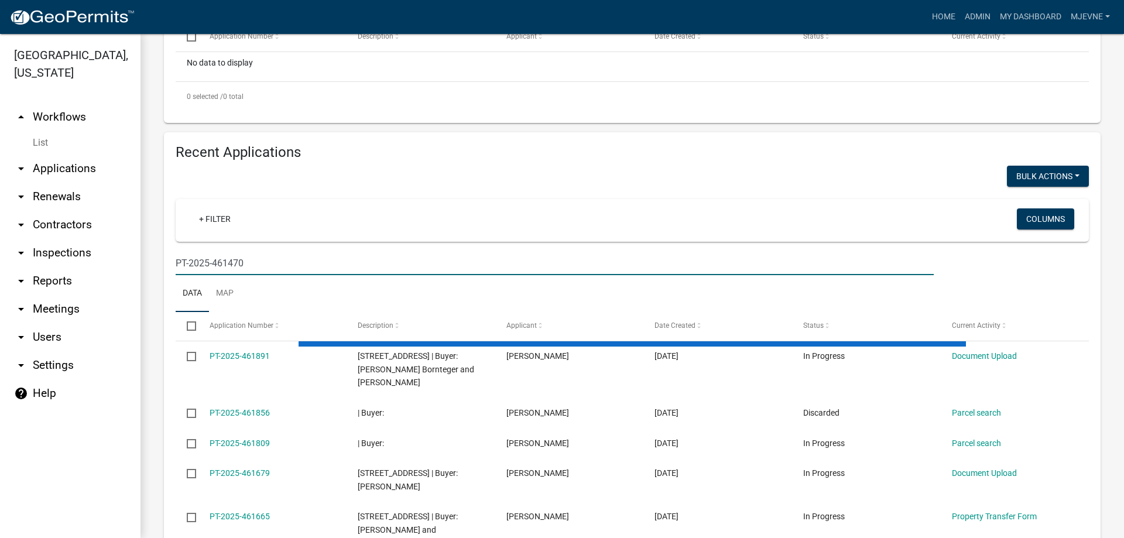
scroll to position [235, 0]
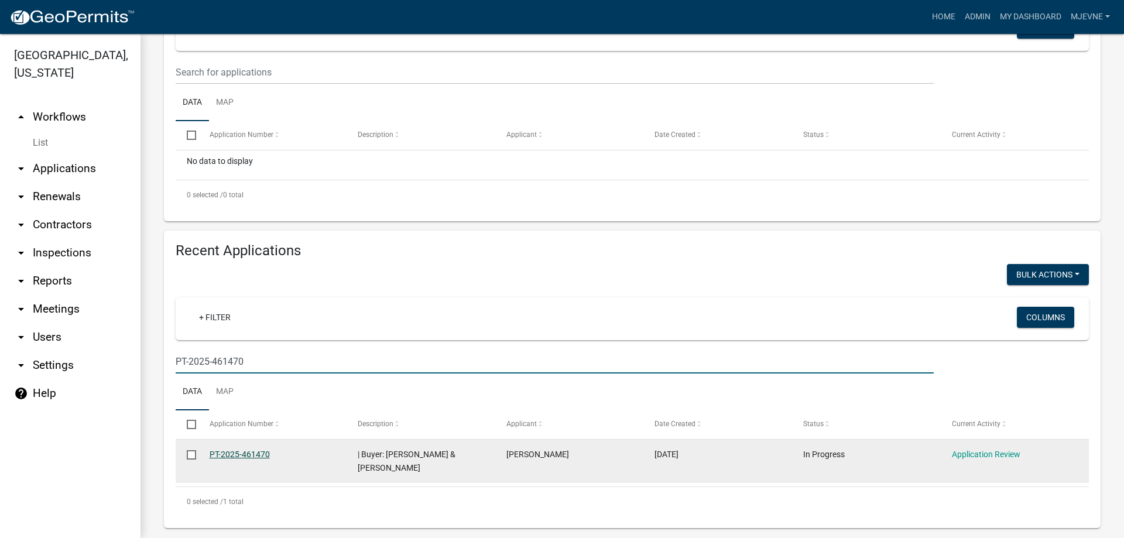
type input "PT-2025-461470"
click at [227, 457] on link "PT-2025-461470" at bounding box center [240, 453] width 60 height 9
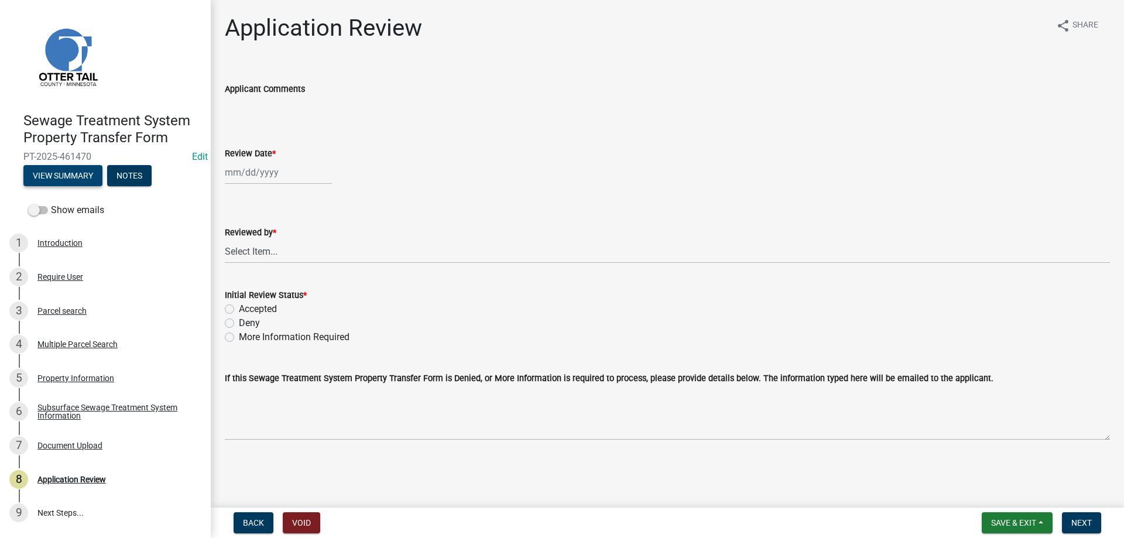
click at [70, 173] on button "View Summary" at bounding box center [62, 175] width 79 height 21
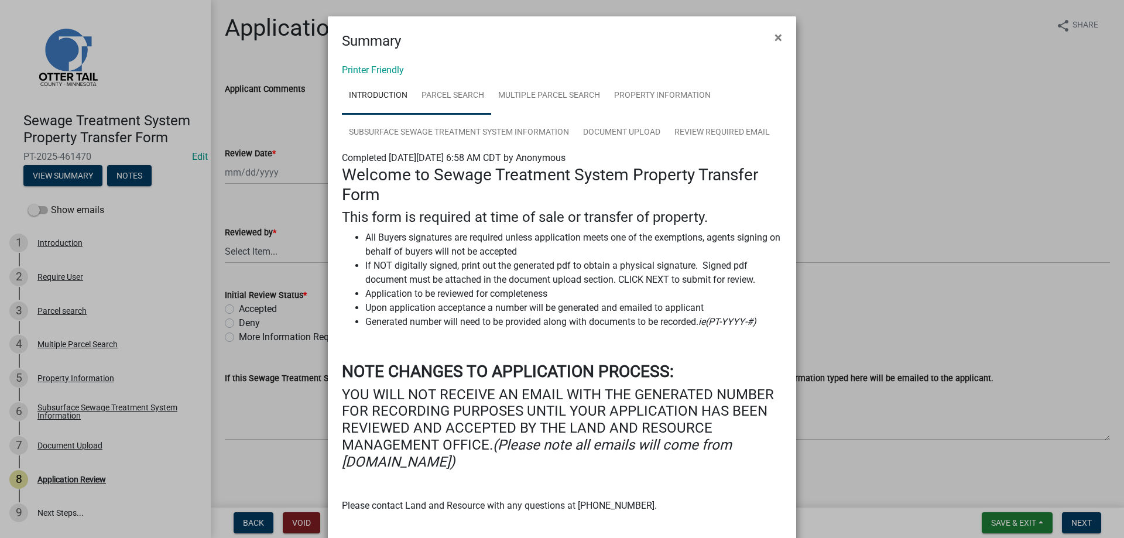
click at [460, 92] on link "Parcel search" at bounding box center [452, 95] width 77 height 37
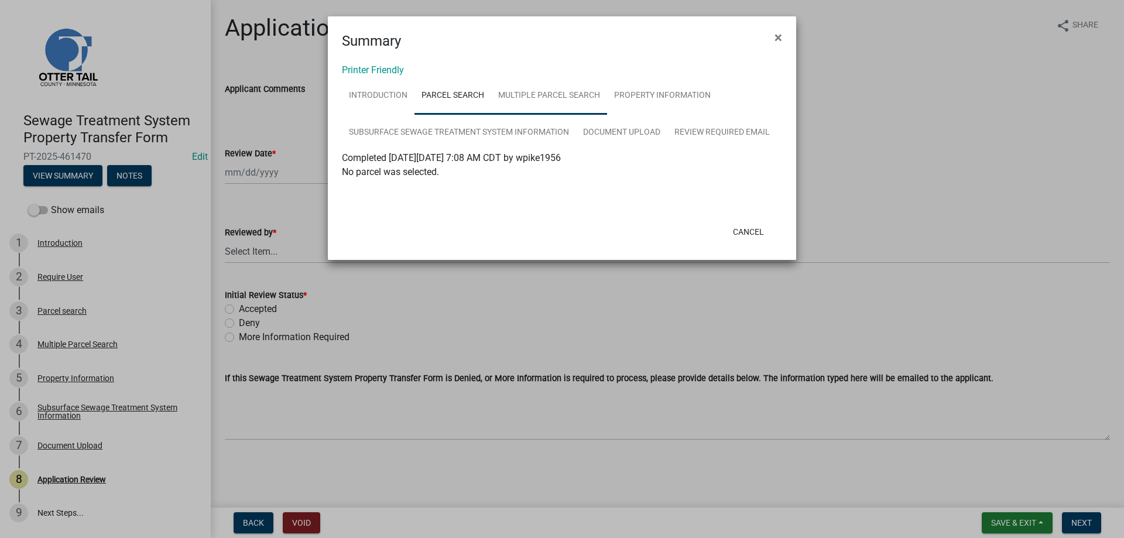
click at [544, 98] on link "Multiple Parcel Search" at bounding box center [549, 95] width 116 height 37
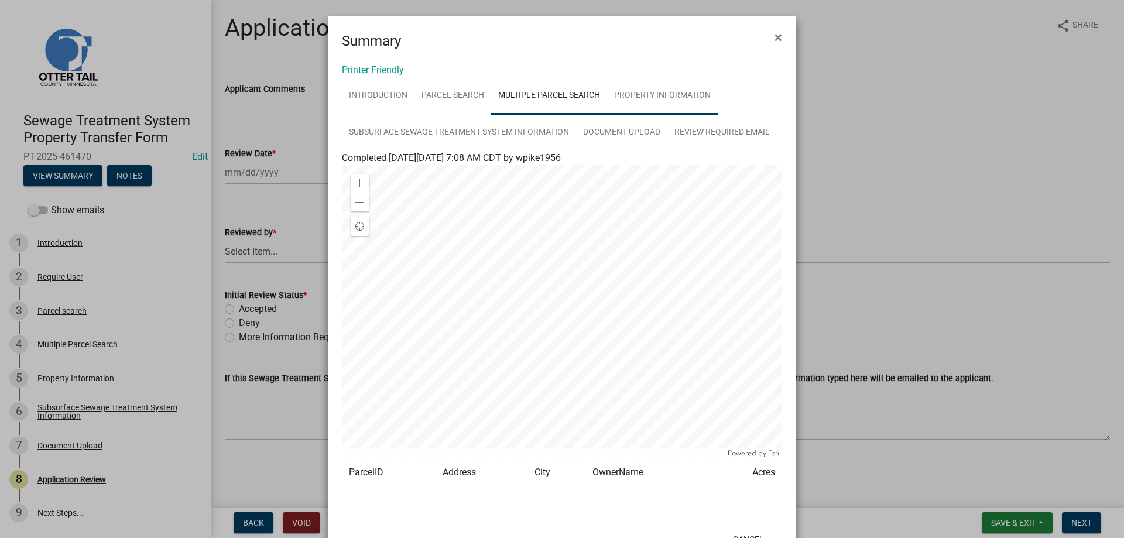
click at [668, 108] on link "Property Information" at bounding box center [662, 95] width 111 height 37
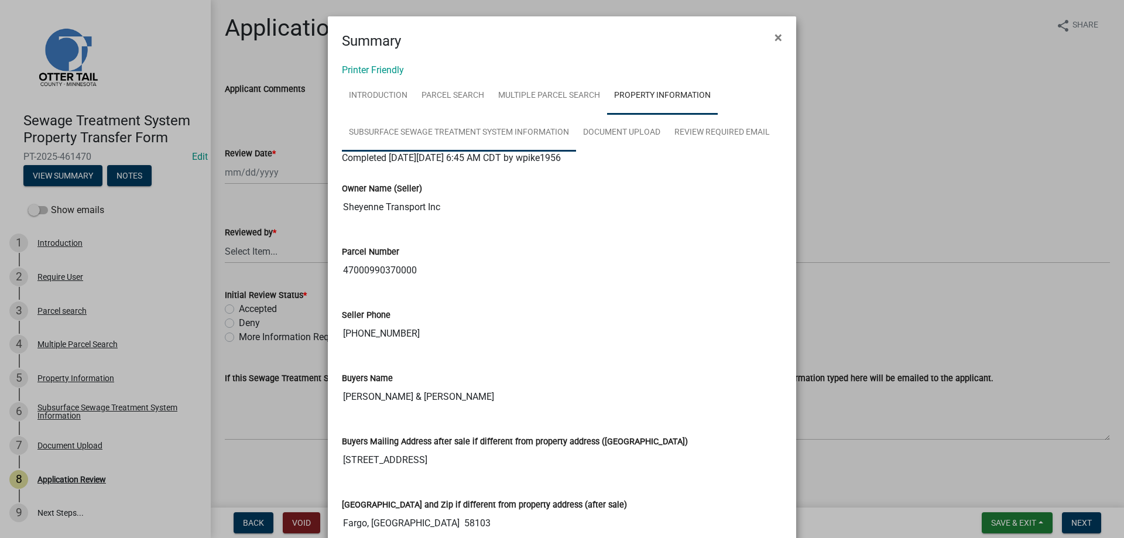
click at [383, 136] on link "Subsurface Sewage Treatment System Information" at bounding box center [459, 132] width 234 height 37
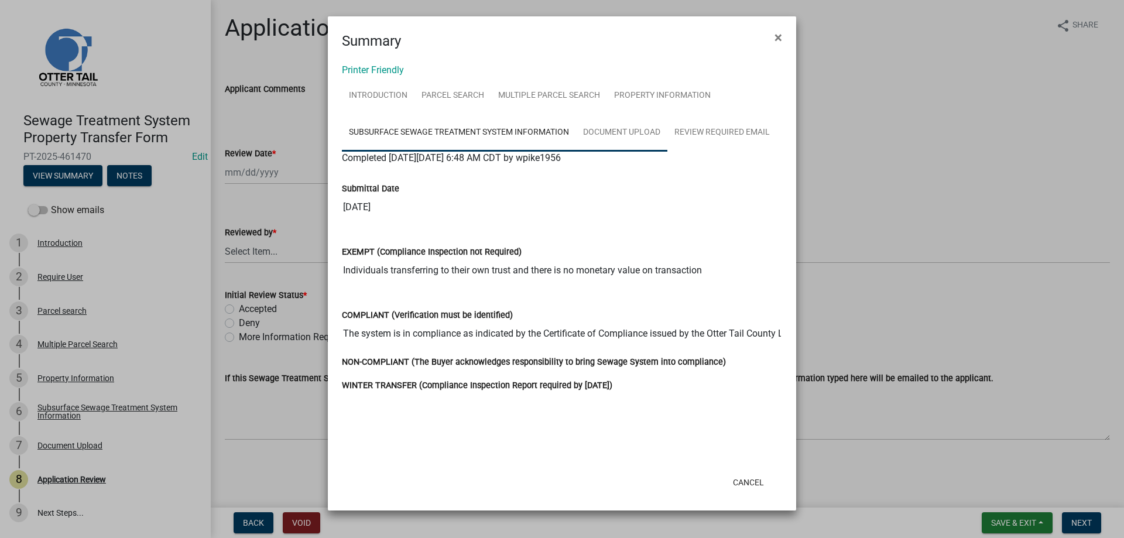
click at [622, 136] on link "Document Upload" at bounding box center [621, 132] width 91 height 37
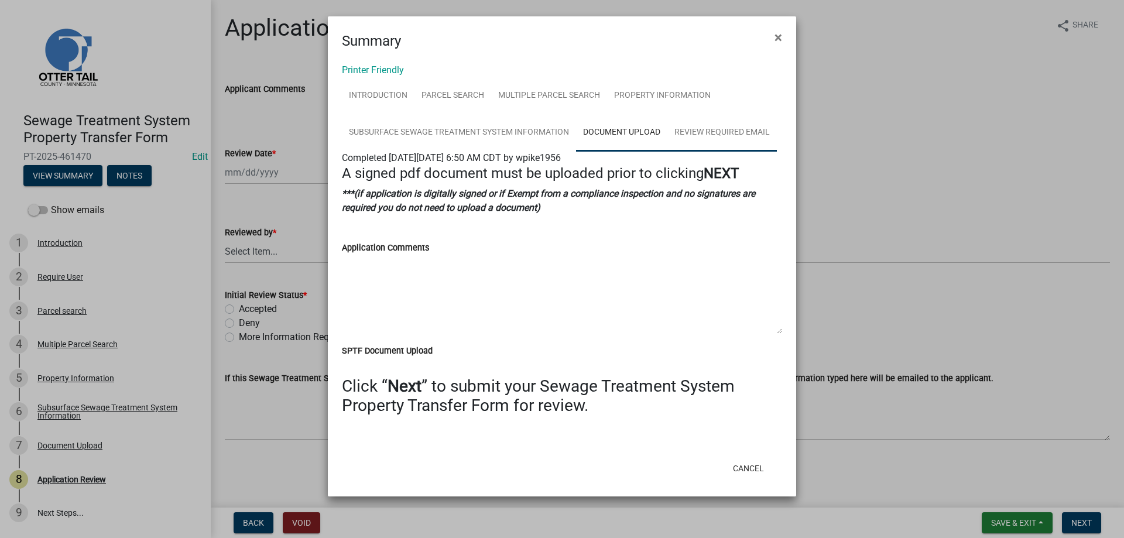
click at [737, 137] on link "Review Required Email" at bounding box center [721, 132] width 109 height 37
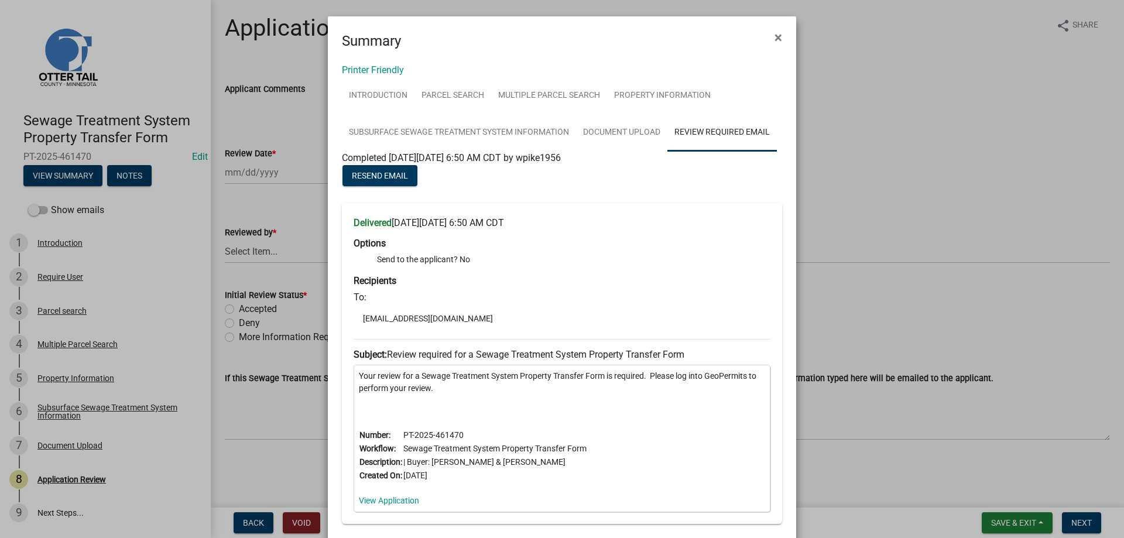
click at [53, 310] on ngb-modal-window "Summary × Printer Friendly Introduction Parcel search Multiple Parcel Search Pr…" at bounding box center [562, 269] width 1124 height 538
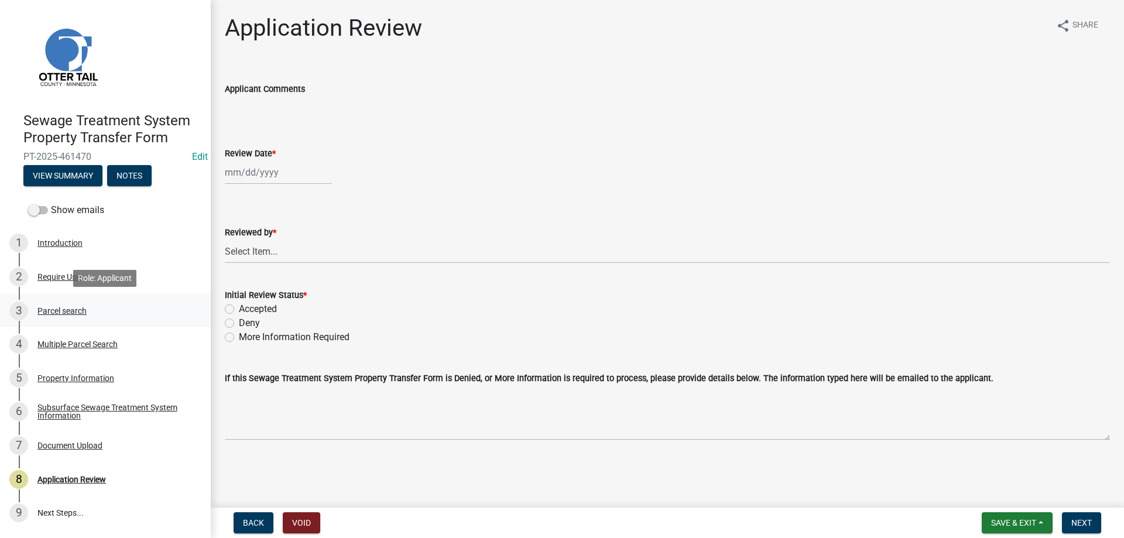
click at [52, 309] on div "Parcel search" at bounding box center [61, 311] width 49 height 8
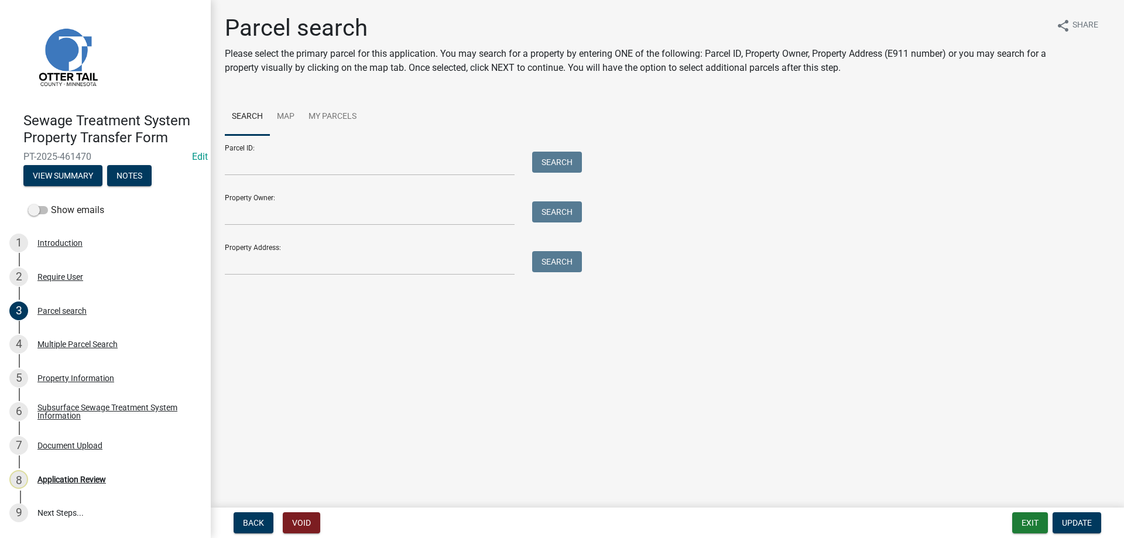
click at [463, 398] on main "Parcel search Please select the primary parcel for this application. You may se…" at bounding box center [667, 251] width 913 height 503
drag, startPoint x: 91, startPoint y: 155, endPoint x: 21, endPoint y: 155, distance: 70.2
click at [21, 155] on div "Sewage Treatment System Property Transfer Form PT-2025-461470 Edit View Summary…" at bounding box center [105, 146] width 192 height 86
copy span "PT-2025-461470"
click at [1029, 523] on button "Exit" at bounding box center [1030, 522] width 36 height 21
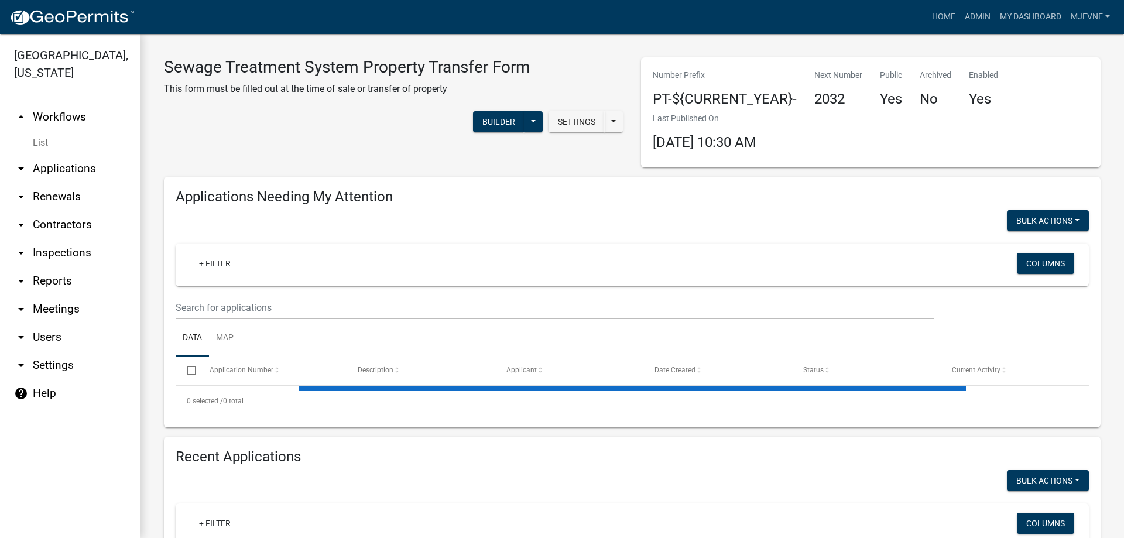
select select "3: 100"
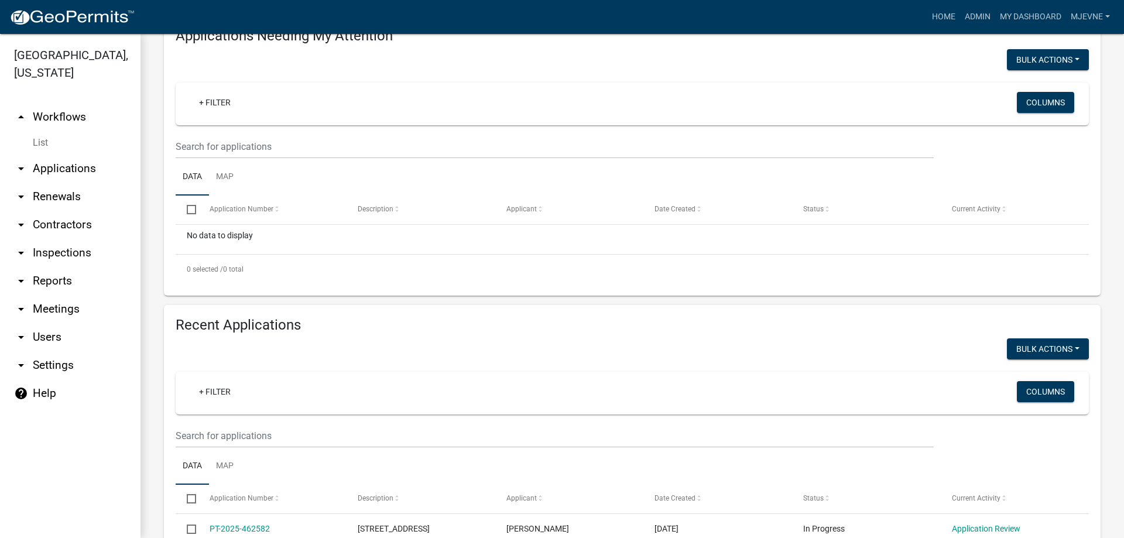
scroll to position [200, 0]
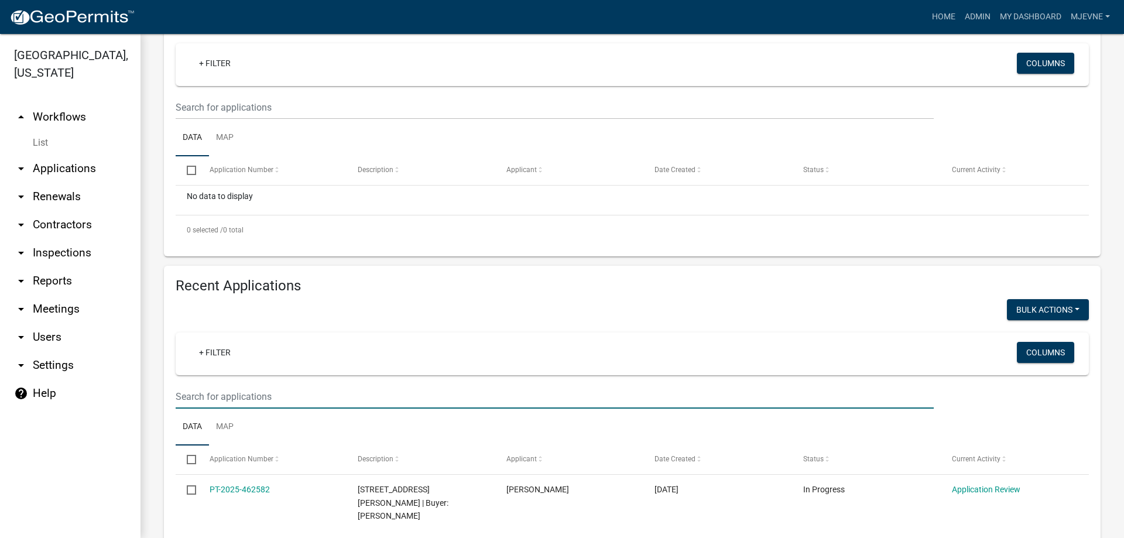
paste input "PT-2025-461470"
type input "PT-2025-461470"
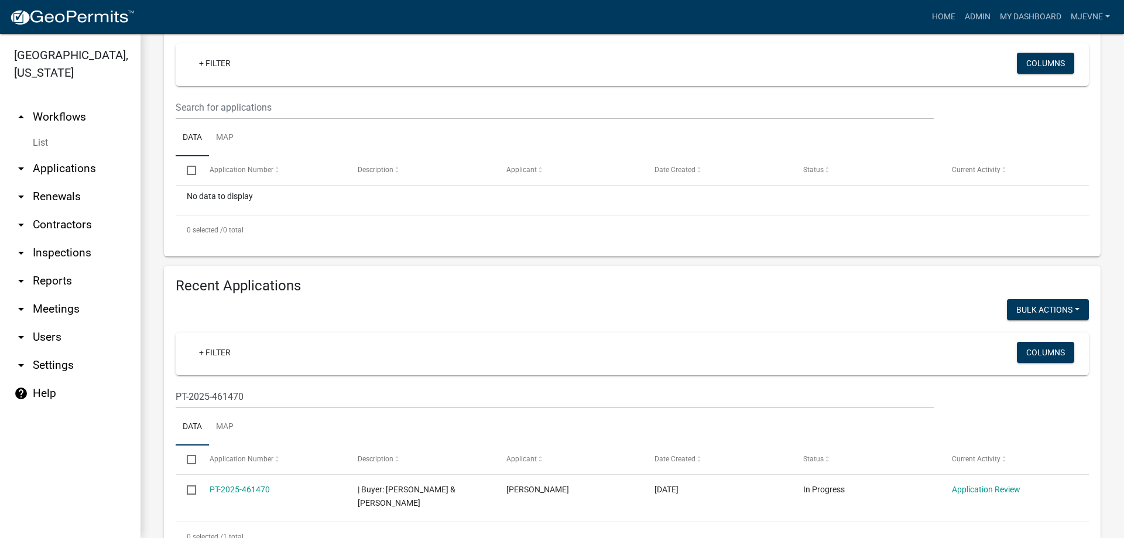
scroll to position [235, 0]
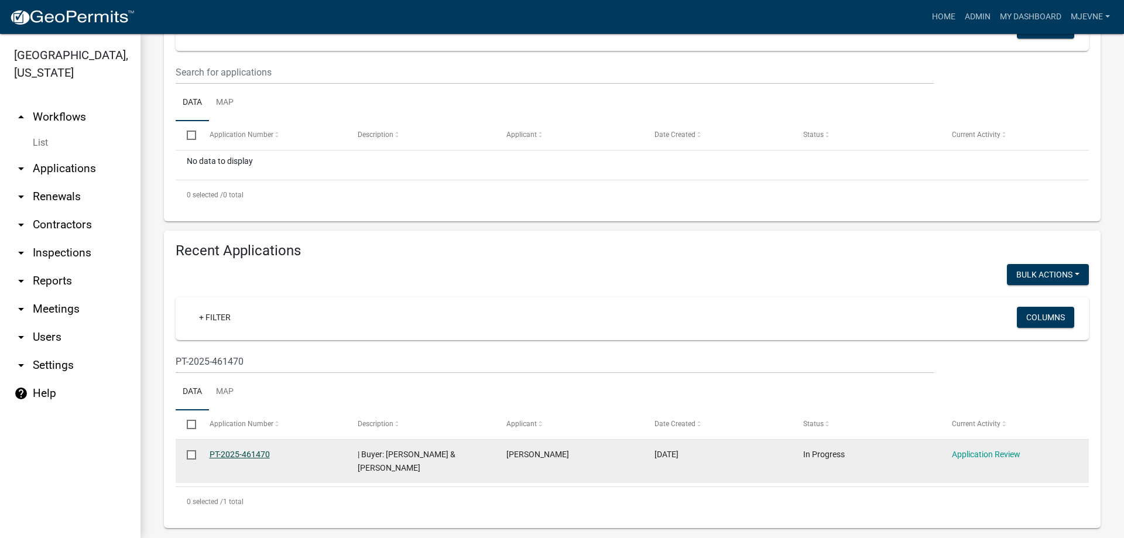
click at [245, 454] on link "PT-2025-461470" at bounding box center [240, 453] width 60 height 9
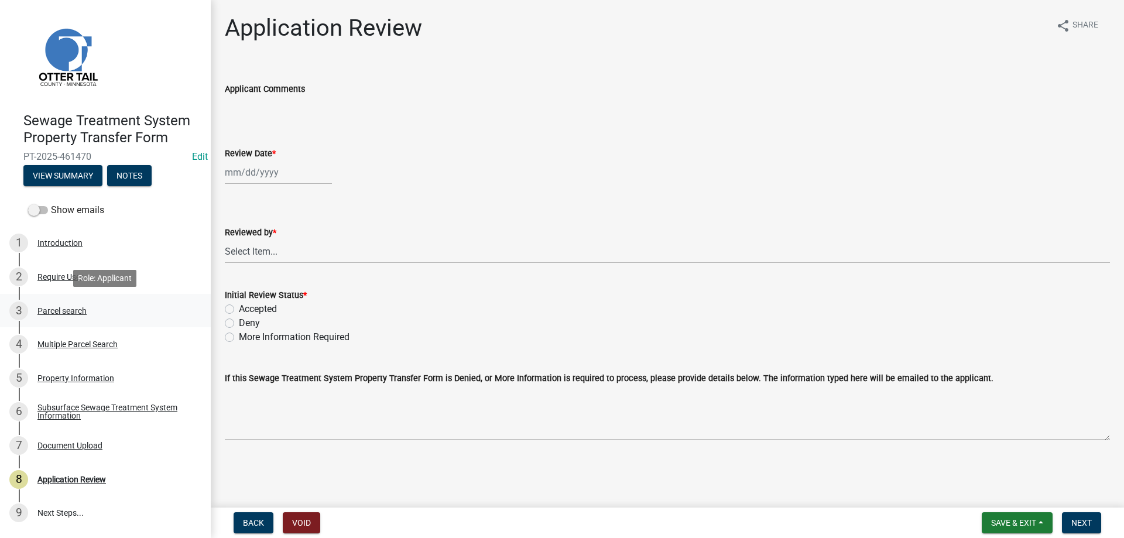
click at [52, 311] on div "Parcel search" at bounding box center [61, 311] width 49 height 8
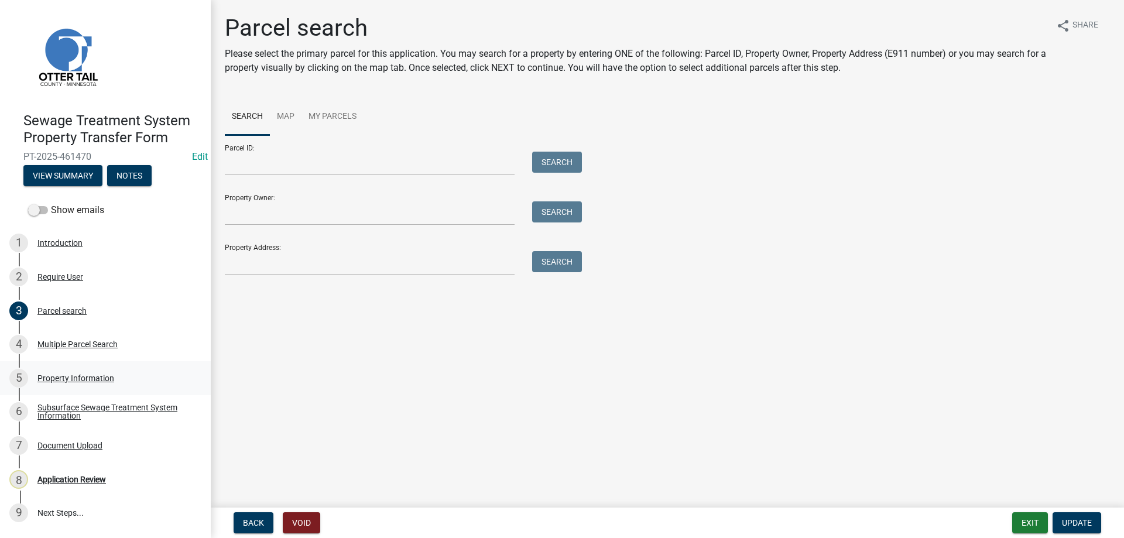
click at [57, 377] on div "Property Information" at bounding box center [75, 378] width 77 height 8
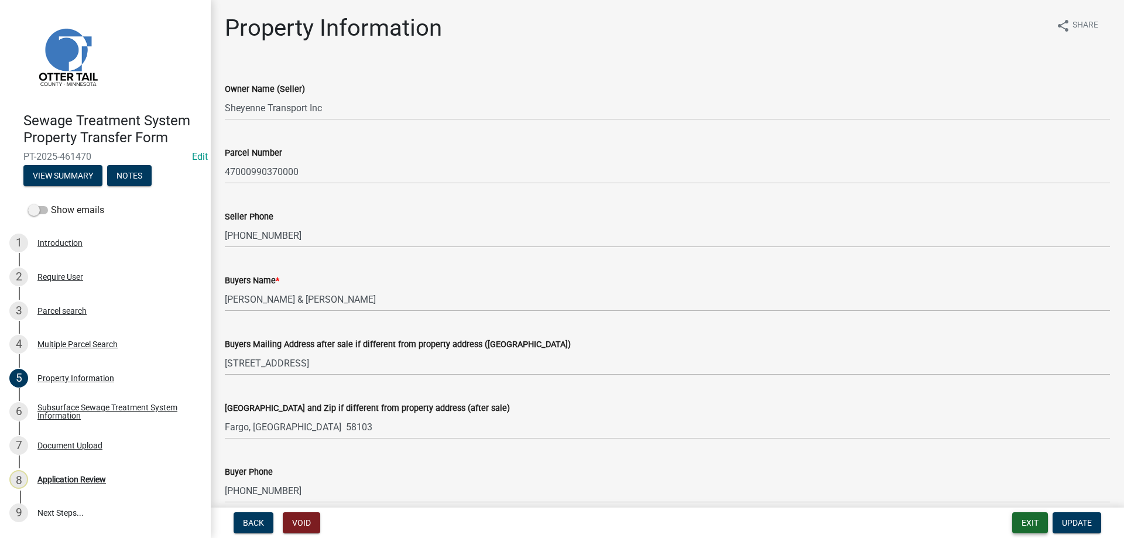
click at [1027, 521] on button "Exit" at bounding box center [1030, 522] width 36 height 21
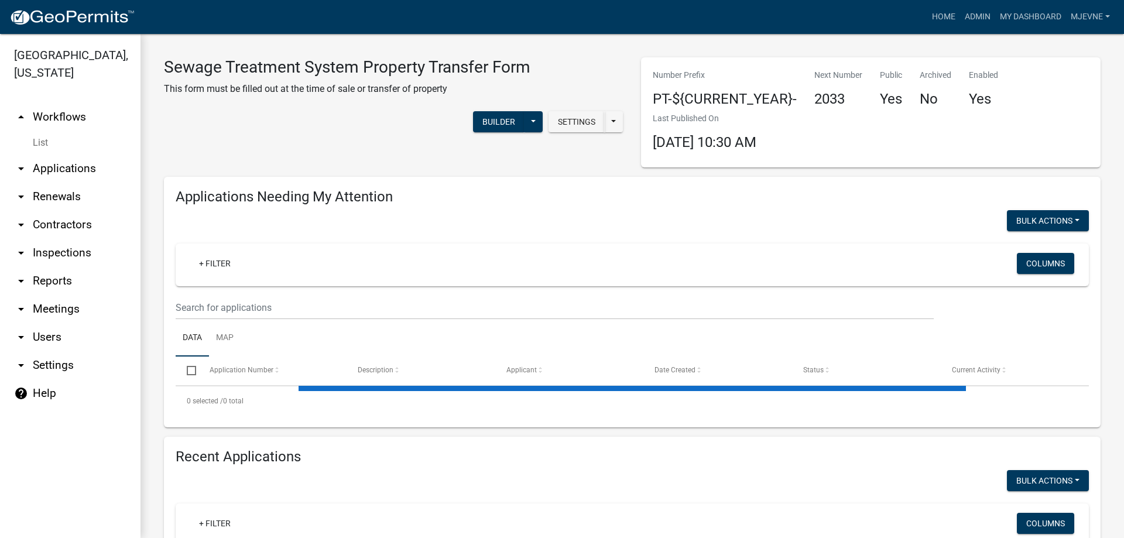
select select "3: 100"
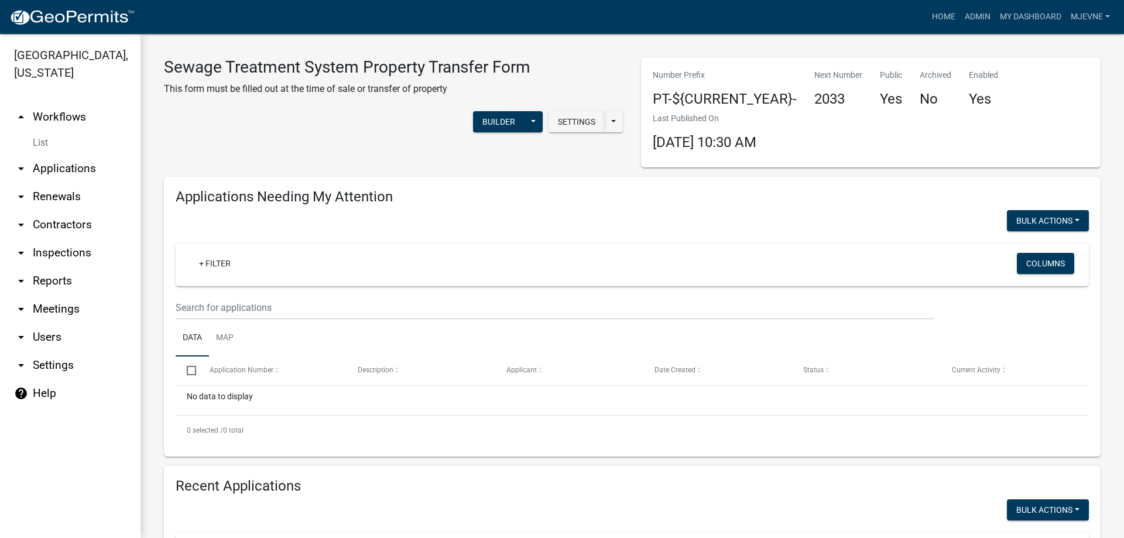
click at [339, 143] on div "Sewage Treatment System Property Transfer Form This form must be filled out at …" at bounding box center [393, 112] width 477 height 110
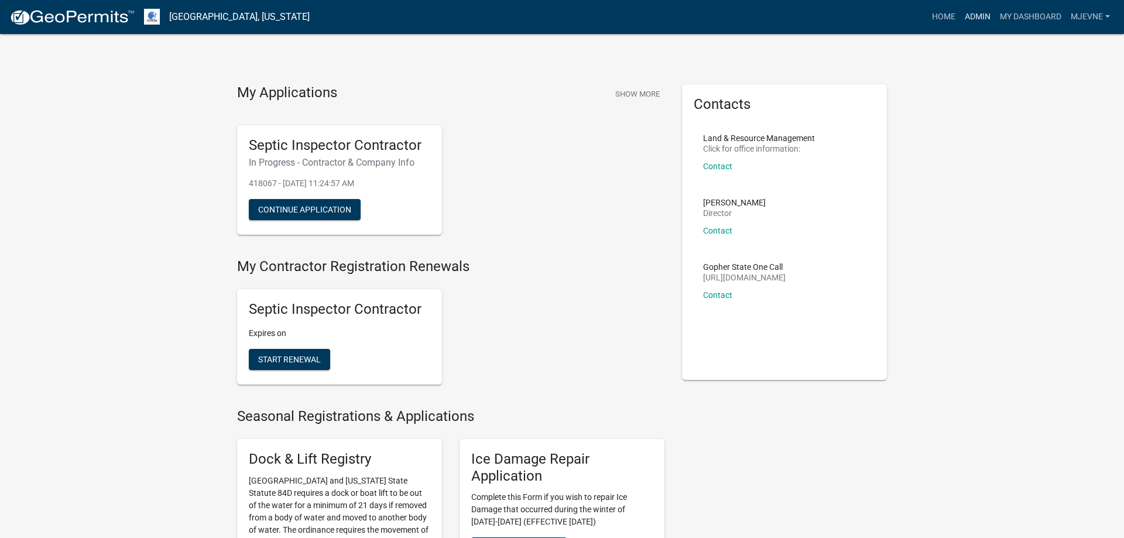
click at [983, 15] on link "Admin" at bounding box center [977, 17] width 35 height 22
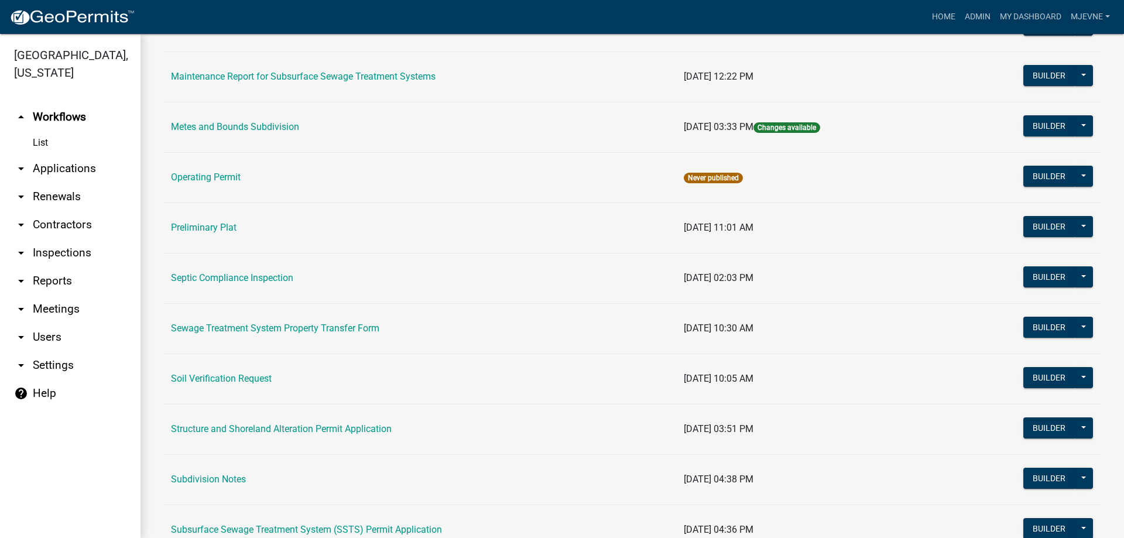
scroll to position [534, 0]
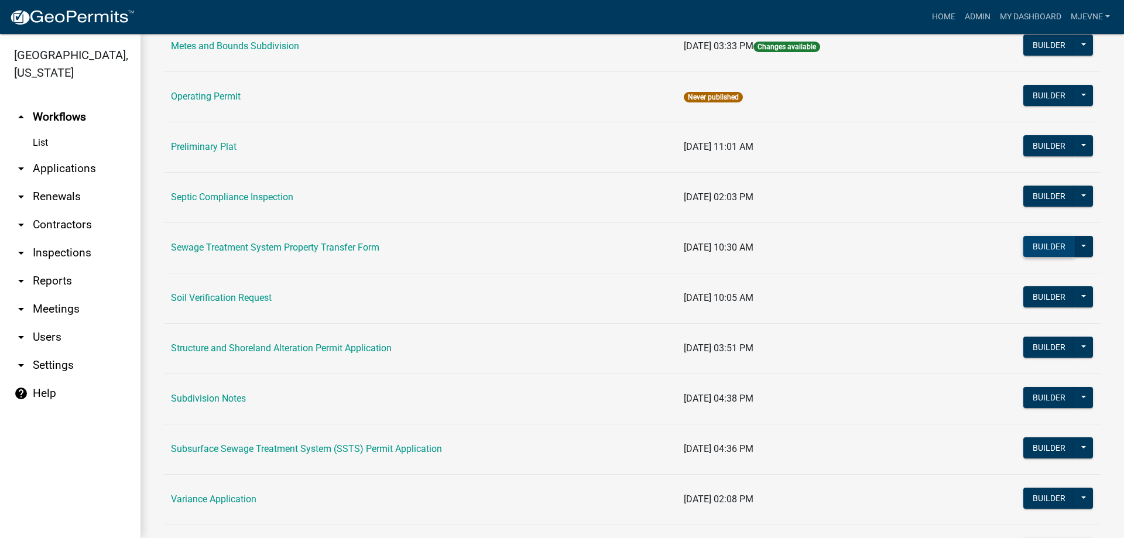
click at [1047, 246] on button "Builder" at bounding box center [1049, 246] width 52 height 21
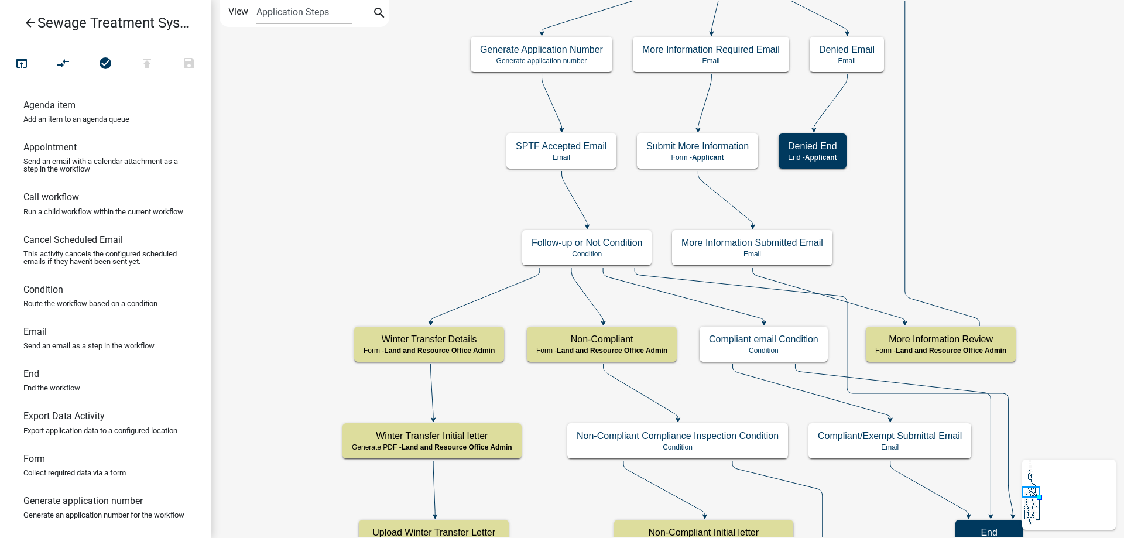
click at [270, 465] on div "Start Start - Applicant Introduction Form - Applicant Require User Require user…" at bounding box center [667, 269] width 913 height 538
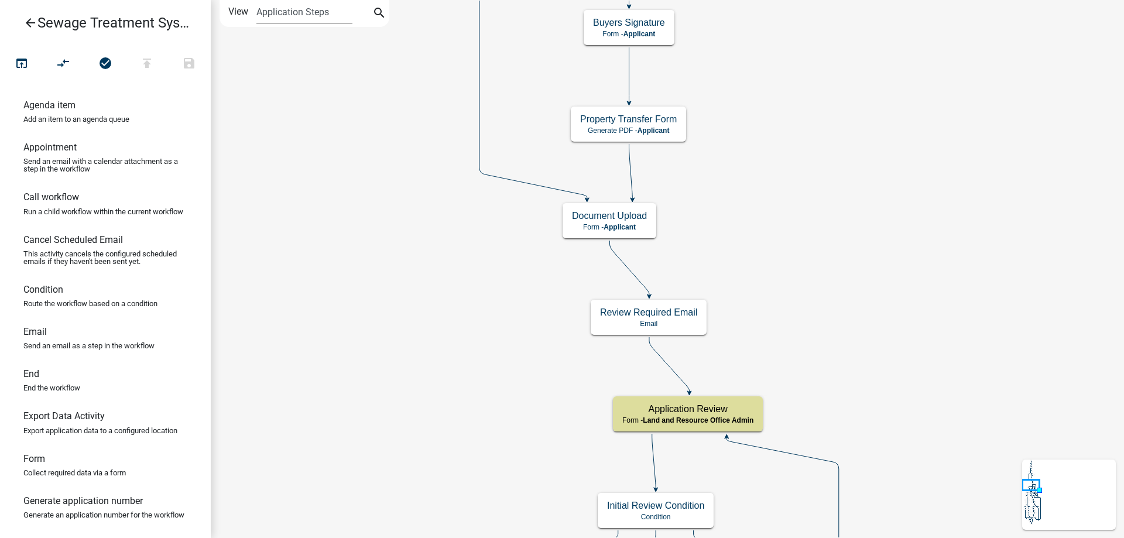
click at [364, 390] on div "Start Start - Applicant Introduction Form - Applicant Require User Require user…" at bounding box center [667, 269] width 913 height 538
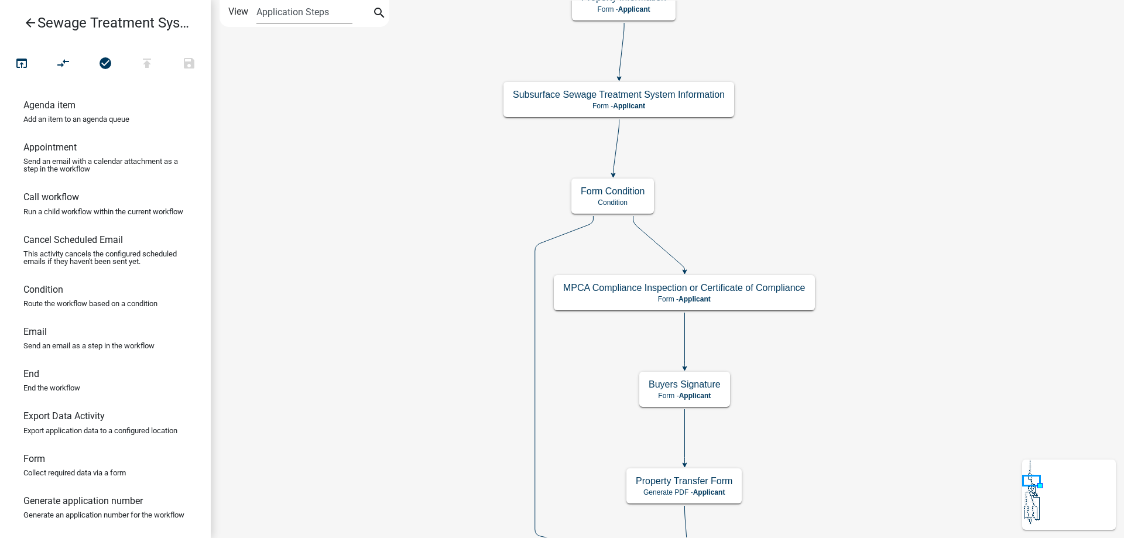
click at [420, 447] on div "Start Start - Applicant Introduction Form - Applicant Require User Require user…" at bounding box center [667, 269] width 913 height 538
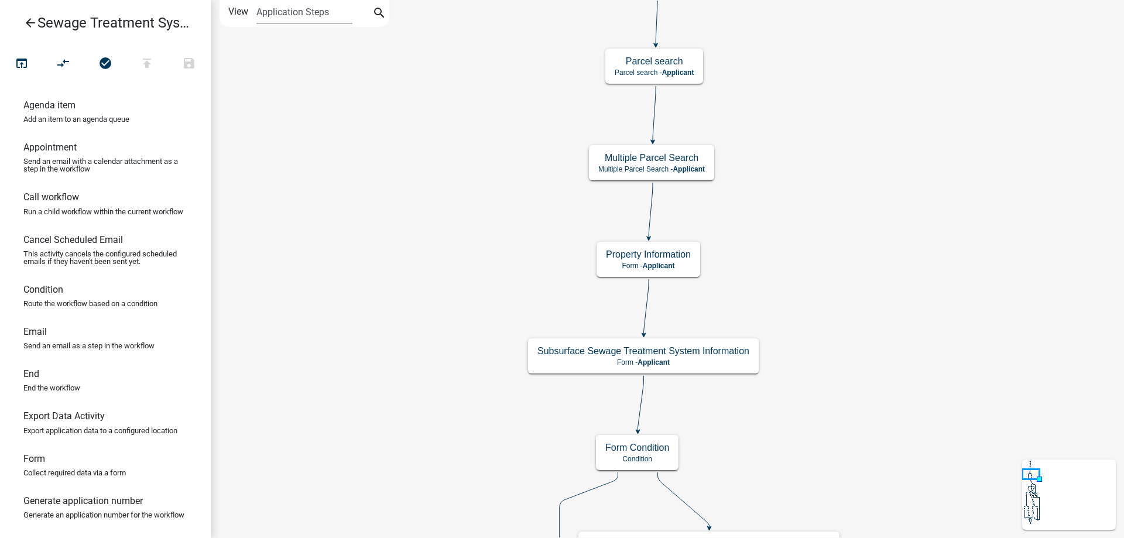
click at [454, 503] on div "Start Start - Applicant Introduction Form - Applicant Require User Require user…" at bounding box center [667, 269] width 913 height 538
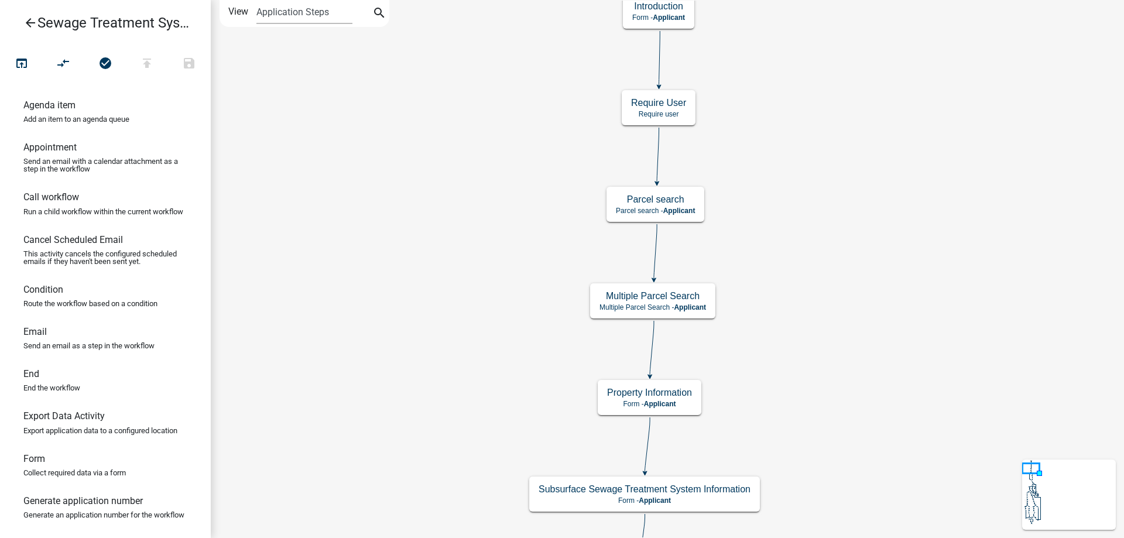
click at [461, 271] on div "Start Start - Applicant Introduction Form - Applicant Require User Require user…" at bounding box center [667, 269] width 913 height 538
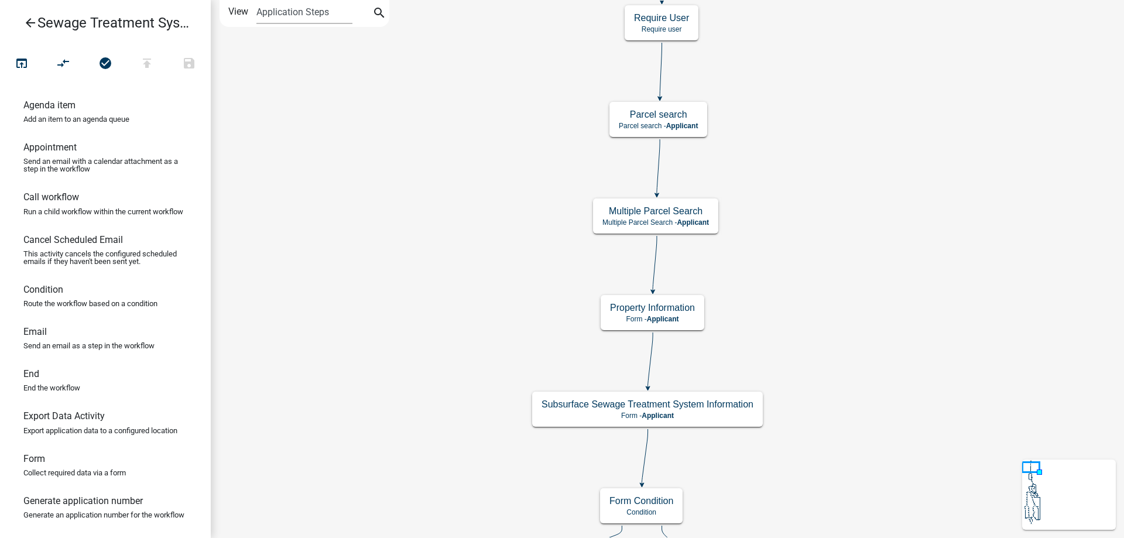
click at [889, 208] on div "Start Start - Applicant Introduction Form - Applicant Require User Require user…" at bounding box center [667, 269] width 913 height 538
click at [692, 123] on g "Parcel search Parcel search - Applicant" at bounding box center [654, 118] width 100 height 34
click at [692, 123] on span "Applicant" at bounding box center [677, 125] width 32 height 8
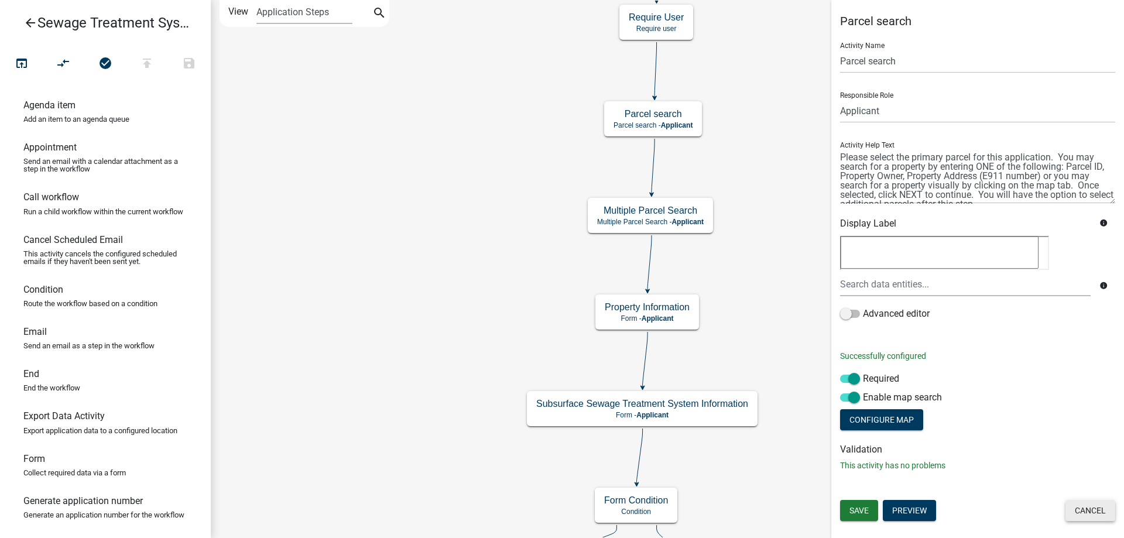
click at [1084, 510] on button "Cancel" at bounding box center [1090, 510] width 50 height 21
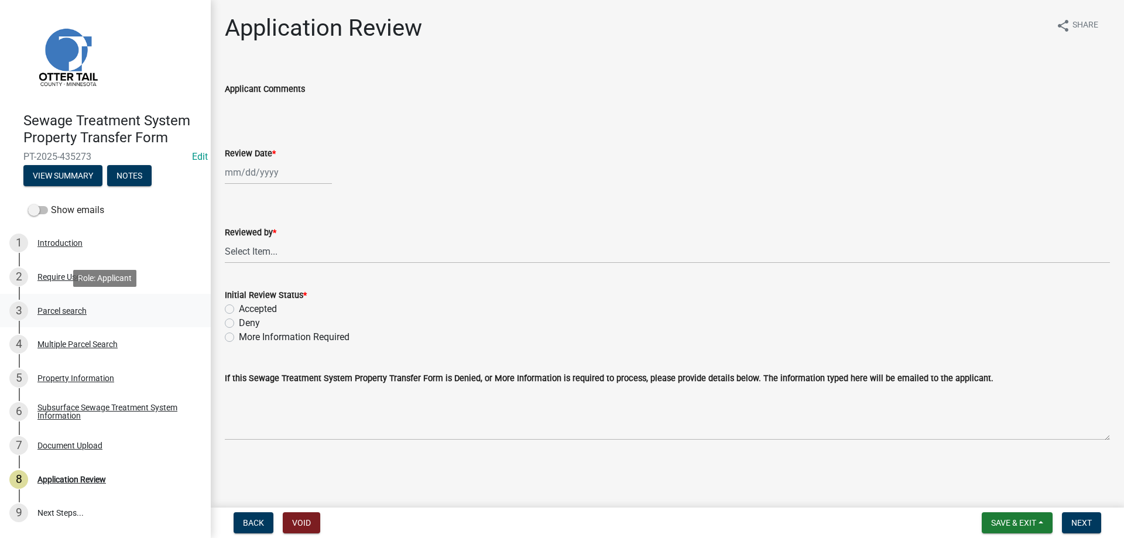
click at [54, 310] on div "Parcel search" at bounding box center [61, 311] width 49 height 8
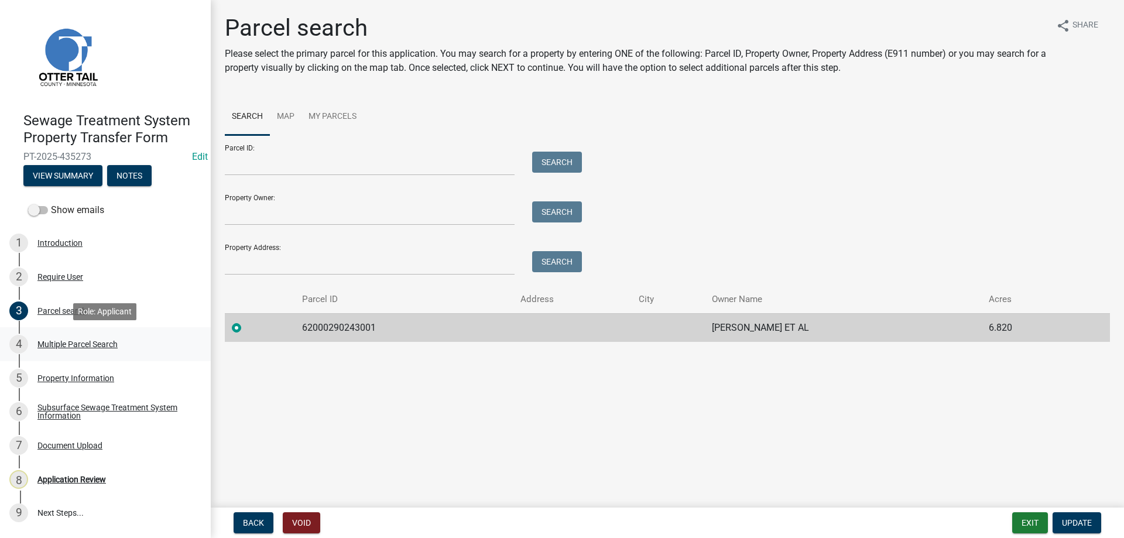
click at [61, 345] on div "Multiple Parcel Search" at bounding box center [77, 344] width 80 height 8
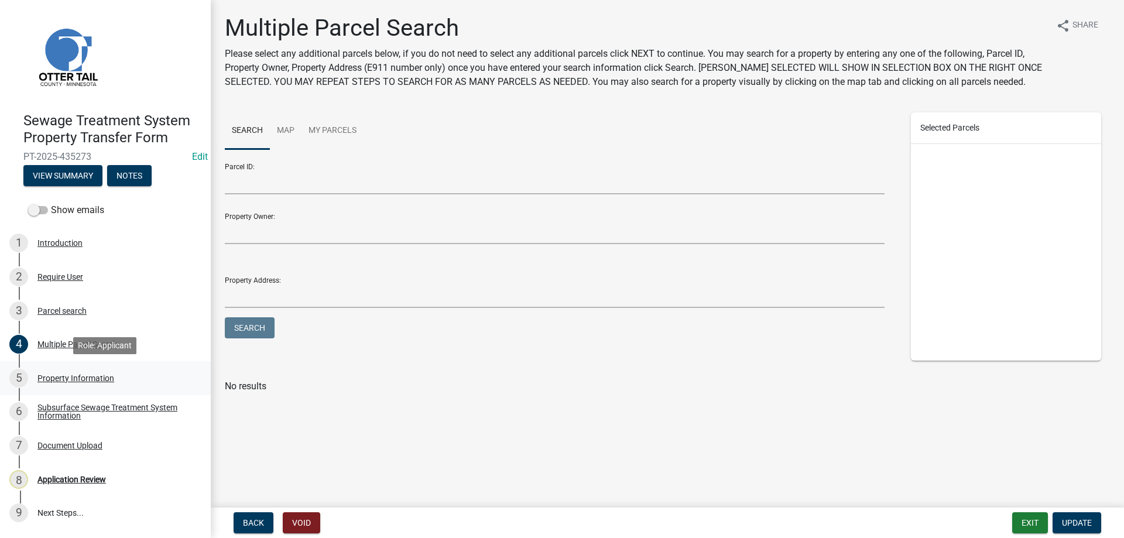
click at [65, 380] on div "Property Information" at bounding box center [75, 378] width 77 height 8
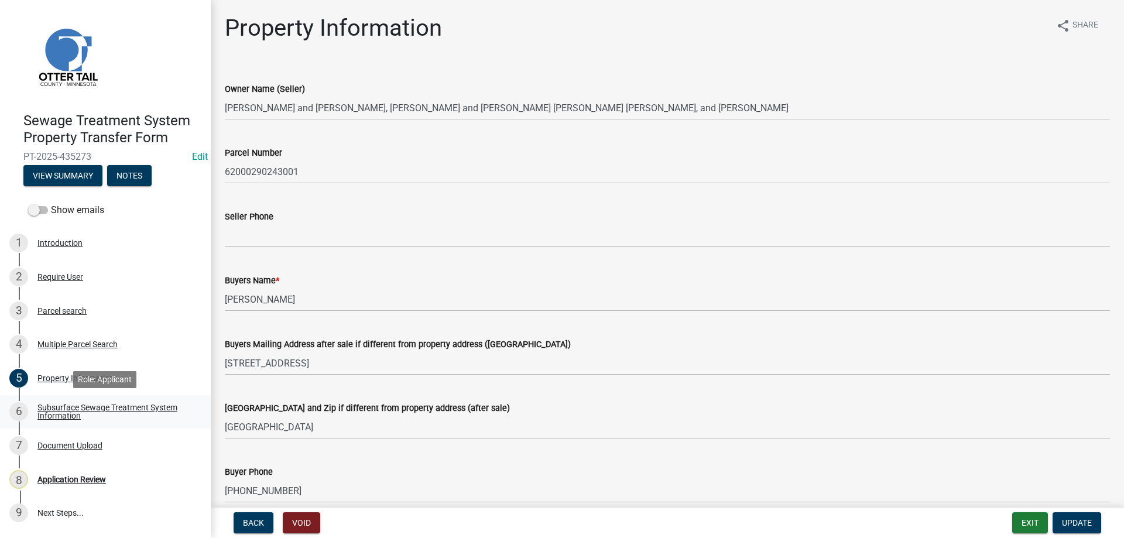
click at [60, 410] on div "Subsurface Sewage Treatment System Information" at bounding box center [114, 411] width 155 height 16
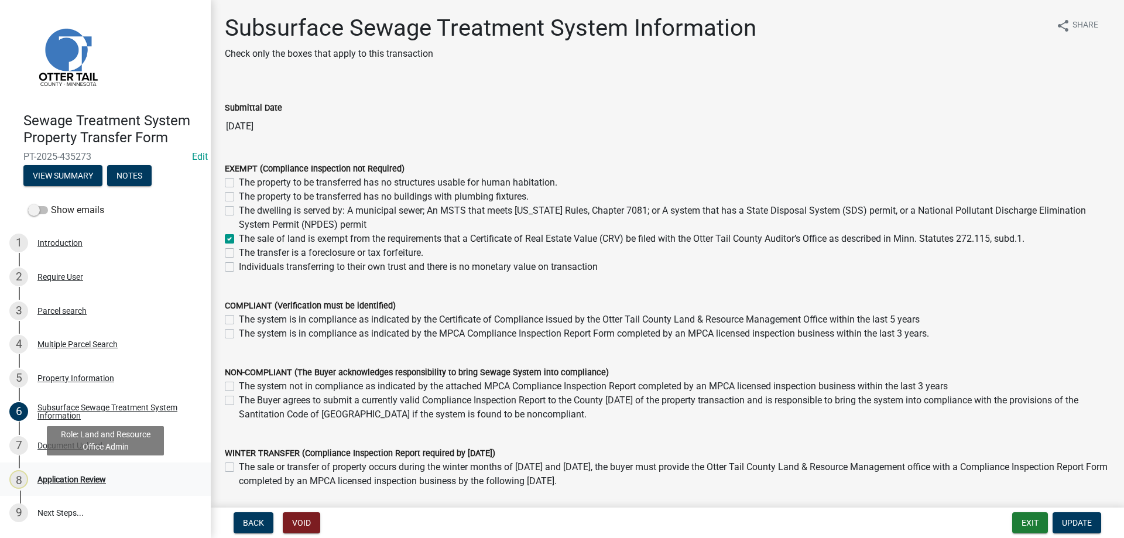
click at [66, 483] on div "Application Review" at bounding box center [71, 479] width 68 height 8
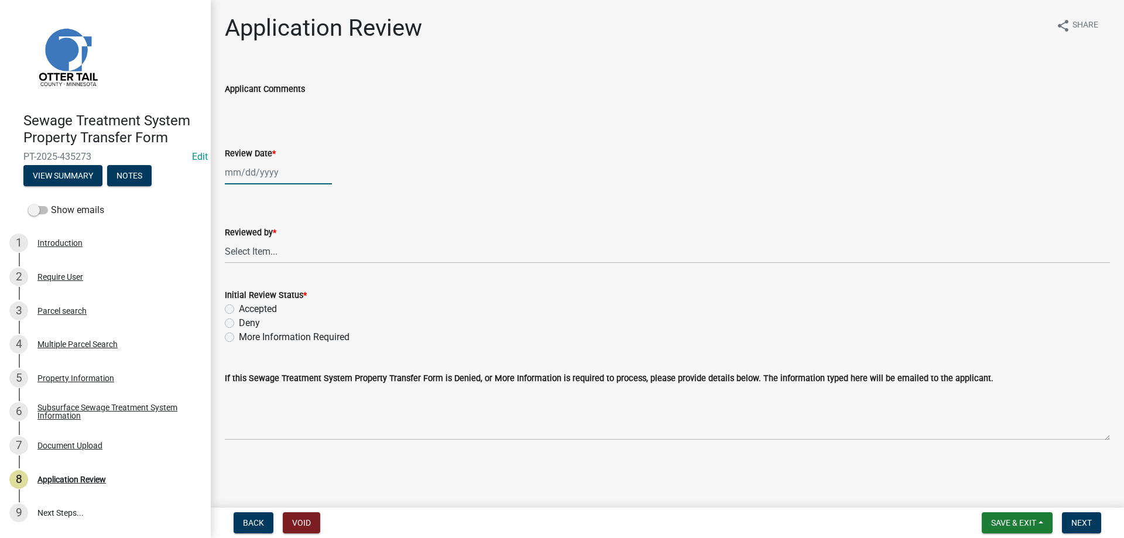
click at [239, 176] on input "Review Date *" at bounding box center [278, 172] width 107 height 24
select select "8"
select select "2025"
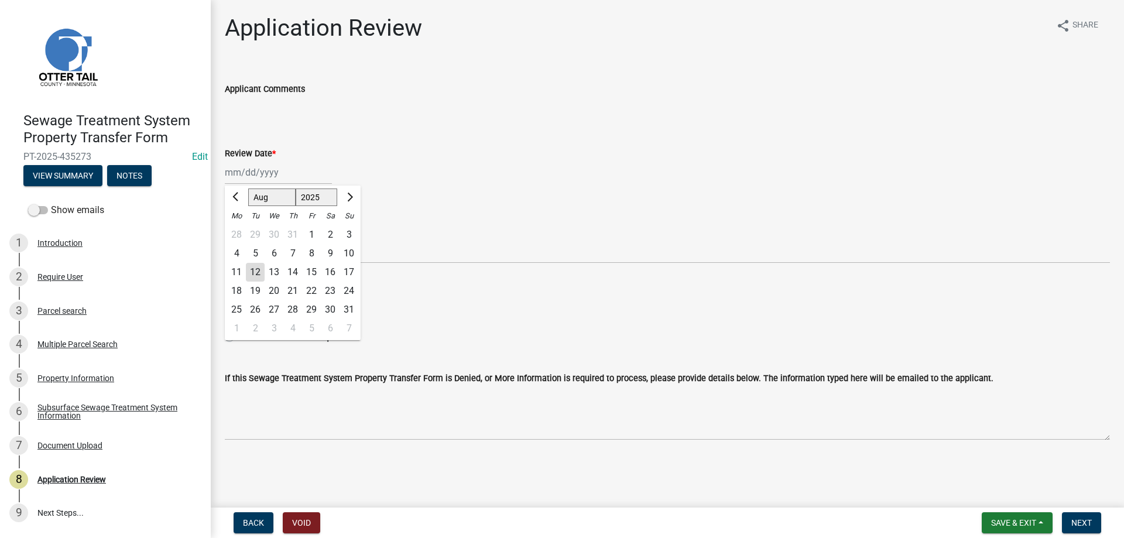
click at [260, 274] on div "12" at bounding box center [255, 272] width 19 height 19
type input "[DATE]"
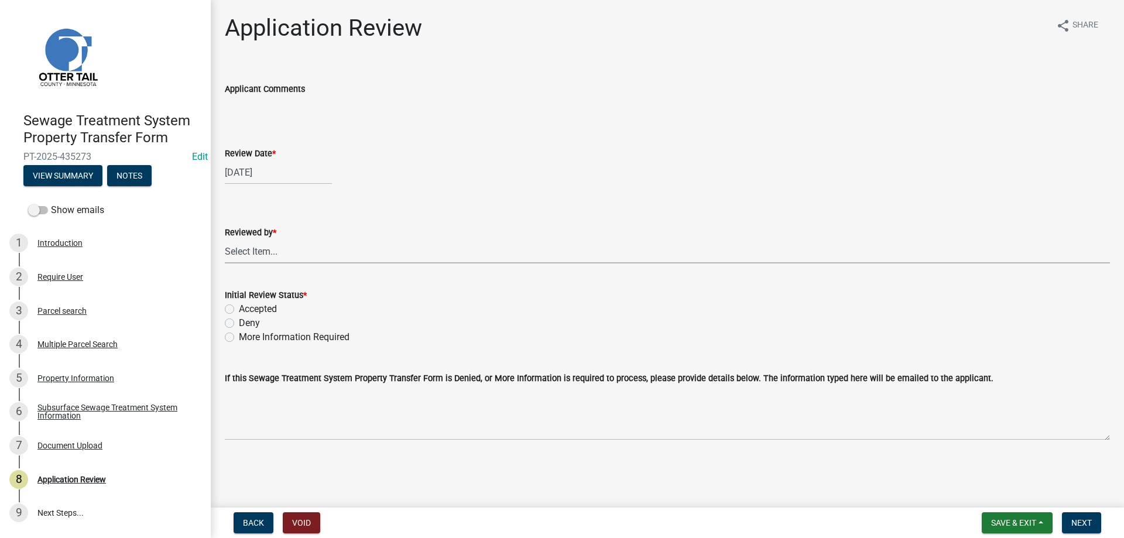
click at [225, 239] on select "Select Item... [PERSON_NAME] [PERSON_NAME] [PERSON_NAME] [PERSON_NAME] [PERSON_…" at bounding box center [667, 251] width 885 height 24
click option "[PERSON_NAME]" at bounding box center [0, 0] width 0 height 0
select select "b4c12476-3918-4c31-b34d-126d47b866fd"
click at [239, 311] on label "Accepted" at bounding box center [258, 309] width 38 height 14
click at [239, 310] on input "Accepted" at bounding box center [243, 306] width 8 height 8
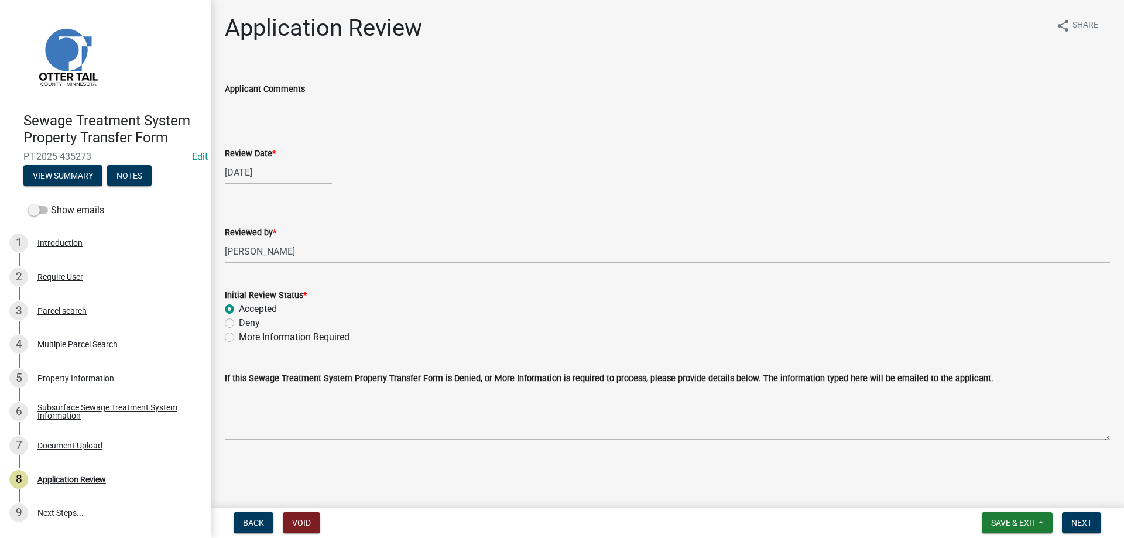
radio input "true"
click at [1084, 526] on span "Next" at bounding box center [1081, 522] width 20 height 9
click at [69, 311] on div "Parcel search" at bounding box center [61, 311] width 49 height 8
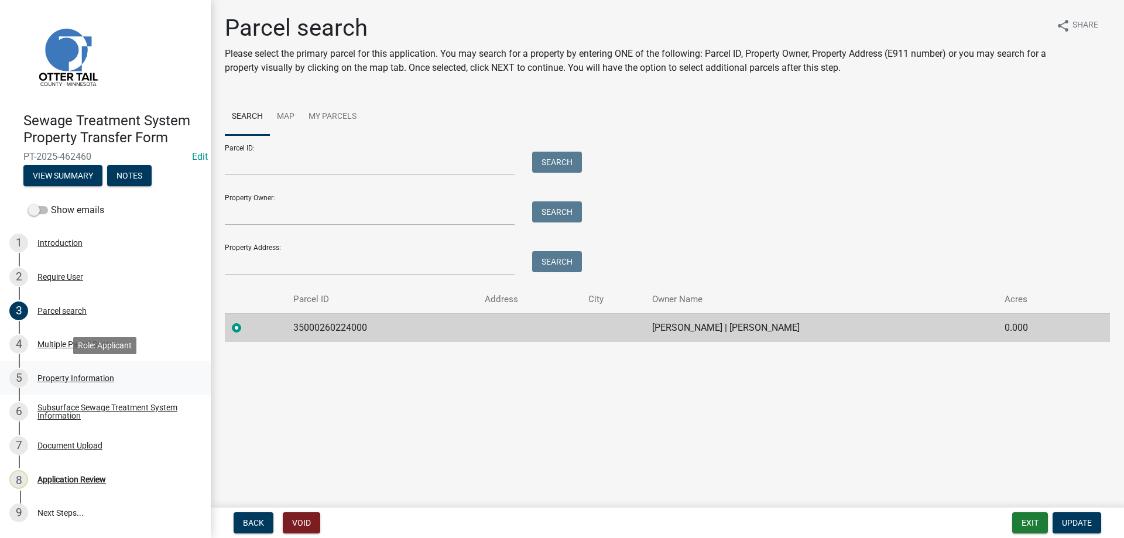
click at [71, 377] on div "Property Information" at bounding box center [75, 378] width 77 height 8
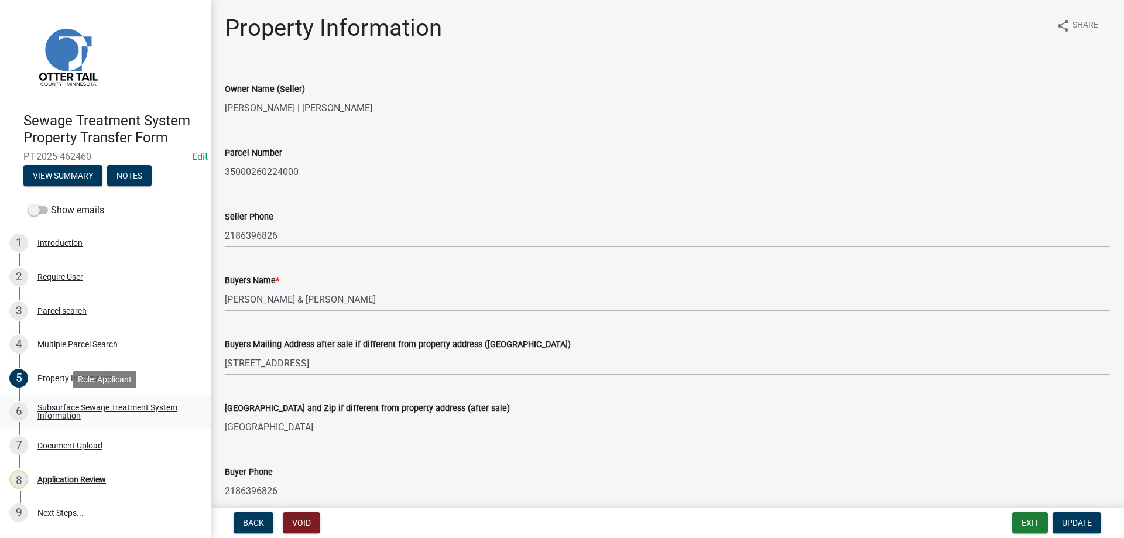
click at [69, 412] on div "Subsurface Sewage Treatment System Information" at bounding box center [114, 411] width 155 height 16
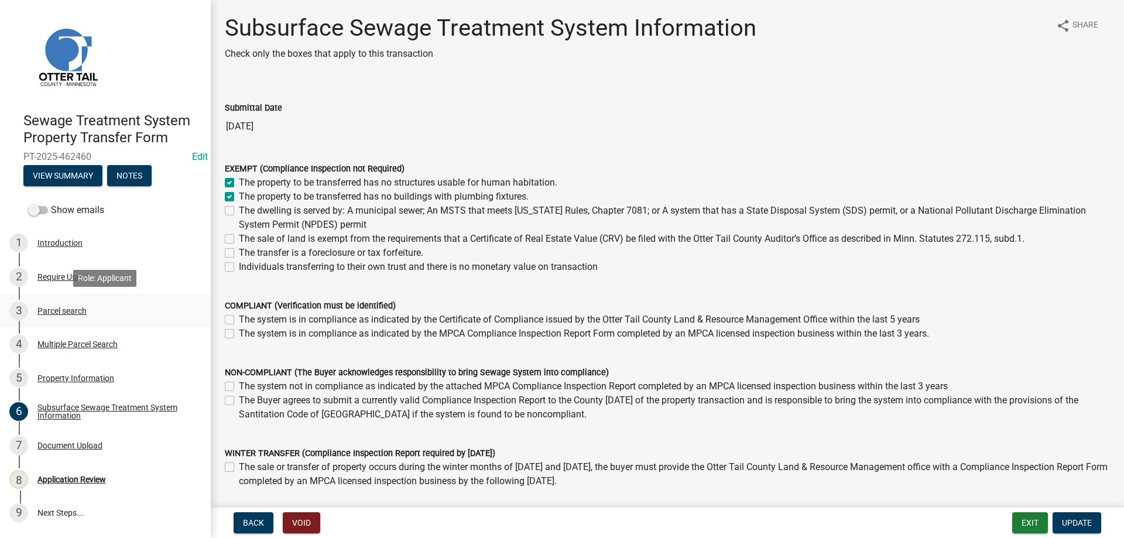
click at [60, 309] on div "Parcel search" at bounding box center [61, 311] width 49 height 8
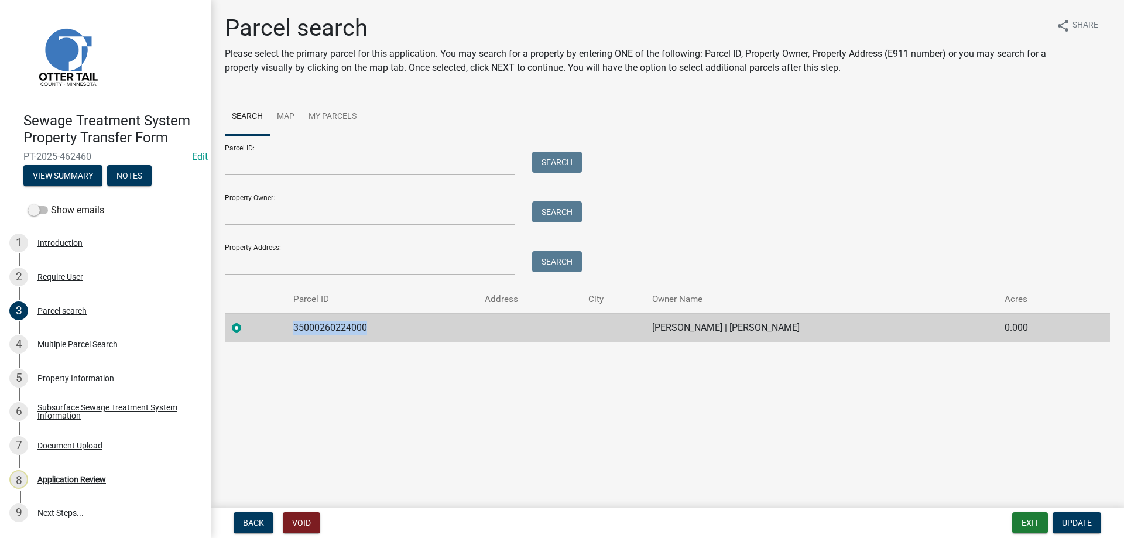
drag, startPoint x: 368, startPoint y: 326, endPoint x: 291, endPoint y: 331, distance: 76.2
click at [291, 331] on td "35000260224000" at bounding box center [381, 327] width 191 height 29
copy td "35000260224000"
click at [51, 345] on div "Multiple Parcel Search" at bounding box center [77, 344] width 80 height 8
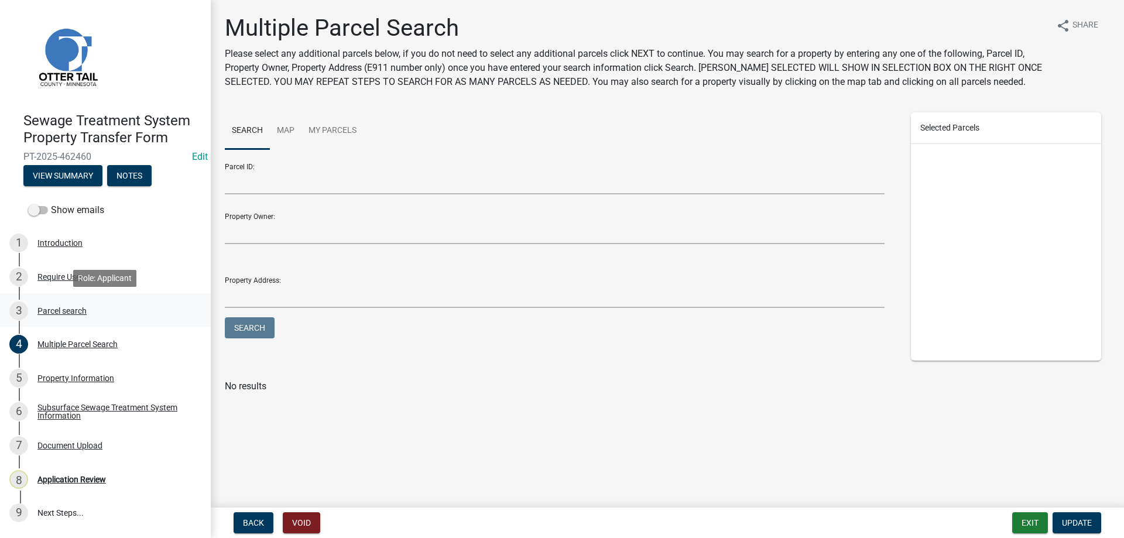
click at [52, 308] on div "Parcel search" at bounding box center [61, 311] width 49 height 8
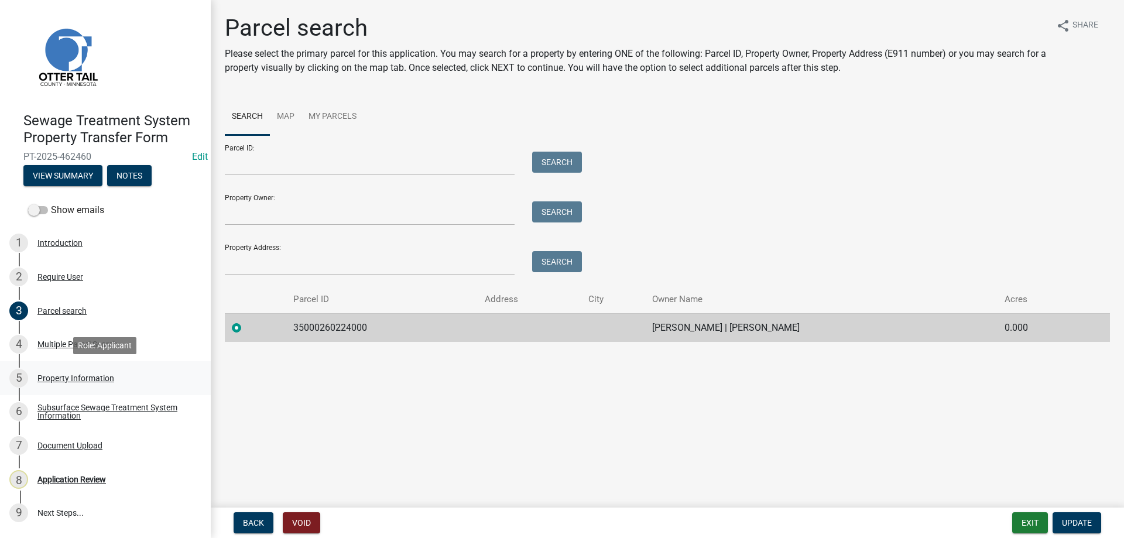
click at [56, 377] on div "Property Information" at bounding box center [75, 378] width 77 height 8
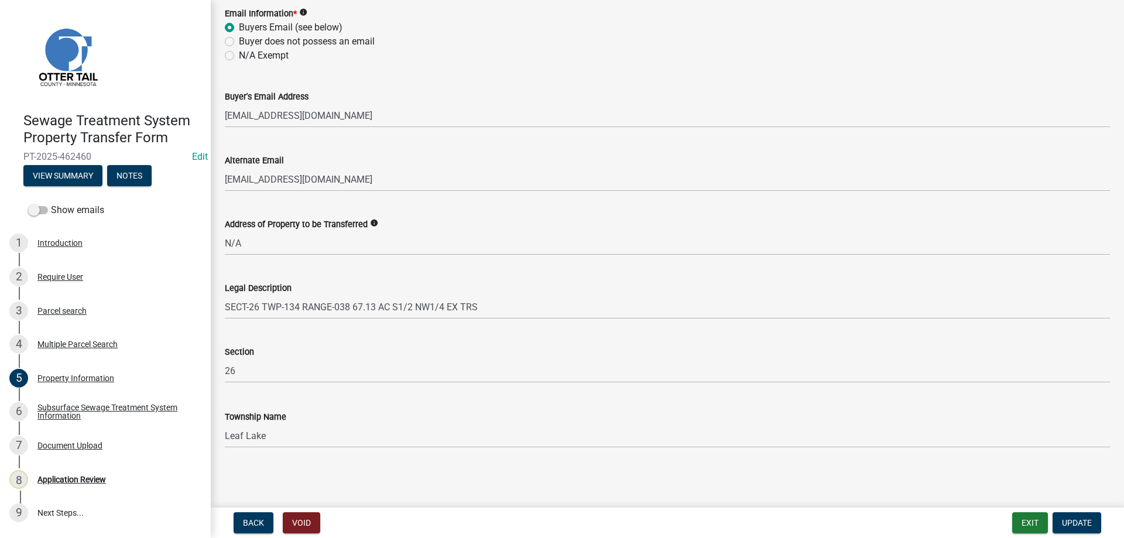
scroll to position [253, 0]
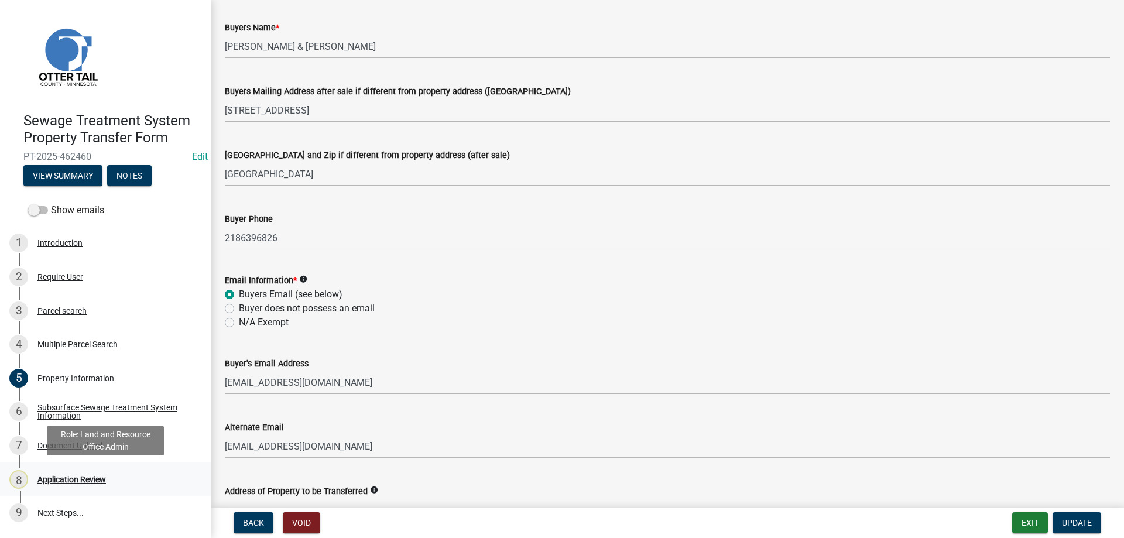
click at [51, 479] on div "Application Review" at bounding box center [71, 479] width 68 height 8
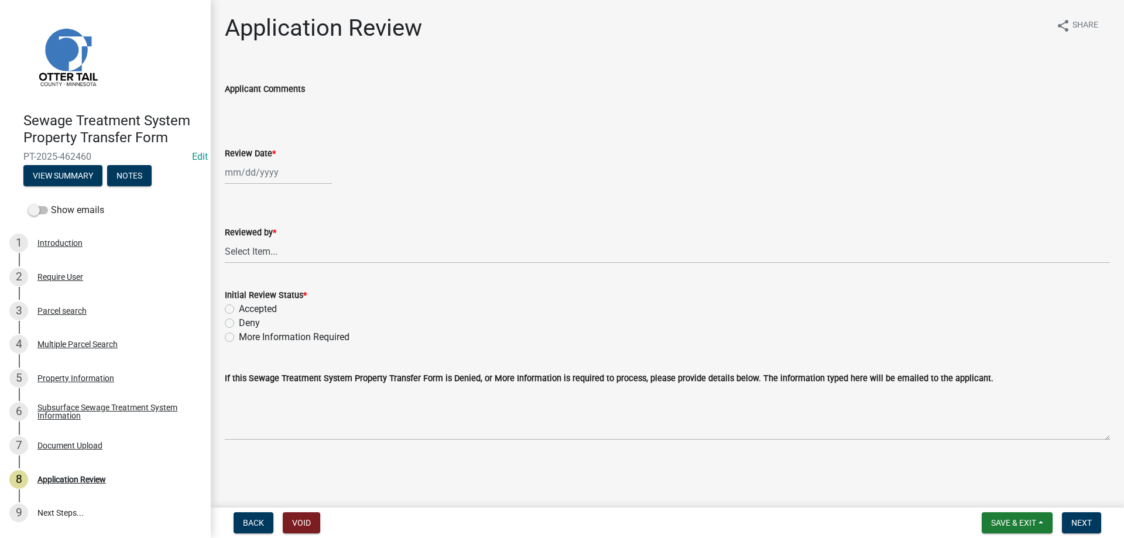
click at [257, 182] on input "Review Date *" at bounding box center [278, 172] width 107 height 24
select select "8"
select select "2025"
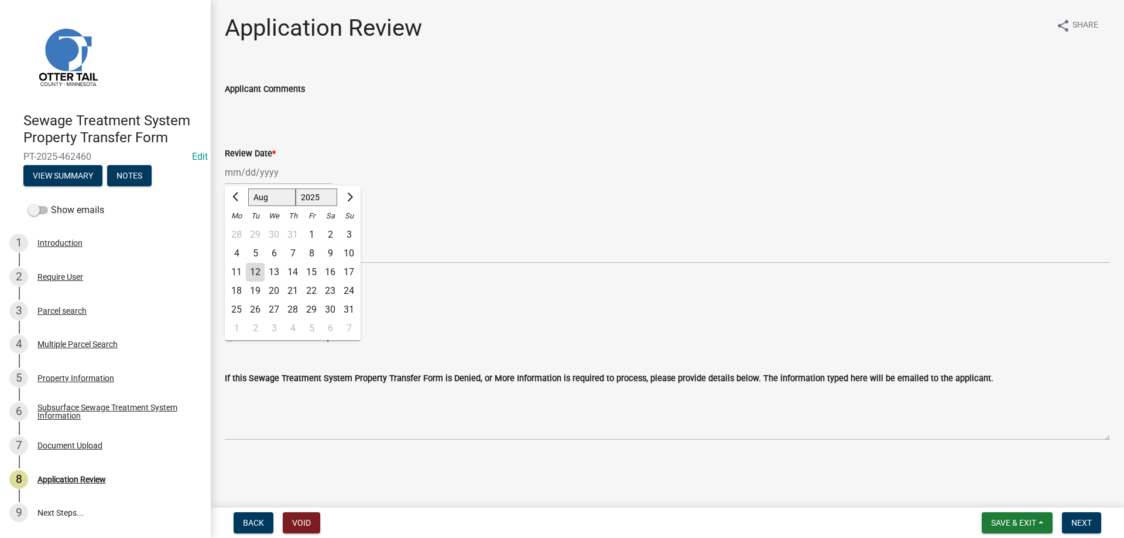
click at [256, 274] on div "12" at bounding box center [255, 272] width 19 height 19
type input "08/12/2025"
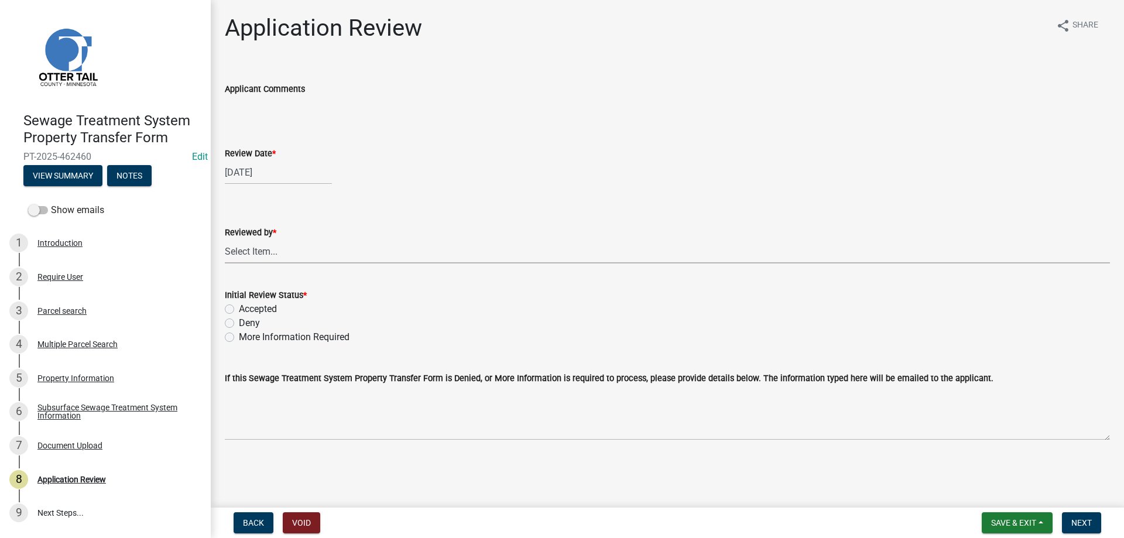
click at [225, 239] on select "Select Item... Alexis Newark Amy Busko Andrea Perales Brittany Tollefson Christ…" at bounding box center [667, 251] width 885 height 24
click option "Michelle Jevne" at bounding box center [0, 0] width 0 height 0
select select "b4c12476-3918-4c31-b34d-126d47b866fd"
click at [239, 308] on label "Accepted" at bounding box center [258, 309] width 38 height 14
click at [239, 308] on input "Accepted" at bounding box center [243, 306] width 8 height 8
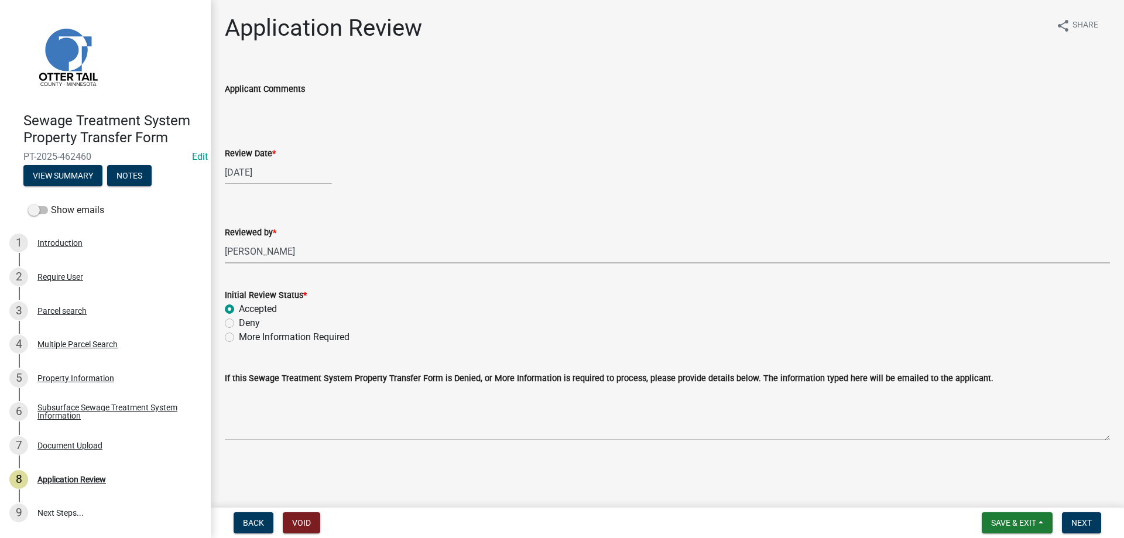
radio input "true"
click at [1073, 523] on span "Next" at bounding box center [1081, 522] width 20 height 9
click at [54, 310] on div "Parcel search" at bounding box center [61, 311] width 49 height 8
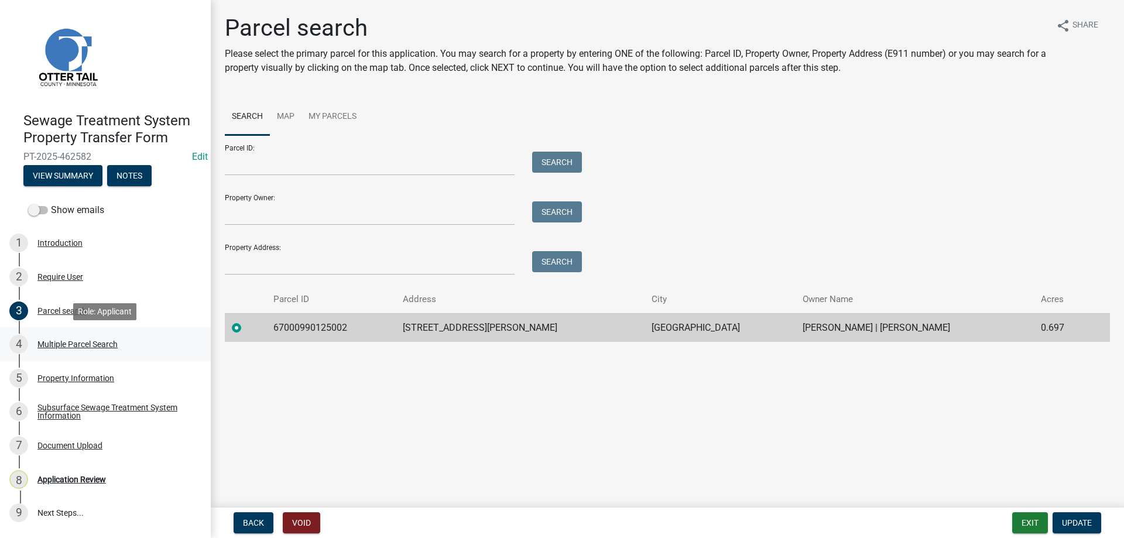
click at [56, 342] on div "Multiple Parcel Search" at bounding box center [77, 344] width 80 height 8
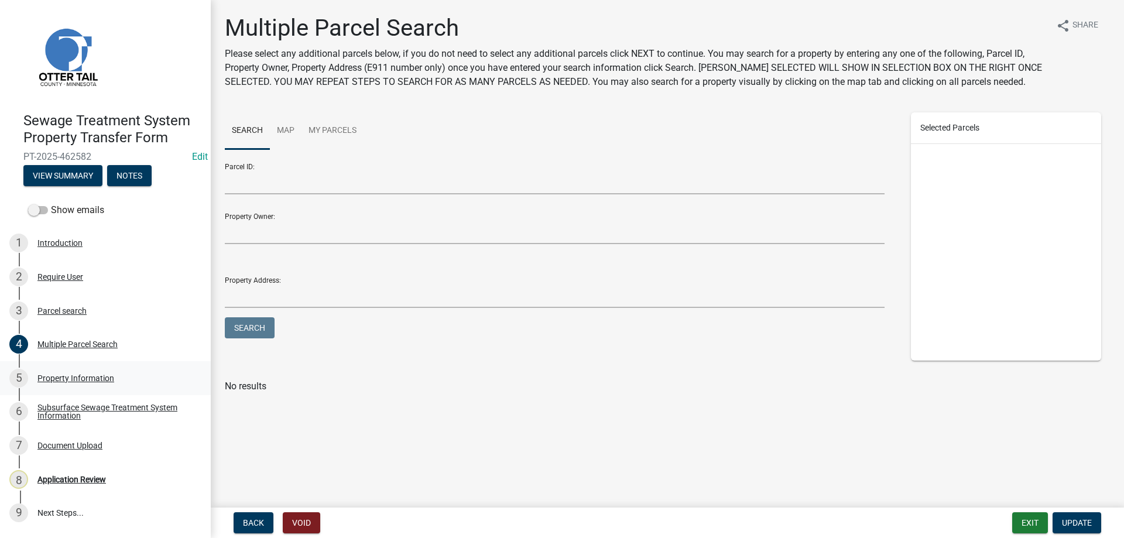
click at [54, 376] on div "Property Information" at bounding box center [75, 378] width 77 height 8
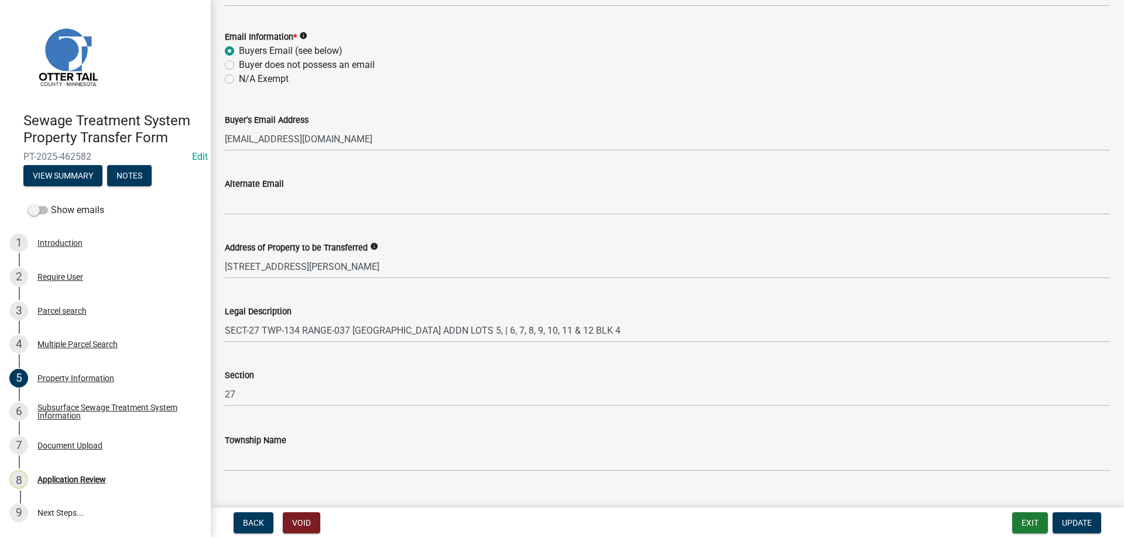
scroll to position [520, 0]
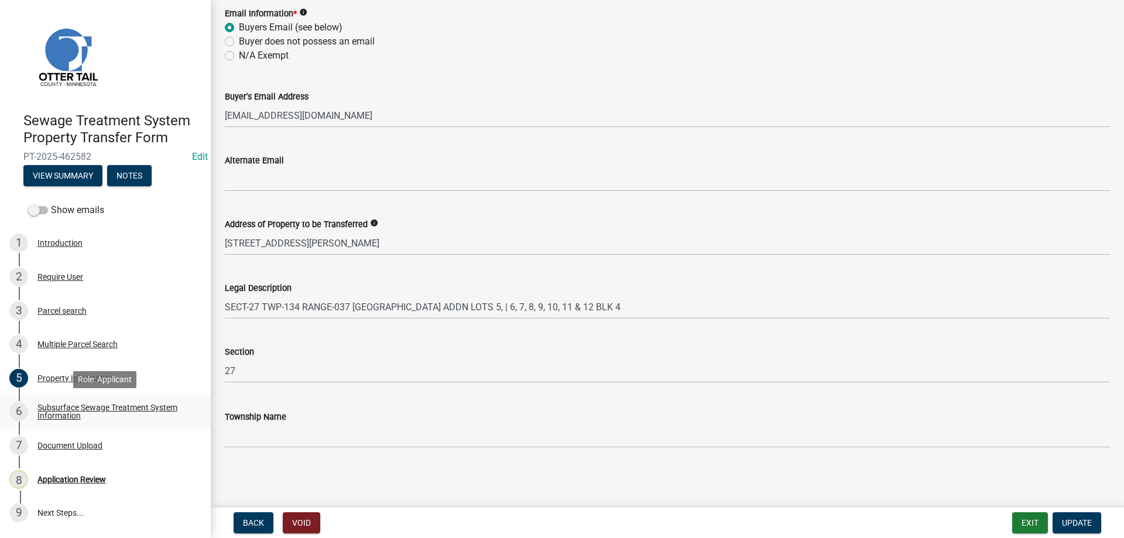
click at [60, 409] on div "Subsurface Sewage Treatment System Information" at bounding box center [114, 411] width 155 height 16
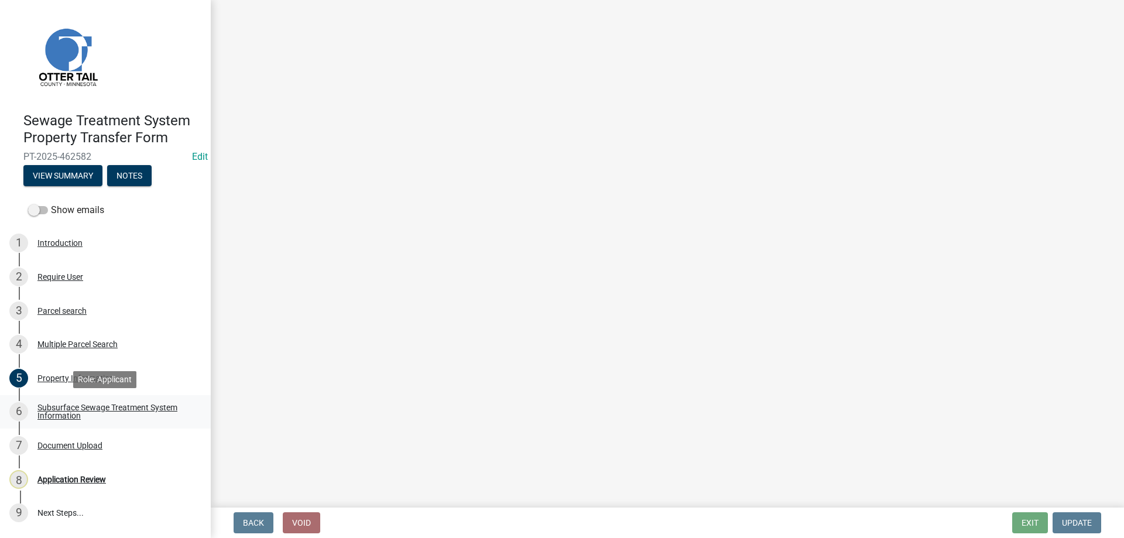
scroll to position [0, 0]
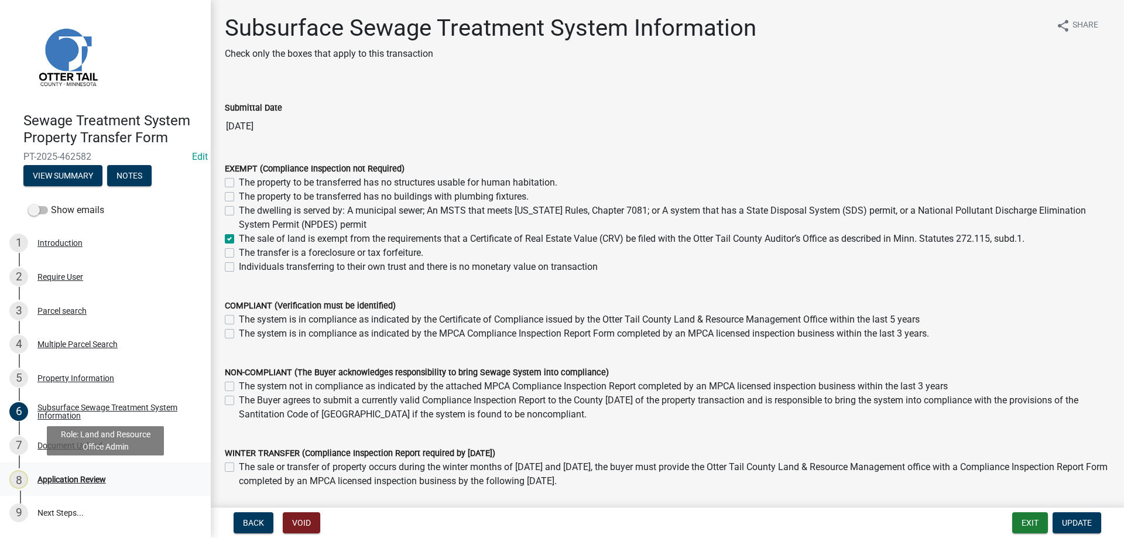
click at [53, 482] on div "Application Review" at bounding box center [71, 479] width 68 height 8
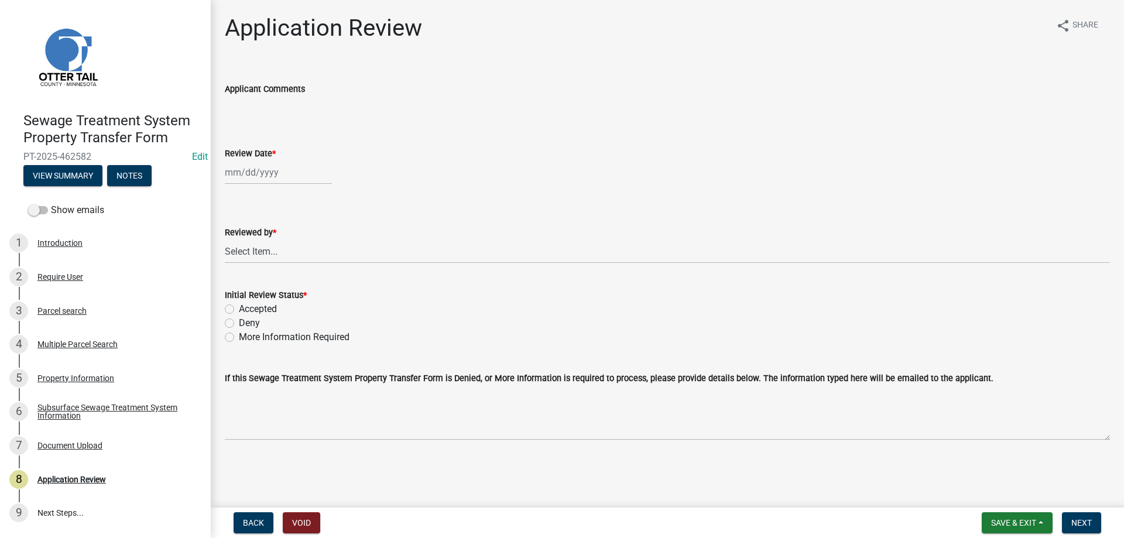
click at [256, 170] on input "Review Date *" at bounding box center [278, 172] width 107 height 24
select select "8"
select select "2025"
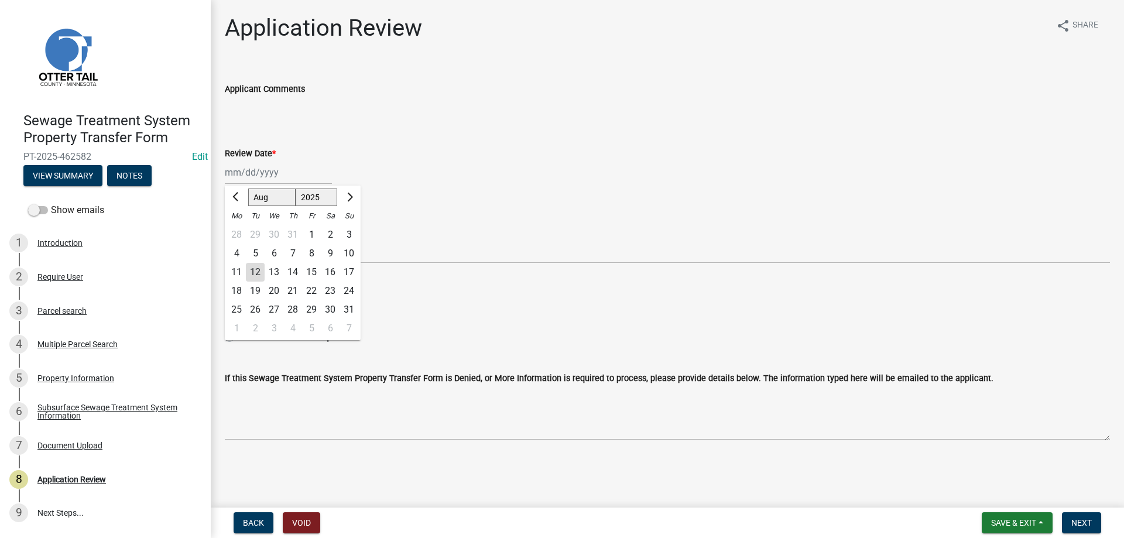
click at [255, 274] on div "12" at bounding box center [255, 272] width 19 height 19
type input "[DATE]"
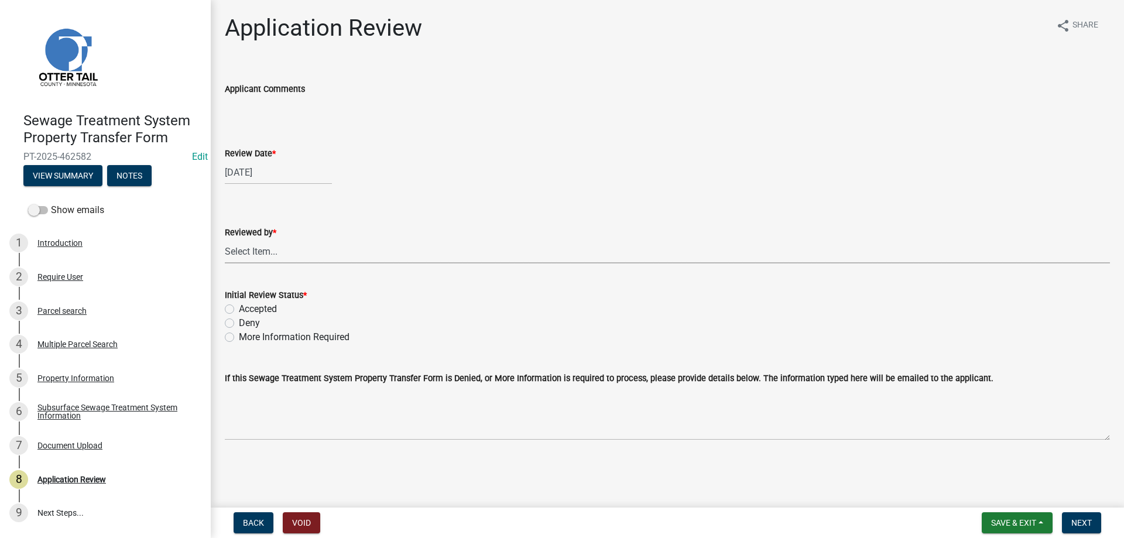
click at [225, 239] on select "Select Item... [PERSON_NAME] [PERSON_NAME] [PERSON_NAME] [PERSON_NAME] [PERSON_…" at bounding box center [667, 251] width 885 height 24
click option "[PERSON_NAME]" at bounding box center [0, 0] width 0 height 0
select select "b4c12476-3918-4c31-b34d-126d47b866fd"
click at [239, 308] on label "Accepted" at bounding box center [258, 309] width 38 height 14
click at [239, 308] on input "Accepted" at bounding box center [243, 306] width 8 height 8
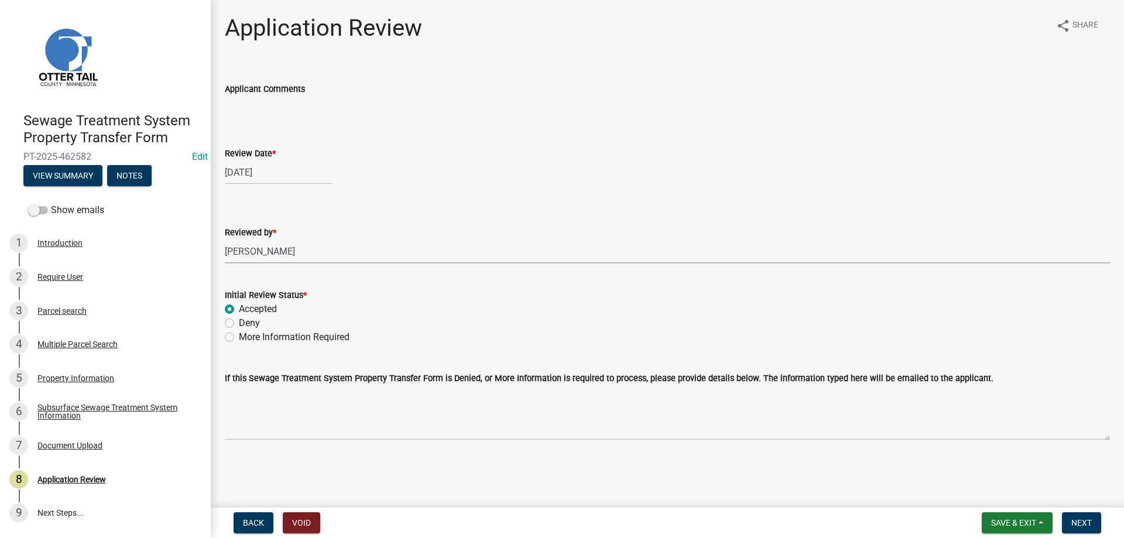
radio input "true"
click at [1086, 528] on button "Next" at bounding box center [1081, 522] width 39 height 21
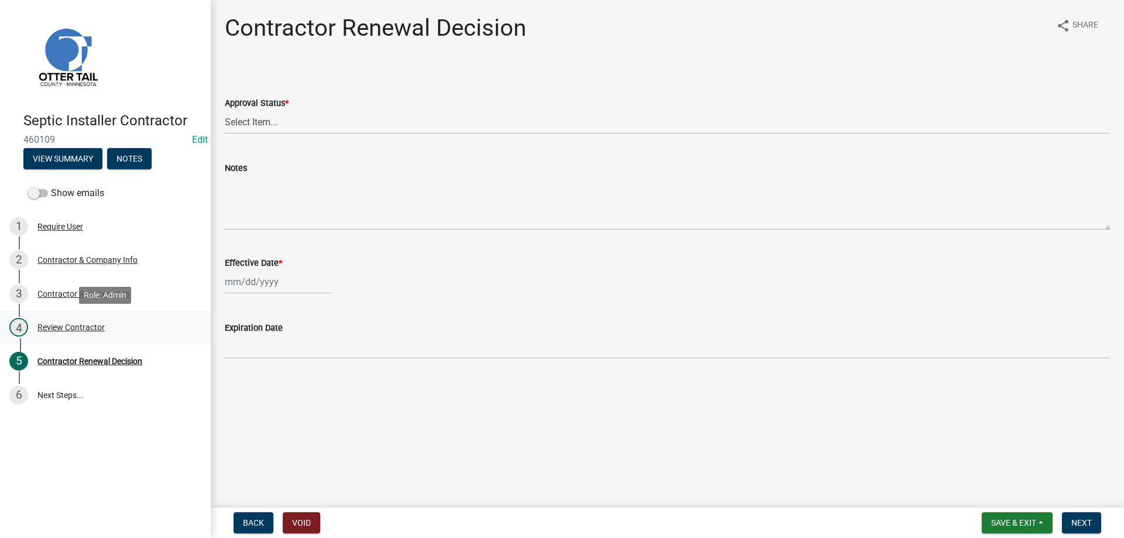
click at [64, 327] on div "Review Contractor" at bounding box center [70, 327] width 67 height 8
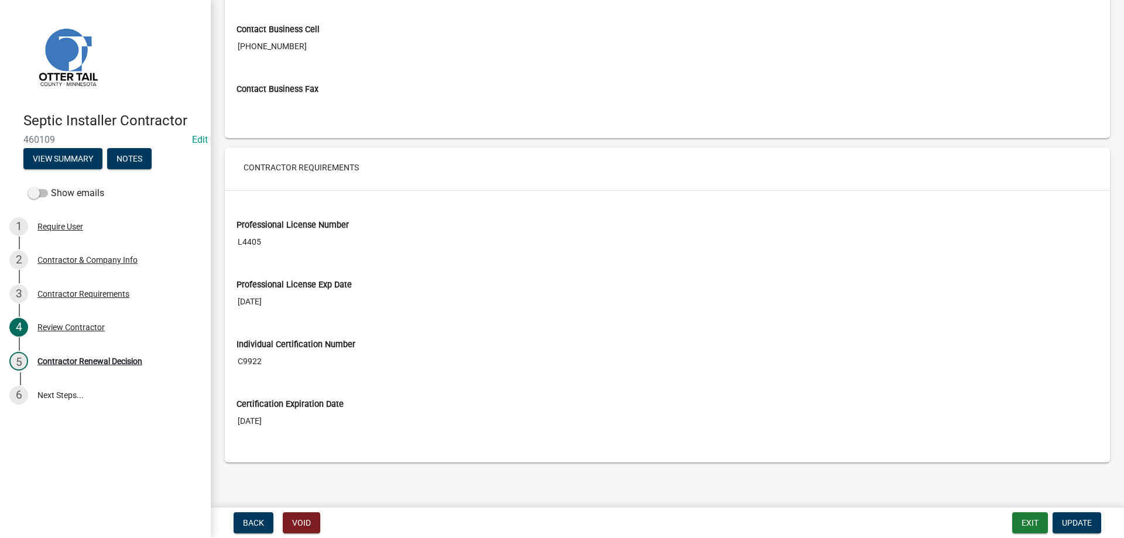
scroll to position [835, 0]
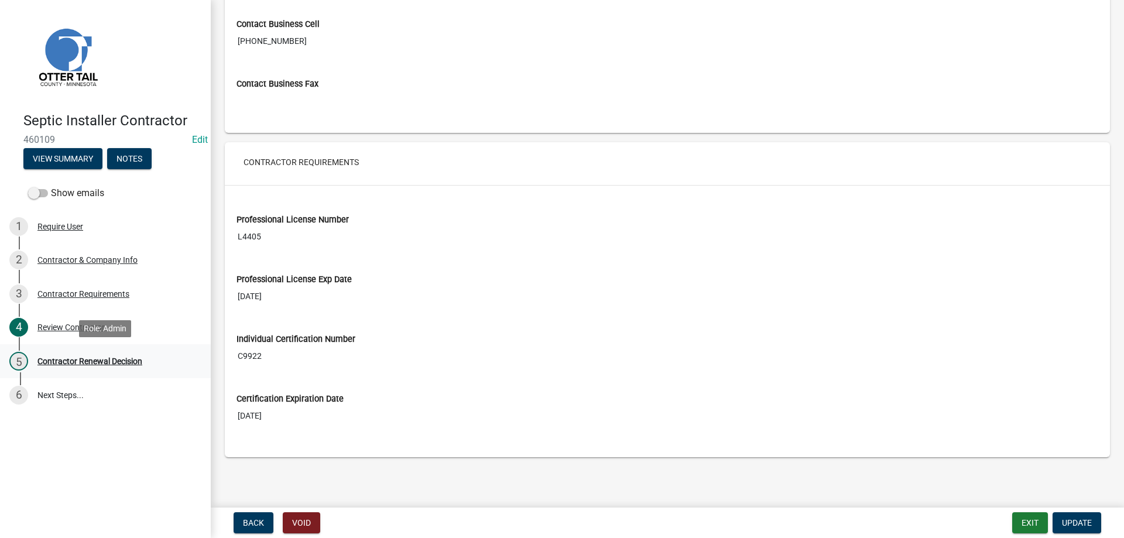
click at [87, 362] on div "Contractor Renewal Decision" at bounding box center [89, 361] width 105 height 8
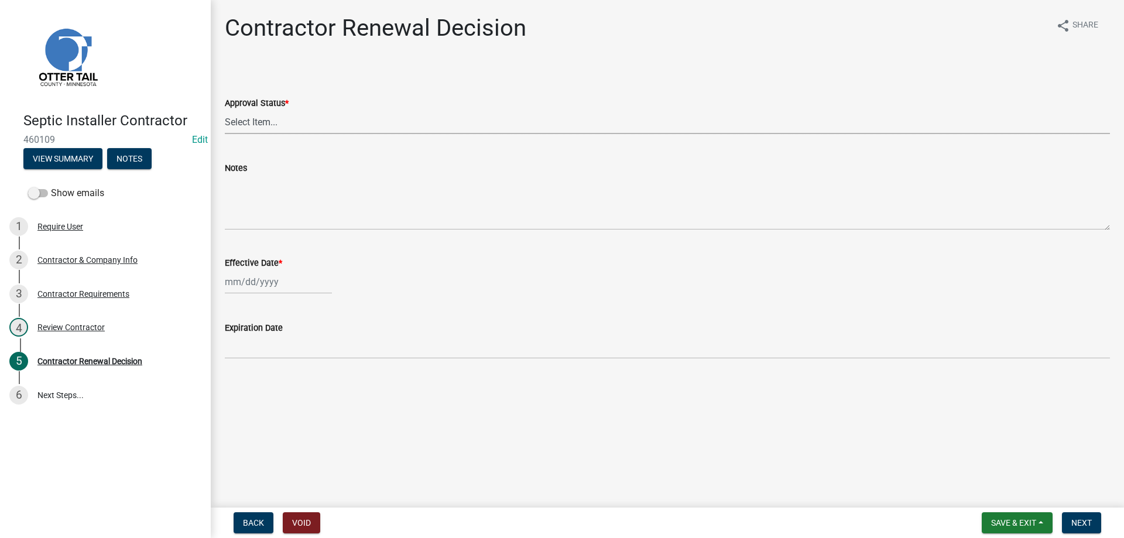
click at [225, 110] on select "Select Item... Approved Denied" at bounding box center [667, 122] width 885 height 24
click option "Approved" at bounding box center [0, 0] width 0 height 0
select select "30db8998-795d-4bbe-8e49-f1ade8865815"
click at [250, 283] on input "Effective Date *" at bounding box center [278, 282] width 107 height 24
select select "8"
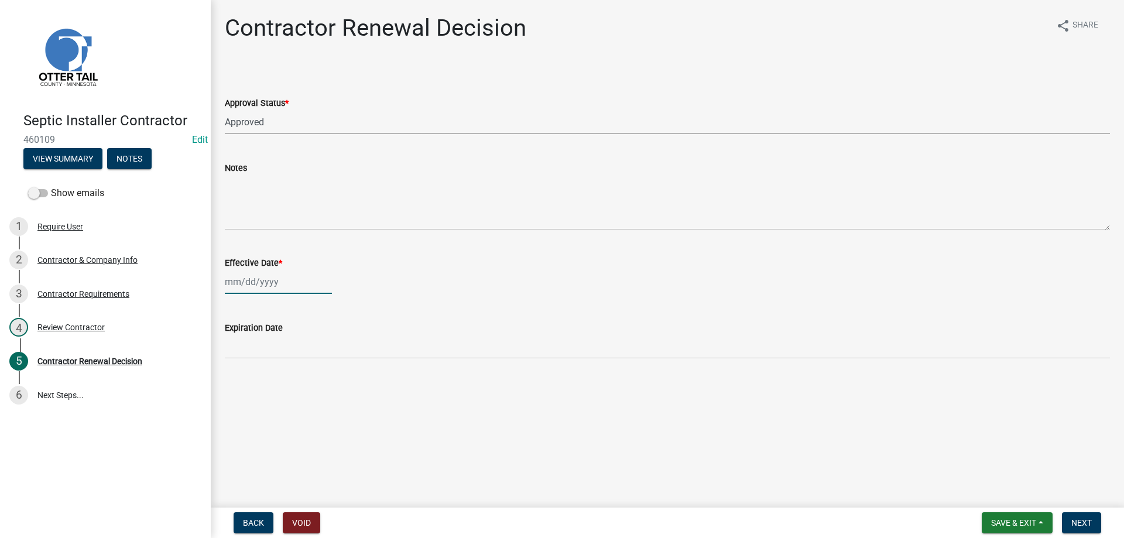
select select "2025"
click at [252, 382] on div "12" at bounding box center [255, 381] width 19 height 19
type input "[DATE]"
click at [1075, 527] on span "Next" at bounding box center [1081, 522] width 20 height 9
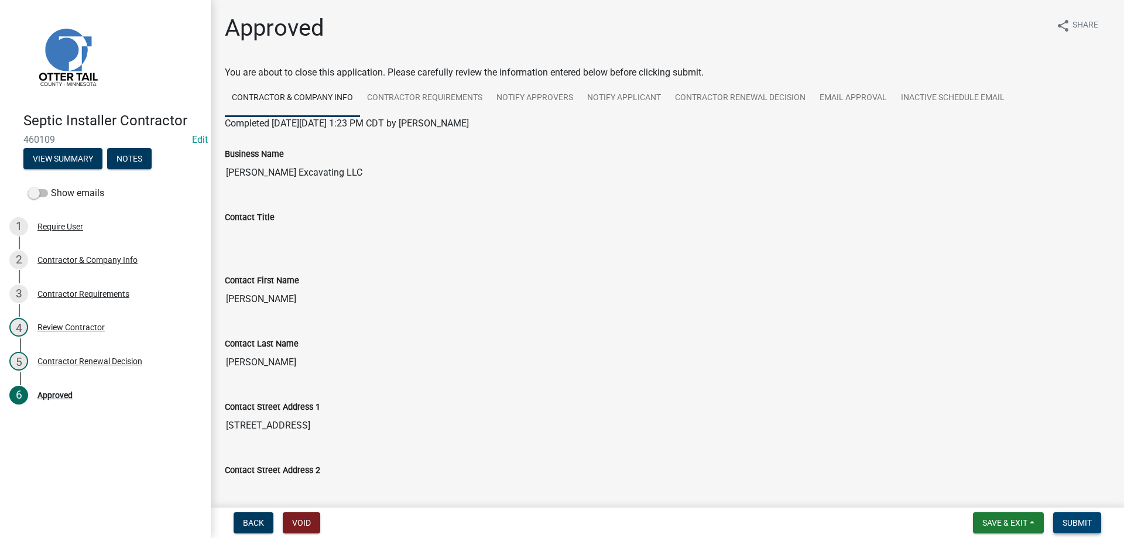
click at [1090, 523] on span "Submit" at bounding box center [1076, 522] width 29 height 9
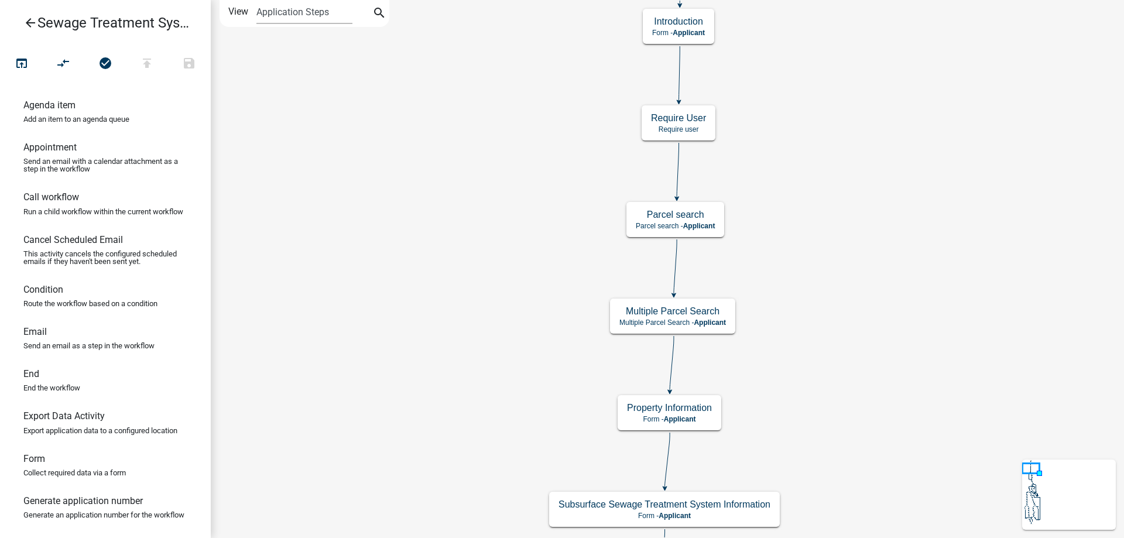
click at [445, 226] on div "Start Start - Applicant Introduction Form - Applicant Require User Require user…" at bounding box center [667, 269] width 913 height 538
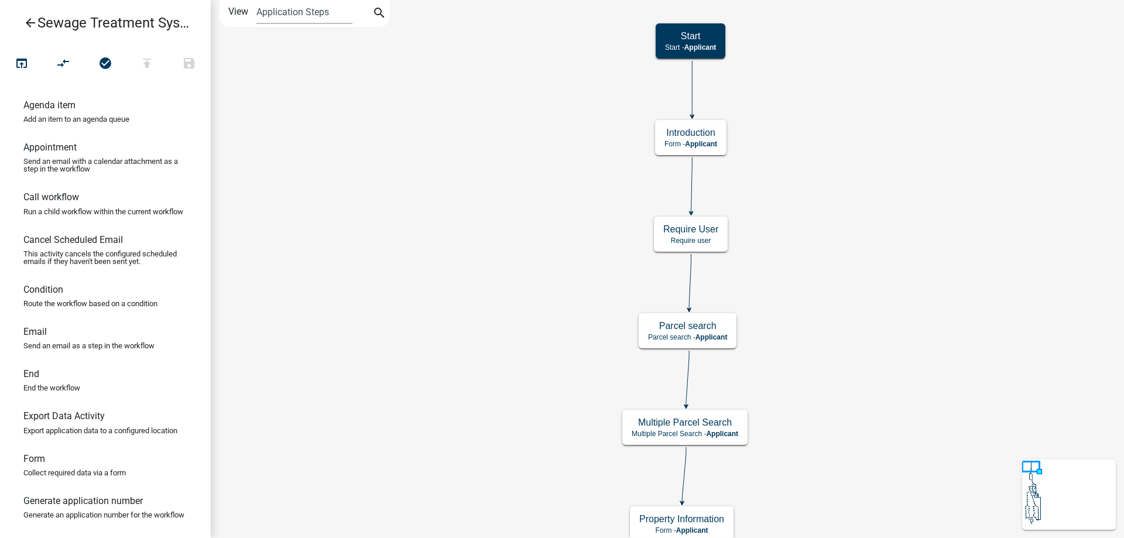
click at [478, 275] on div "Start Start - Applicant Introduction Form - Applicant Require User Require user…" at bounding box center [667, 269] width 913 height 538
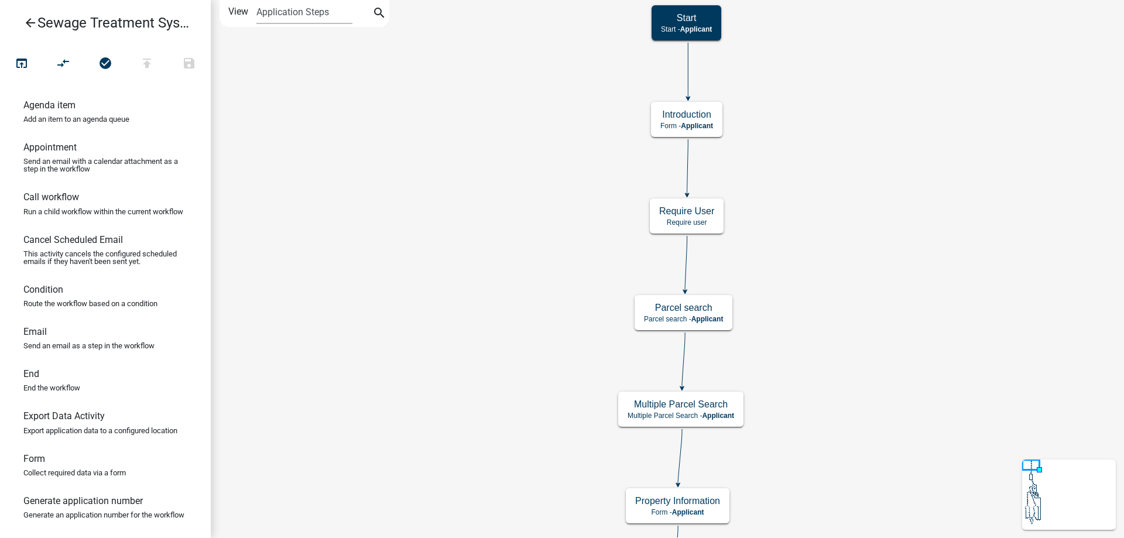
click at [404, 334] on div "Start Start - Applicant Introduction Form - Applicant Require User Require user…" at bounding box center [667, 269] width 913 height 538
click at [27, 21] on icon "arrow_back" at bounding box center [30, 24] width 14 height 16
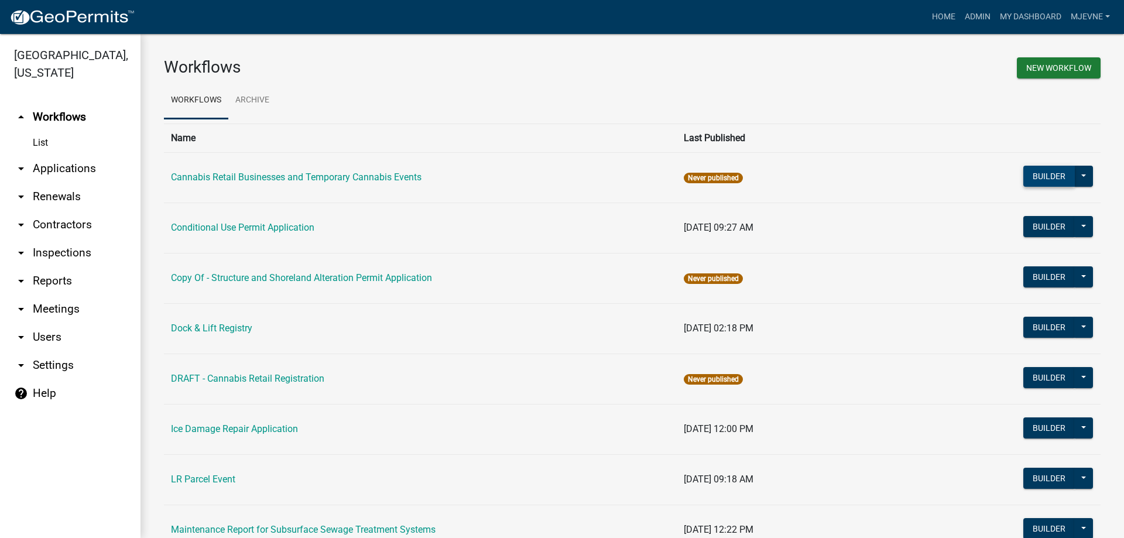
click at [1042, 171] on button "Builder" at bounding box center [1049, 176] width 52 height 21
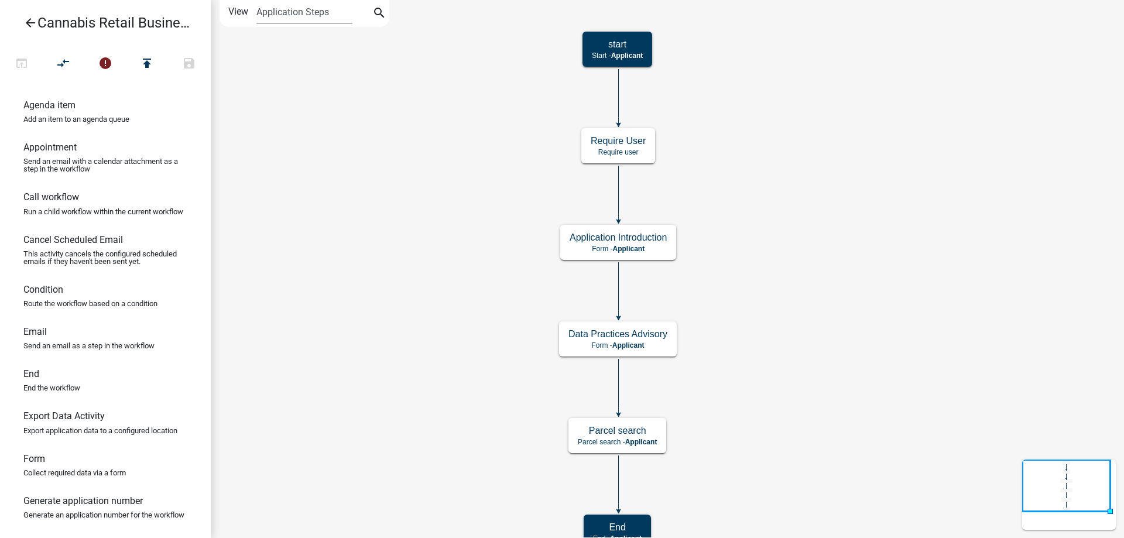
click at [863, 295] on div "start Start - Applicant Application Introduction Form - Applicant Parcel search…" at bounding box center [667, 269] width 913 height 538
click at [26, 22] on icon "arrow_back" at bounding box center [30, 24] width 14 height 16
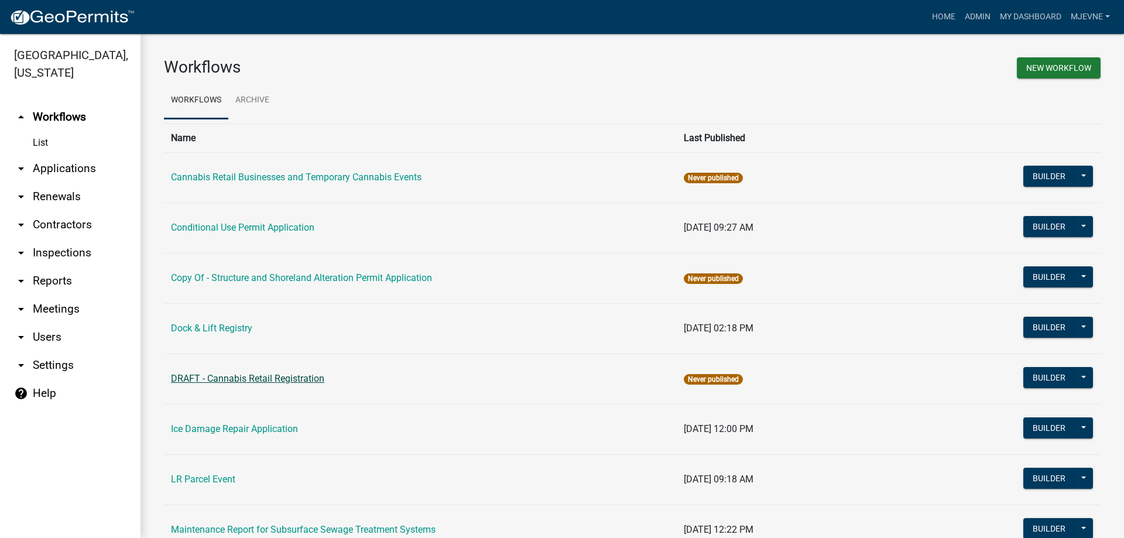
click at [239, 380] on link "DRAFT - Cannabis Retail Registration" at bounding box center [247, 378] width 153 height 11
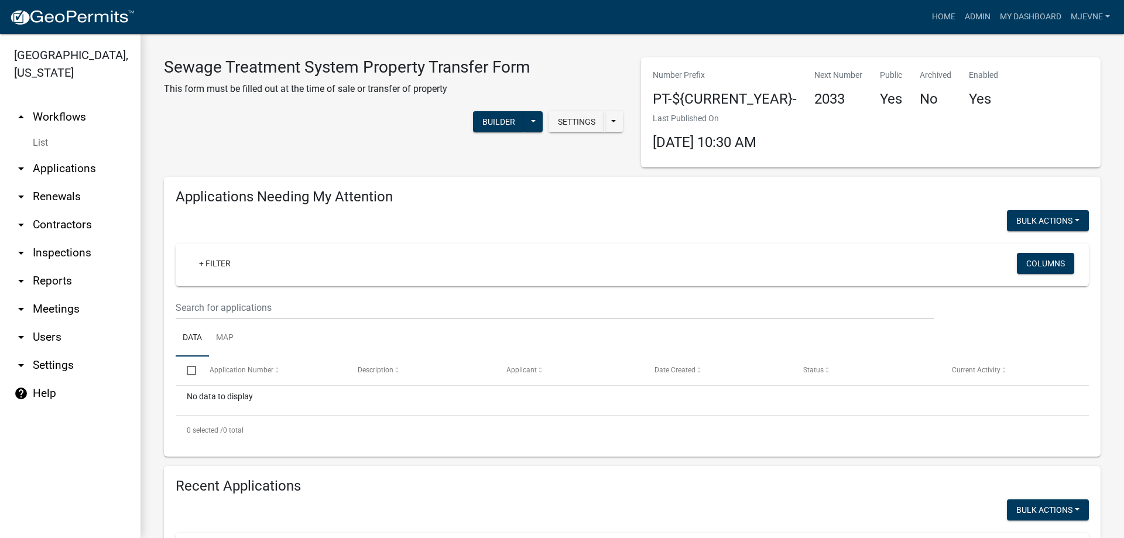
select select "3: 100"
click at [938, 17] on link "Home" at bounding box center [943, 17] width 33 height 22
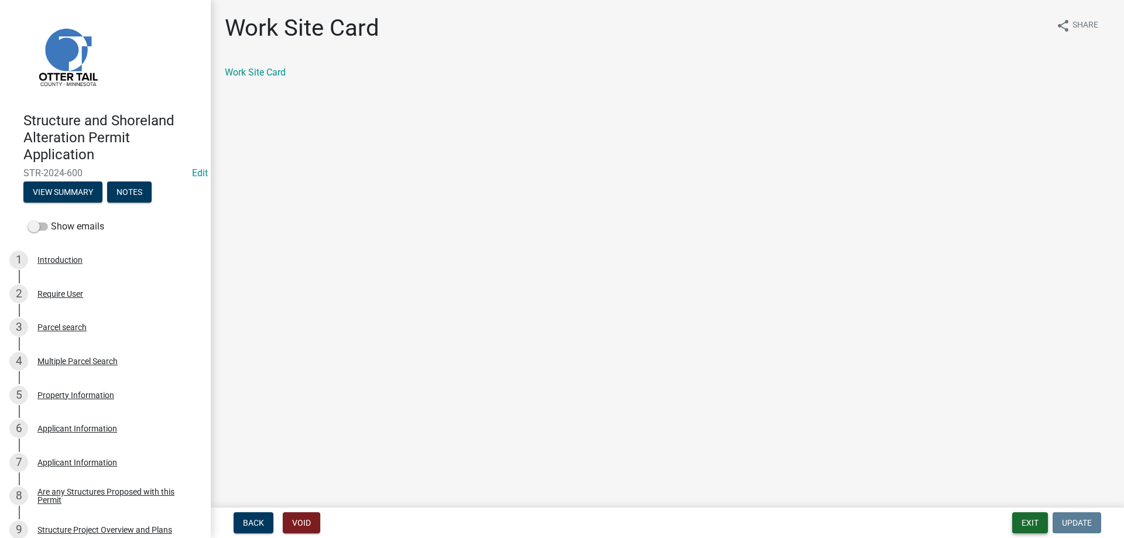
click at [1029, 520] on button "Exit" at bounding box center [1030, 522] width 36 height 21
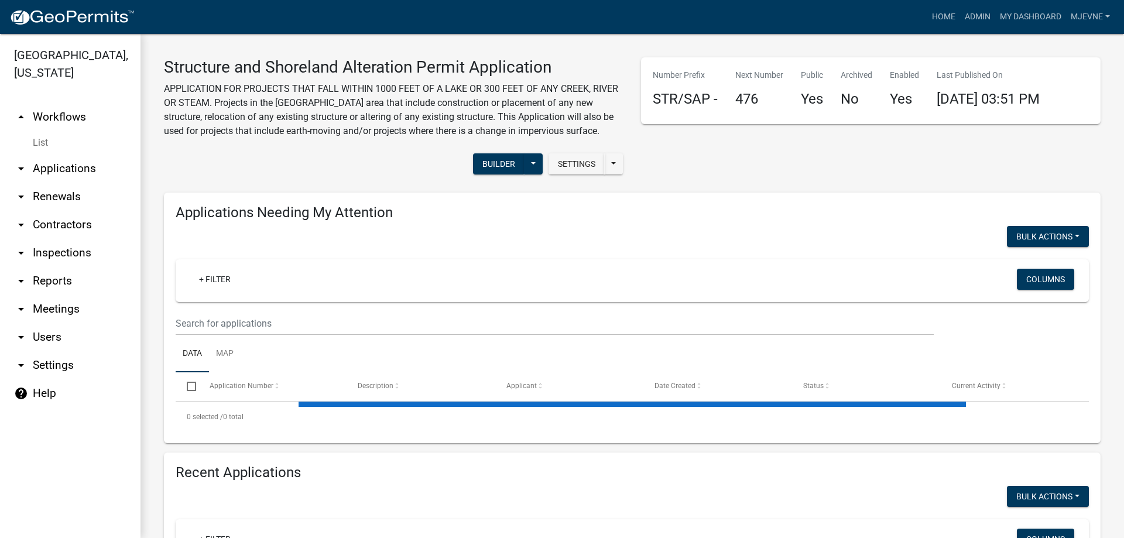
select select "3: 100"
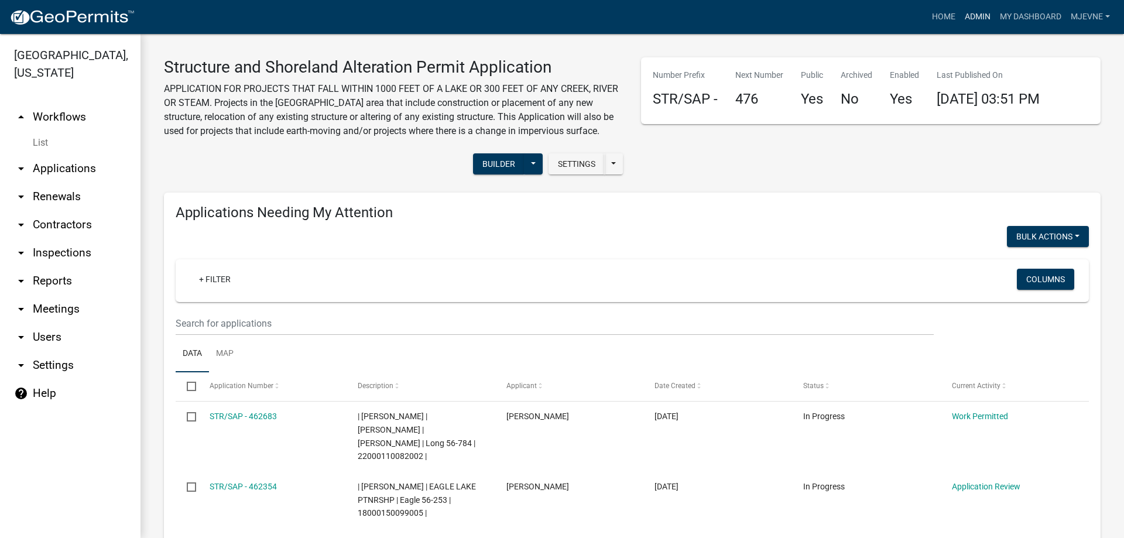
click at [976, 16] on link "Admin" at bounding box center [977, 17] width 35 height 22
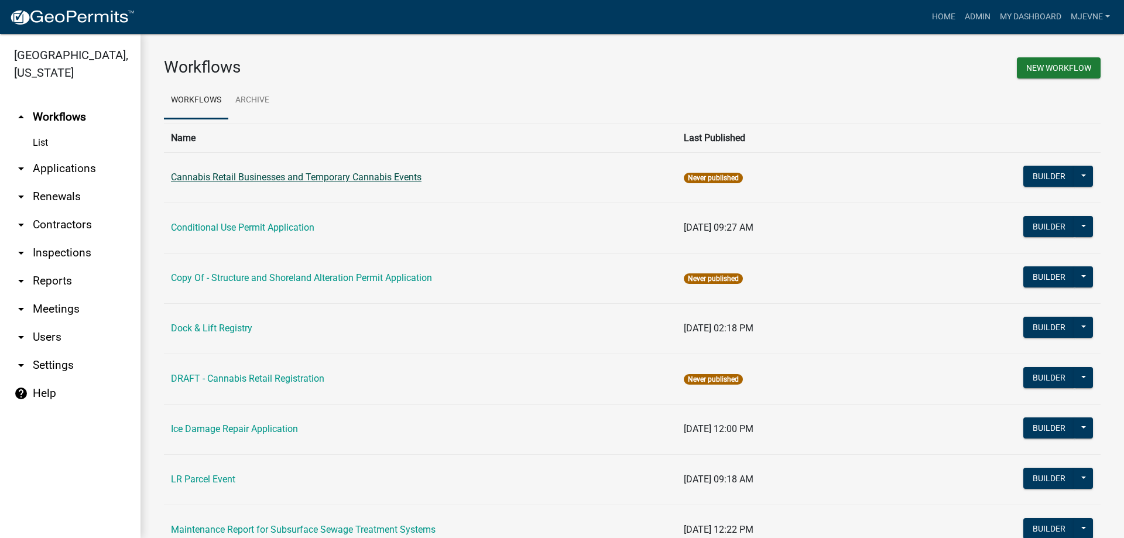
click at [262, 179] on link "Cannabis Retail Businesses and Temporary Cannabis Events" at bounding box center [296, 176] width 250 height 11
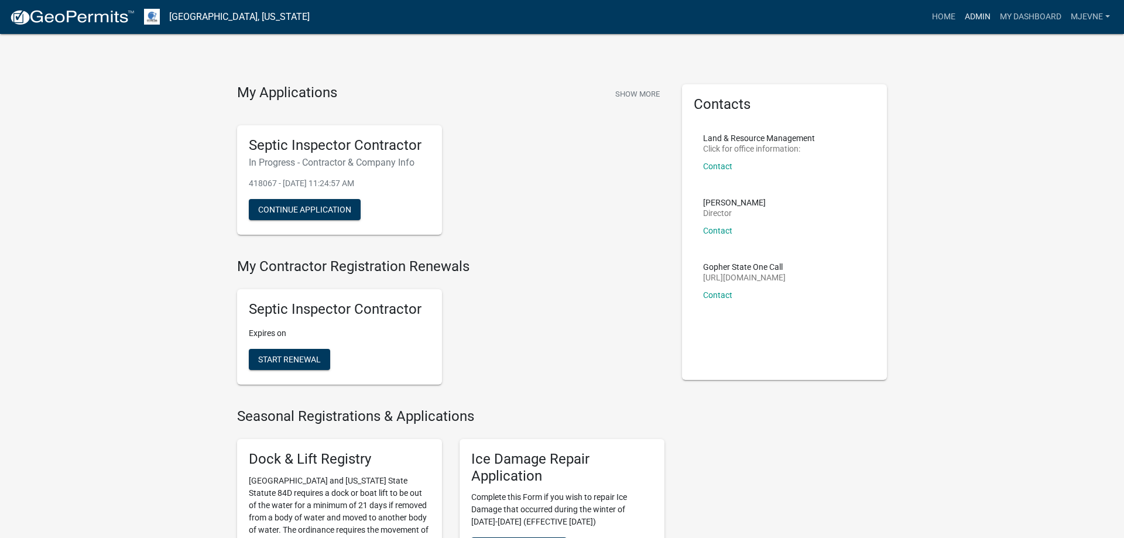
click at [975, 16] on link "Admin" at bounding box center [977, 17] width 35 height 22
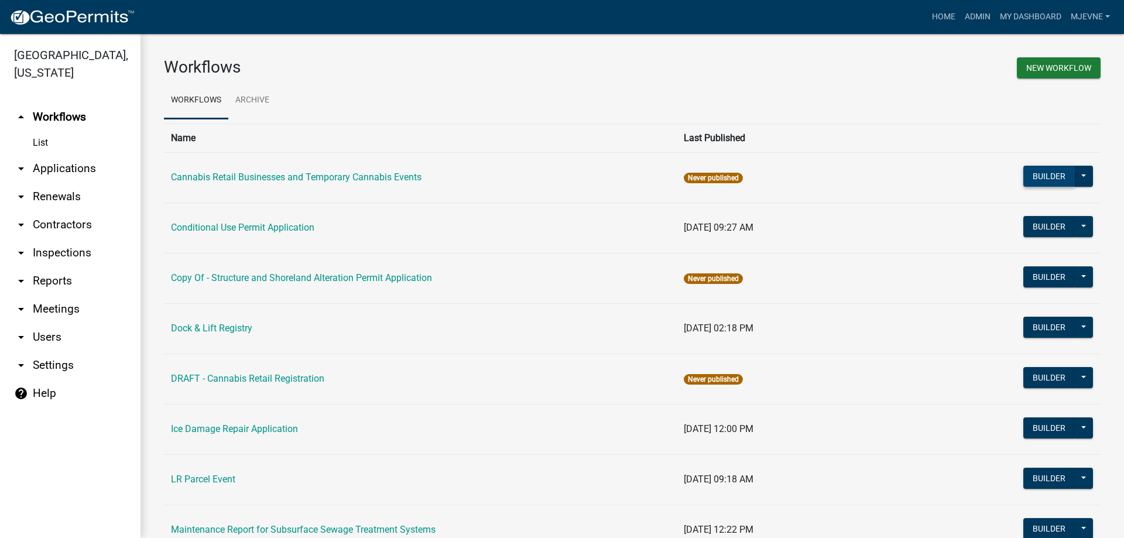
click at [1052, 177] on button "Builder" at bounding box center [1049, 176] width 52 height 21
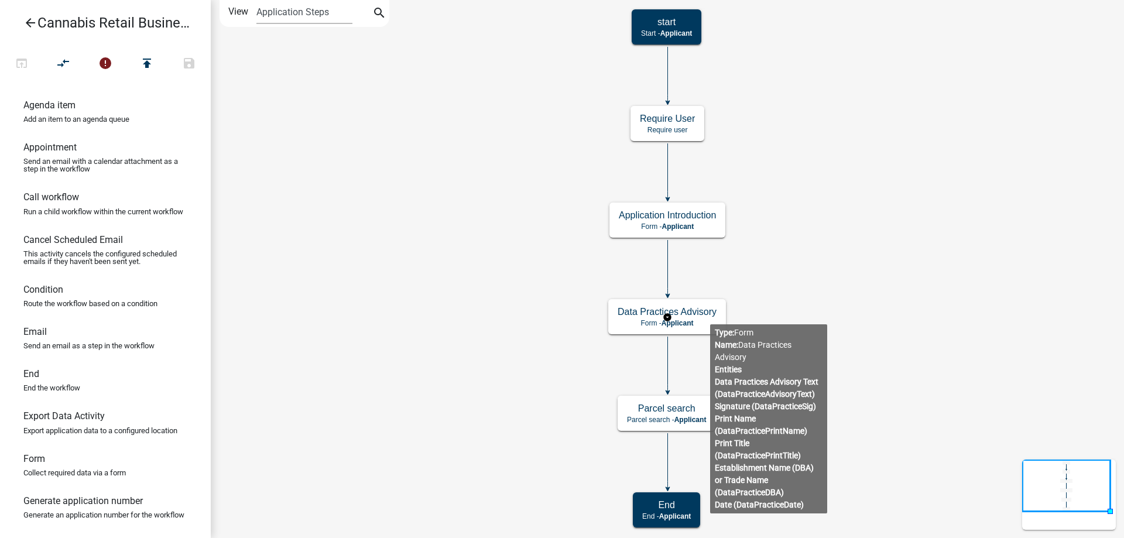
click at [710, 322] on g "Data Practices Advisory Form - Applicant" at bounding box center [667, 316] width 118 height 34
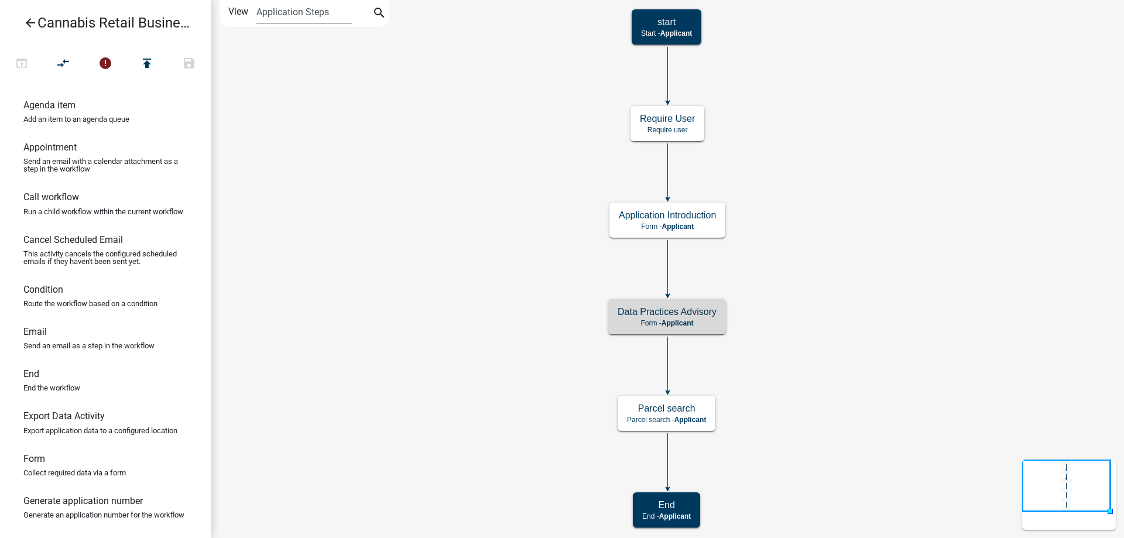
click at [821, 344] on icon "start Start - Applicant Application Introduction Form - Applicant Parcel search…" at bounding box center [667, 269] width 912 height 537
drag, startPoint x: 62, startPoint y: 470, endPoint x: 495, endPoint y: 433, distance: 434.1
click at [495, 433] on div "arrow_back Cannabis Retail Businesses and Temporary Cannabis Events open_in_bro…" at bounding box center [562, 269] width 1124 height 538
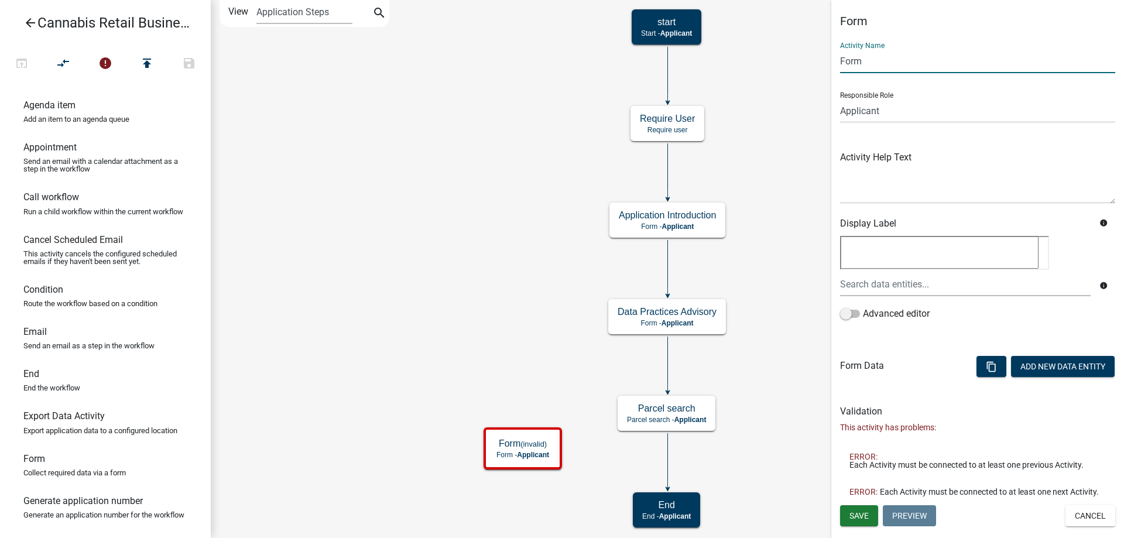
drag, startPoint x: 870, startPoint y: 64, endPoint x: 828, endPoint y: 63, distance: 42.1
click at [840, 63] on input "Form" at bounding box center [977, 61] width 275 height 24
type input "Application Requested"
click at [859, 519] on span "Save" at bounding box center [858, 514] width 19 height 9
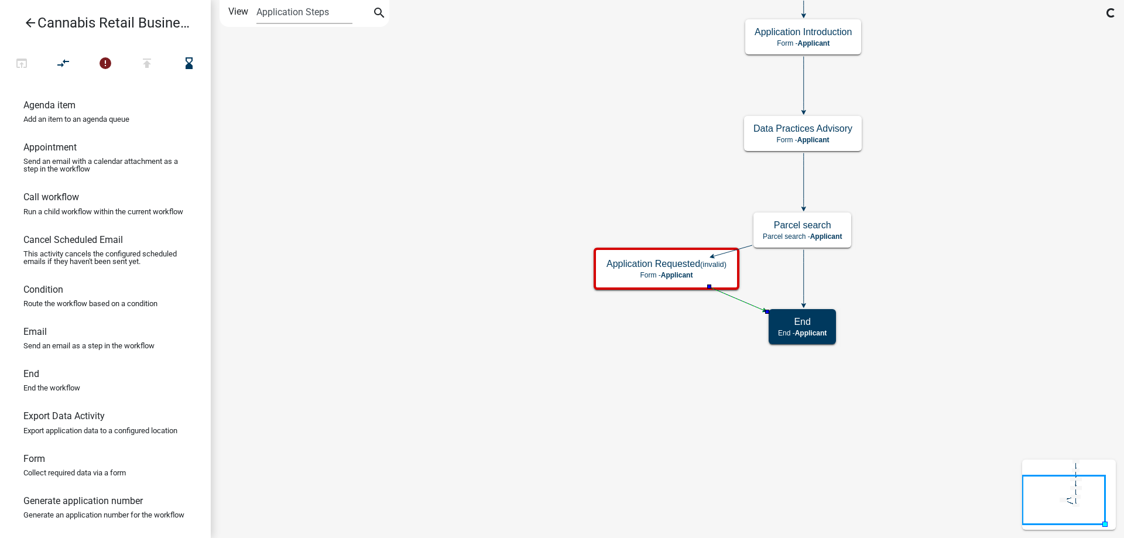
click at [804, 276] on icon at bounding box center [804, 277] width 0 height 55
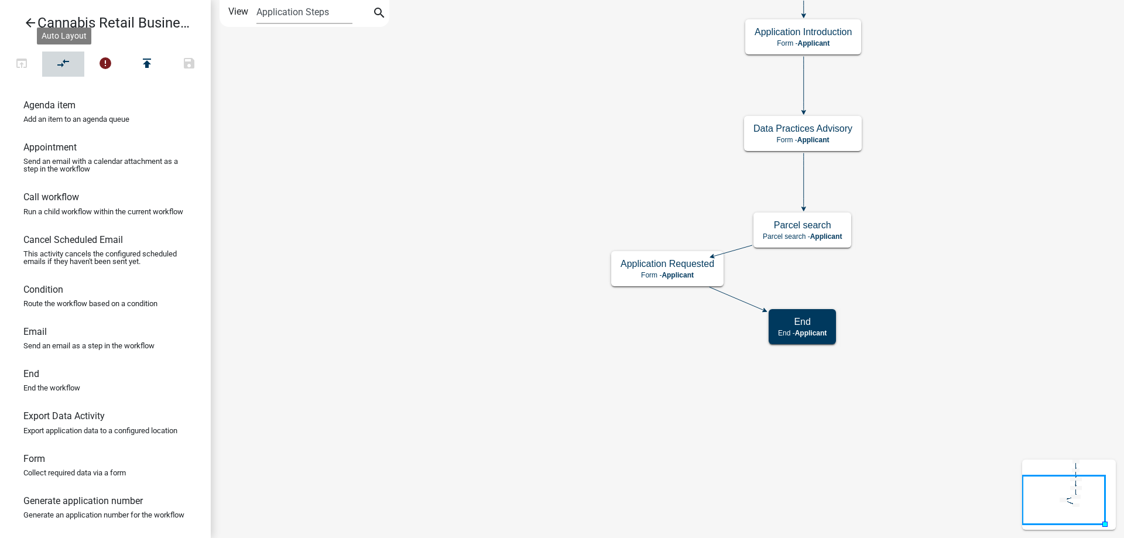
click at [64, 63] on icon "compare_arrows" at bounding box center [64, 64] width 14 height 16
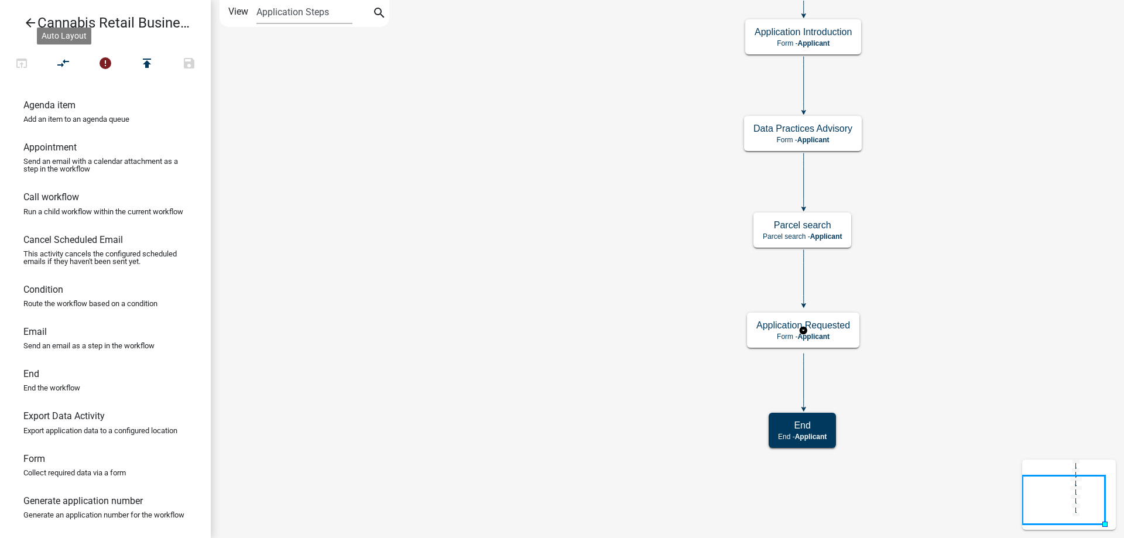
click at [843, 332] on g "Application Requested Form - Applicant" at bounding box center [803, 330] width 112 height 34
click at [843, 332] on p "Form - Applicant" at bounding box center [803, 336] width 94 height 8
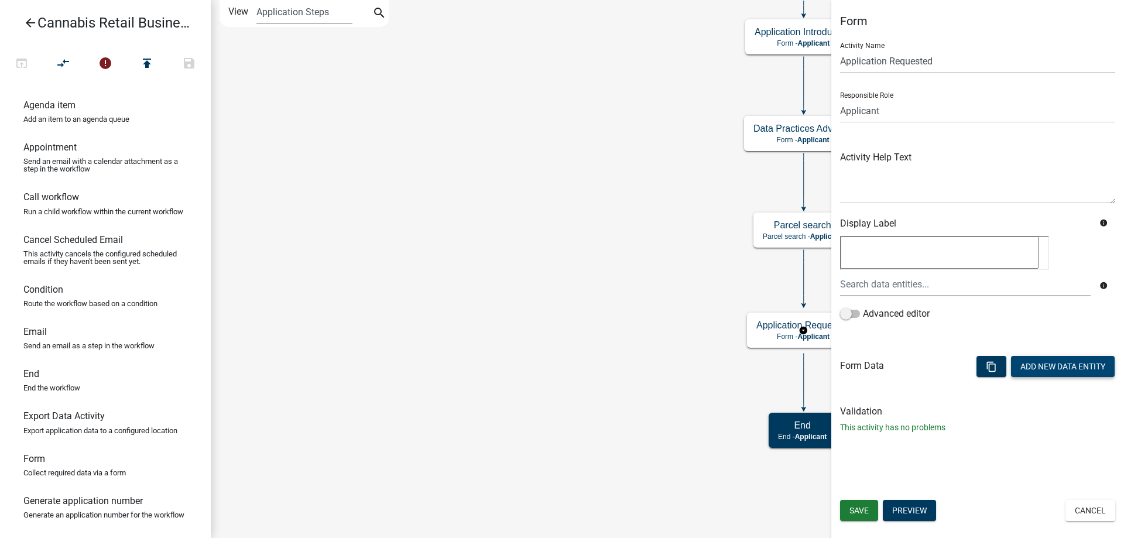
click at [1061, 366] on button "Add New Data Entity" at bounding box center [1063, 366] width 104 height 21
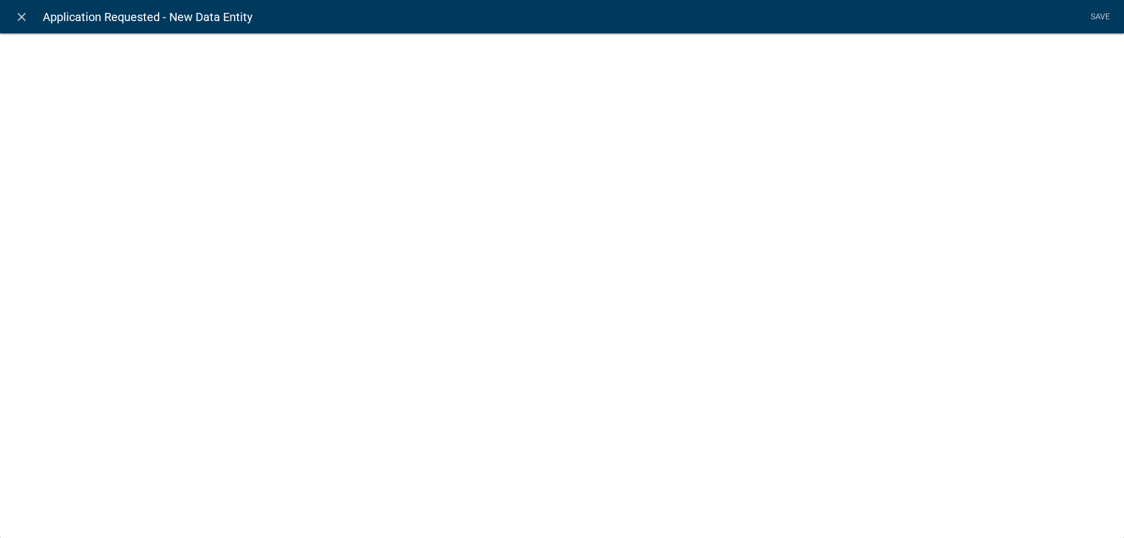
select select
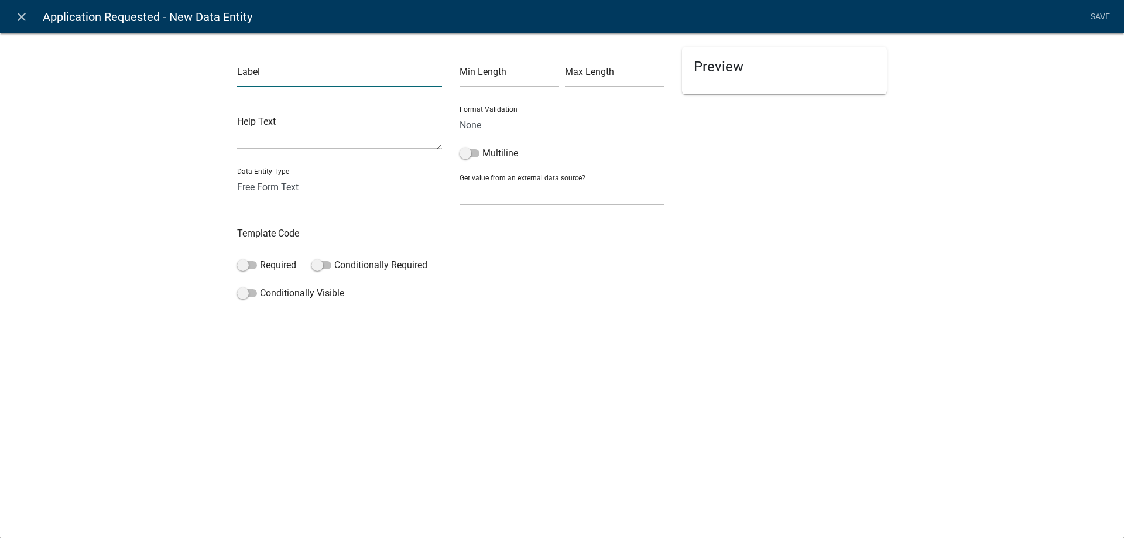
click at [289, 80] on input "text" at bounding box center [339, 75] width 205 height 24
type input "Cannabis Registration Request"
click at [237, 175] on select "Free Form Text Document Display Entity Value Fee Numeric Data Date Map Sketch D…" at bounding box center [339, 187] width 205 height 24
select select "list-data"
click option "List Data" at bounding box center [0, 0] width 0 height 0
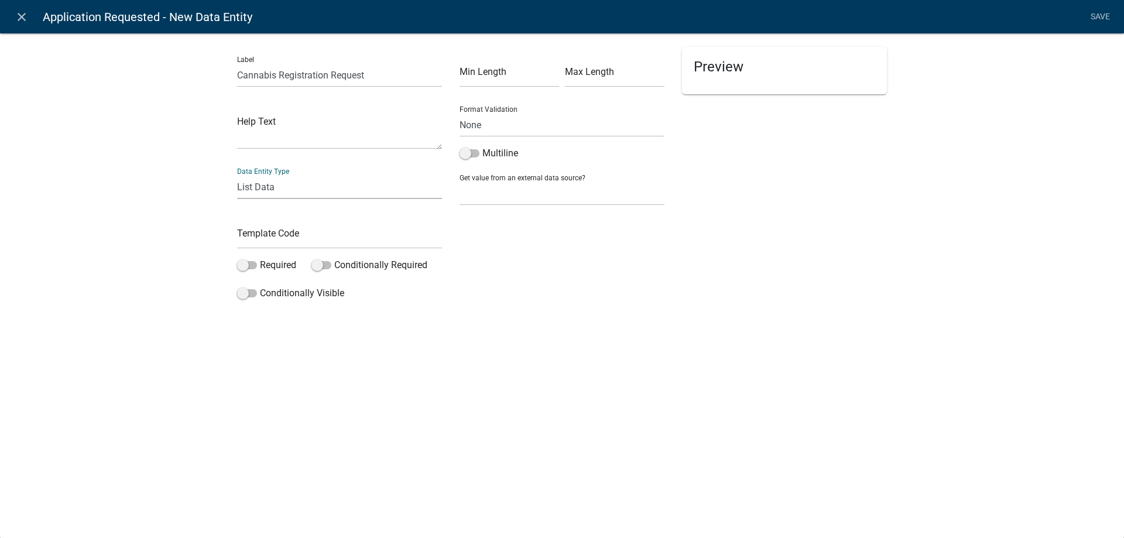
select select "list-data"
select select
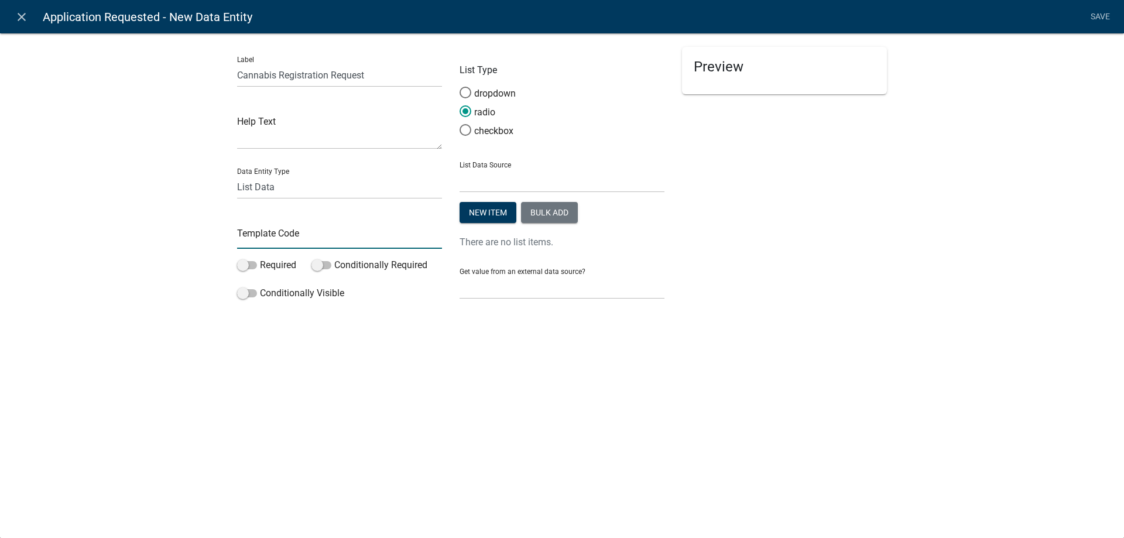
click at [286, 239] on input "text" at bounding box center [339, 237] width 205 height 24
type input "CRRequest"
click at [252, 268] on span at bounding box center [247, 265] width 20 height 8
click at [260, 258] on input "Required" at bounding box center [260, 258] width 0 height 0
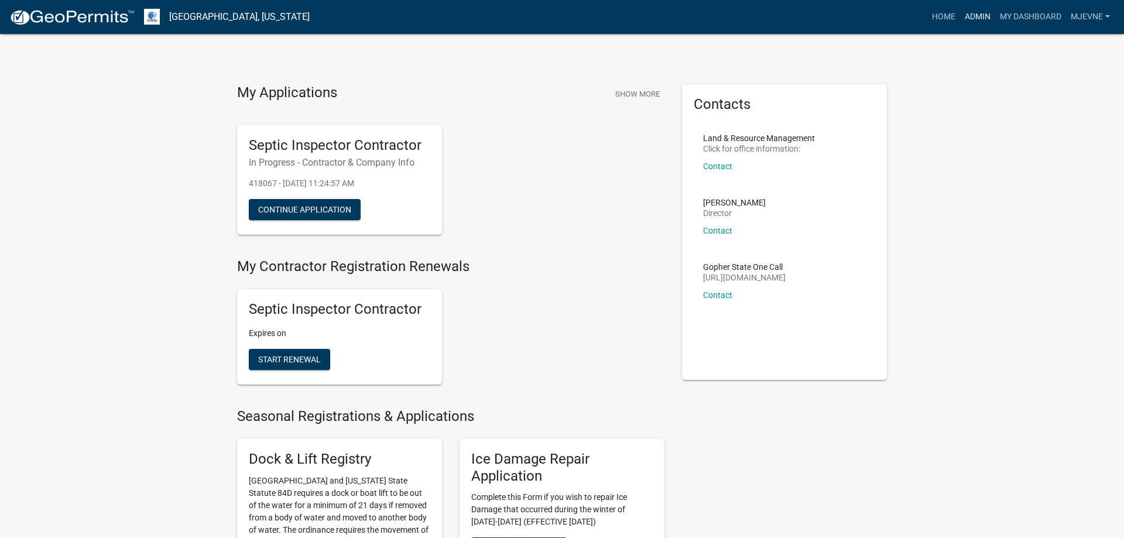
click at [973, 16] on link "Admin" at bounding box center [977, 17] width 35 height 22
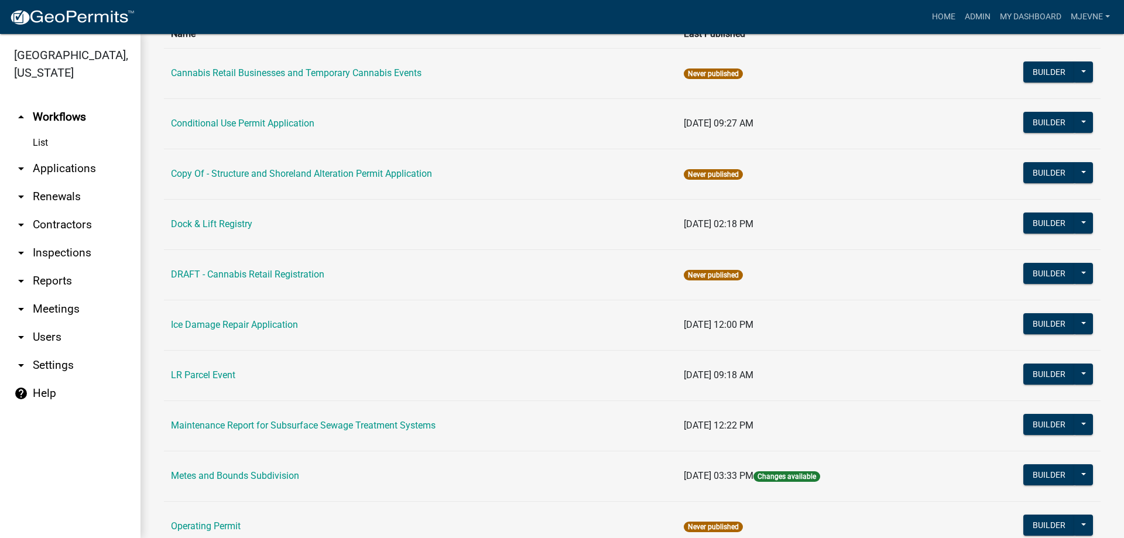
scroll to position [133, 0]
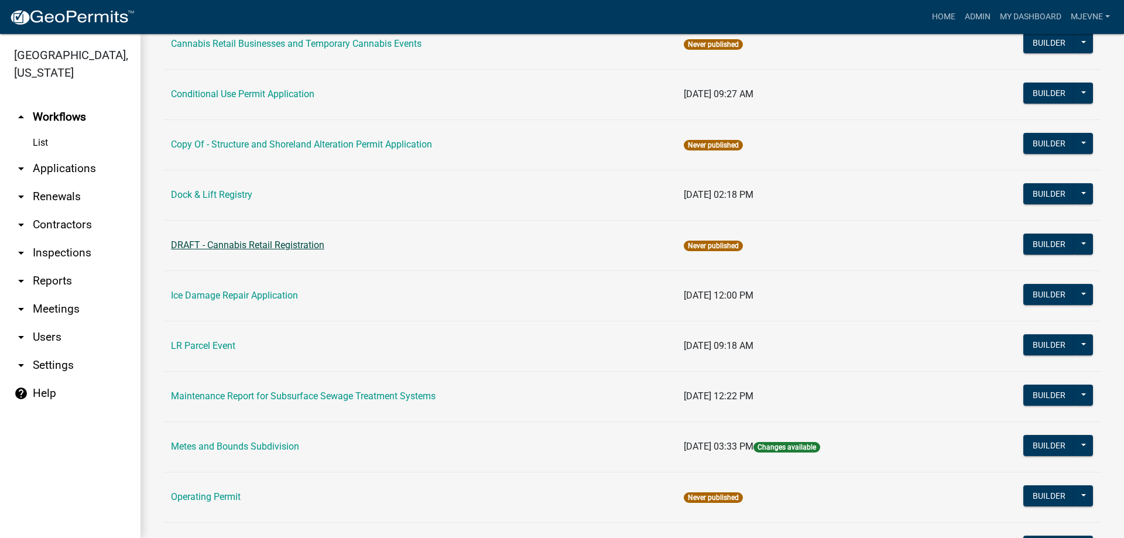
click at [262, 246] on link "DRAFT - Cannabis Retail Registration" at bounding box center [247, 244] width 153 height 11
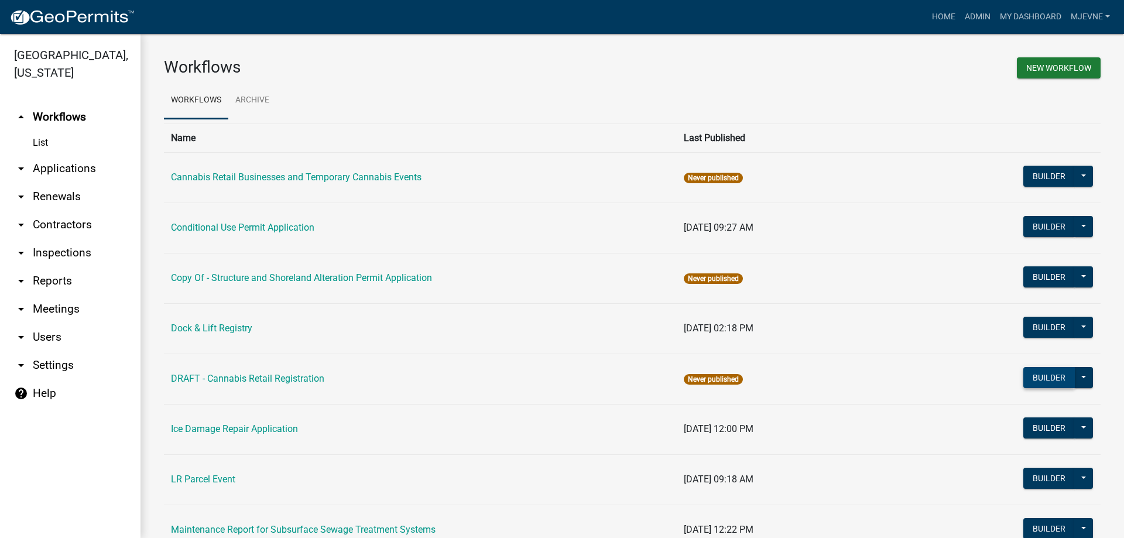
click at [1045, 379] on button "Builder" at bounding box center [1049, 377] width 52 height 21
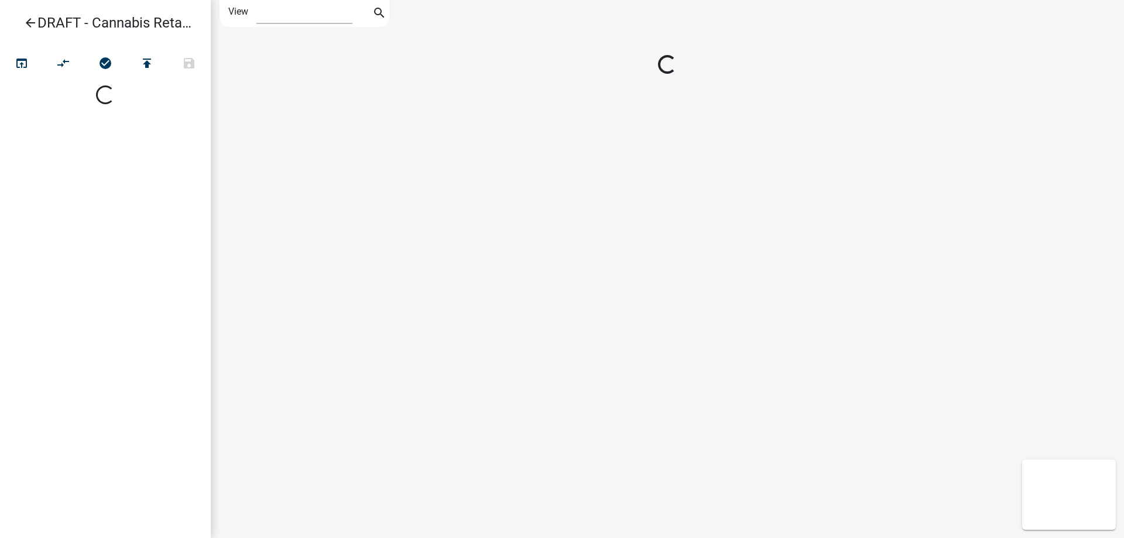
select select "1"
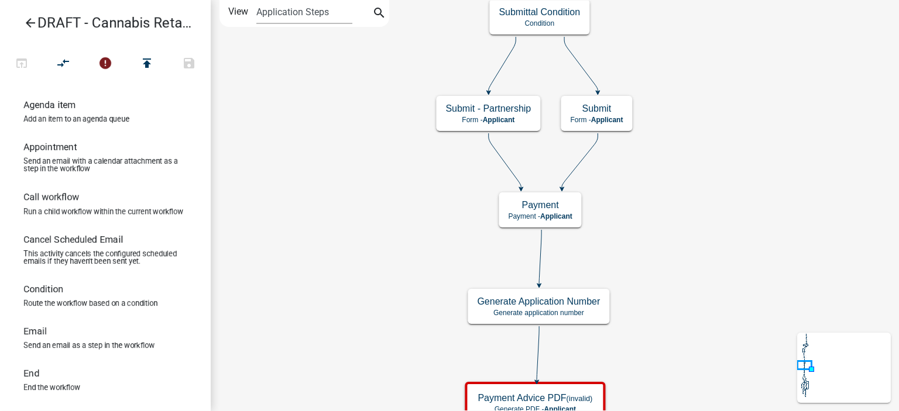
click at [367, 334] on div "Start Start - Applicant Applicant and Business Information Form - Applicant Req…" at bounding box center [555, 205] width 688 height 411
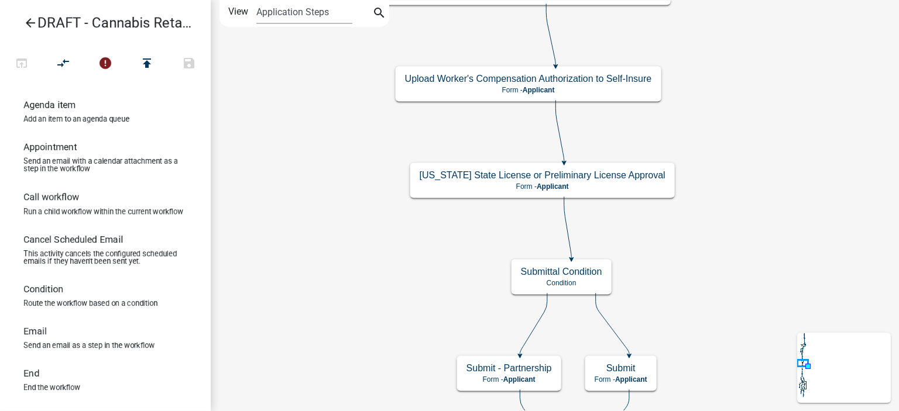
click at [383, 376] on div "Start Start - Applicant Applicant and Business Information Form - Applicant Req…" at bounding box center [555, 205] width 688 height 411
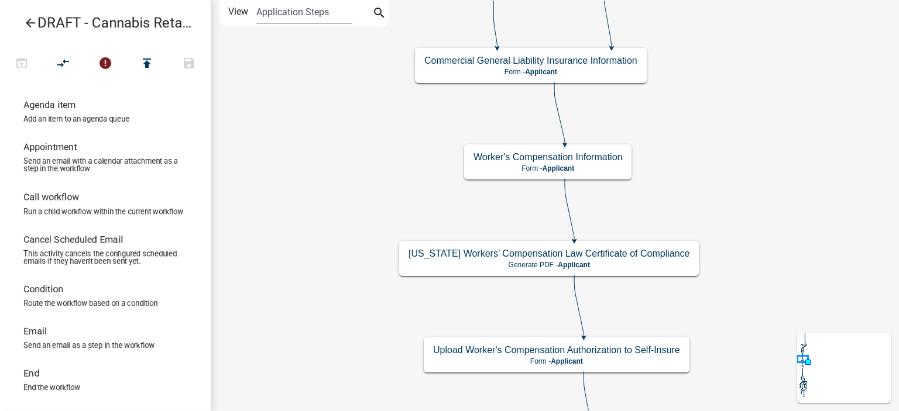
click at [349, 346] on div "Start Start - Applicant Applicant and Business Information Form - Applicant Req…" at bounding box center [555, 205] width 688 height 411
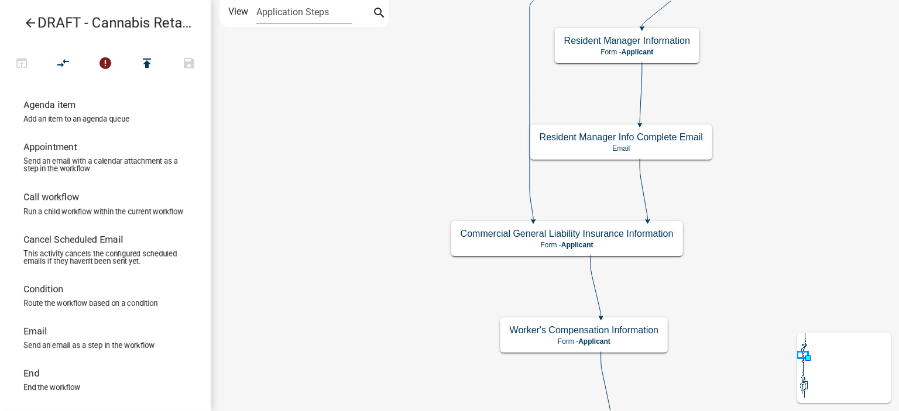
click at [366, 294] on div "Start Start - Applicant Applicant and Business Information Form - Applicant Req…" at bounding box center [555, 205] width 688 height 411
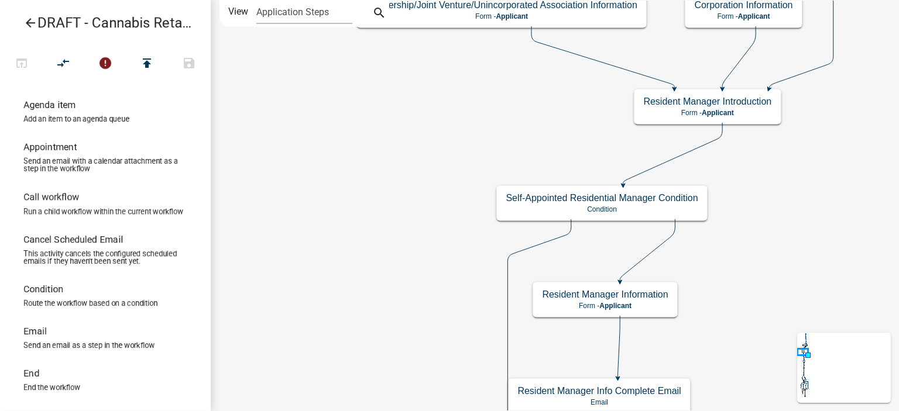
click at [359, 327] on div "Start Start - Applicant Applicant and Business Information Form - Applicant Req…" at bounding box center [555, 205] width 688 height 411
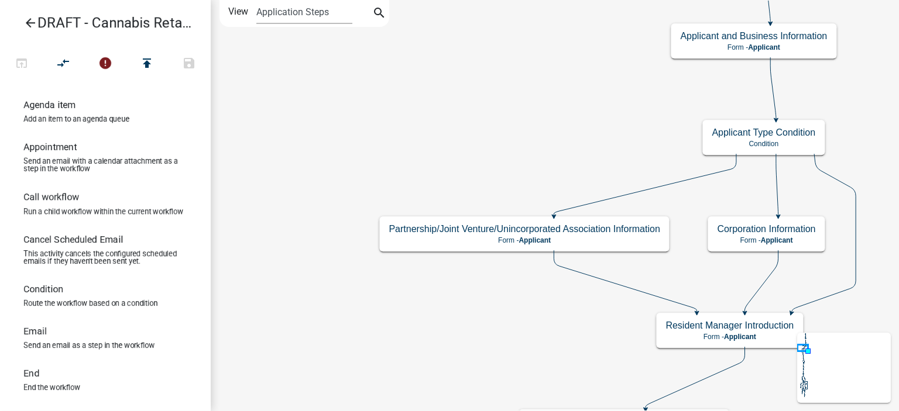
click at [396, 338] on div "Start Start - Applicant Applicant and Business Information Form - Applicant Req…" at bounding box center [555, 205] width 688 height 411
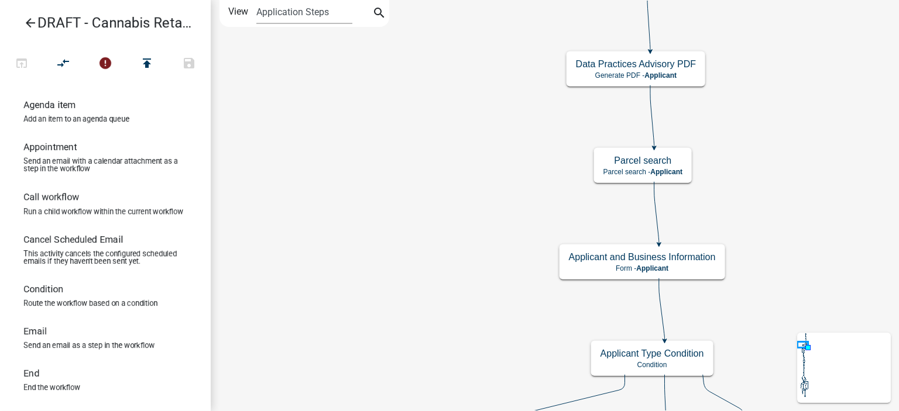
click at [366, 308] on div "Start Start - Applicant Applicant and Business Information Form - Applicant Req…" at bounding box center [555, 205] width 688 height 411
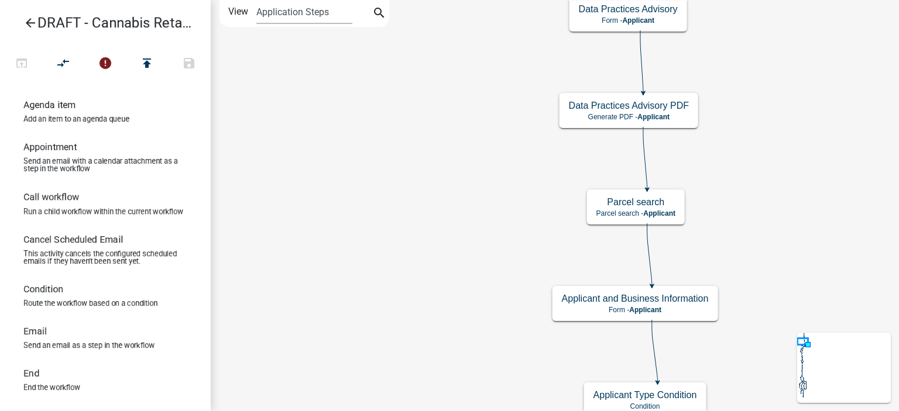
click at [435, 318] on div "Start Start - Applicant Applicant and Business Information Form - Applicant Req…" at bounding box center [555, 205] width 688 height 411
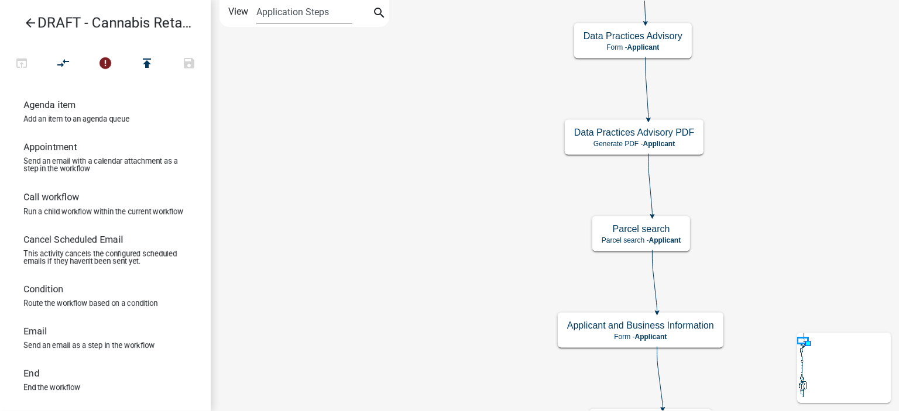
click at [420, 199] on div "Start Start - Applicant Applicant and Business Information Form - Applicant Req…" at bounding box center [555, 205] width 688 height 411
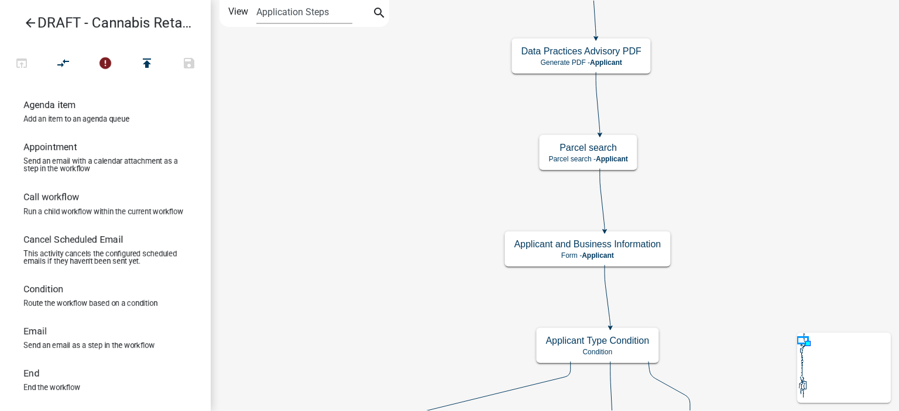
click at [444, 173] on div "Start Start - Applicant Applicant and Business Information Form - Applicant Req…" at bounding box center [555, 205] width 688 height 411
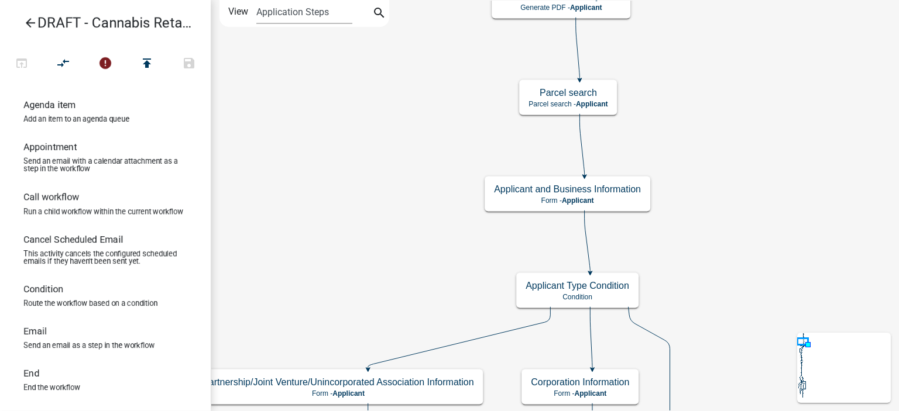
click at [753, 211] on div "Start Start - Applicant Applicant and Business Information Form - Applicant Req…" at bounding box center [555, 205] width 688 height 411
click at [617, 199] on g "Applicant and Business Information Form - Applicant" at bounding box center [568, 194] width 166 height 34
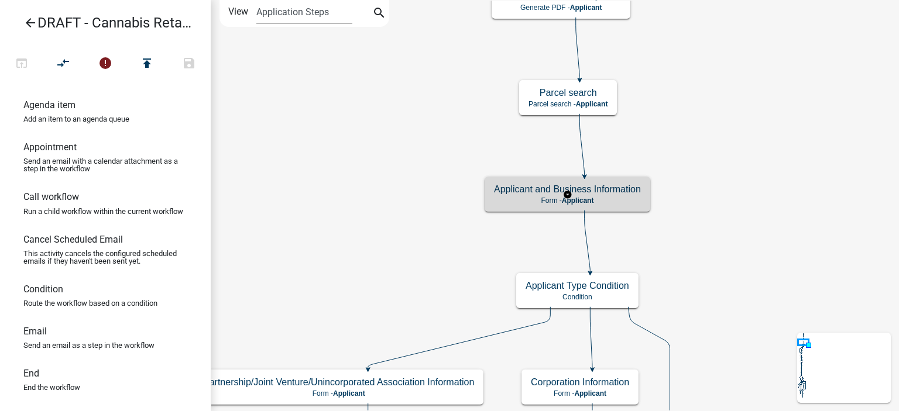
click at [617, 199] on p "Form - Applicant" at bounding box center [567, 201] width 147 height 8
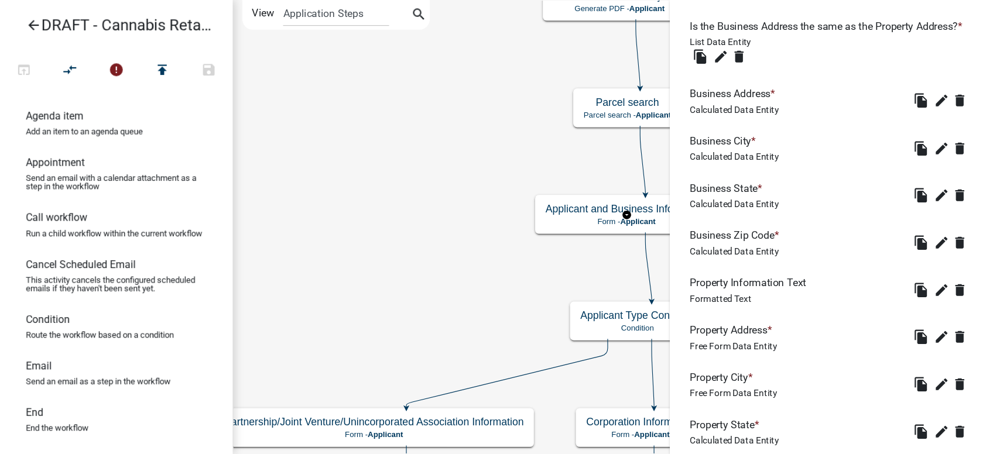
scroll to position [1755, 0]
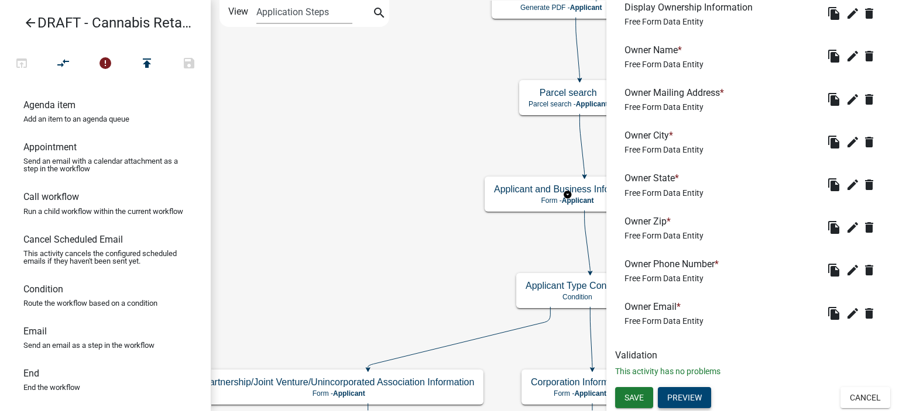
click at [685, 398] on button "Preview" at bounding box center [684, 397] width 53 height 21
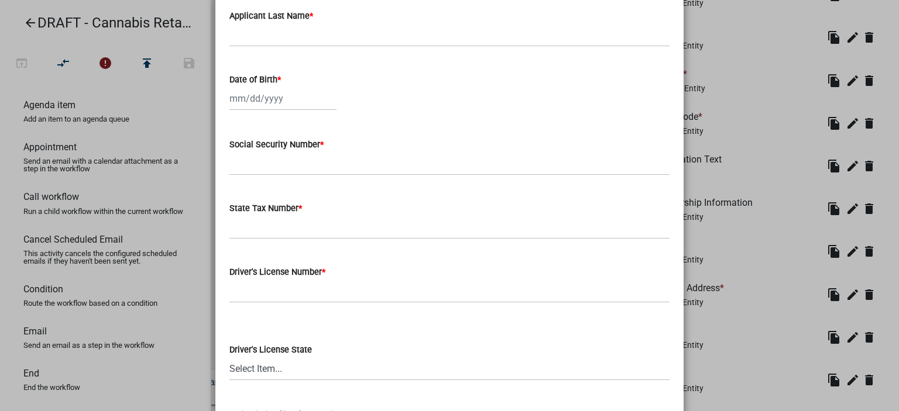
scroll to position [0, 0]
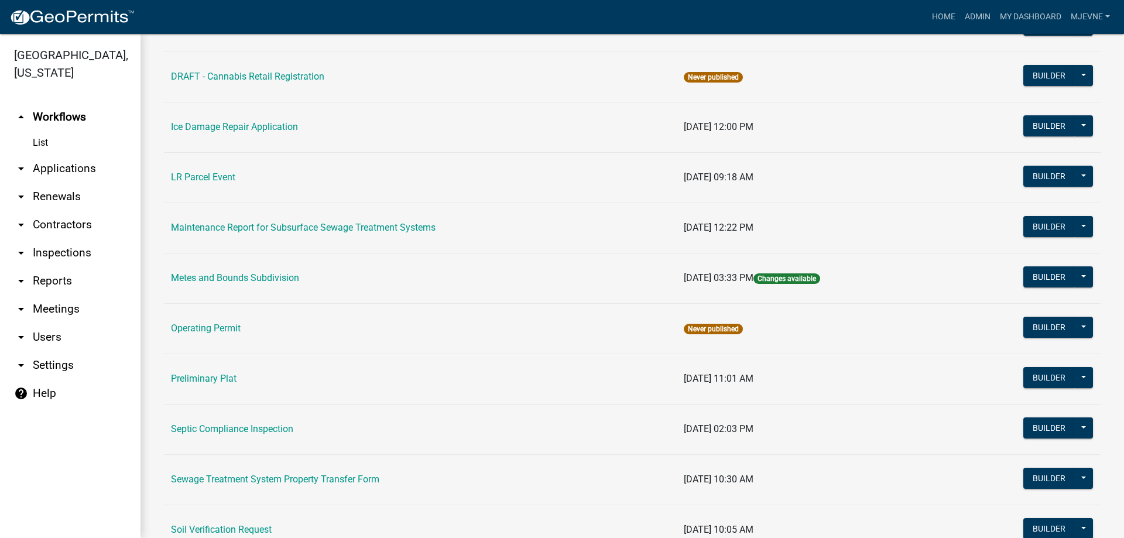
scroll to position [400, 0]
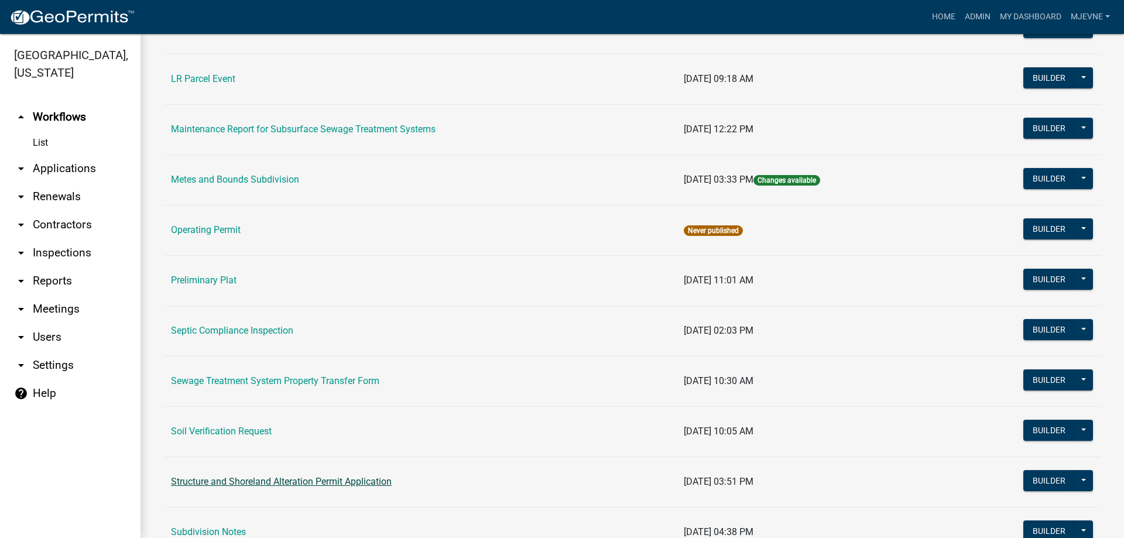
click at [258, 483] on link "Structure and Shoreland Alteration Permit Application" at bounding box center [281, 481] width 221 height 11
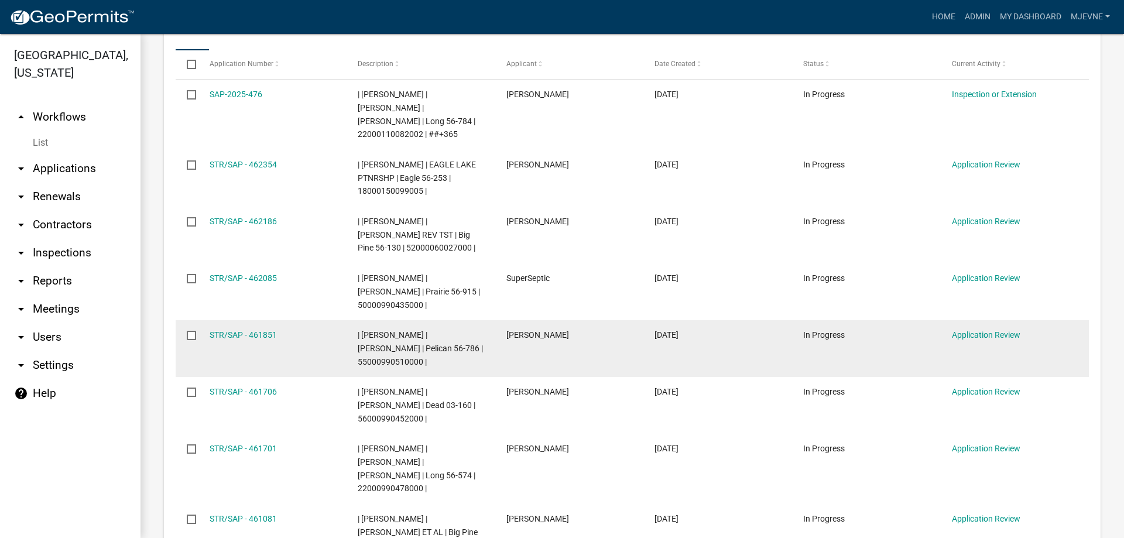
select select "3: 100"
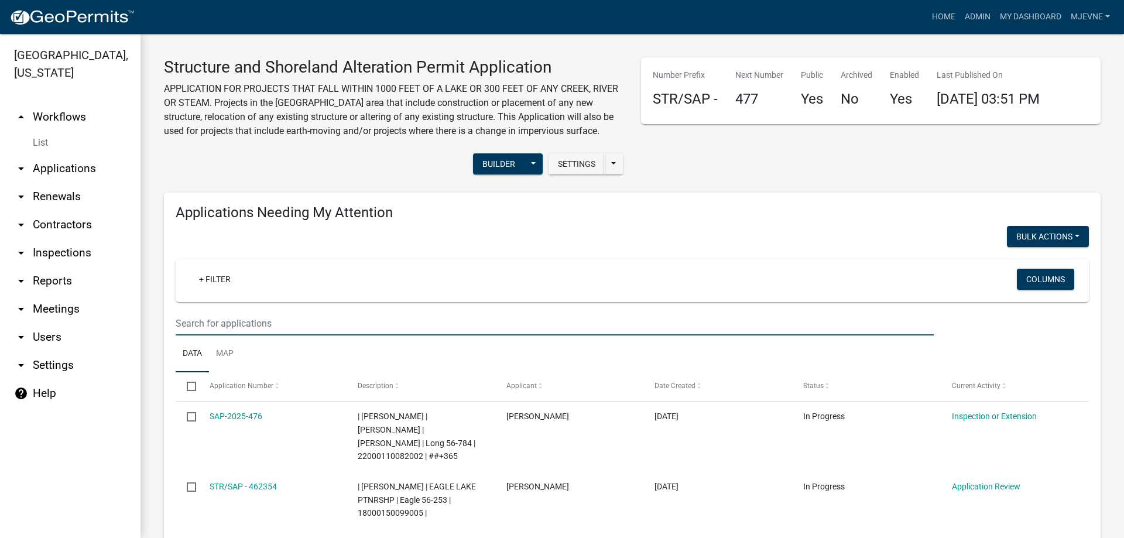
click at [235, 322] on input "text" at bounding box center [555, 323] width 758 height 24
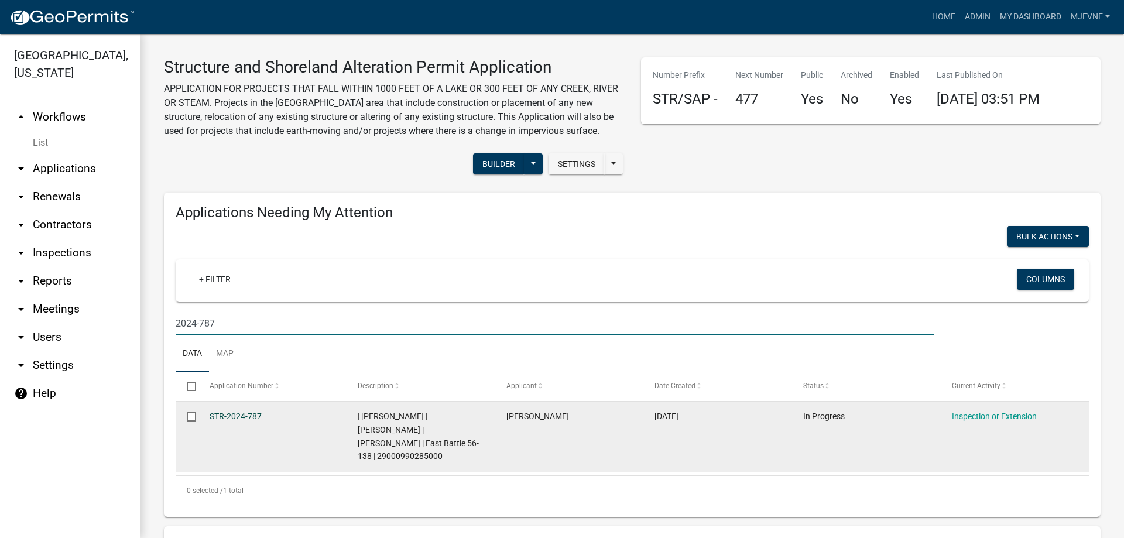
type input "2024-787"
click at [234, 415] on link "STR-2024-787" at bounding box center [236, 415] width 52 height 9
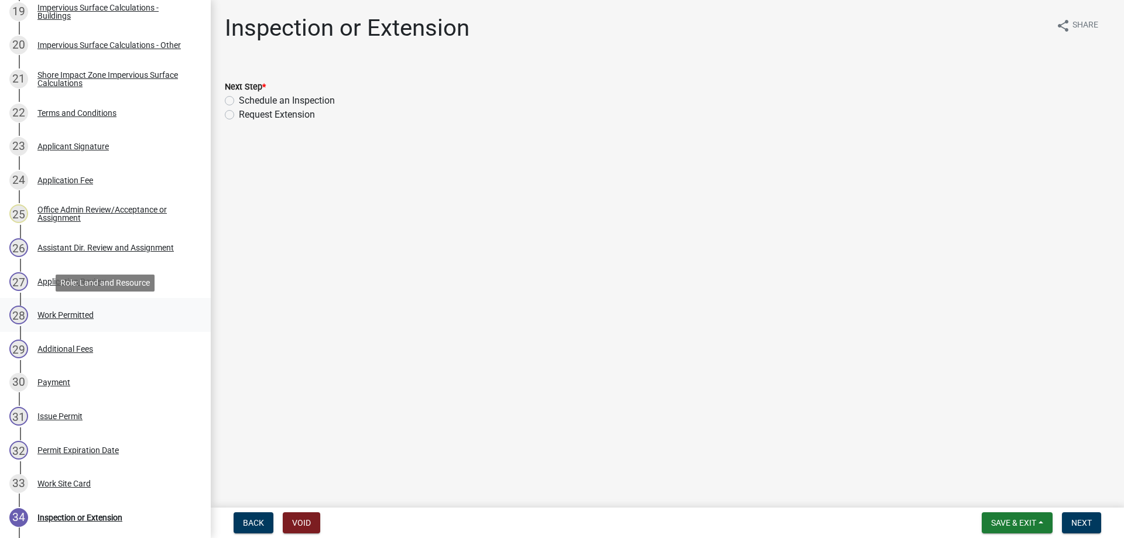
scroll to position [895, 0]
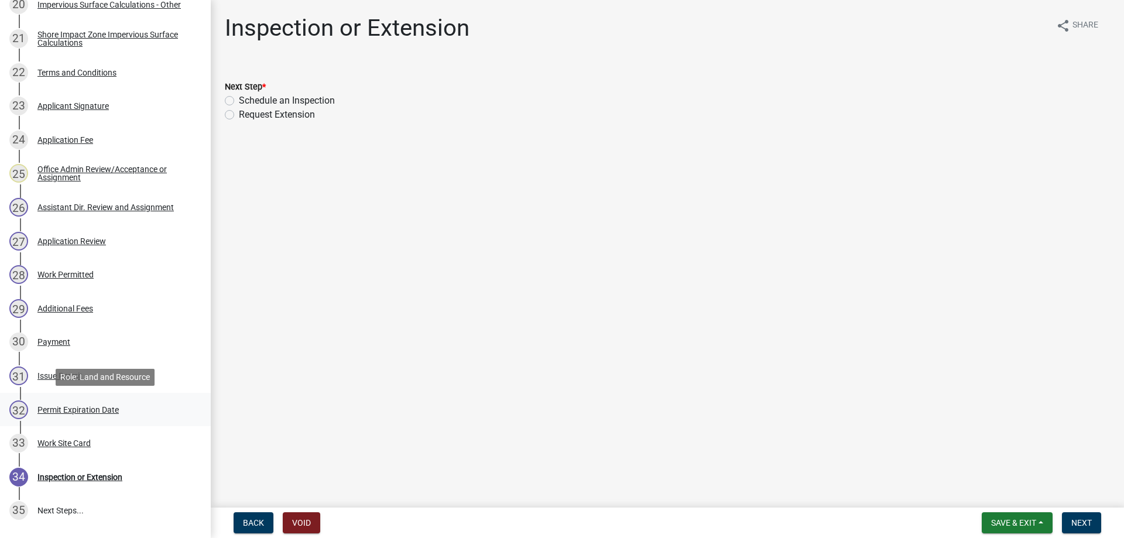
click at [81, 407] on div "Permit Expiration Date" at bounding box center [77, 410] width 81 height 8
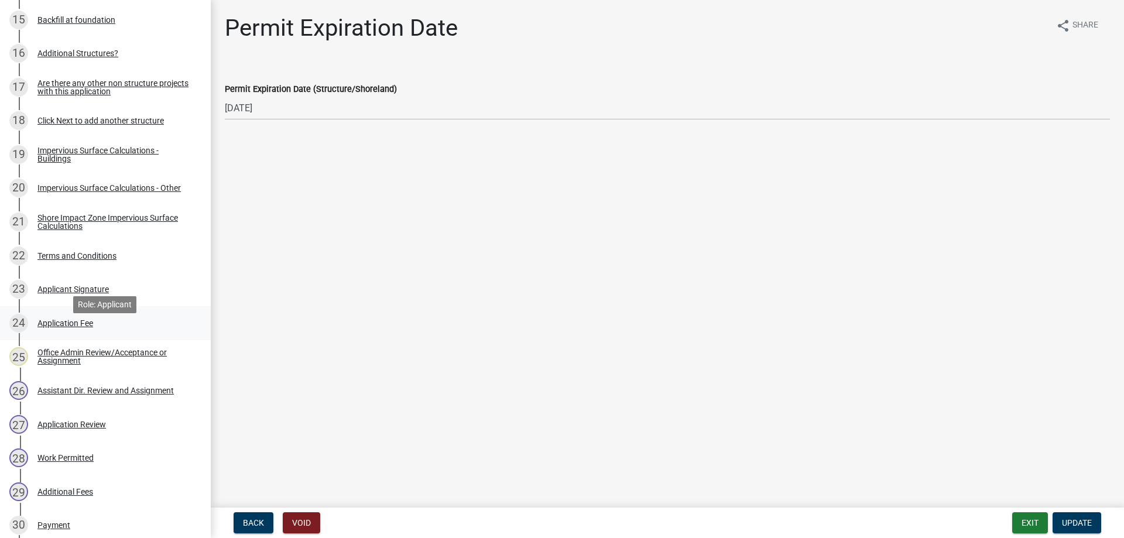
scroll to position [695, 0]
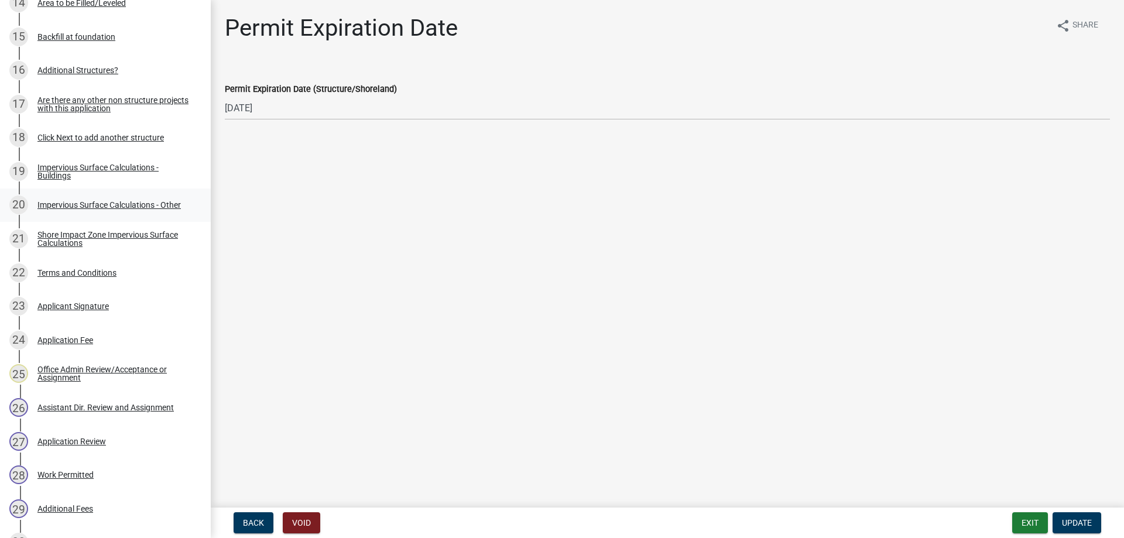
click at [119, 207] on div "Impervious Surface Calculations - Other" at bounding box center [108, 205] width 143 height 8
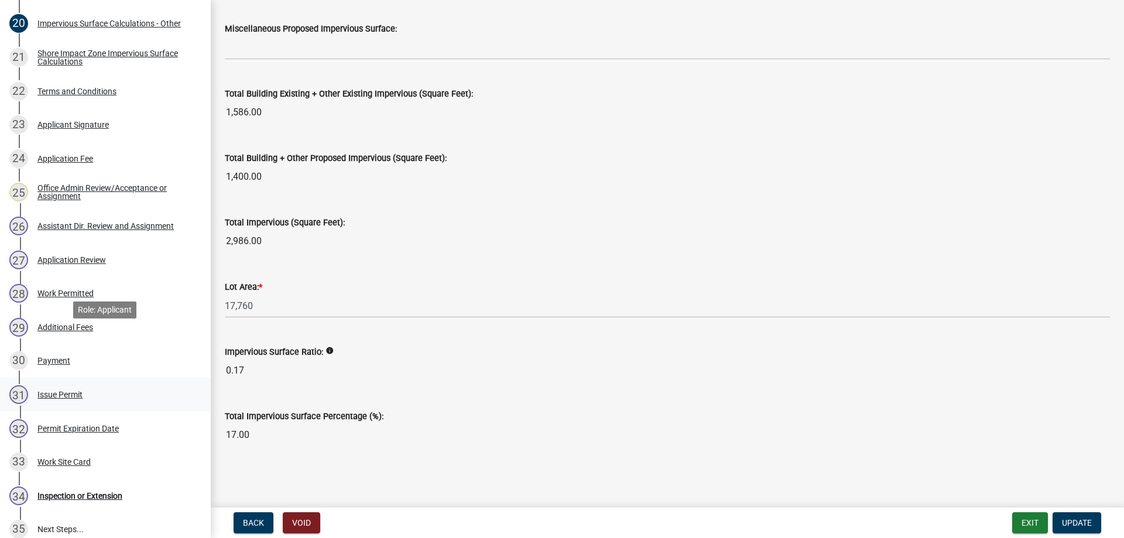
scroll to position [895, 0]
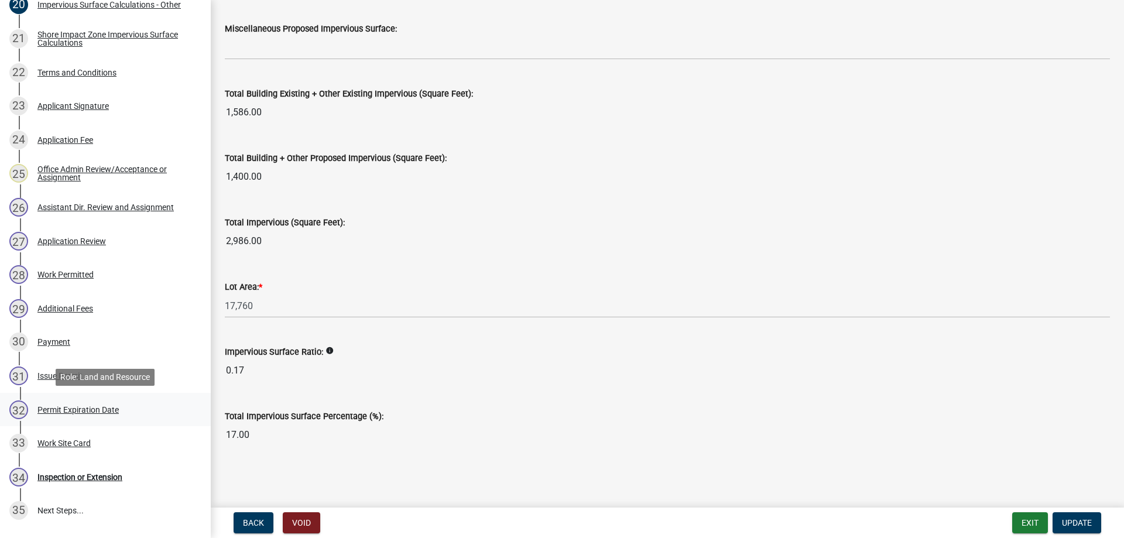
click at [79, 410] on div "Permit Expiration Date" at bounding box center [77, 410] width 81 height 8
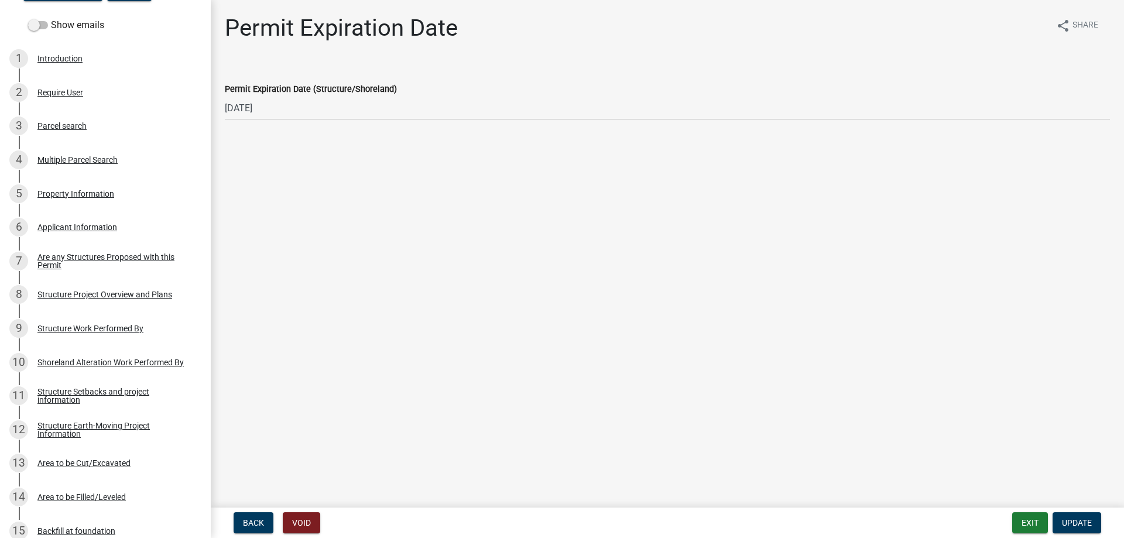
scroll to position [282, 0]
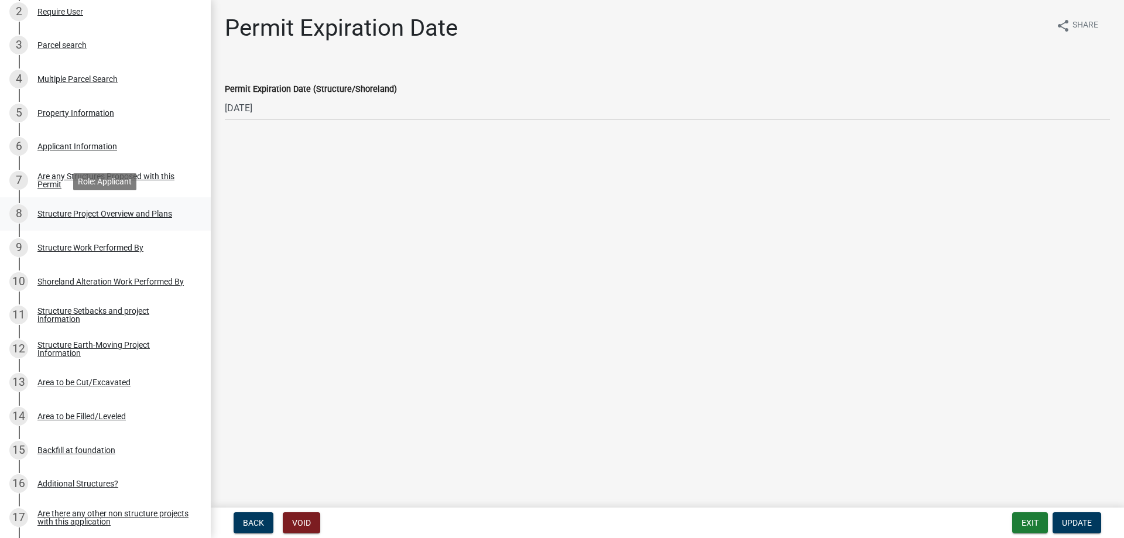
click at [116, 214] on div "Structure Project Overview and Plans" at bounding box center [104, 214] width 135 height 8
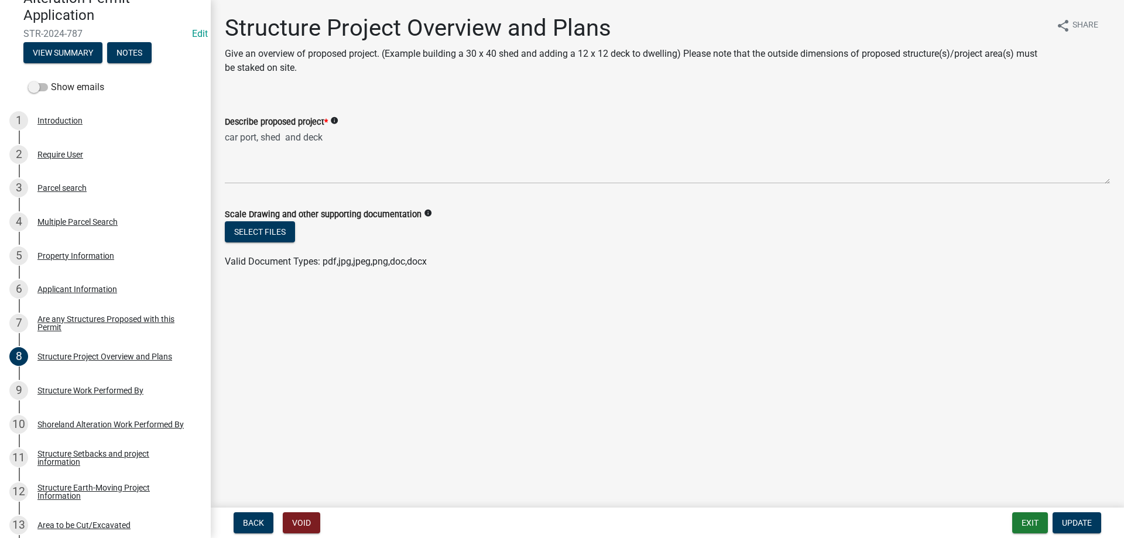
scroll to position [42, 0]
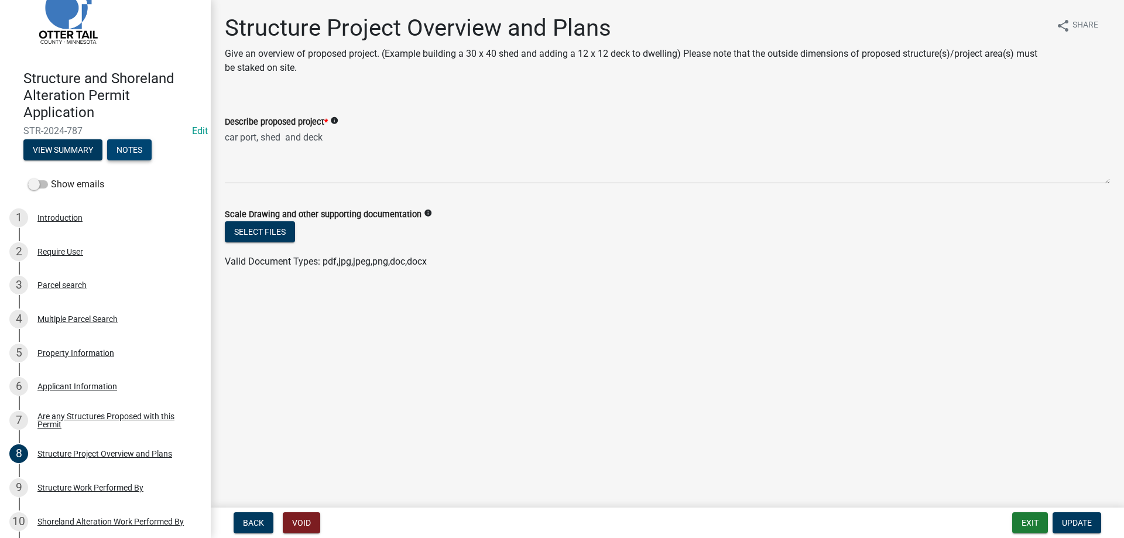
click at [136, 151] on button "Notes" at bounding box center [129, 149] width 44 height 21
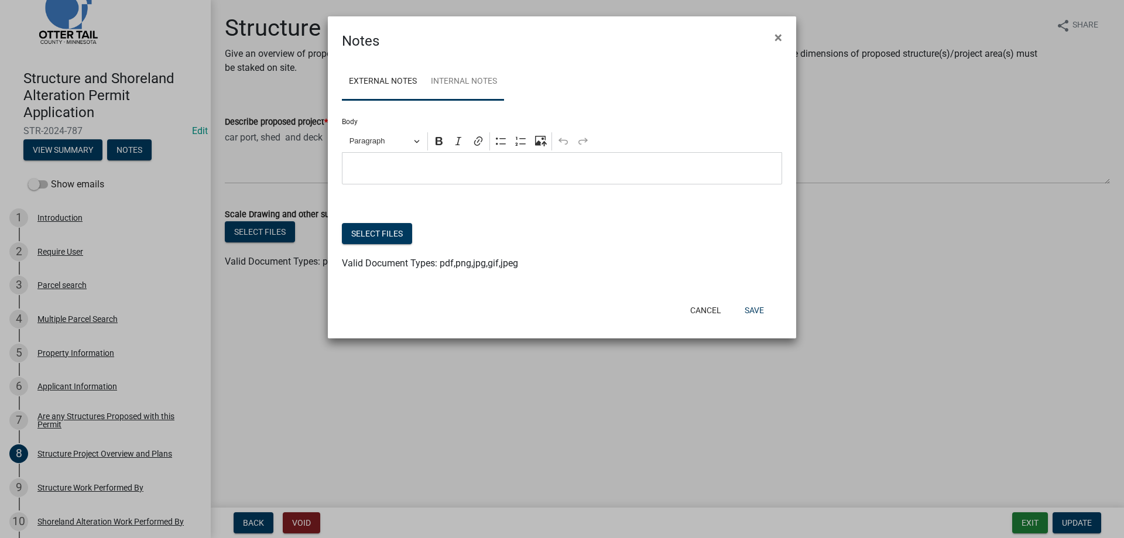
click at [464, 88] on link "Internal Notes" at bounding box center [464, 81] width 80 height 37
click at [708, 313] on button "Cancel" at bounding box center [706, 310] width 50 height 21
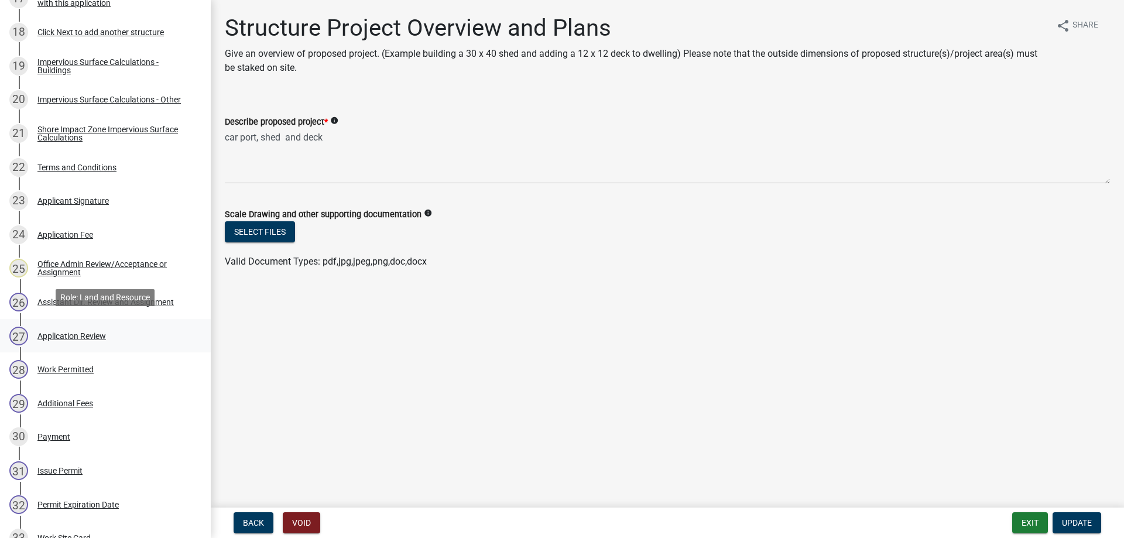
scroll to position [818, 0]
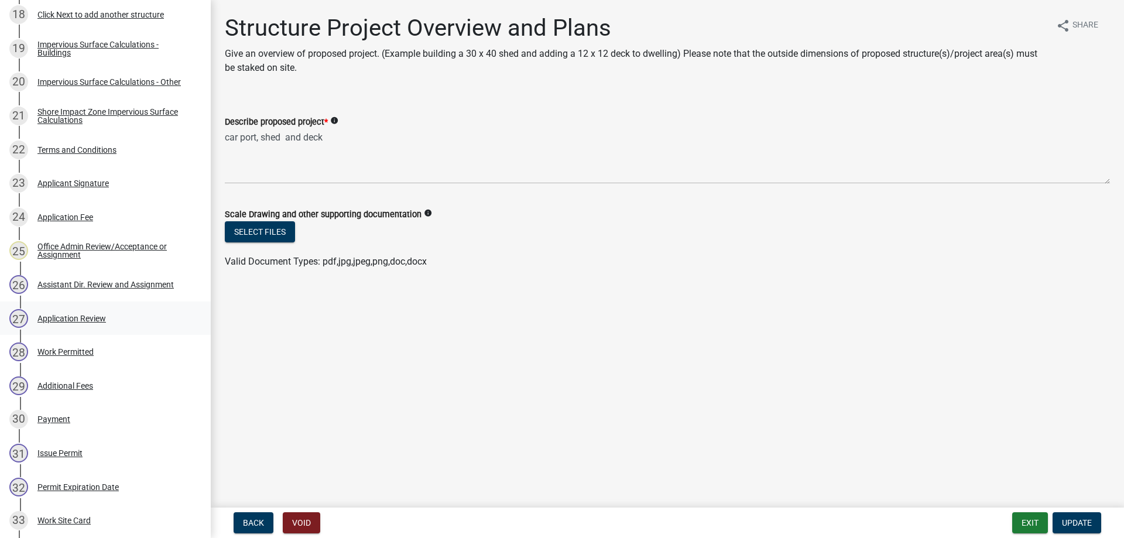
click at [94, 318] on div "Application Review" at bounding box center [71, 318] width 68 height 8
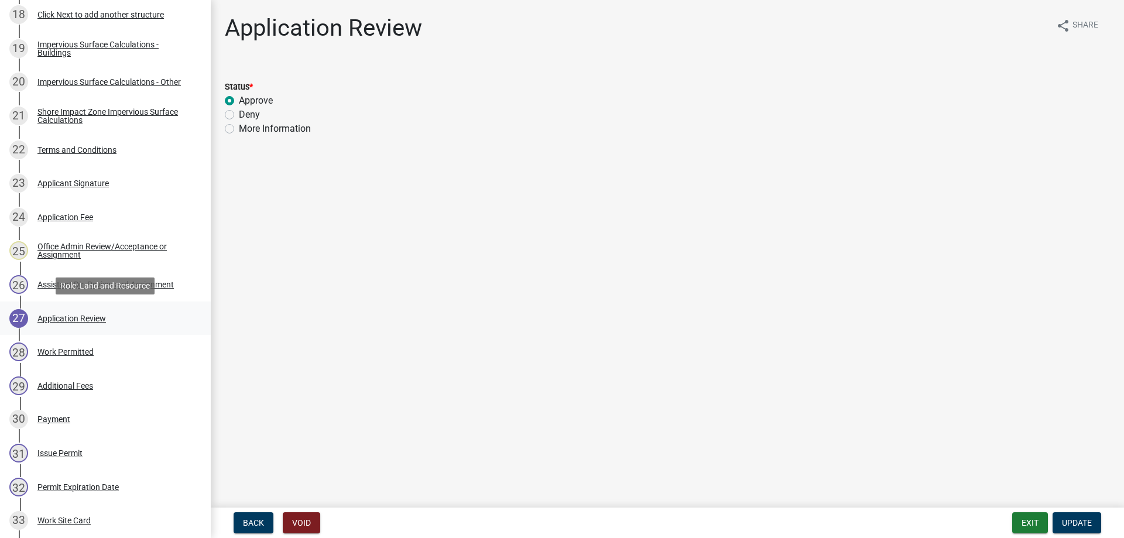
click at [84, 320] on div "Application Review" at bounding box center [71, 318] width 68 height 8
click at [88, 318] on div "Application Review" at bounding box center [71, 318] width 68 height 8
click at [80, 354] on div "Work Permitted" at bounding box center [65, 352] width 56 height 8
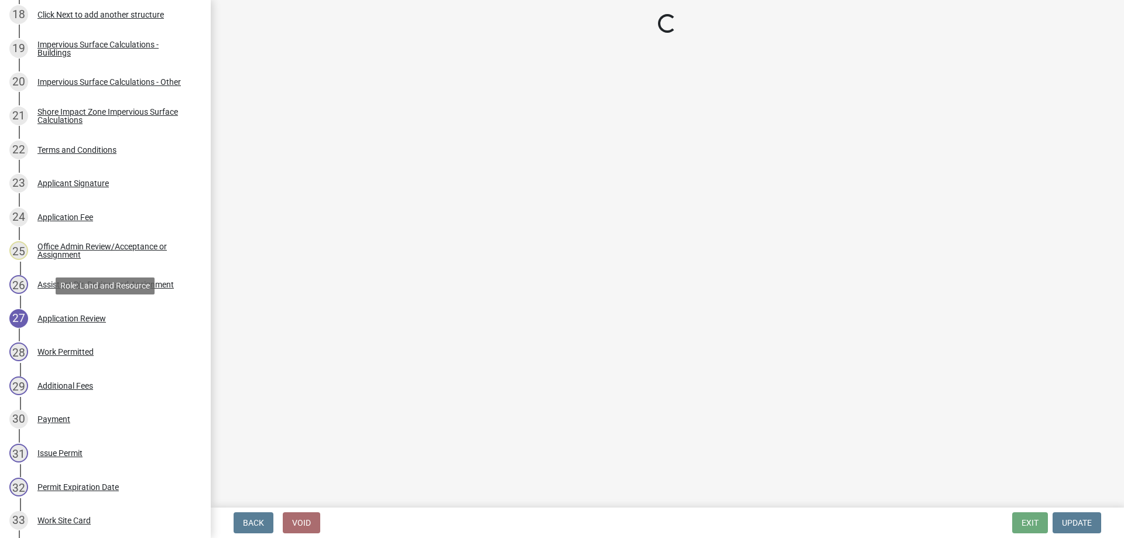
select select "ab2e7446-72a0-49c6-a36a-5181bad2fe68"
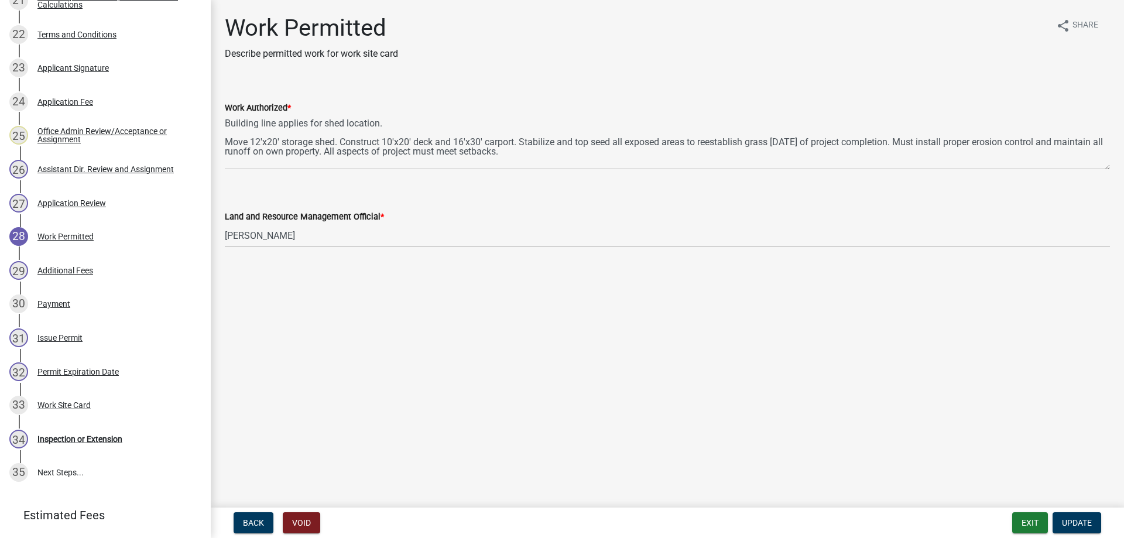
scroll to position [933, 0]
click at [61, 438] on div "Inspection or Extension" at bounding box center [79, 439] width 85 height 8
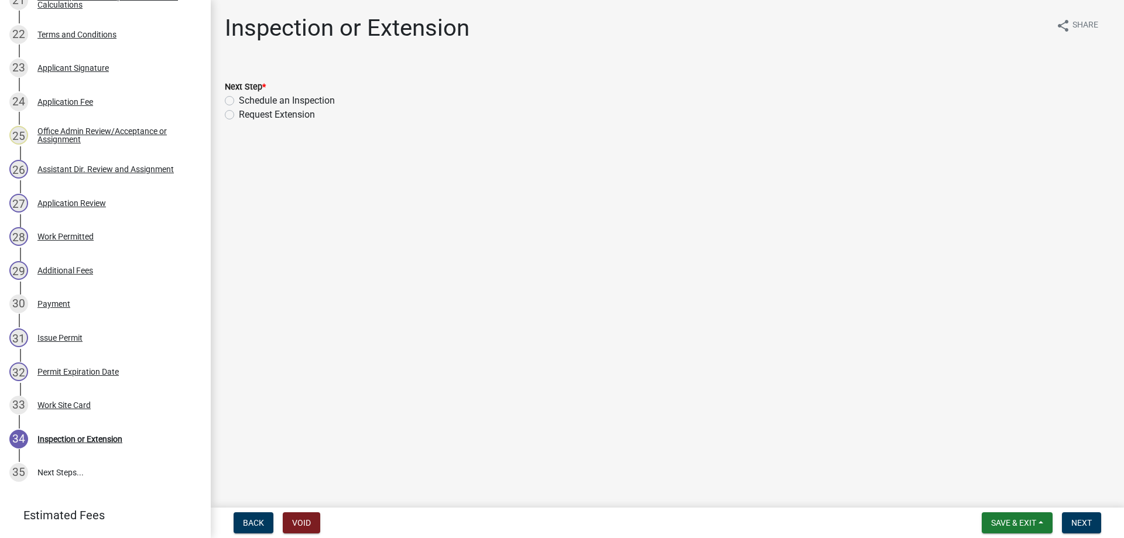
click at [239, 102] on label "Schedule an Inspection" at bounding box center [287, 101] width 96 height 14
click at [239, 101] on input "Schedule an Inspection" at bounding box center [243, 98] width 8 height 8
radio input "true"
click at [1080, 524] on span "Next" at bounding box center [1081, 522] width 20 height 9
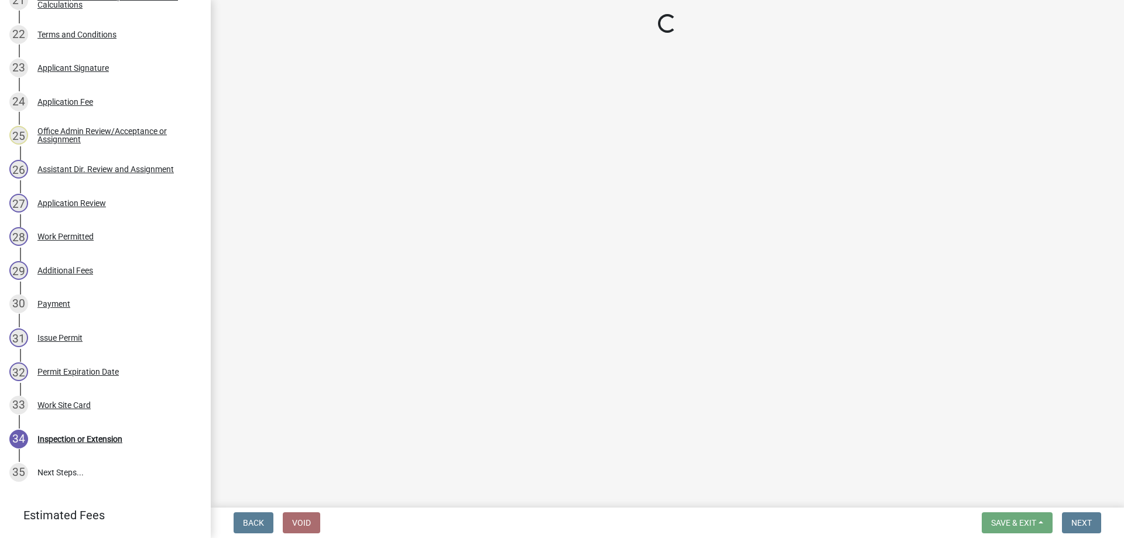
scroll to position [1001, 0]
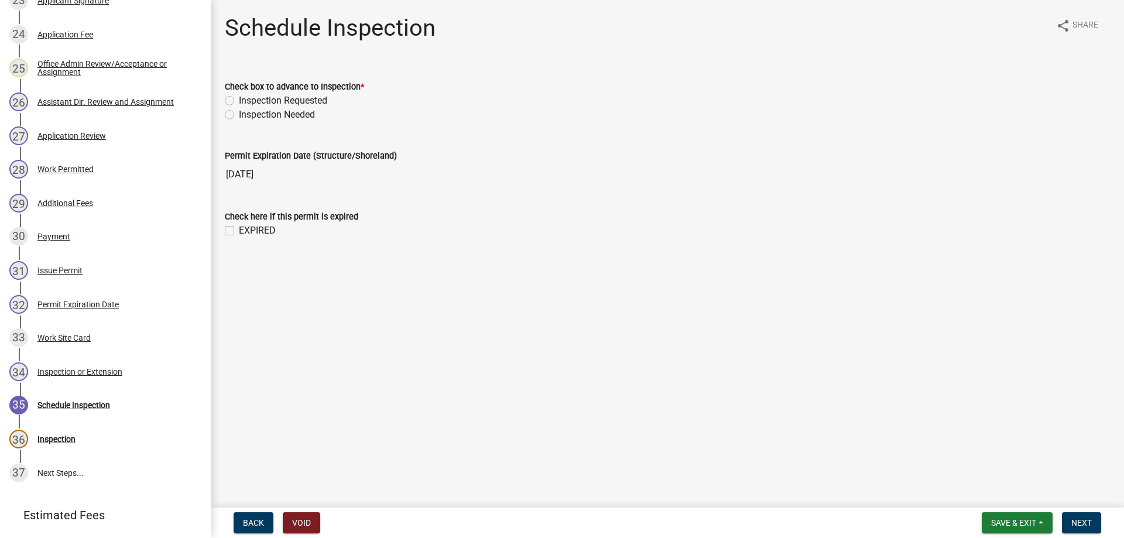
click at [239, 98] on label "Inspection Requested" at bounding box center [283, 101] width 88 height 14
click at [239, 98] on input "Inspection Requested" at bounding box center [243, 98] width 8 height 8
radio input "true"
click at [1081, 523] on span "Next" at bounding box center [1081, 522] width 20 height 9
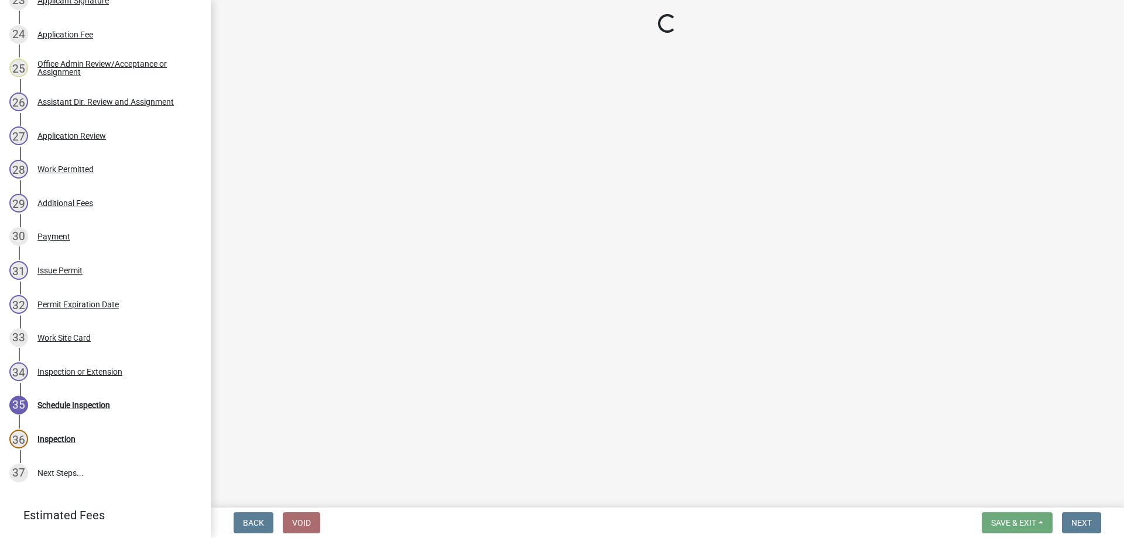
select select "710d5f49-2663-4e73-9718-d0c4e189f5ed"
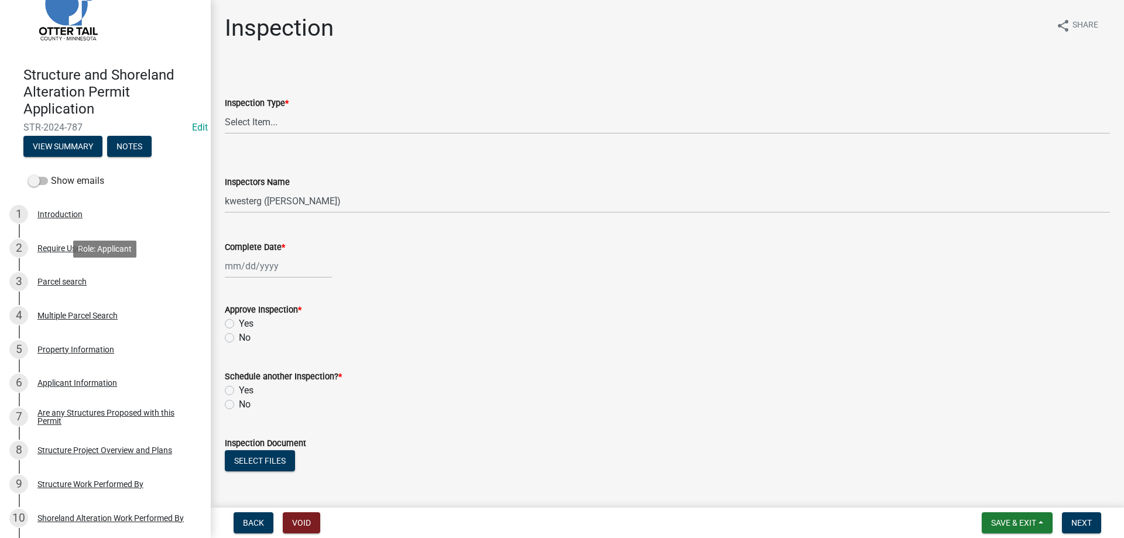
scroll to position [0, 0]
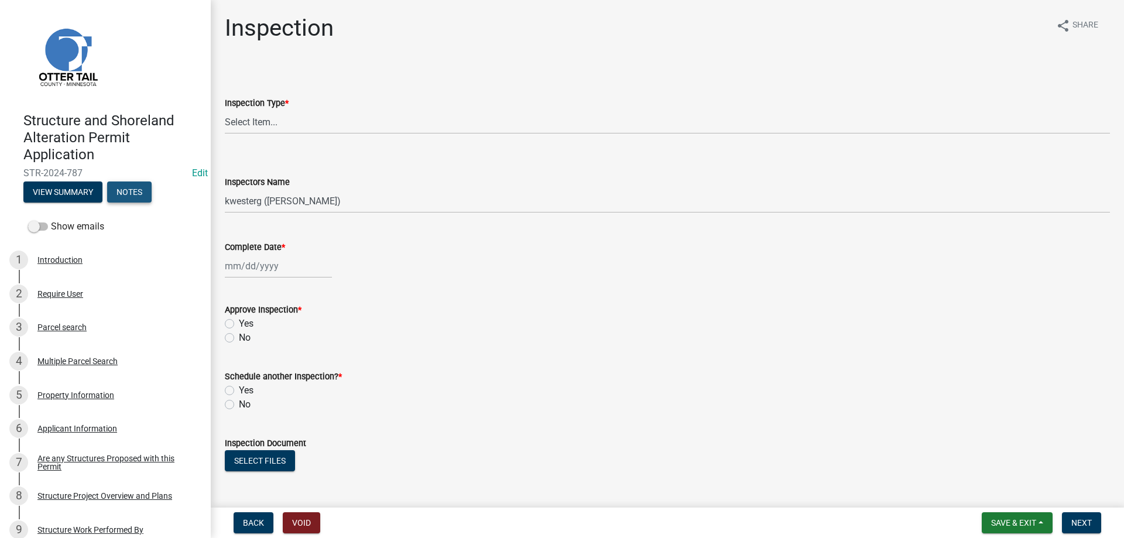
click at [125, 190] on button "Notes" at bounding box center [129, 191] width 44 height 21
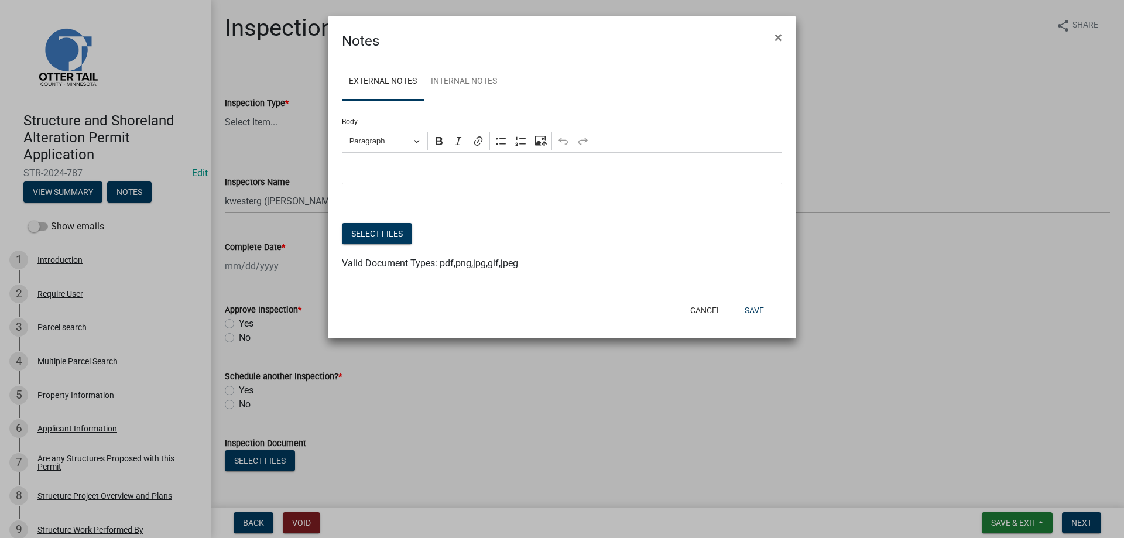
click at [372, 173] on p "Editor editing area: main. Press Alt+0 for help." at bounding box center [562, 169] width 428 height 14
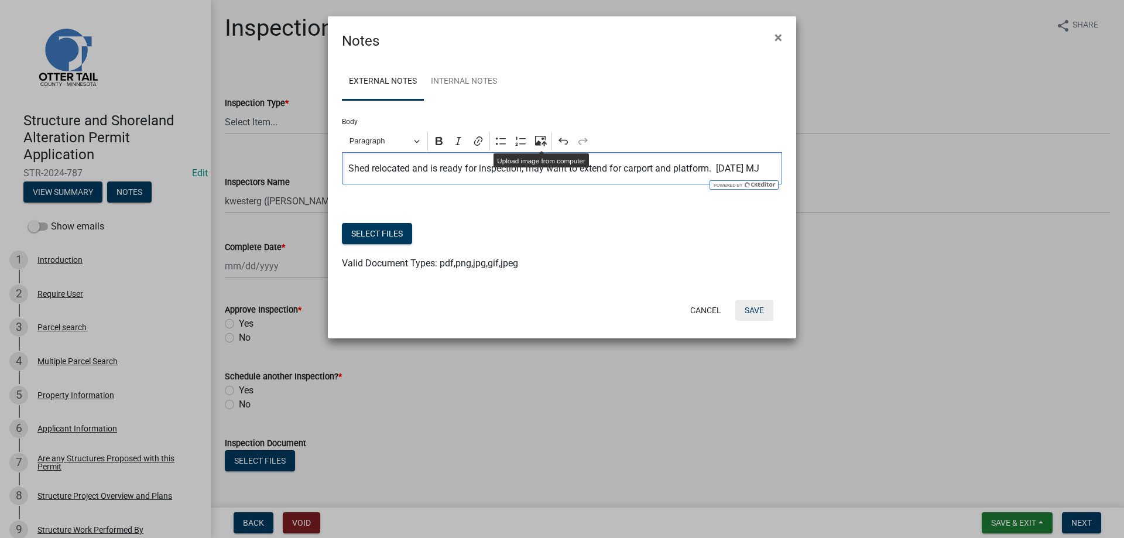
click at [753, 311] on button "Save" at bounding box center [754, 310] width 38 height 21
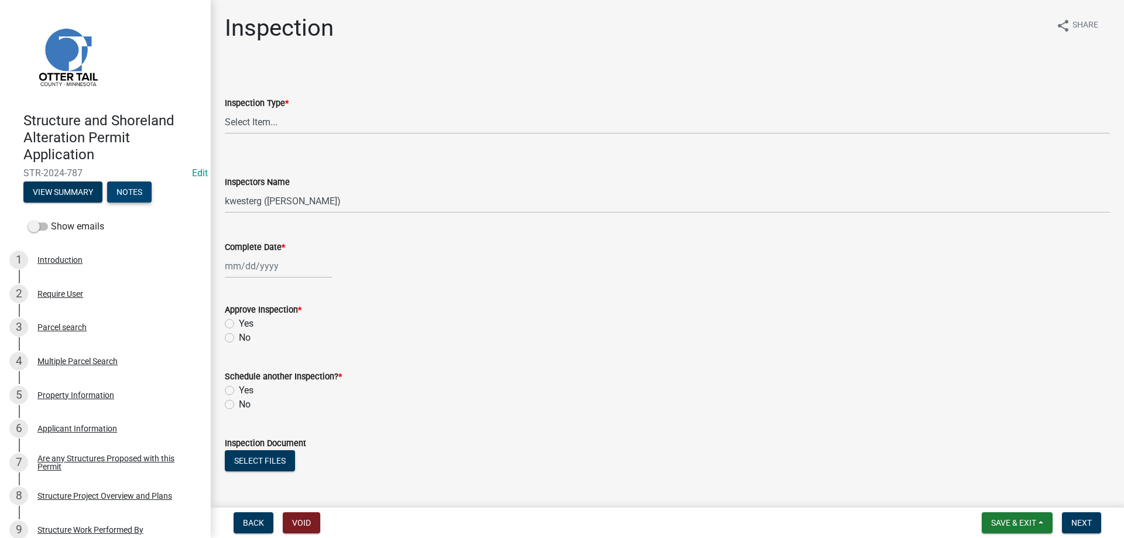
scroll to position [132, 0]
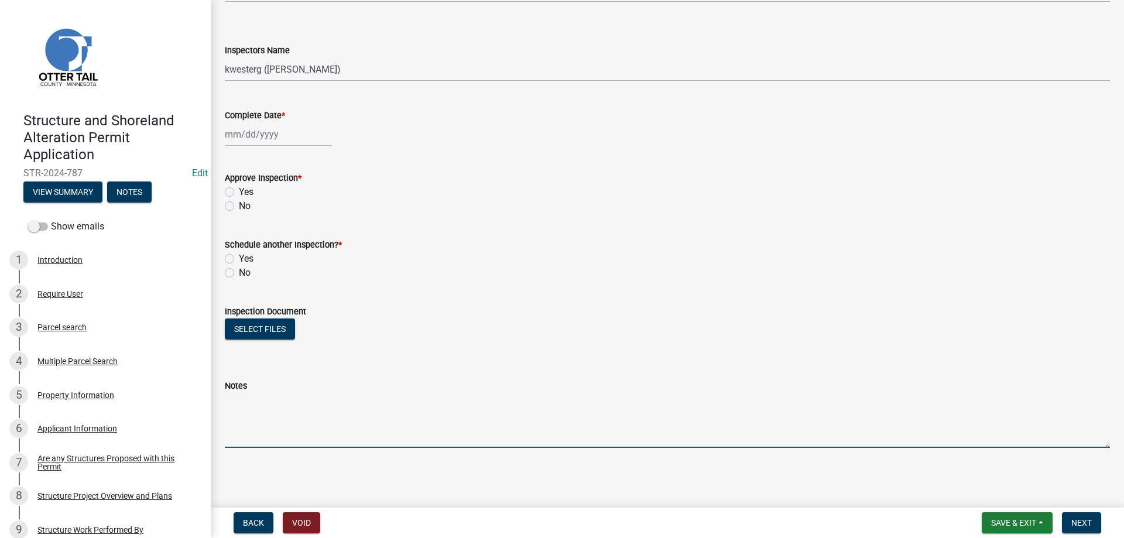
click at [243, 407] on textarea "Notes" at bounding box center [667, 420] width 885 height 55
click at [225, 399] on textarea "Shed is ready - may want to extend for carport and platform 8/12/25 MJ" at bounding box center [667, 420] width 885 height 55
type textarea "*Shed is ready - may want to extend for carport and platform 8/12/25 MJ"
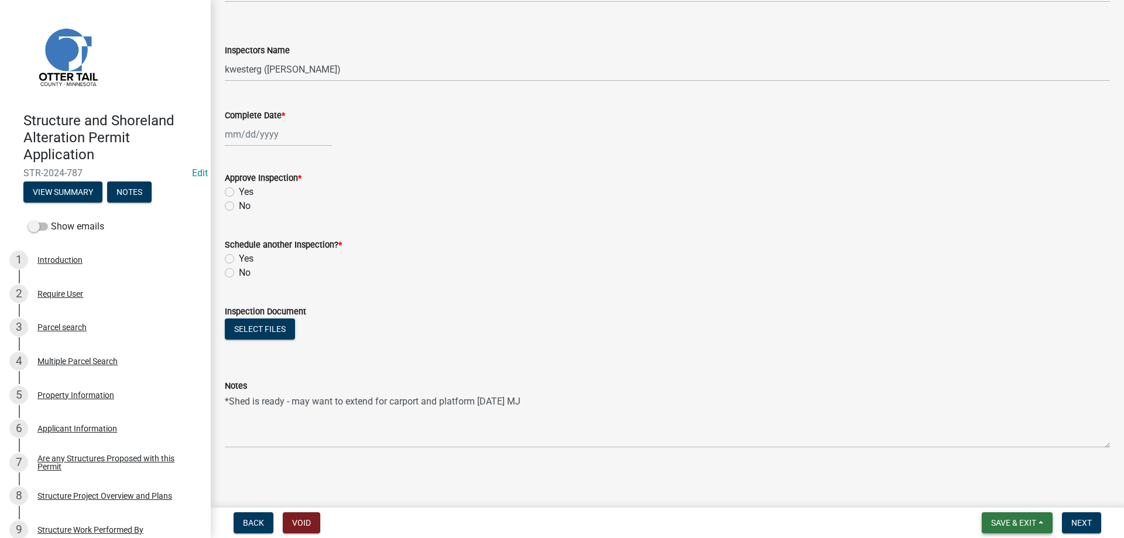
click at [1004, 522] on span "Save & Exit" at bounding box center [1013, 522] width 45 height 9
click at [988, 465] on button "Save" at bounding box center [1006, 464] width 94 height 28
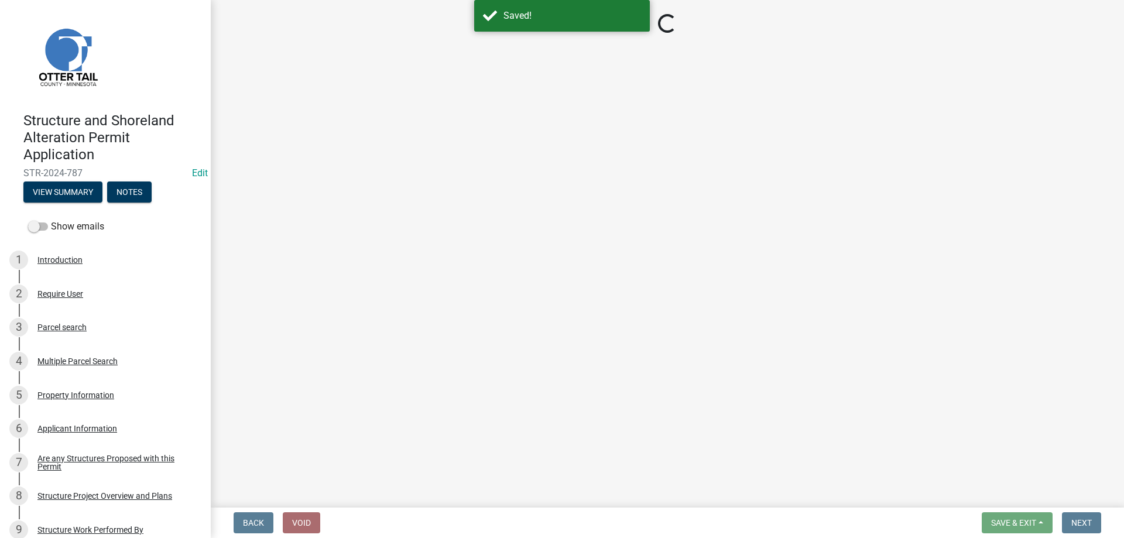
select select "710d5f49-2663-4e73-9718-d0c4e189f5ed"
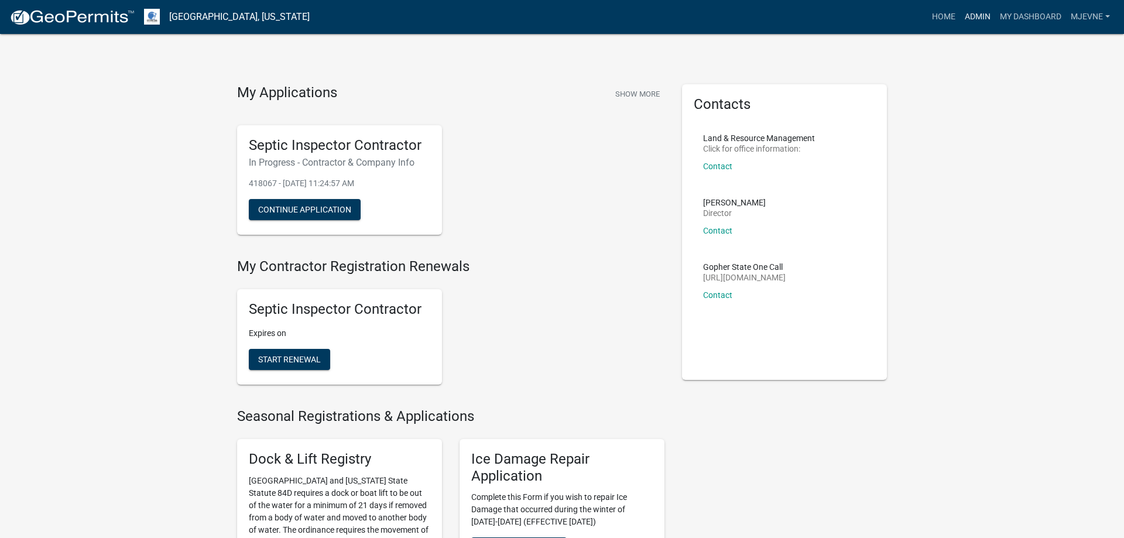
click at [976, 12] on link "Admin" at bounding box center [977, 17] width 35 height 22
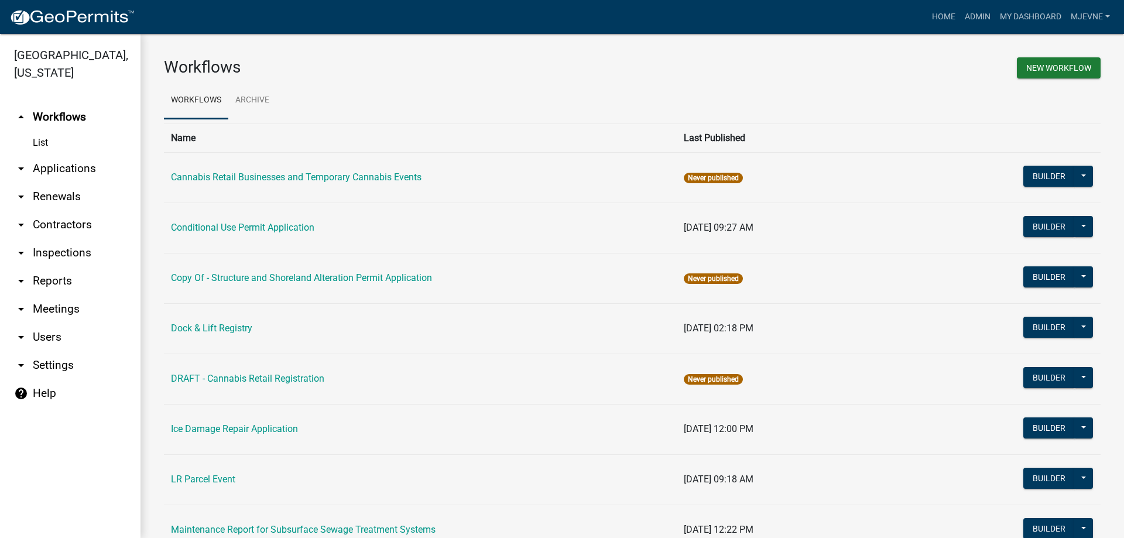
click at [62, 170] on link "arrow_drop_down Applications" at bounding box center [70, 169] width 140 height 28
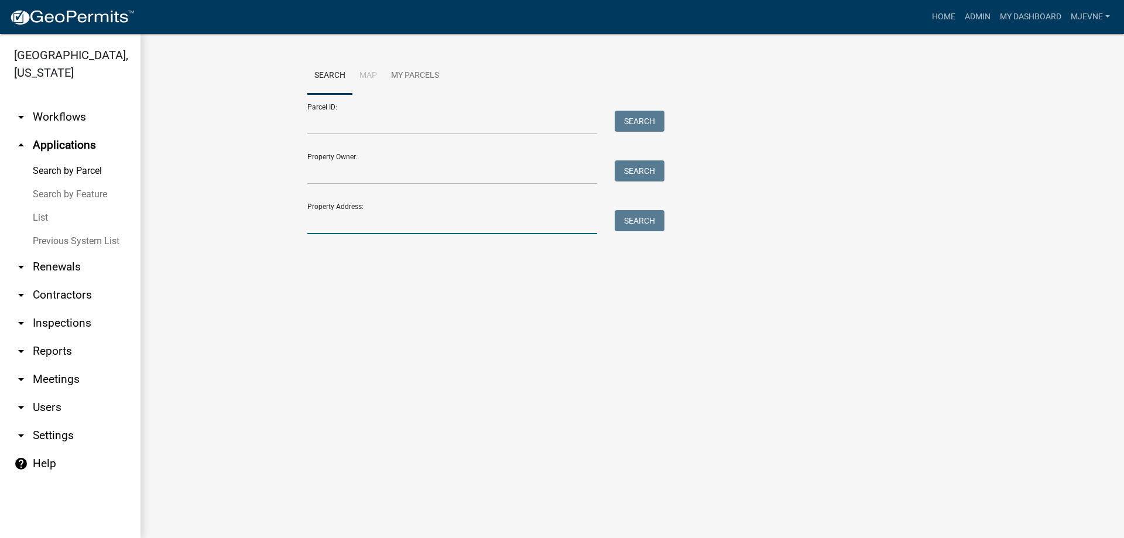
click at [337, 223] on input "Property Address:" at bounding box center [452, 222] width 290 height 24
click at [76, 116] on link "arrow_drop_down Workflows" at bounding box center [70, 117] width 140 height 28
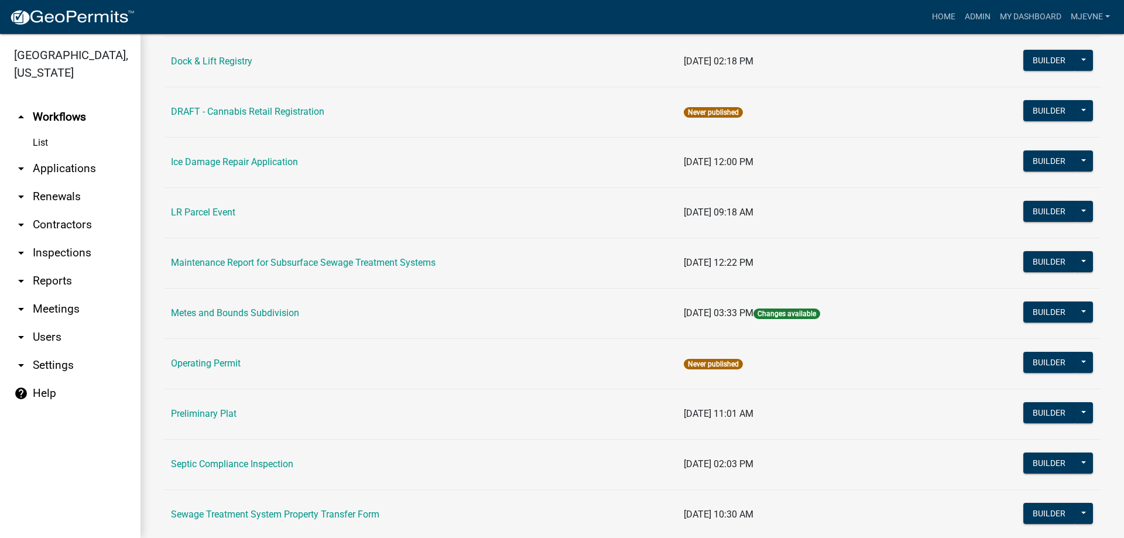
scroll to position [467, 0]
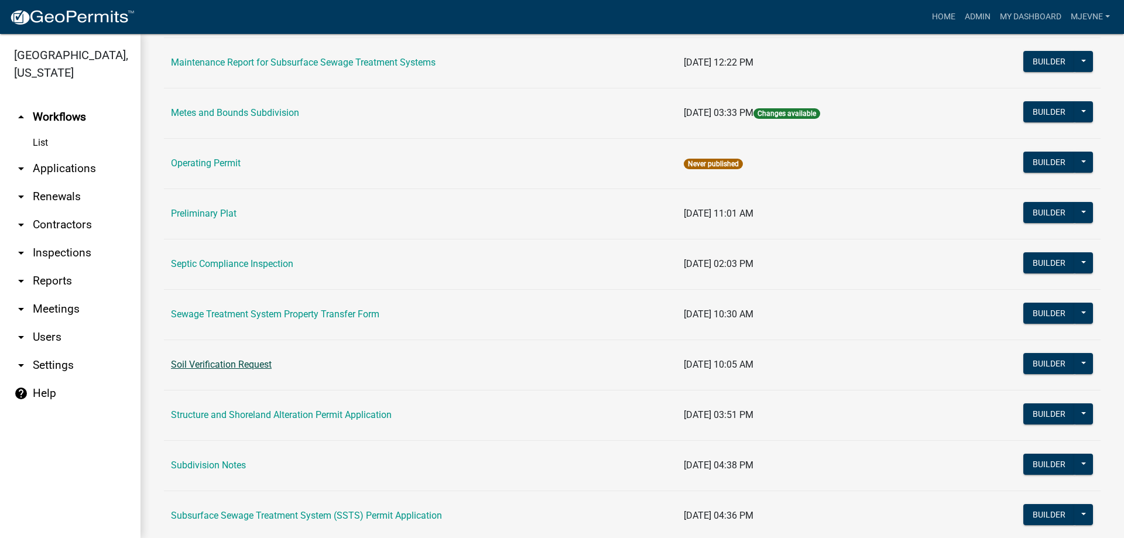
click at [217, 365] on link "Soil Verification Request" at bounding box center [221, 364] width 101 height 11
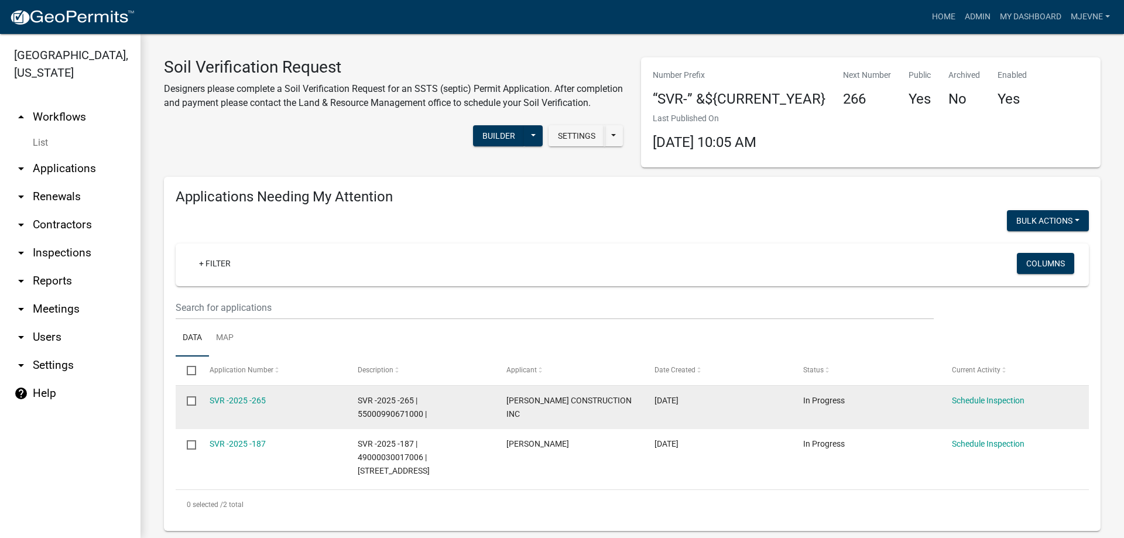
select select "3: 100"
drag, startPoint x: 358, startPoint y: 415, endPoint x: 420, endPoint y: 416, distance: 62.0
click at [420, 416] on span "SVR -2025 -265 | 55000990671000 |" at bounding box center [392, 407] width 69 height 23
click at [235, 401] on link "SVR -2025 -265" at bounding box center [238, 400] width 56 height 9
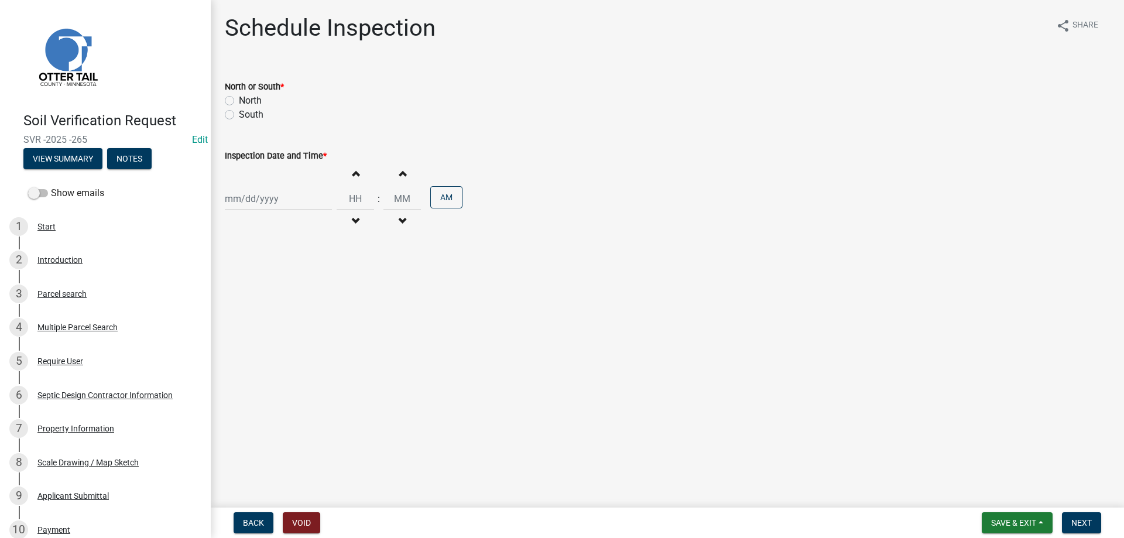
click at [239, 101] on label "North" at bounding box center [250, 101] width 23 height 14
click at [239, 101] on input "North" at bounding box center [243, 98] width 8 height 8
radio input "true"
click at [272, 198] on input "Inspection Date and Time *" at bounding box center [278, 199] width 107 height 24
select select "8"
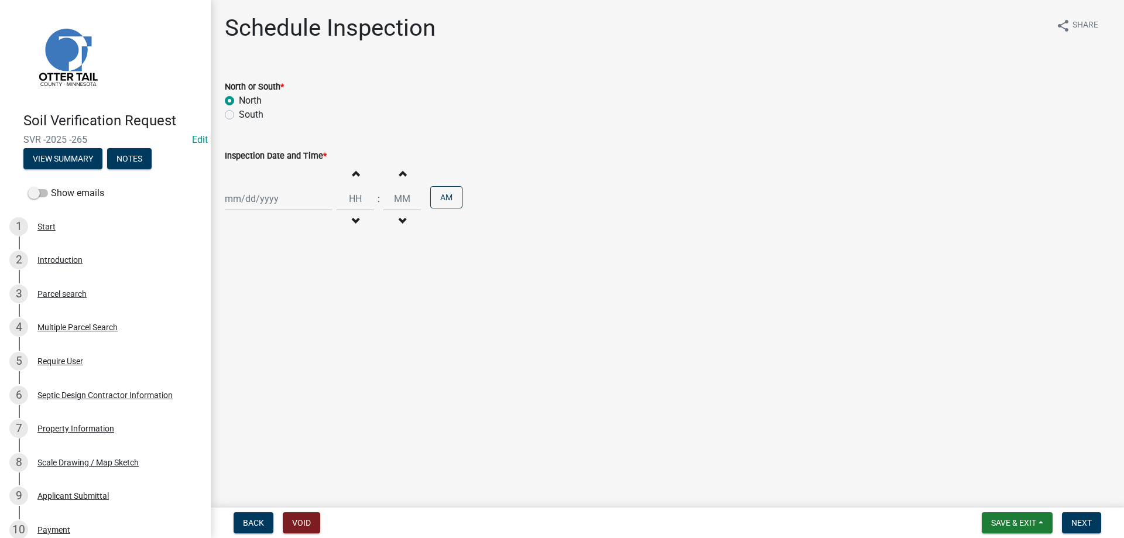
select select "2025"
click at [275, 296] on div "13" at bounding box center [274, 298] width 19 height 19
type input "[DATE]"
click at [358, 175] on span "button" at bounding box center [355, 173] width 6 height 9
type input "01"
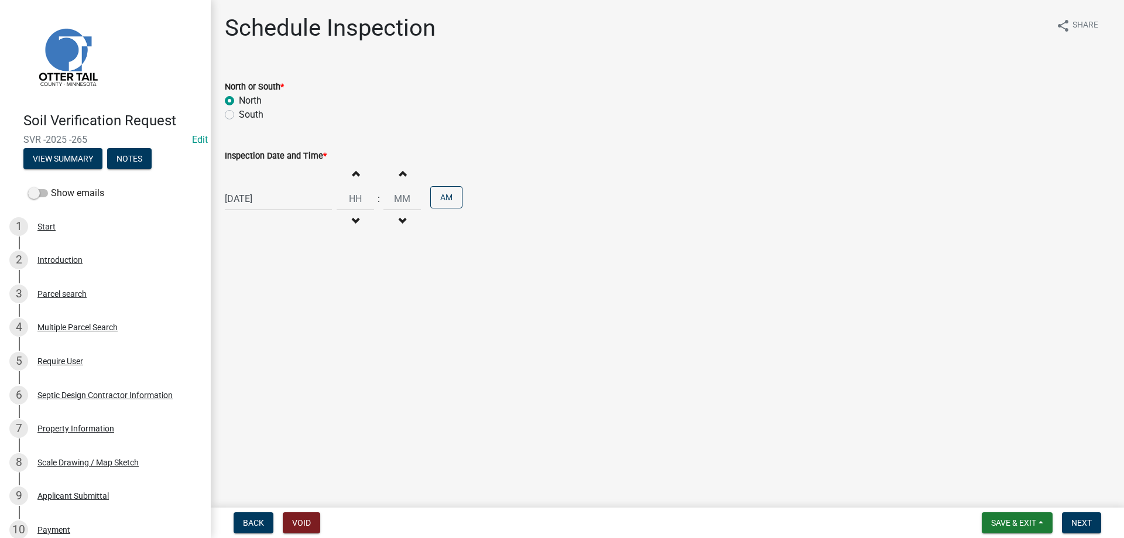
type input "00"
click at [358, 220] on span "button" at bounding box center [355, 221] width 6 height 9
type input "10"
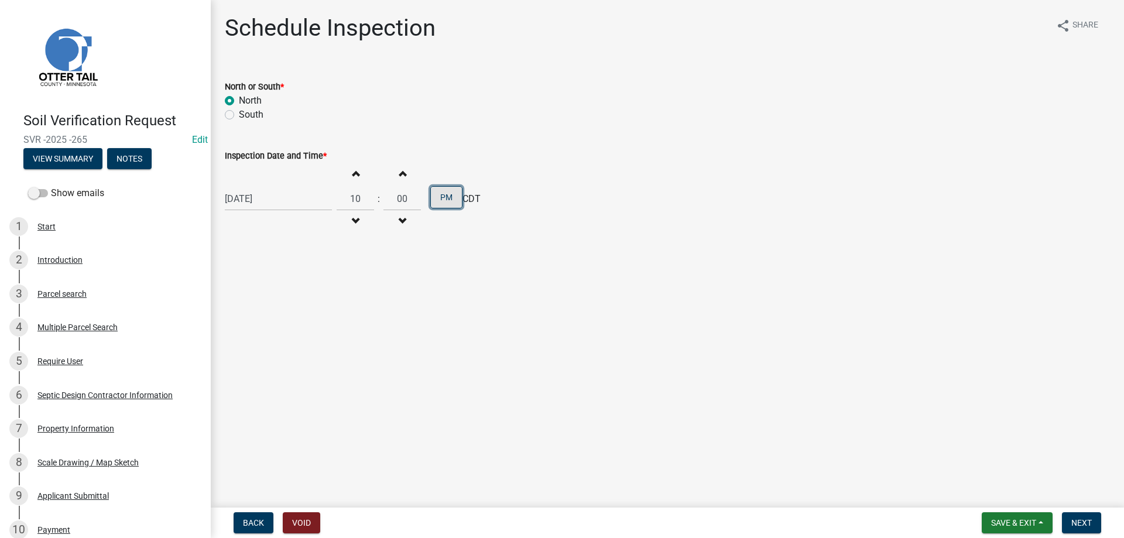
click at [450, 197] on button "PM" at bounding box center [446, 197] width 32 height 22
click at [1084, 523] on span "Next" at bounding box center [1081, 522] width 20 height 9
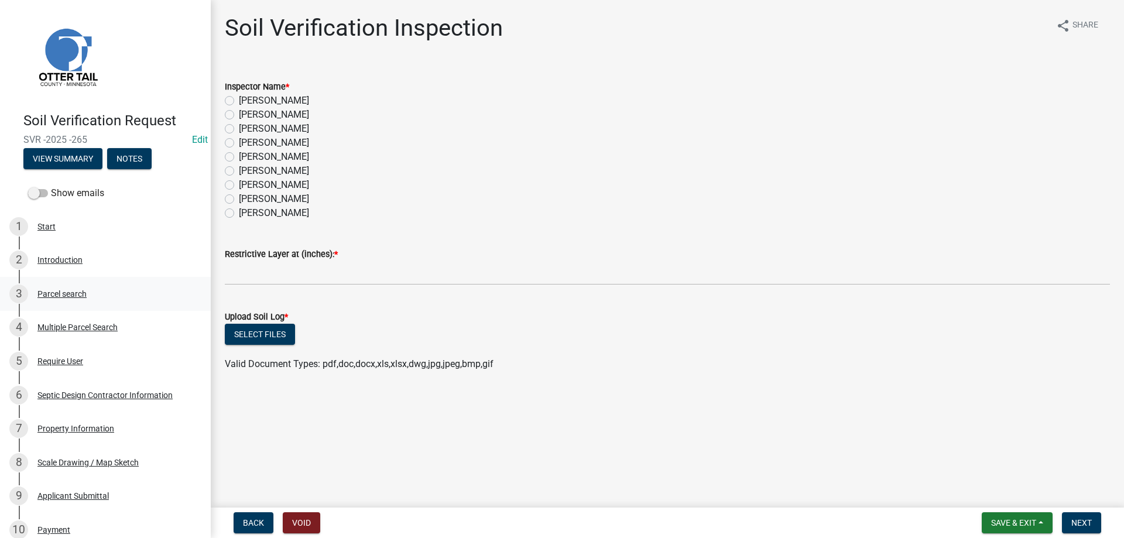
click at [52, 296] on div "Parcel search" at bounding box center [61, 294] width 49 height 8
